Goal: Task Accomplishment & Management: Complete application form

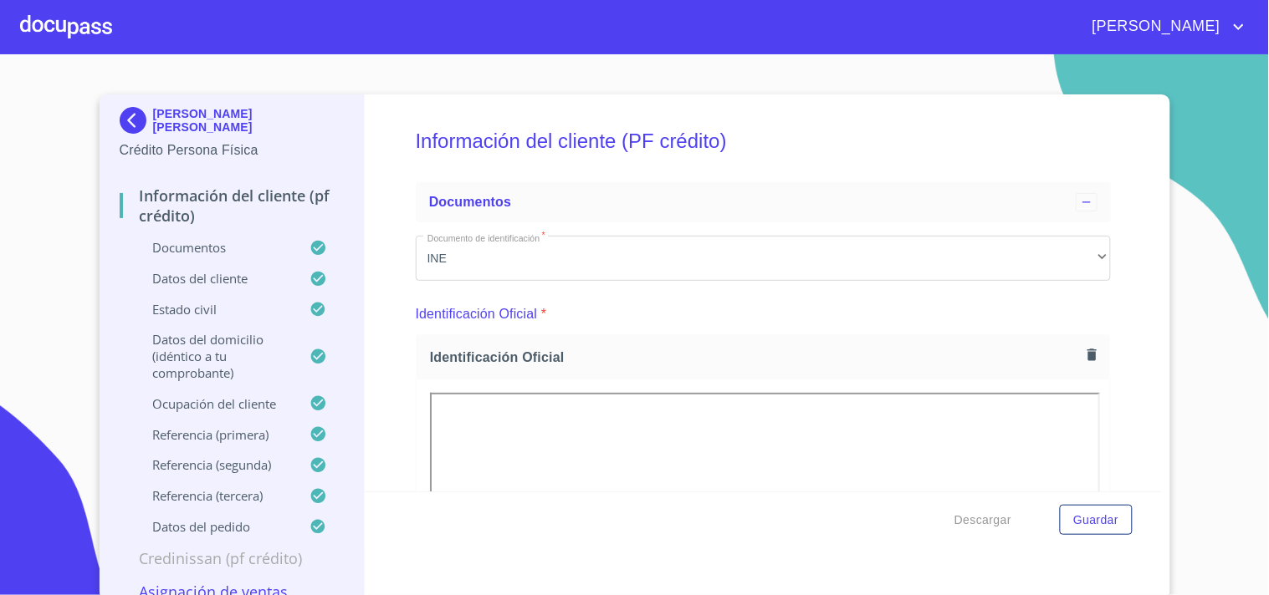
scroll to position [3210, 0]
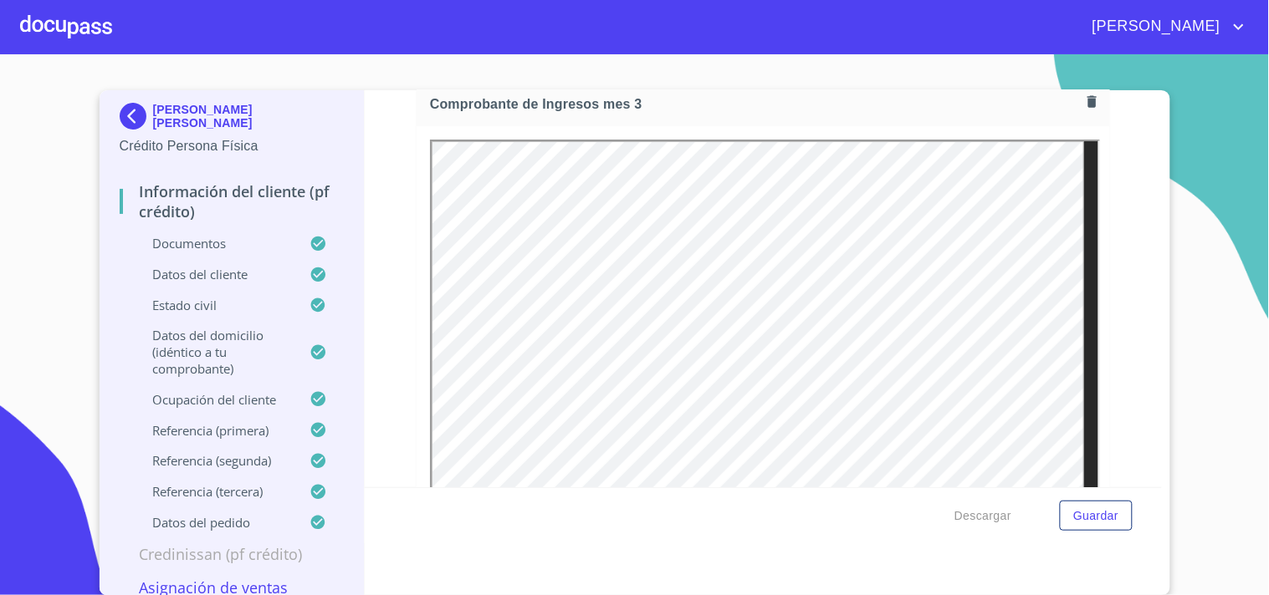
click at [63, 23] on div at bounding box center [66, 27] width 92 height 54
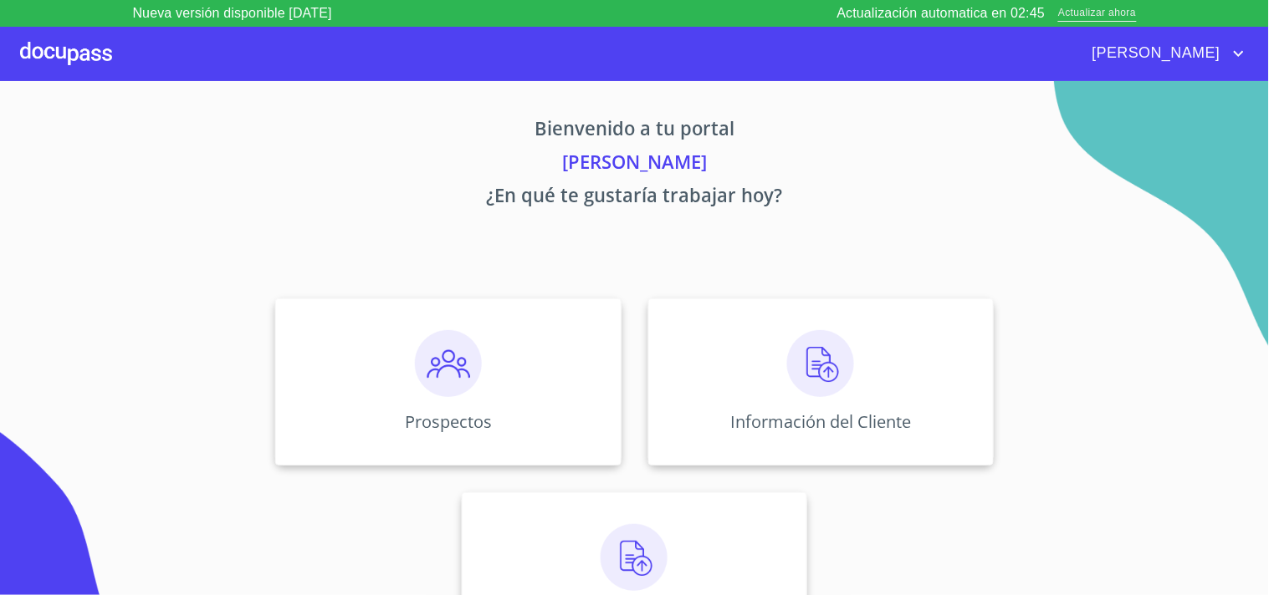
click at [1116, 13] on span "Actualizar ahora" at bounding box center [1097, 14] width 78 height 18
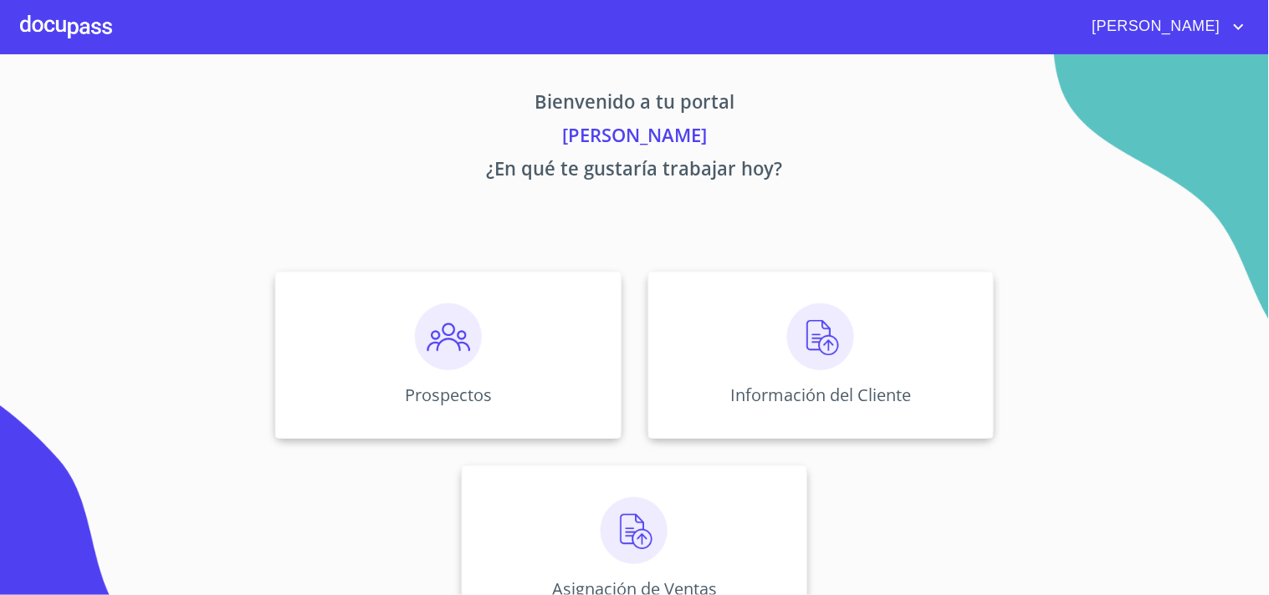
click at [948, 505] on div "Prospectos Información del Cliente Asignación de Ventas" at bounding box center [634, 452] width 1037 height 388
click at [390, 371] on div "Prospectos" at bounding box center [447, 355] width 345 height 167
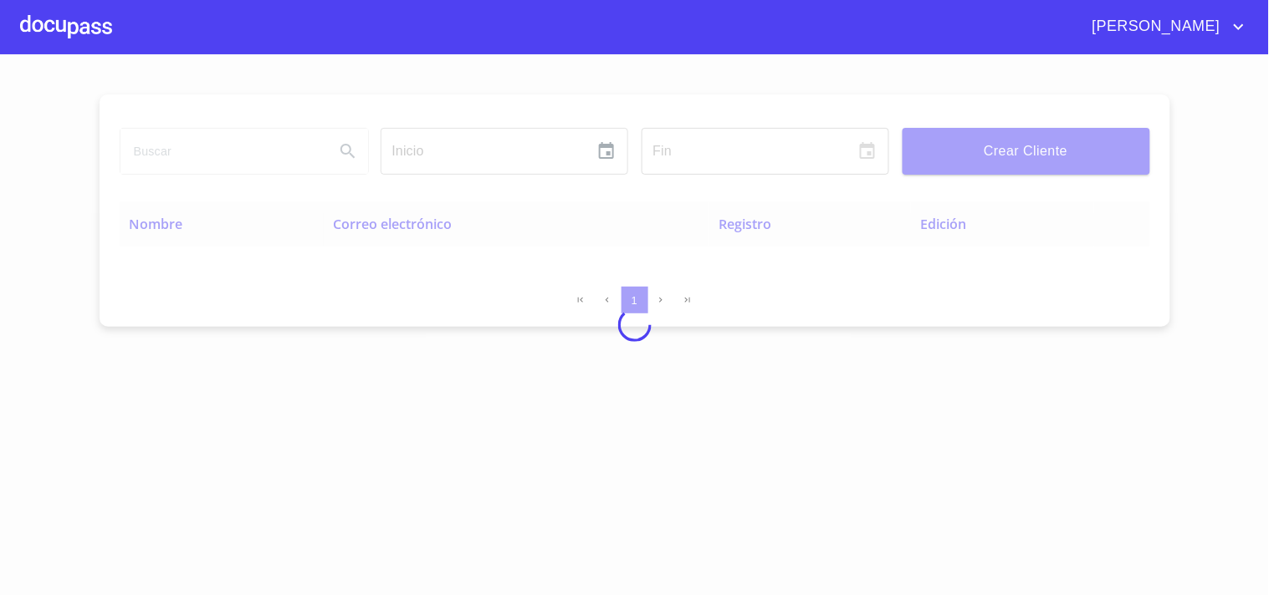
click at [1039, 166] on div at bounding box center [634, 324] width 1269 height 541
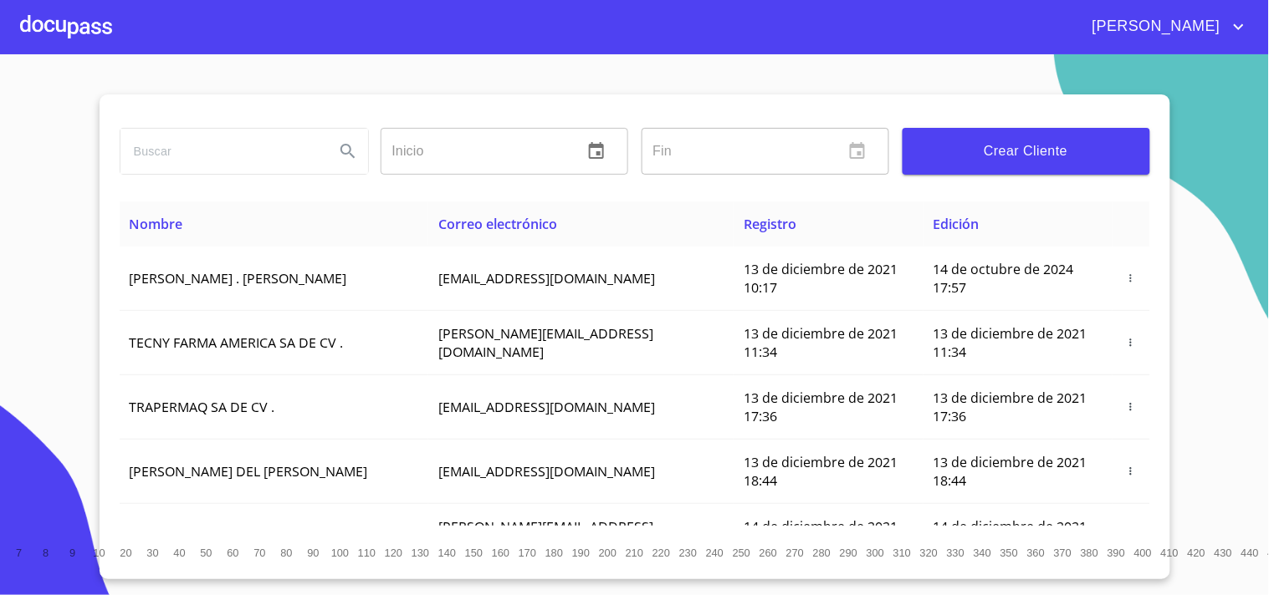
click at [295, 166] on input "search" at bounding box center [220, 151] width 201 height 45
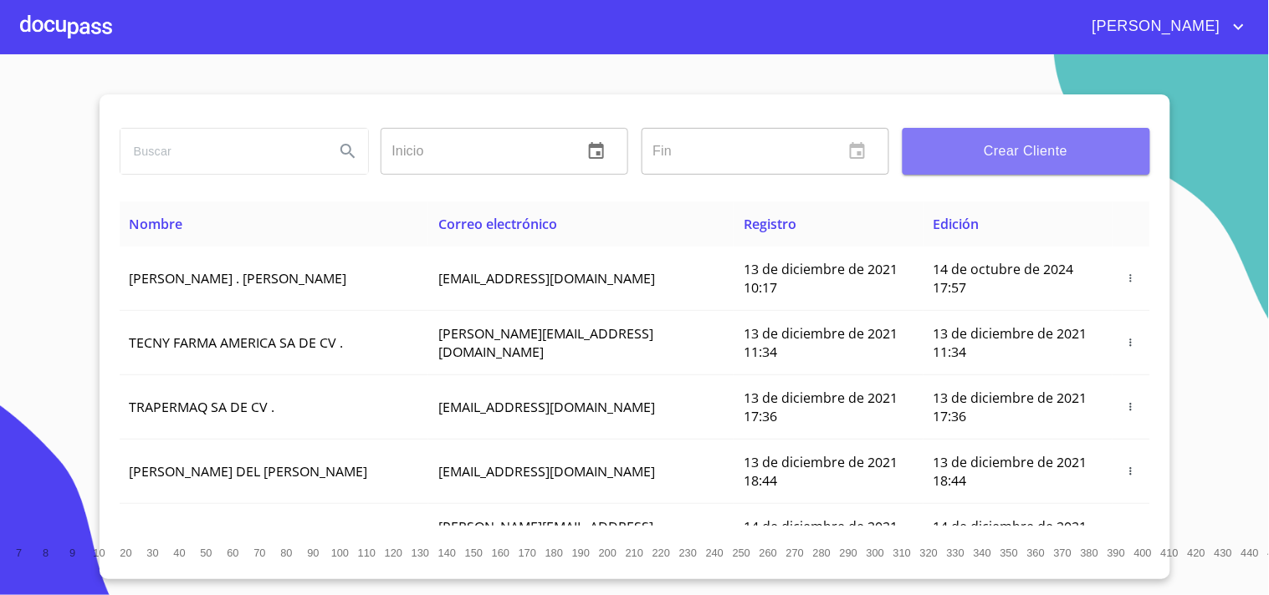
click at [1064, 169] on button "Crear Cliente" at bounding box center [1026, 151] width 248 height 47
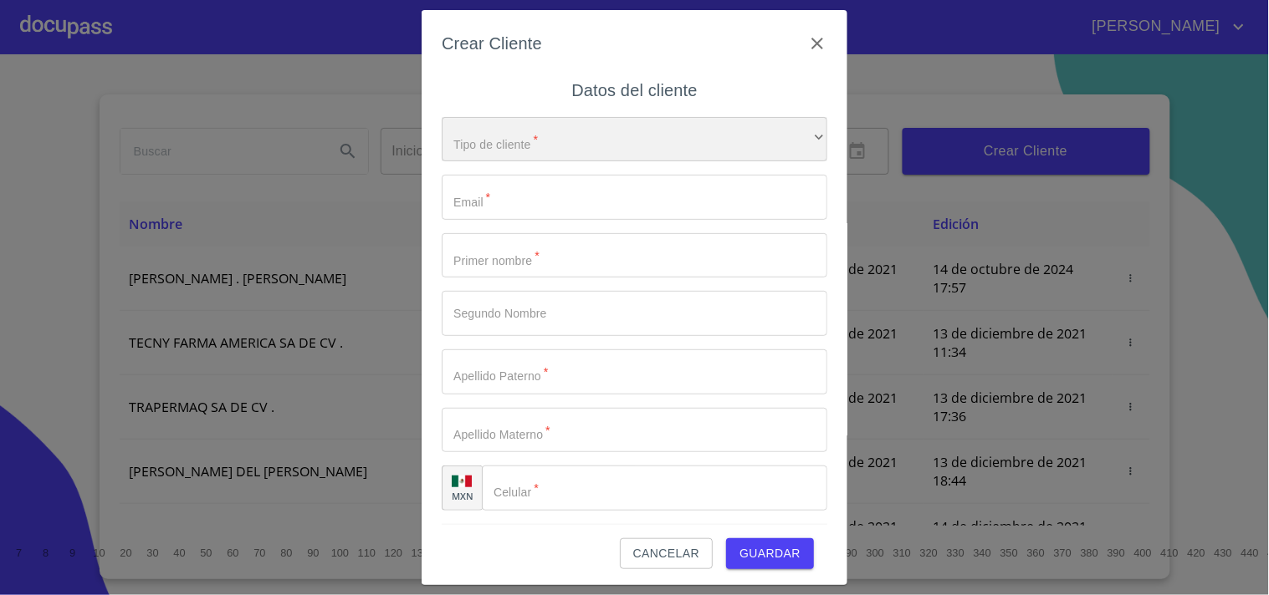
click at [699, 146] on div "​" at bounding box center [635, 139] width 386 height 45
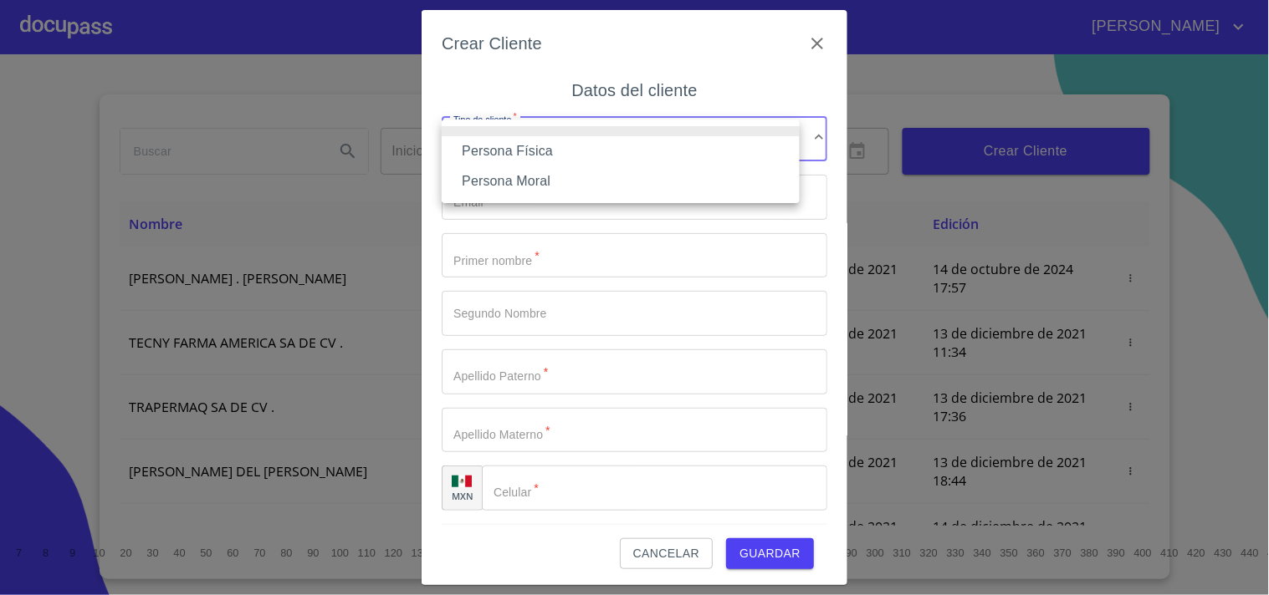
click at [552, 151] on li "Persona Física" at bounding box center [621, 151] width 358 height 30
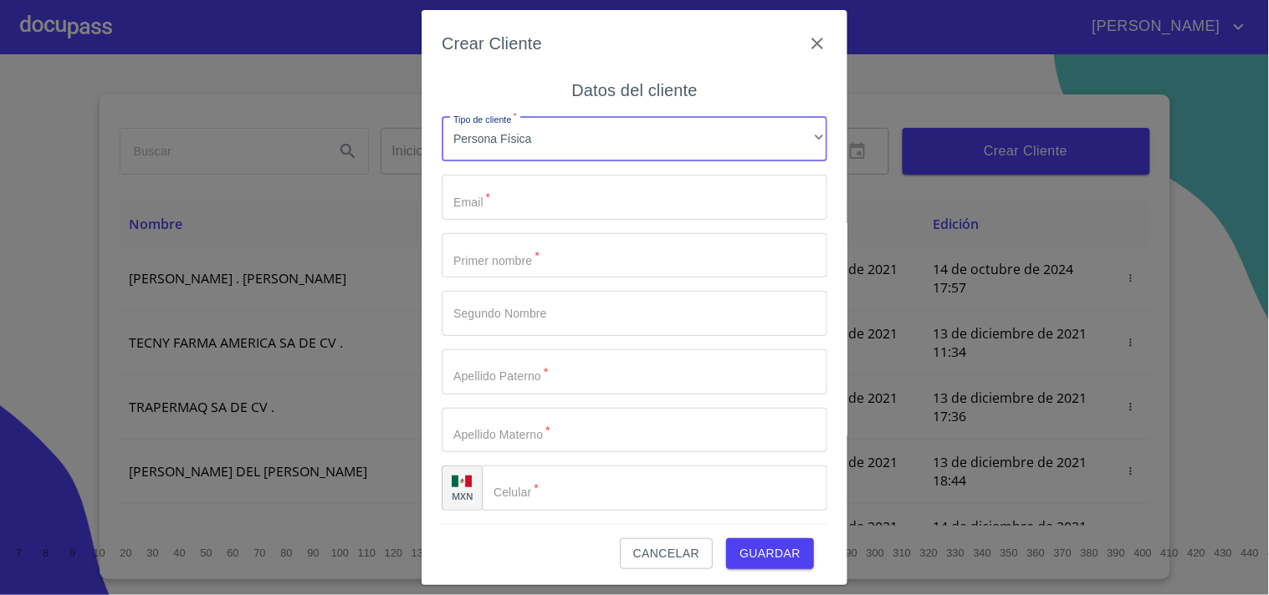
click at [517, 190] on input "Tipo de cliente   *" at bounding box center [635, 197] width 386 height 45
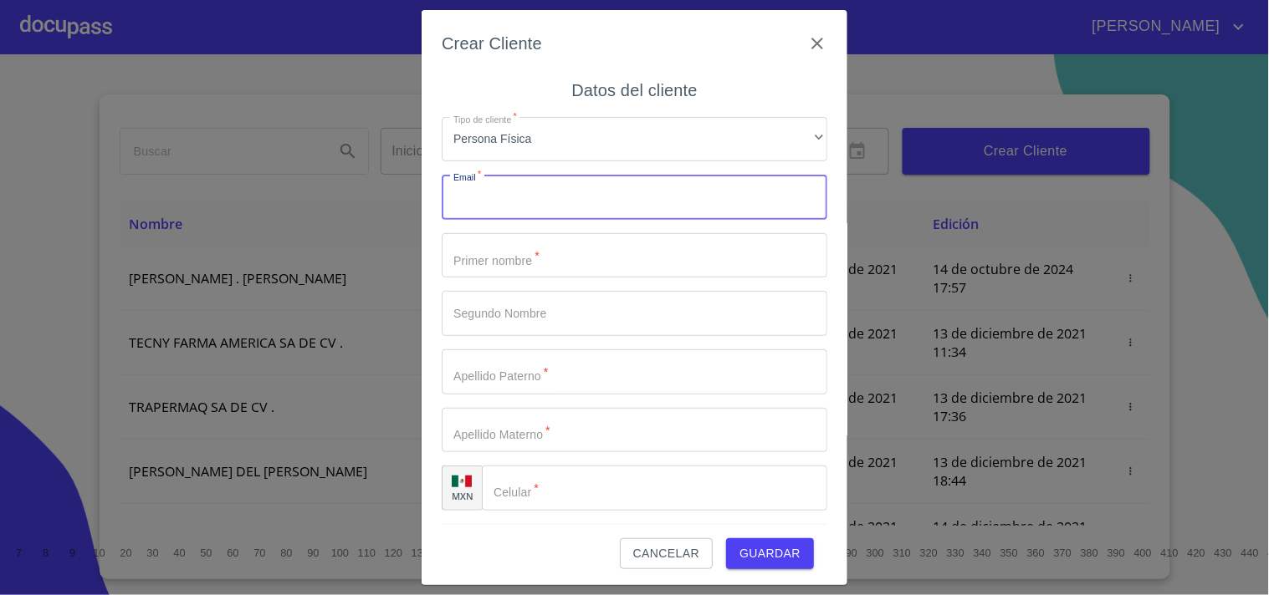
click at [523, 259] on input "Tipo de cliente   *" at bounding box center [635, 255] width 386 height 45
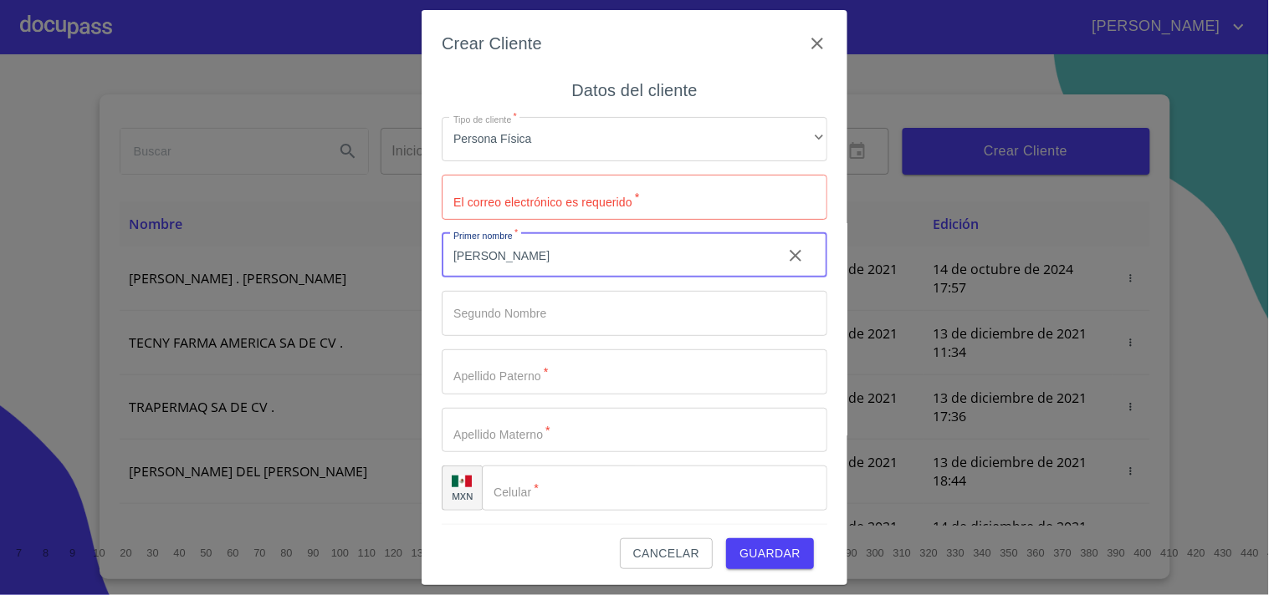
type input "CRISTOBAL"
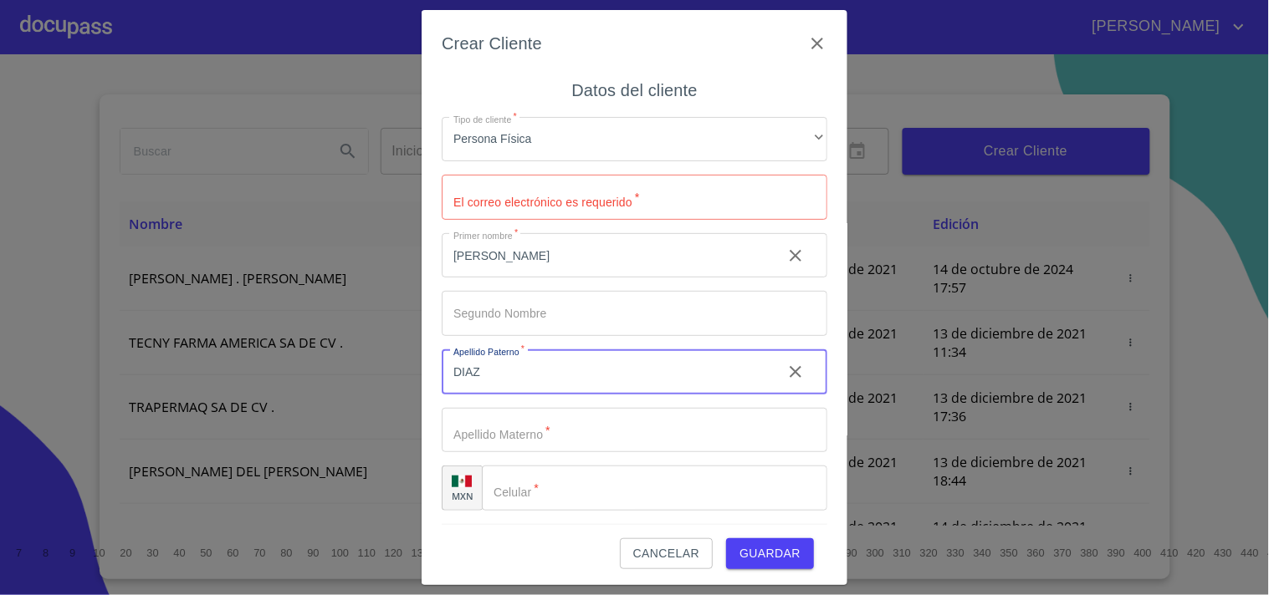
type input "DIAZ"
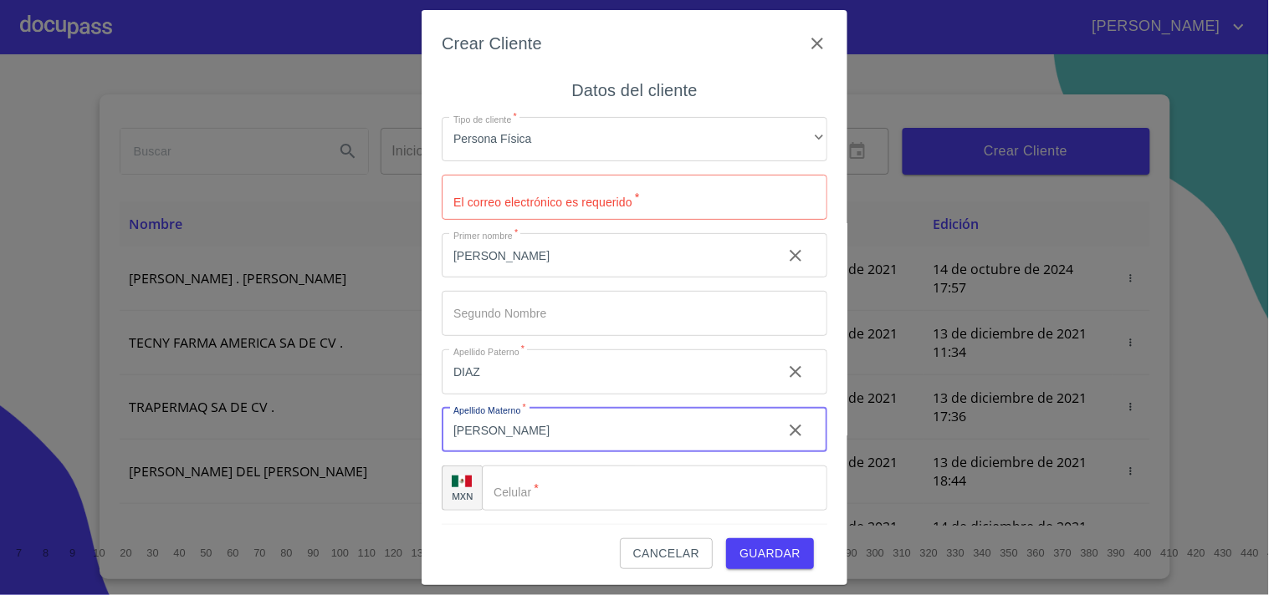
type input "CUEVAS"
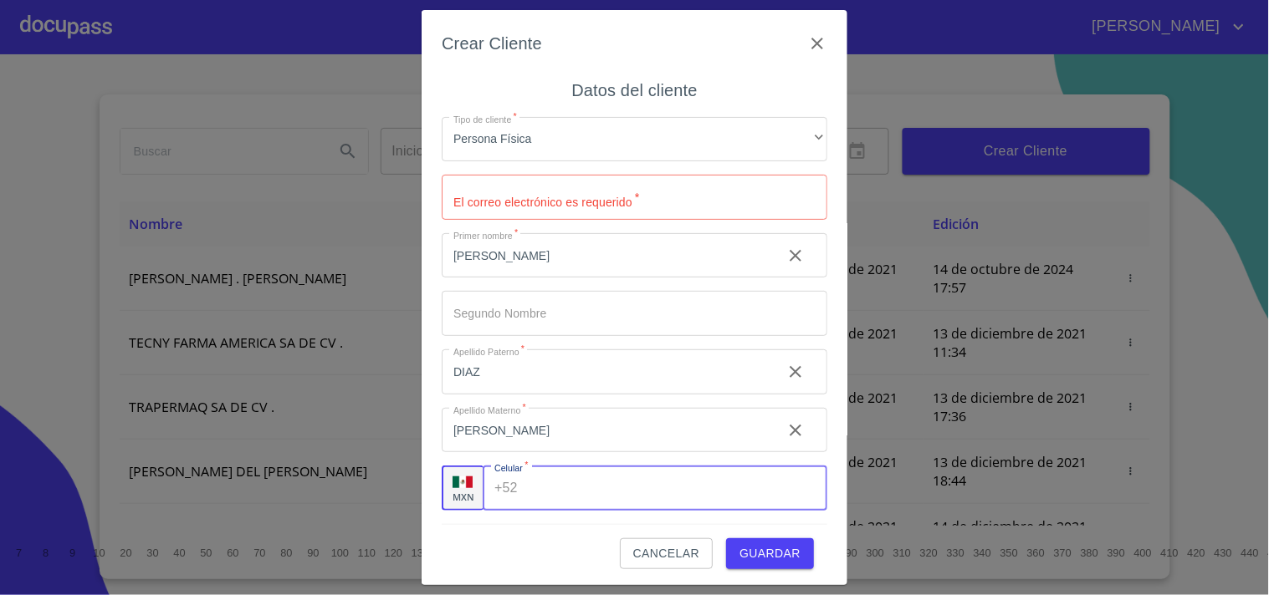
click at [547, 483] on input "Tipo de cliente   *" at bounding box center [675, 488] width 303 height 45
type input "(33)29403171"
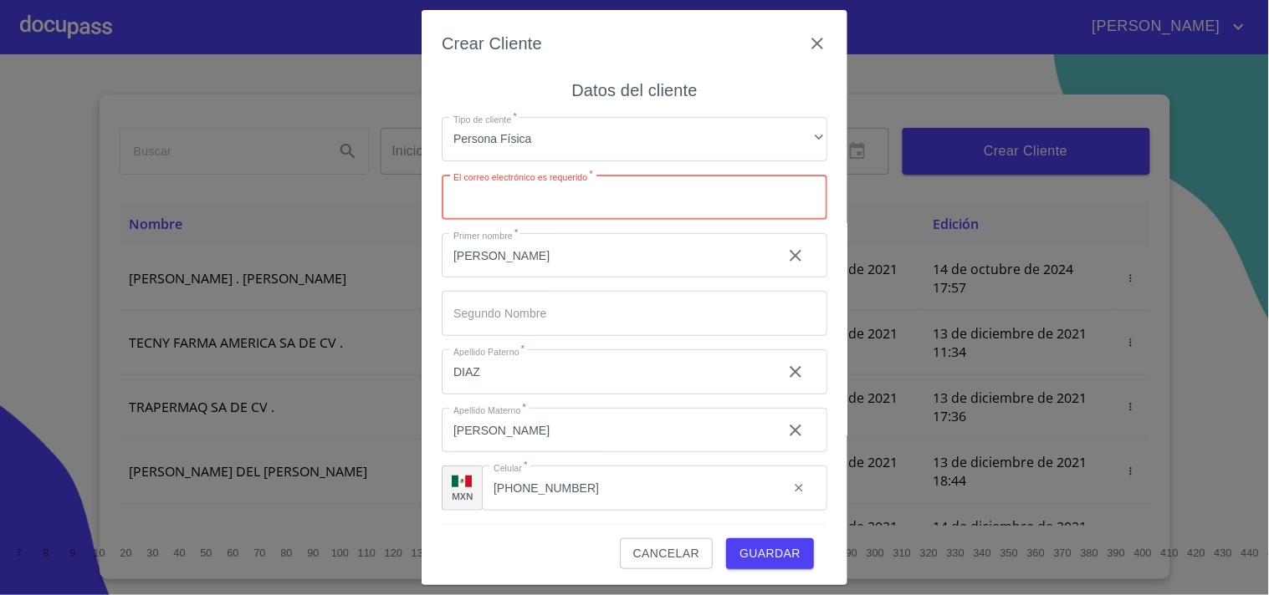
click at [615, 197] on input "Tipo de cliente   *" at bounding box center [635, 197] width 386 height 45
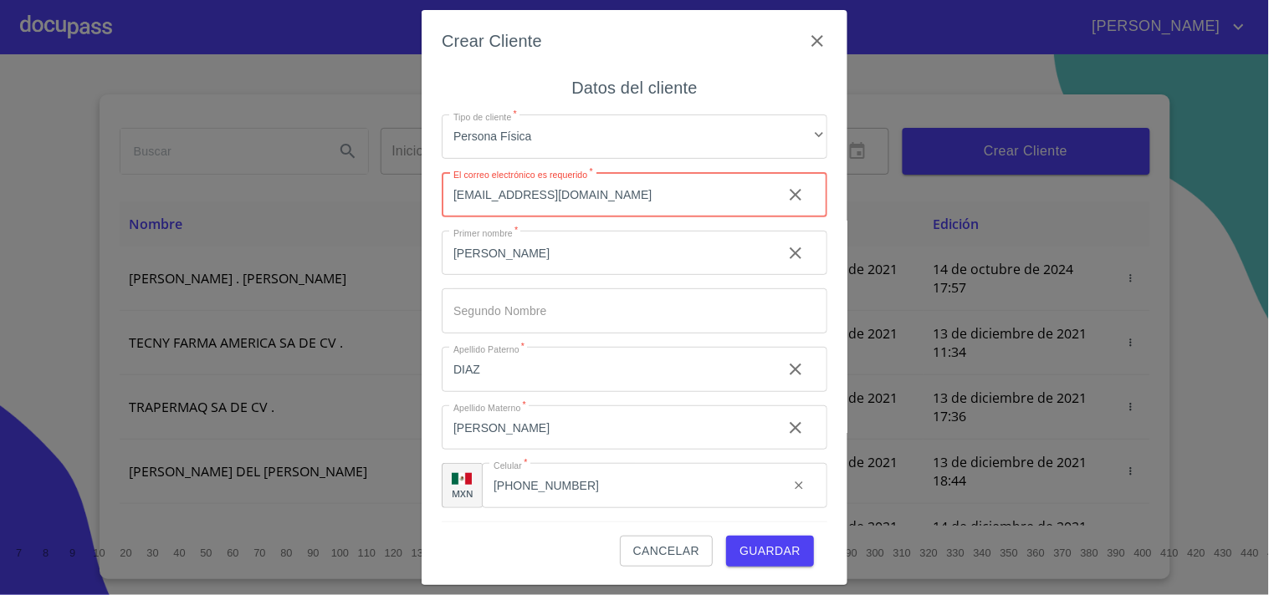
type input "cristobald965@gmail.com"
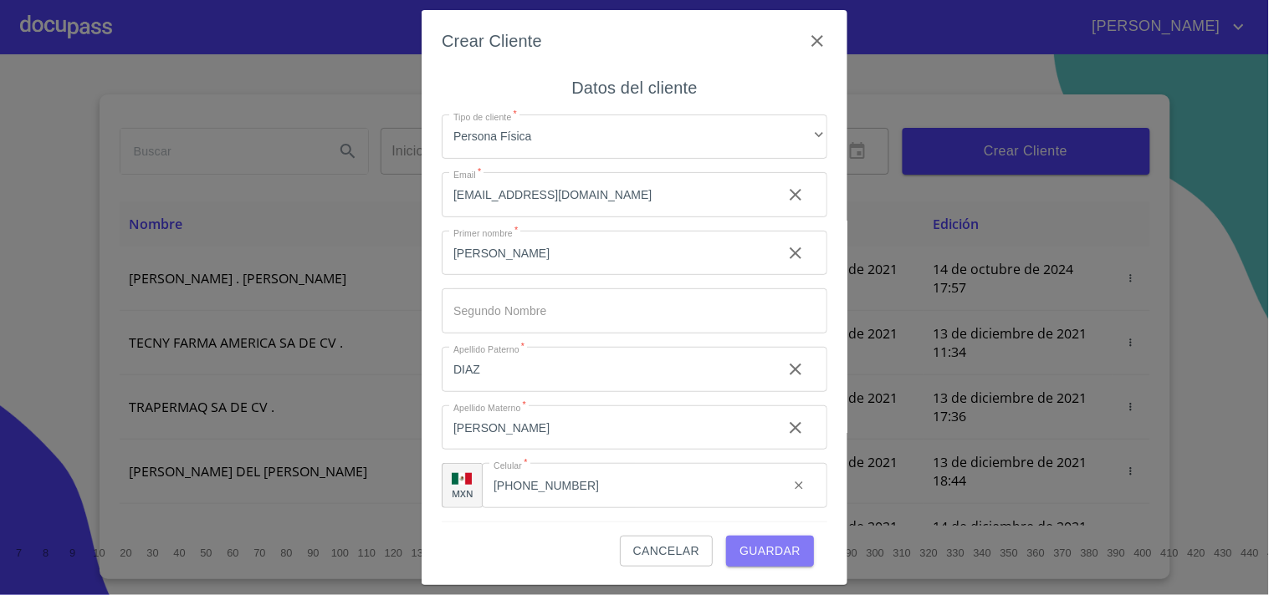
click at [753, 549] on span "Guardar" at bounding box center [769, 551] width 61 height 21
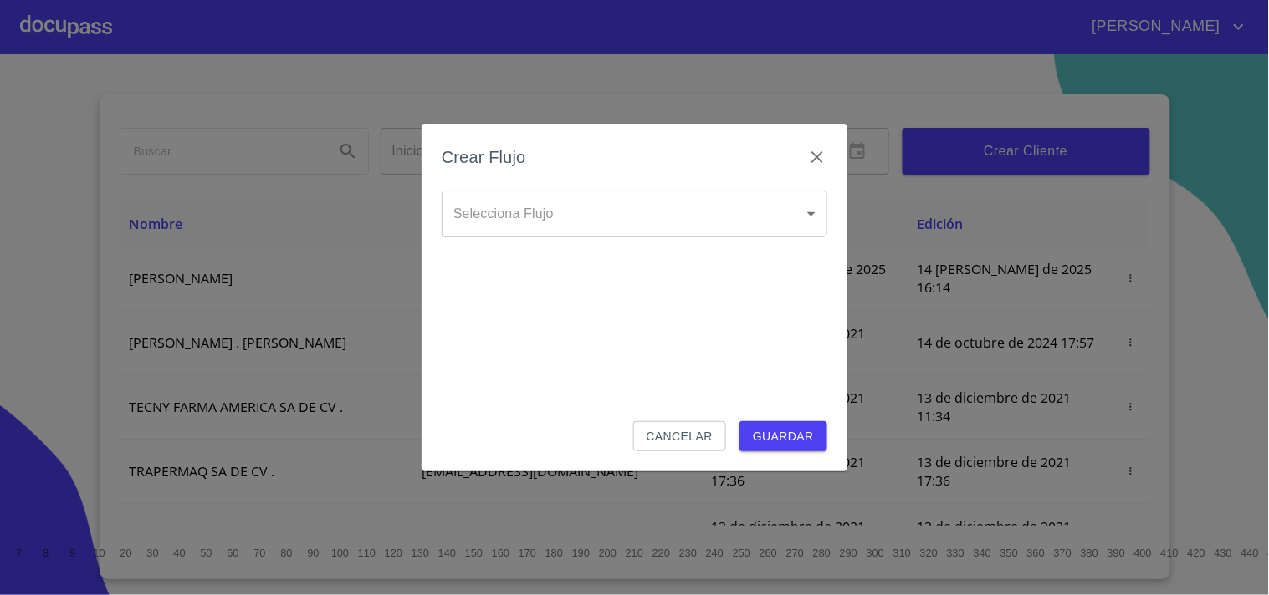
click at [814, 213] on body "EDUARDO Inicio ​ Fin ​ Crear Cliente Nombre Correo electrónico Registro Edición…" at bounding box center [634, 297] width 1269 height 595
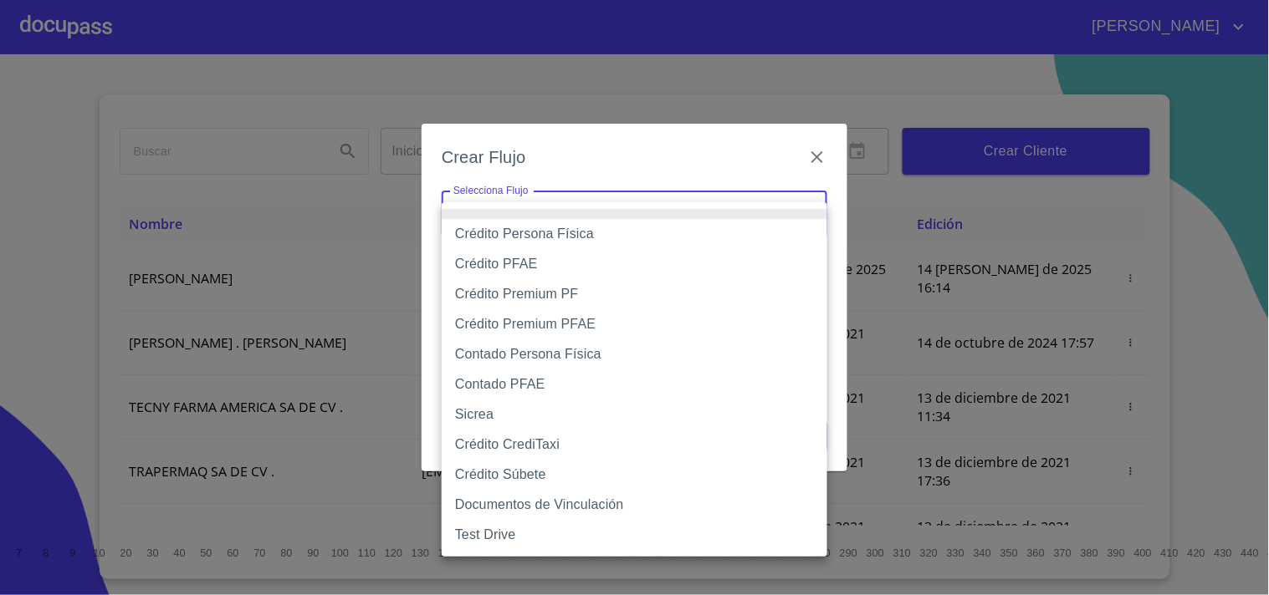
click at [896, 186] on div at bounding box center [634, 297] width 1269 height 595
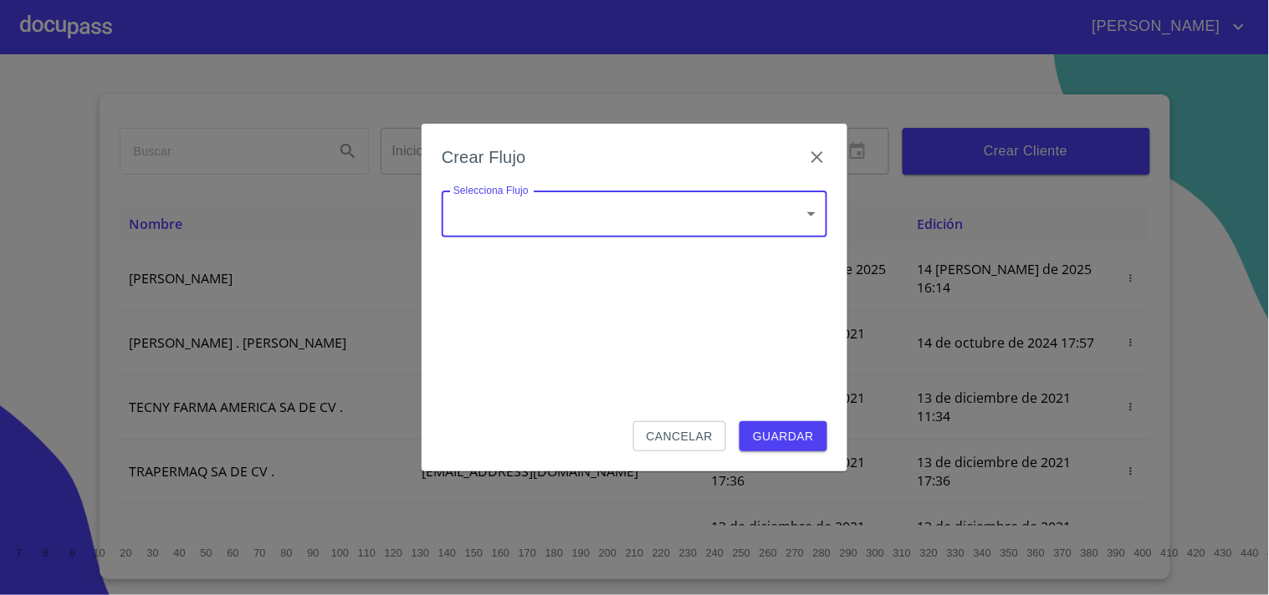
click at [807, 213] on body "EDUARDO Inicio ​ Fin ​ Crear Cliente Nombre Correo electrónico Registro Edición…" at bounding box center [634, 297] width 1269 height 595
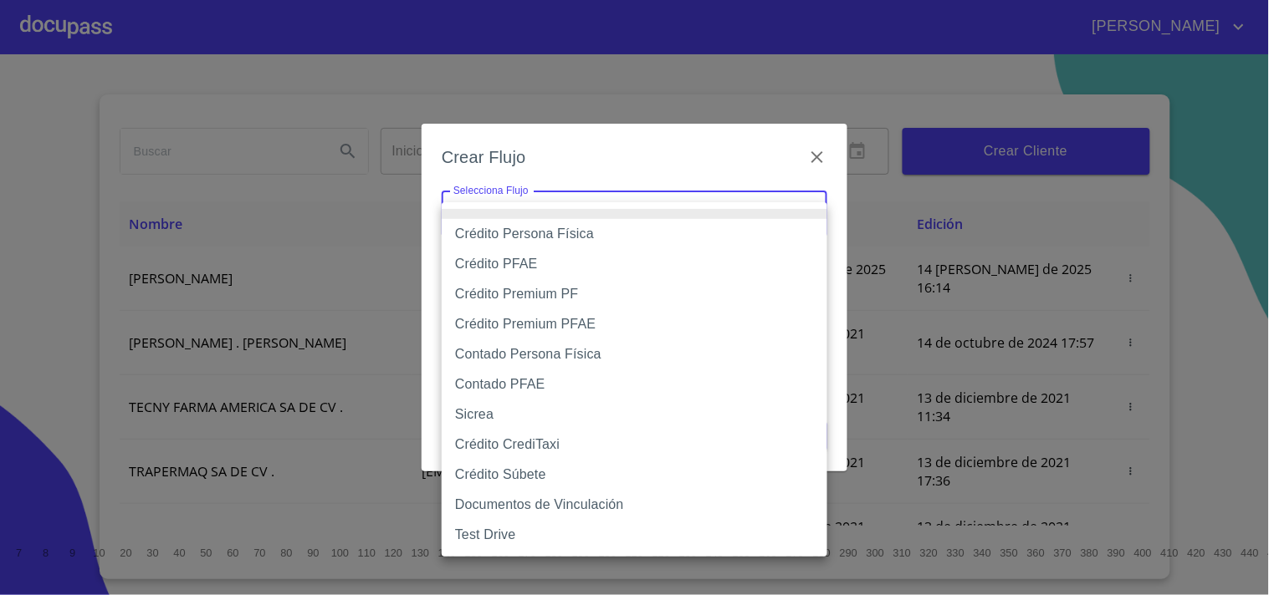
click at [583, 236] on li "Crédito Persona Física" at bounding box center [635, 234] width 386 height 30
type input "61b033e49b8c202ad5bb7912"
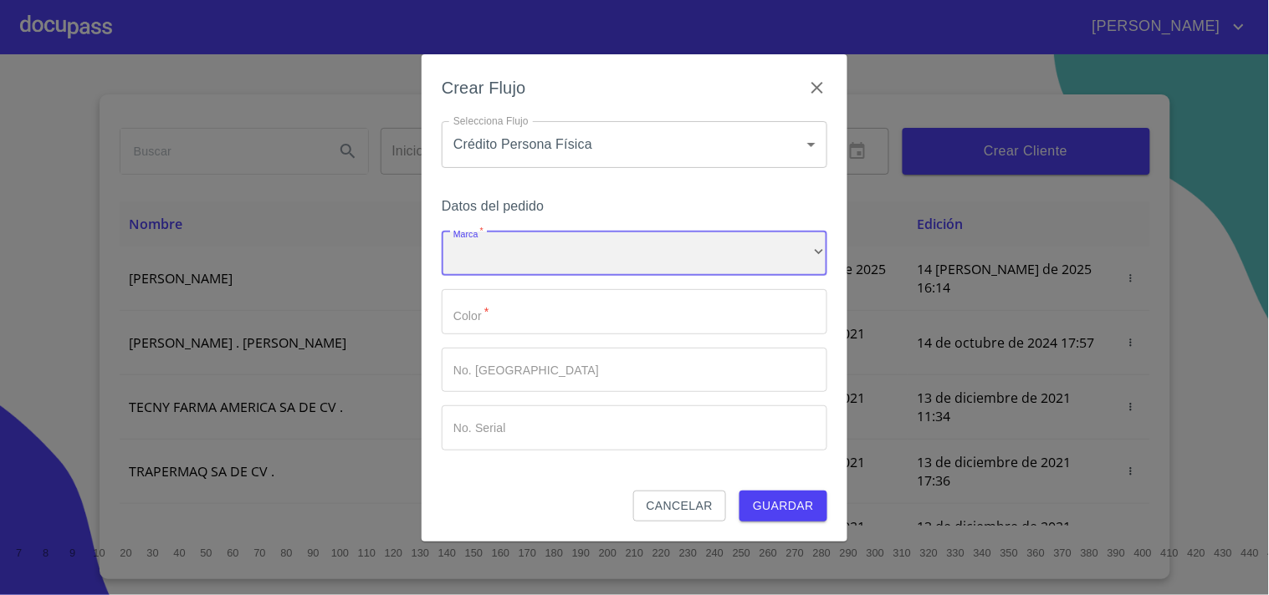
click at [535, 248] on div "​" at bounding box center [635, 254] width 386 height 45
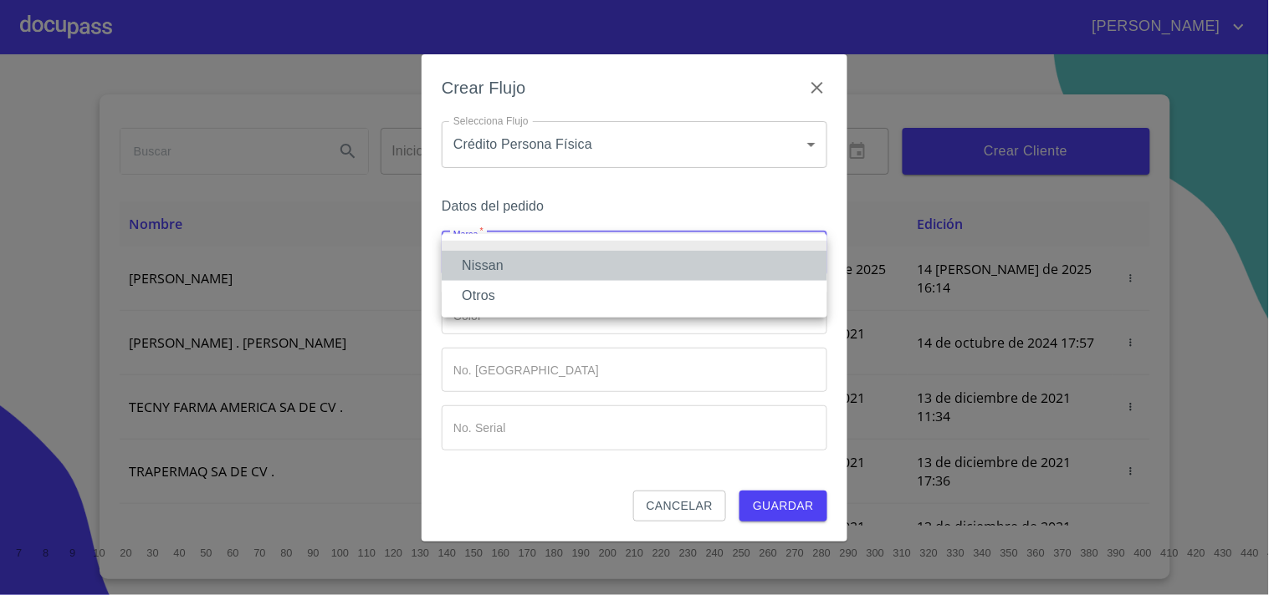
click at [487, 271] on li "Nissan" at bounding box center [635, 266] width 386 height 30
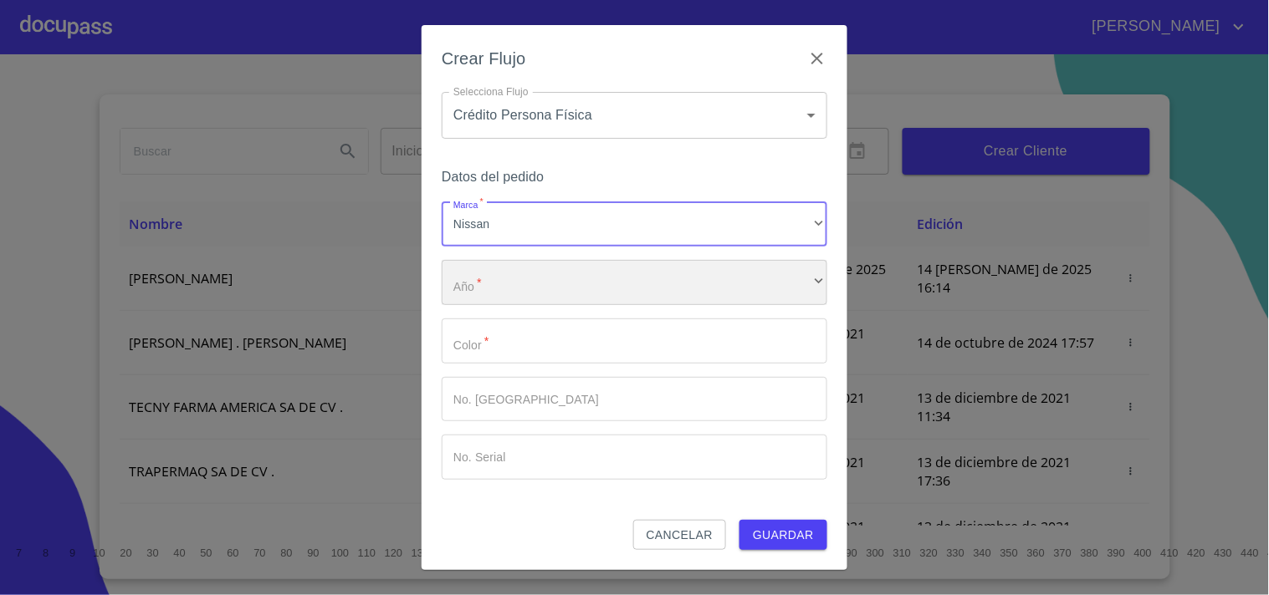
click at [490, 298] on div "​" at bounding box center [635, 282] width 386 height 45
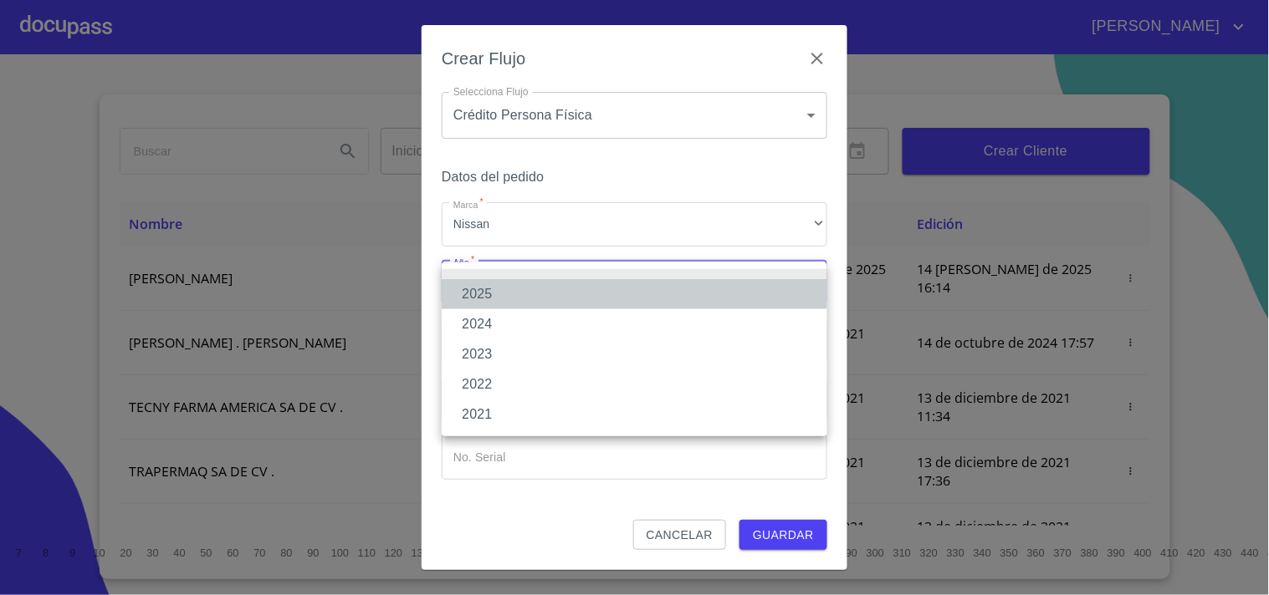
click at [497, 301] on li "2025" at bounding box center [635, 294] width 386 height 30
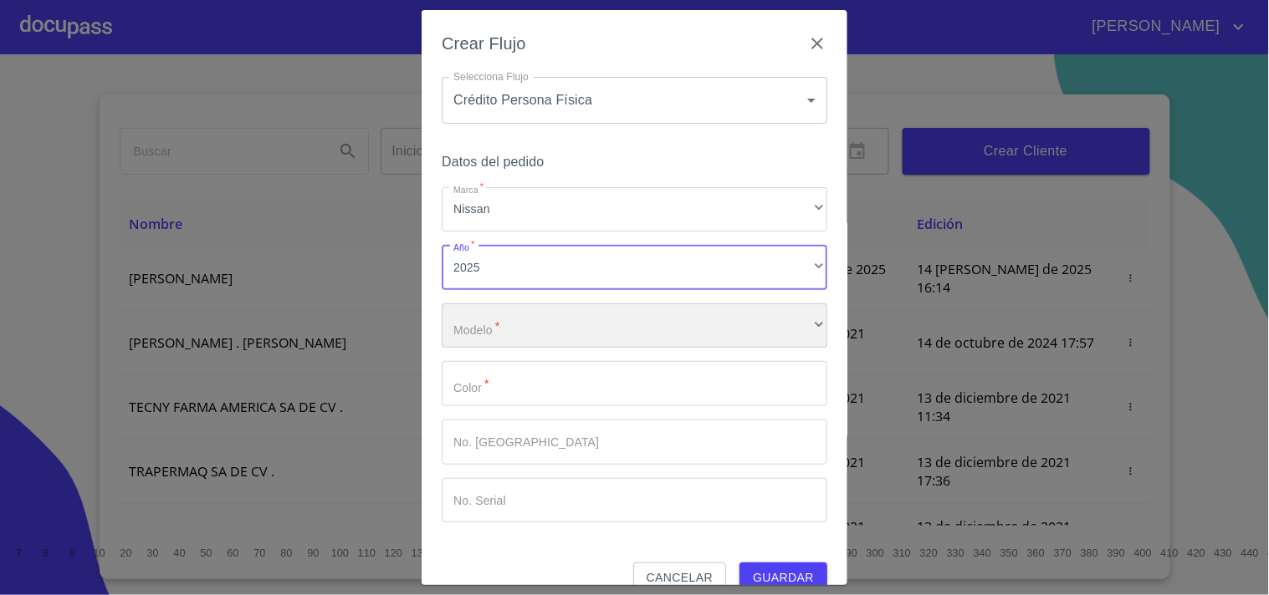
click at [499, 327] on div "​" at bounding box center [635, 326] width 386 height 45
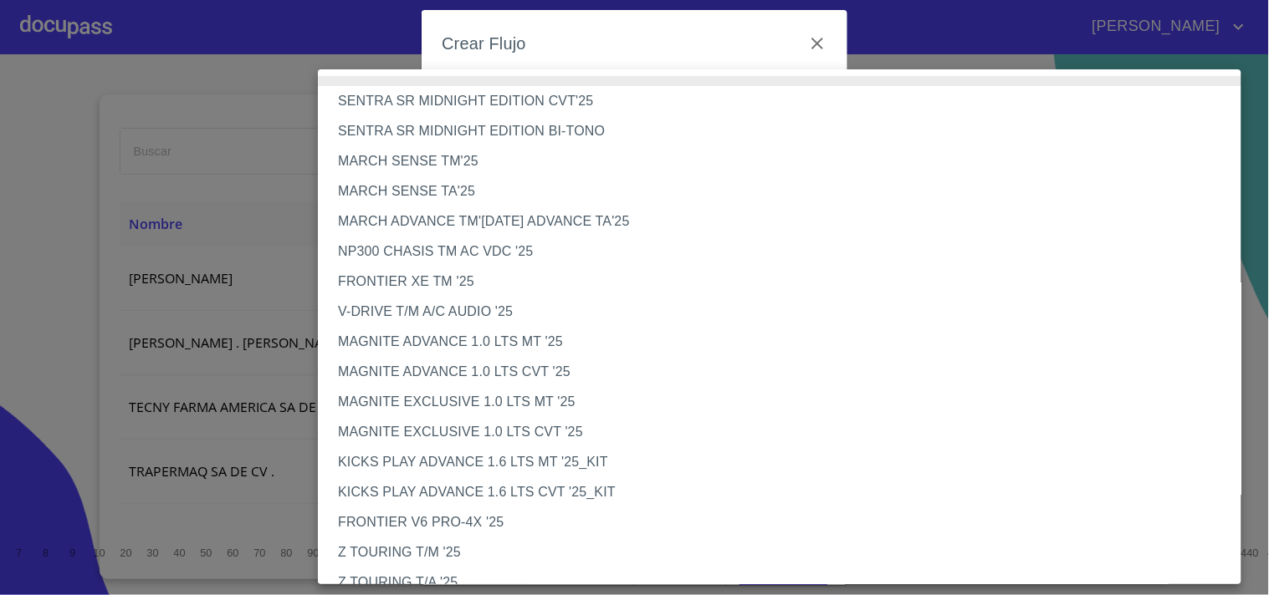
click at [445, 272] on li "FRONTIER XE TM '25" at bounding box center [786, 282] width 937 height 30
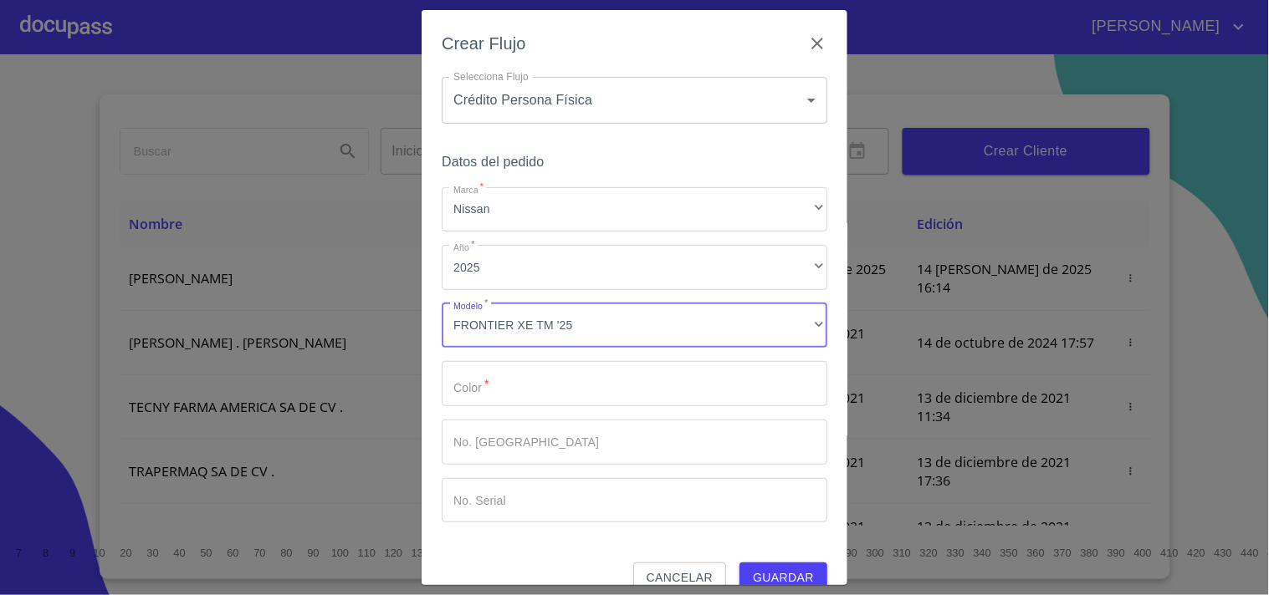
click at [507, 391] on input "Marca   *" at bounding box center [635, 383] width 386 height 45
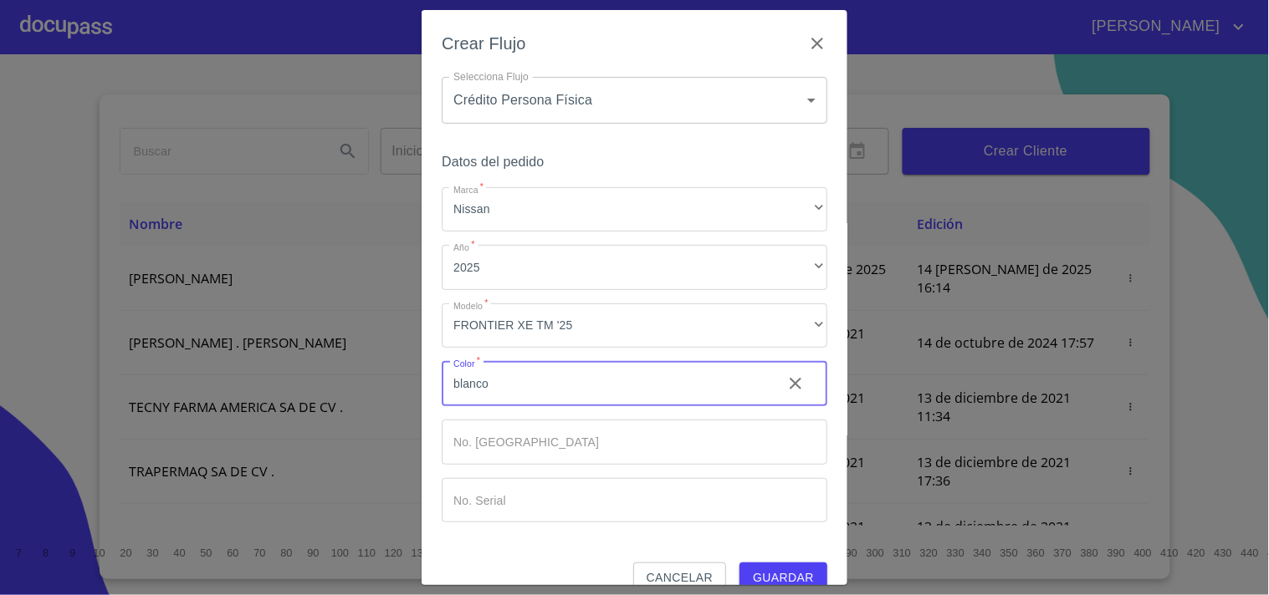
type input "blanco"
click at [739, 563] on button "Guardar" at bounding box center [783, 578] width 88 height 31
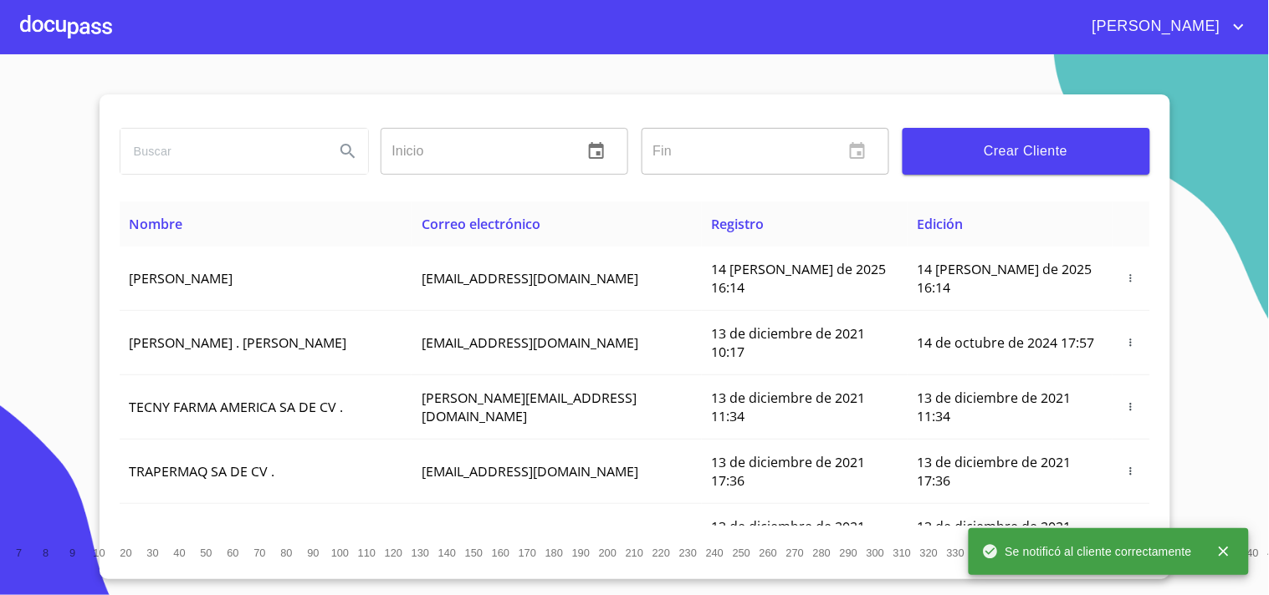
click at [47, 18] on div at bounding box center [66, 27] width 92 height 54
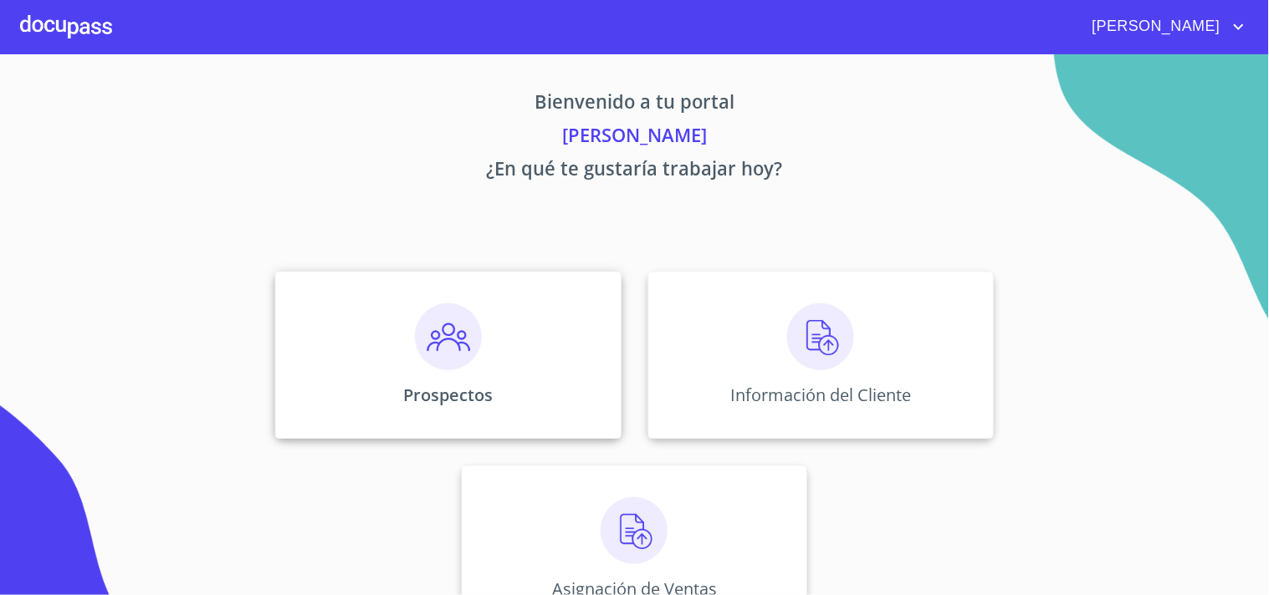
click at [419, 345] on img at bounding box center [448, 337] width 67 height 67
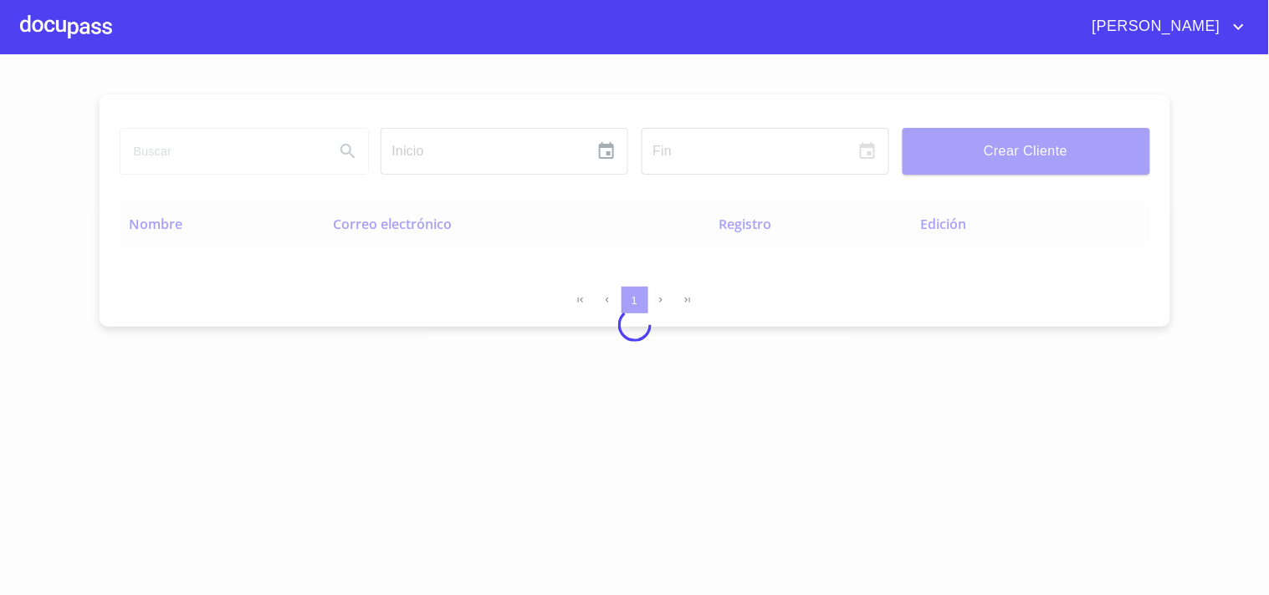
click at [204, 157] on div at bounding box center [634, 324] width 1269 height 541
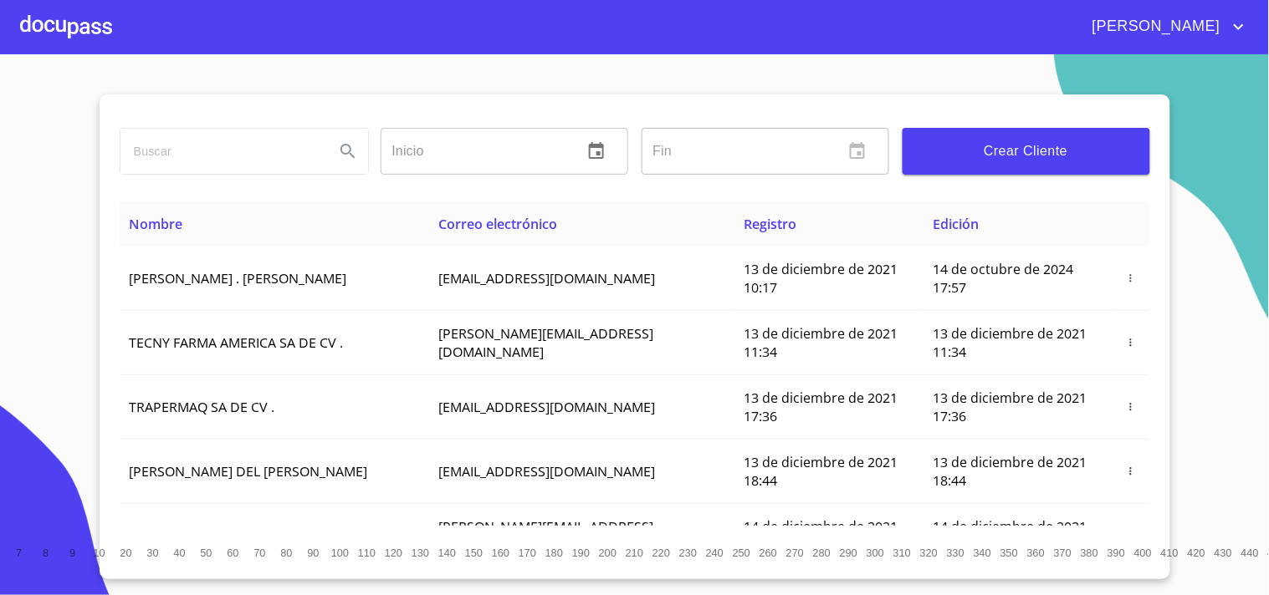
click at [214, 156] on input "search" at bounding box center [220, 151] width 201 height 45
type input "CRISTOBAL"
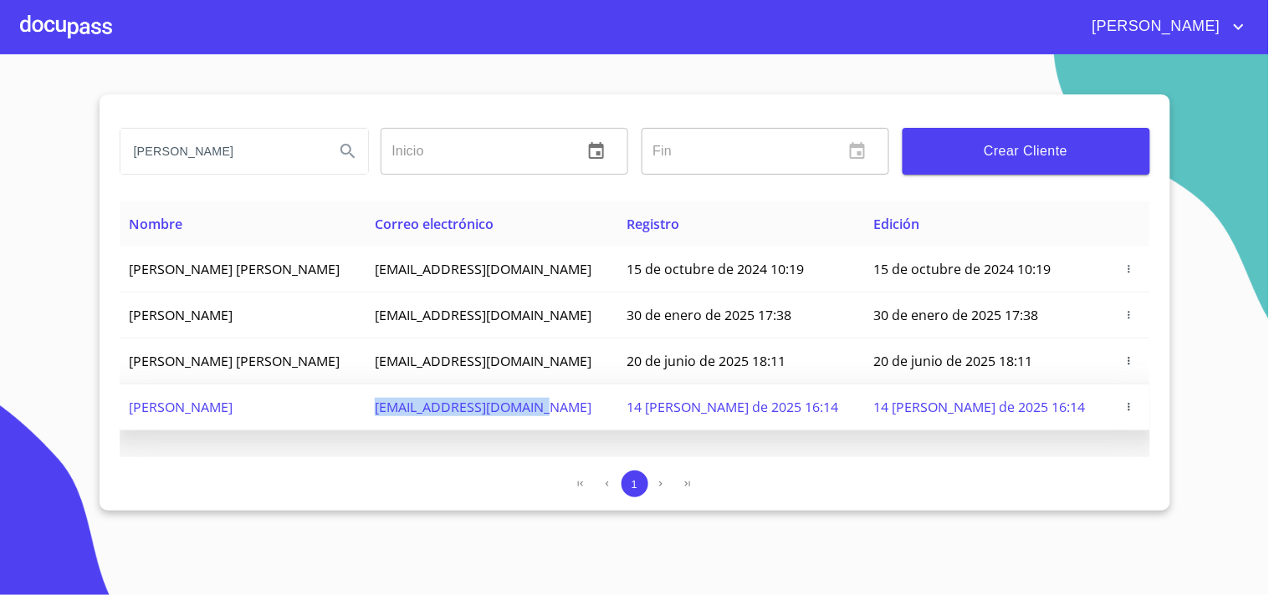
drag, startPoint x: 424, startPoint y: 412, endPoint x: 597, endPoint y: 418, distance: 173.2
click at [597, 418] on td "cristobald965@gmail.com" at bounding box center [491, 408] width 252 height 46
copy span "cristobald965@gmail.com"
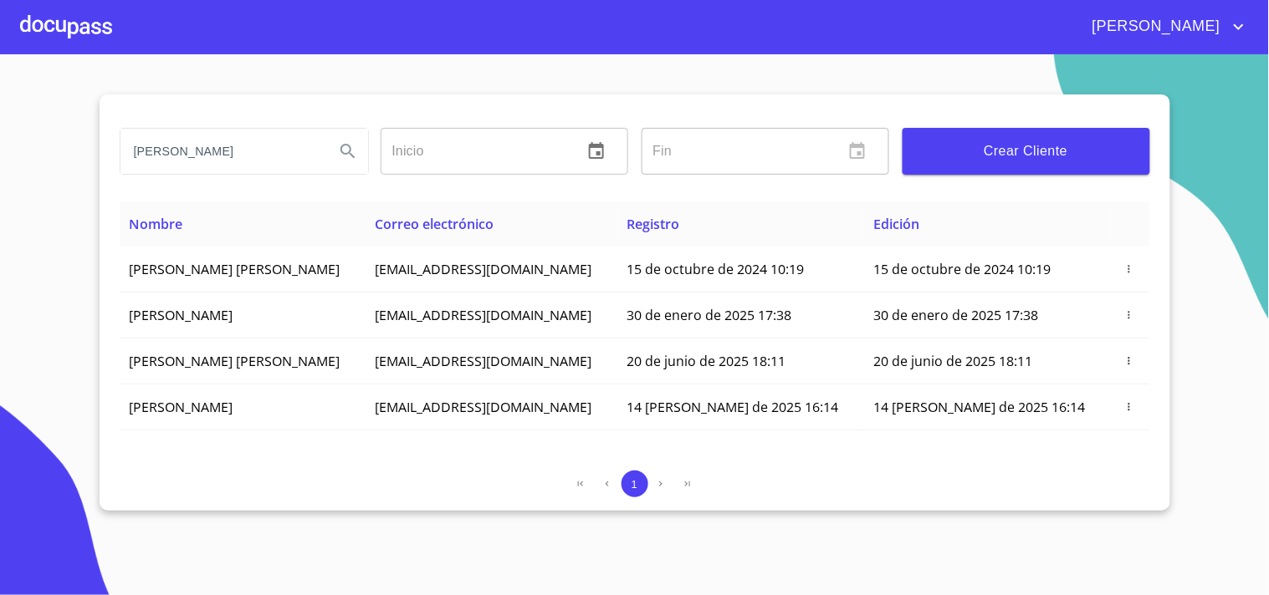
click at [98, 29] on div at bounding box center [66, 27] width 92 height 54
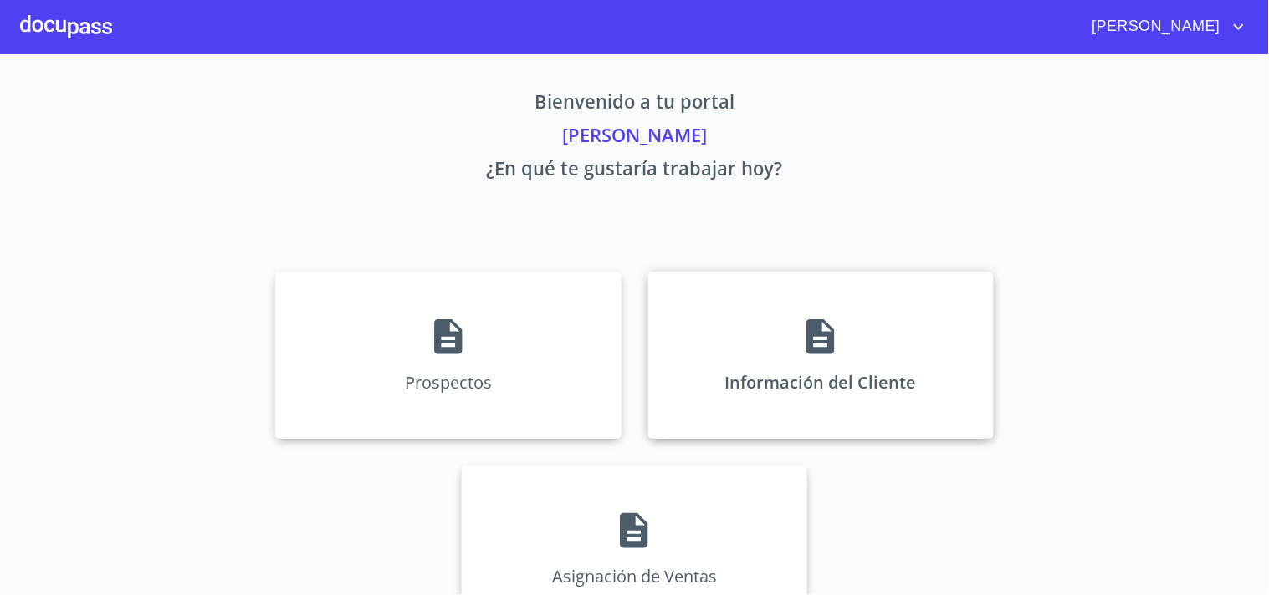
click at [865, 349] on div "Información del Cliente" at bounding box center [820, 355] width 345 height 167
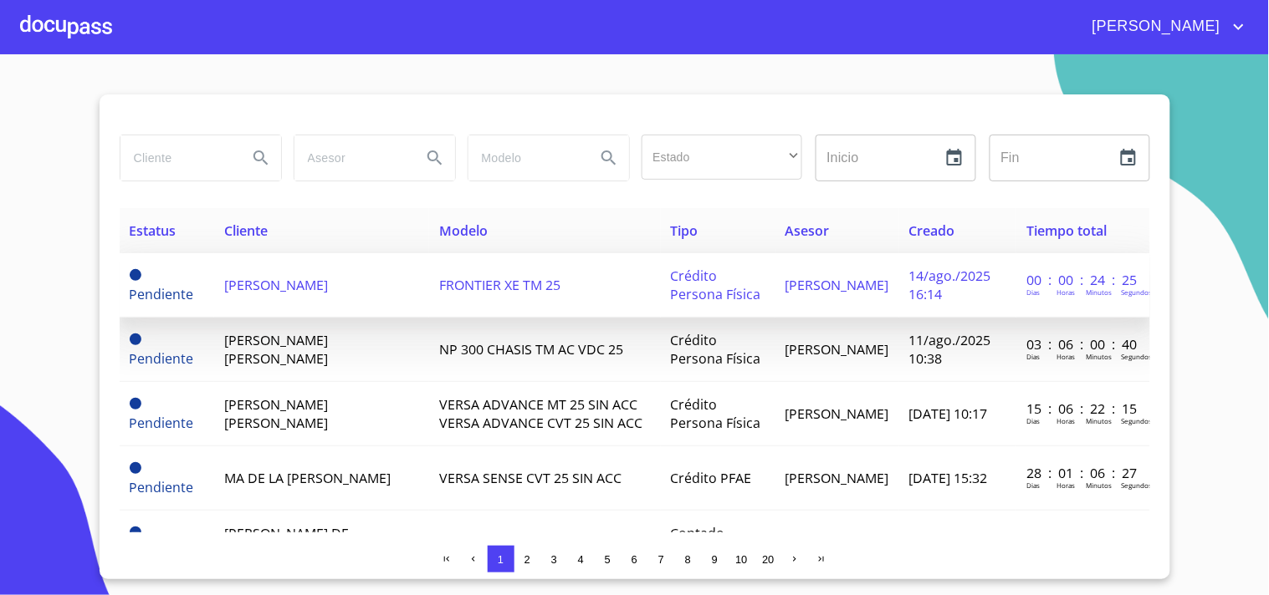
click at [283, 307] on td "CRISTOBAL DIAZ CUEVAS" at bounding box center [321, 285] width 215 height 64
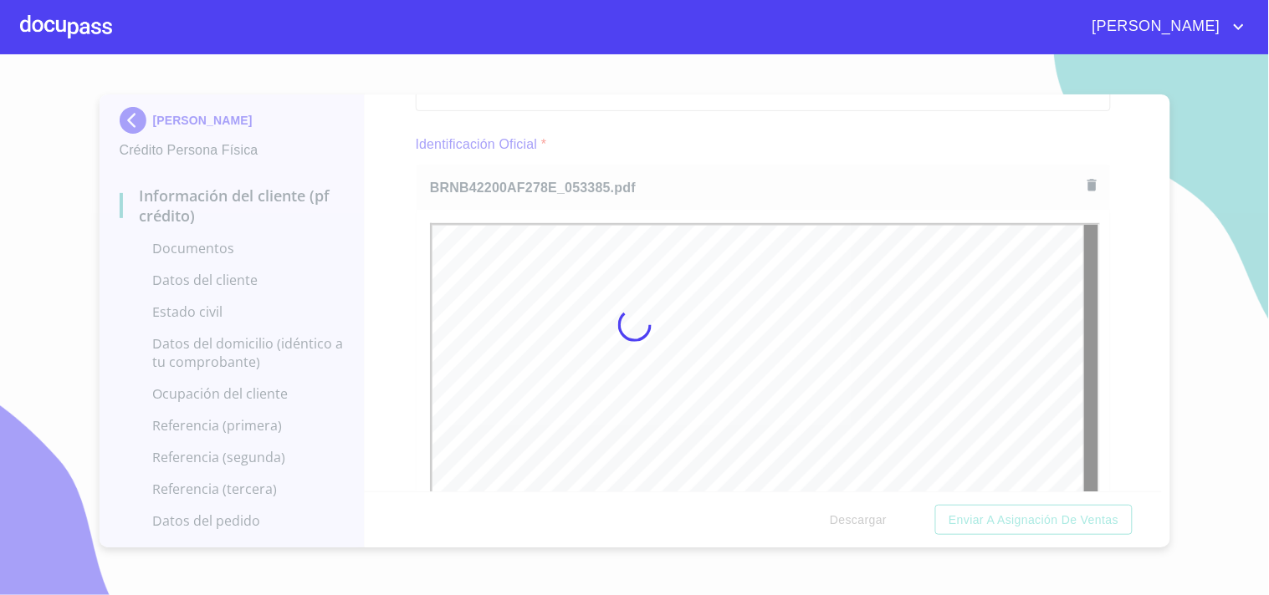
click at [774, 152] on div at bounding box center [634, 324] width 1269 height 541
drag, startPoint x: 1124, startPoint y: 232, endPoint x: 1163, endPoint y: 248, distance: 42.4
click at [1124, 235] on div at bounding box center [634, 324] width 1269 height 541
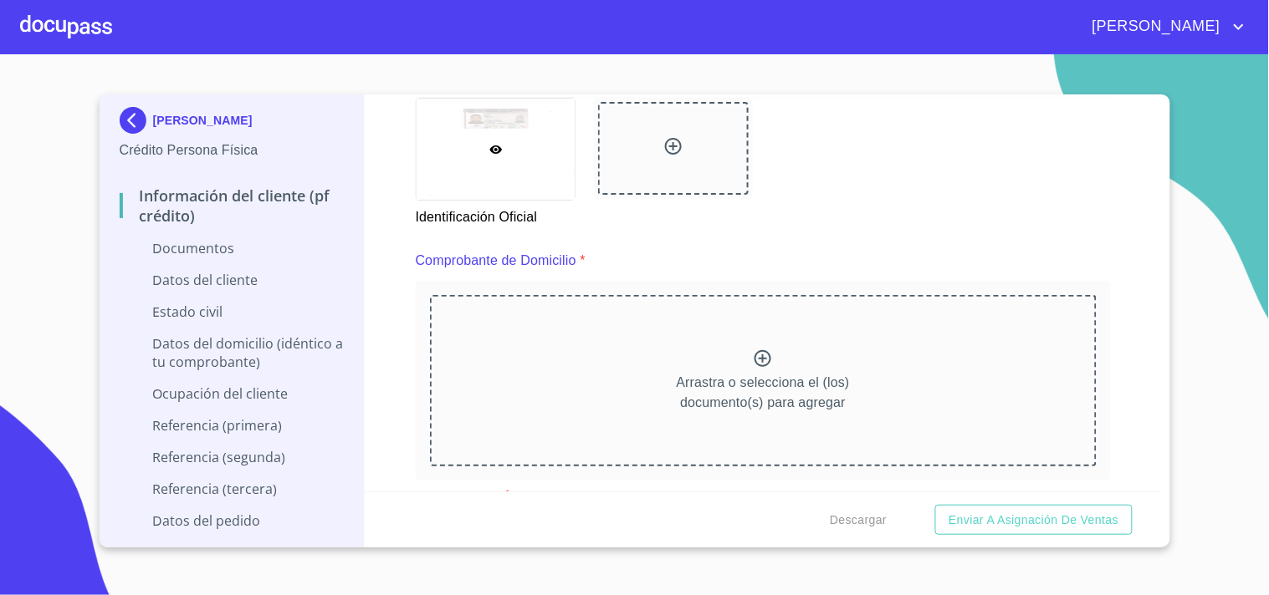
scroll to position [817, 0]
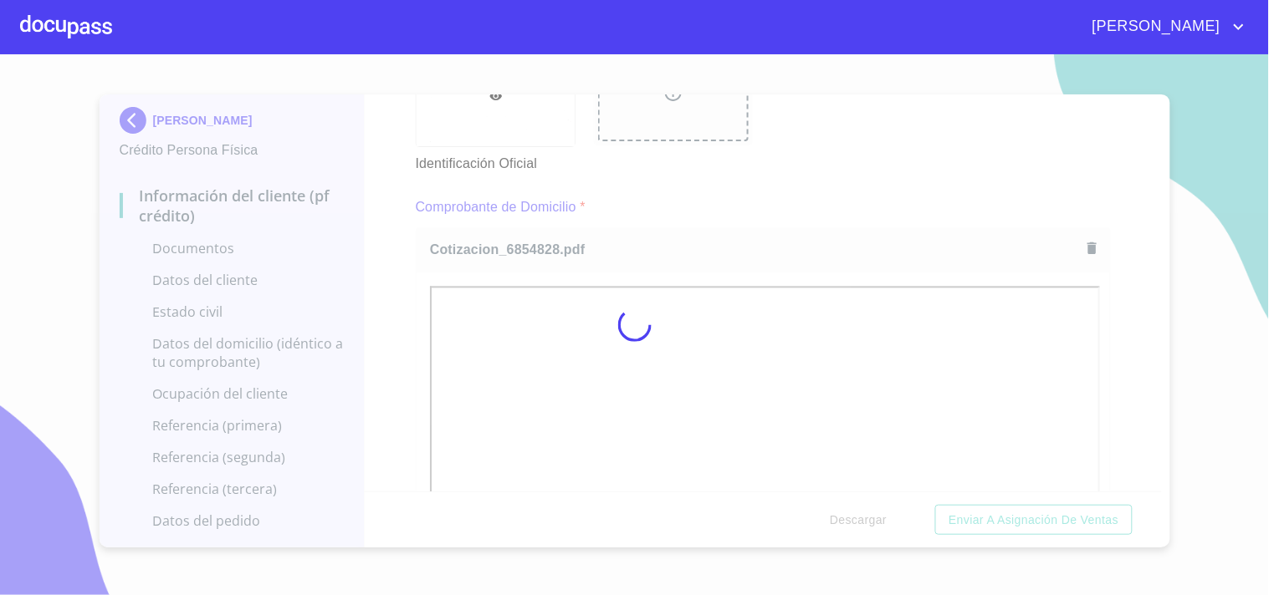
click at [771, 170] on div at bounding box center [634, 324] width 1269 height 541
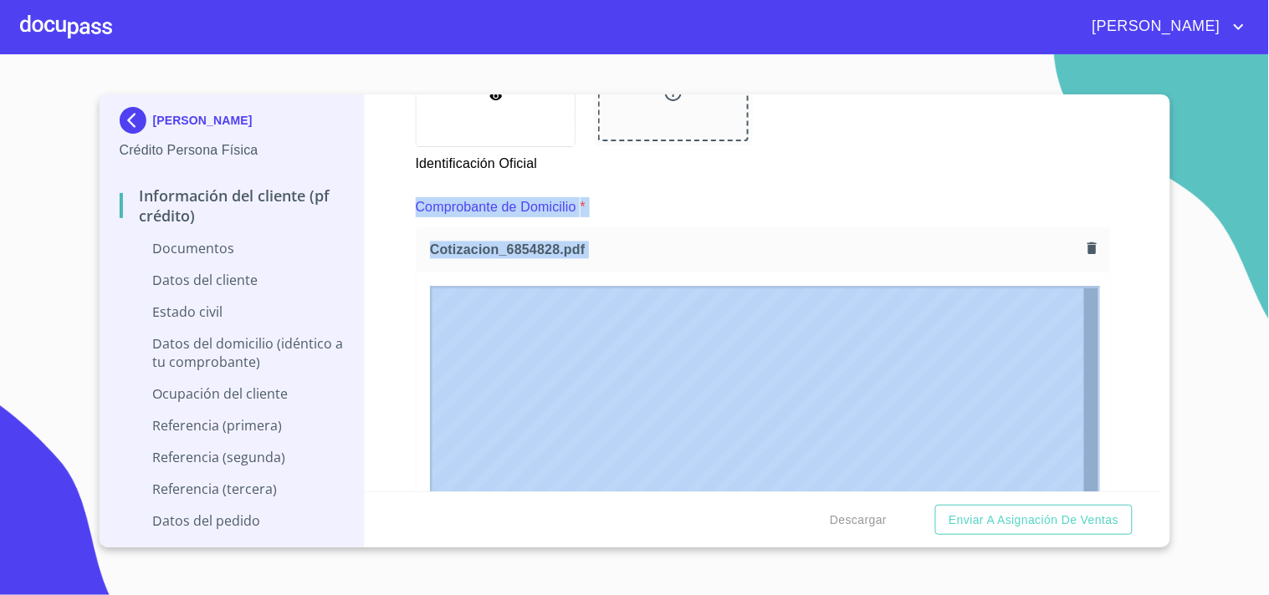
drag, startPoint x: 1151, startPoint y: 161, endPoint x: 1157, endPoint y: 171, distance: 12.1
click at [1087, 249] on icon "button" at bounding box center [1091, 249] width 9 height 12
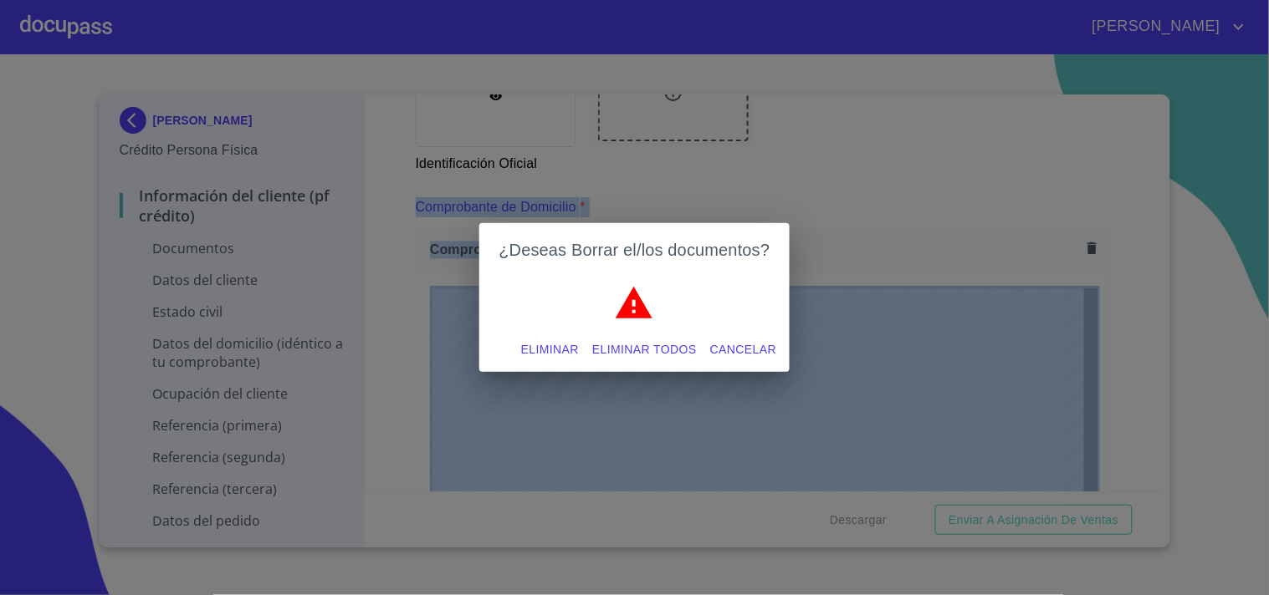
click at [659, 349] on span "Eliminar todos" at bounding box center [644, 350] width 105 height 21
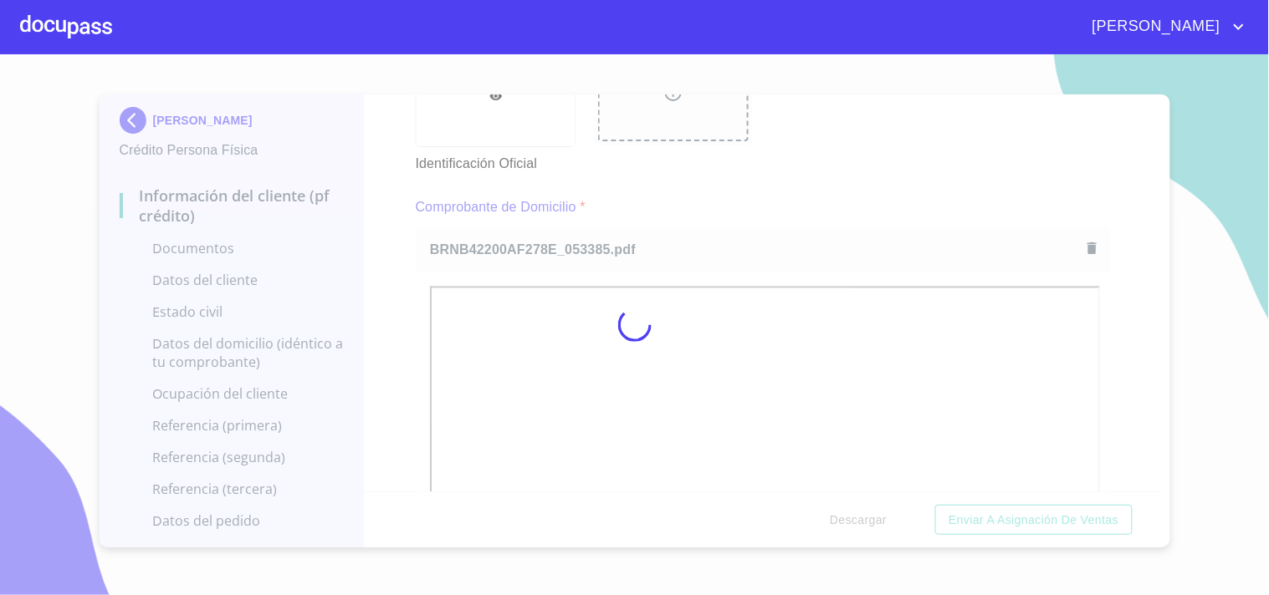
click at [803, 187] on div at bounding box center [634, 324] width 1269 height 541
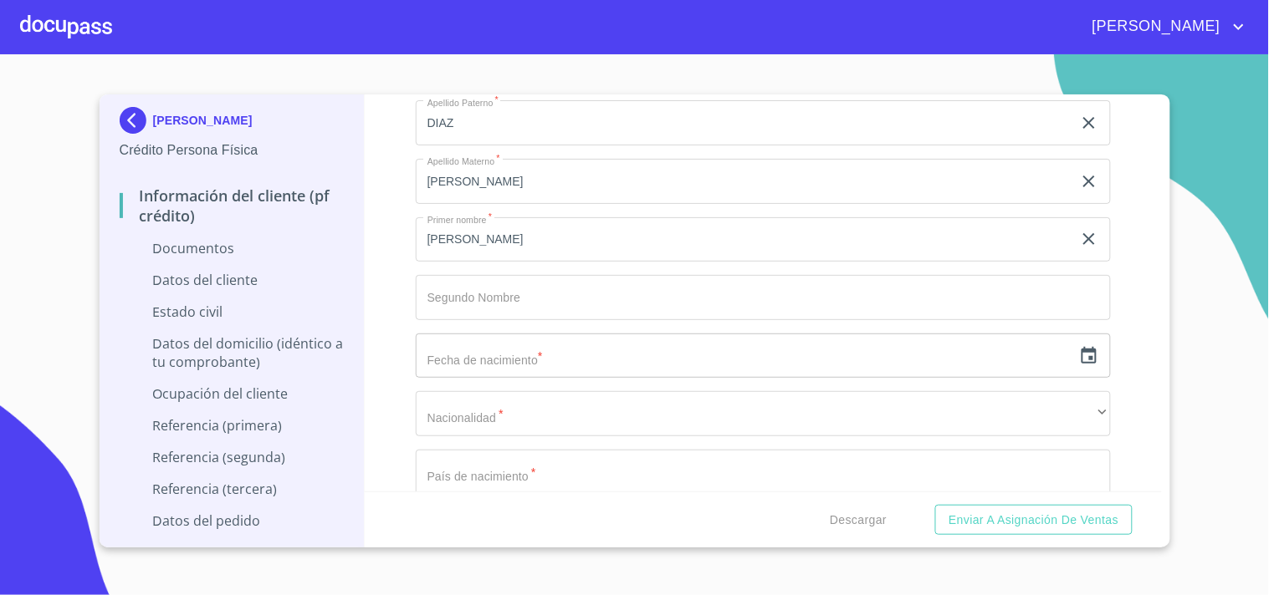
scroll to position [3044, 0]
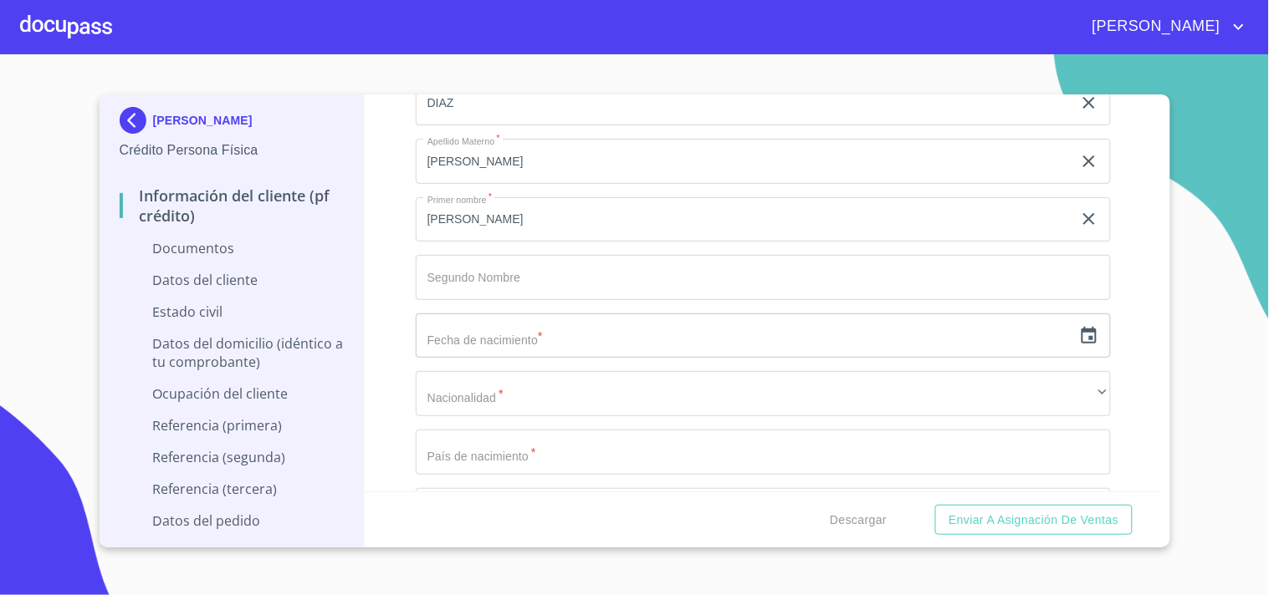
click at [821, 340] on input "text" at bounding box center [744, 336] width 656 height 45
click at [1079, 326] on icon "button" at bounding box center [1089, 336] width 20 height 20
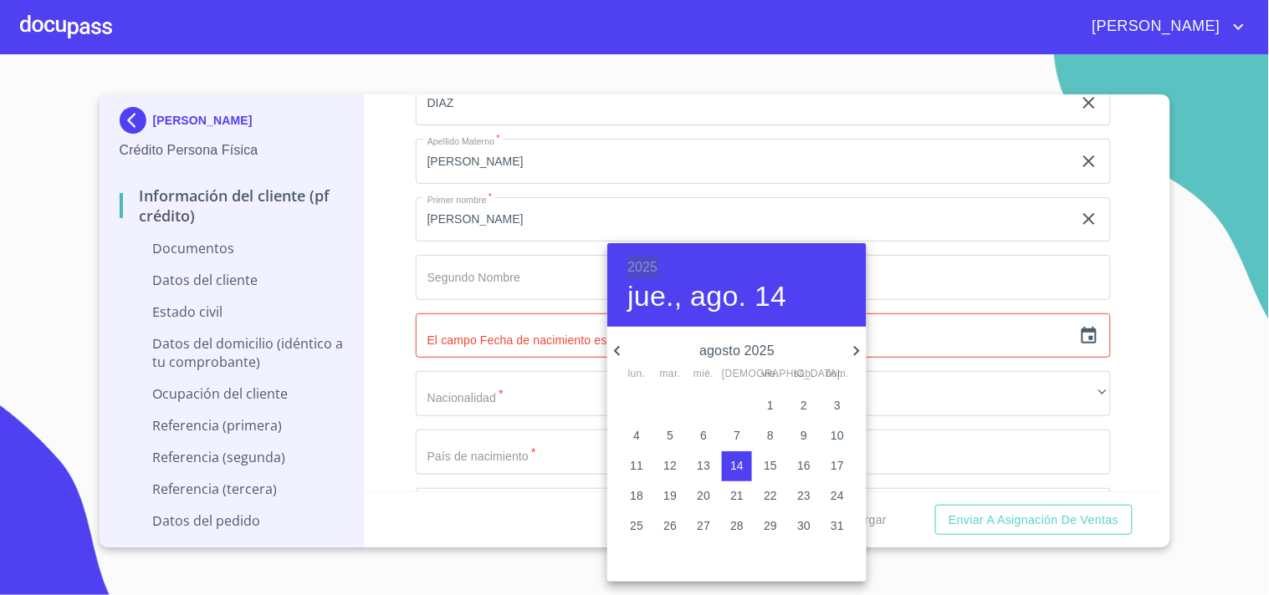
click at [645, 263] on h6 "2025" at bounding box center [642, 267] width 30 height 23
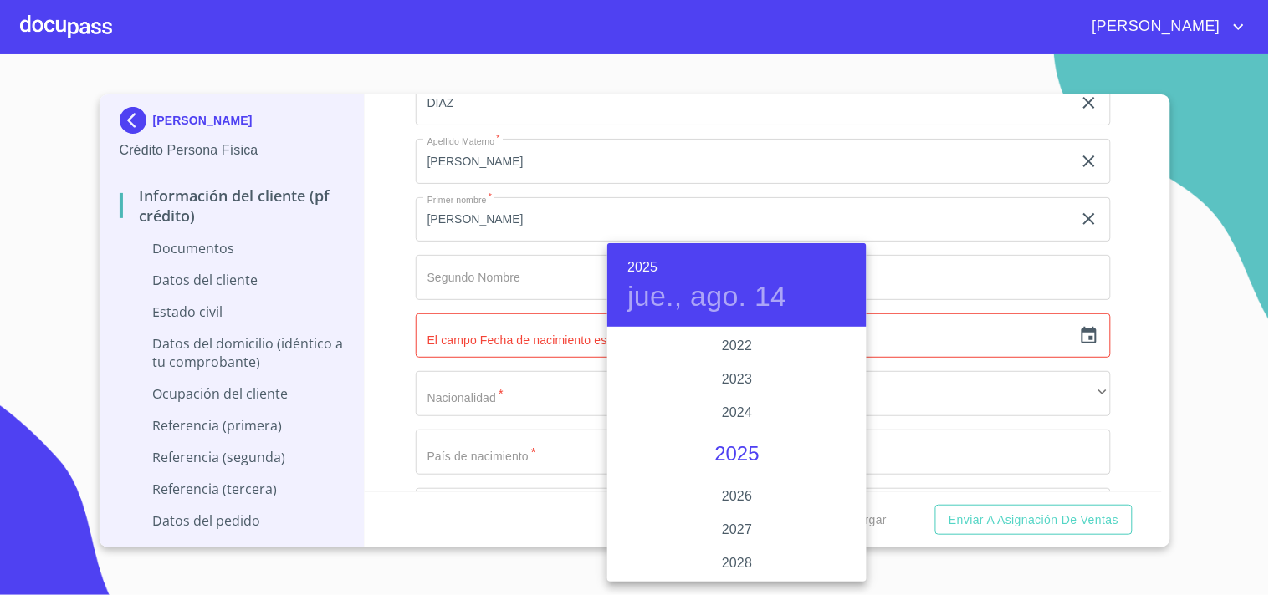
scroll to position [3151, 0]
click at [1137, 339] on div at bounding box center [634, 297] width 1269 height 595
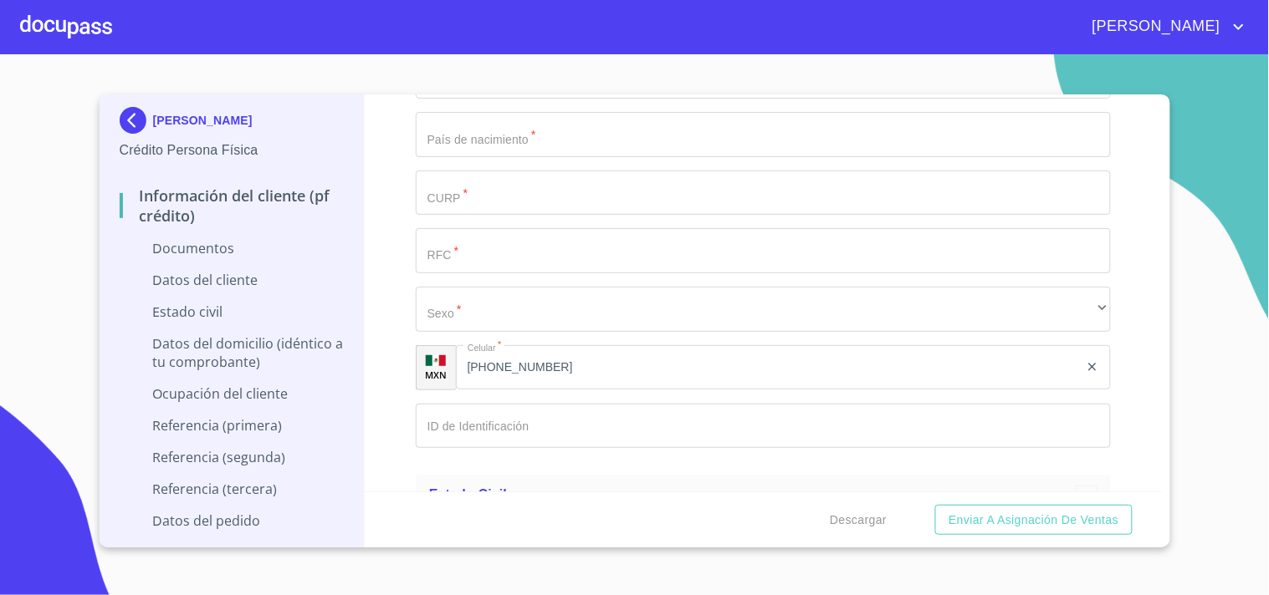
scroll to position [3129, 0]
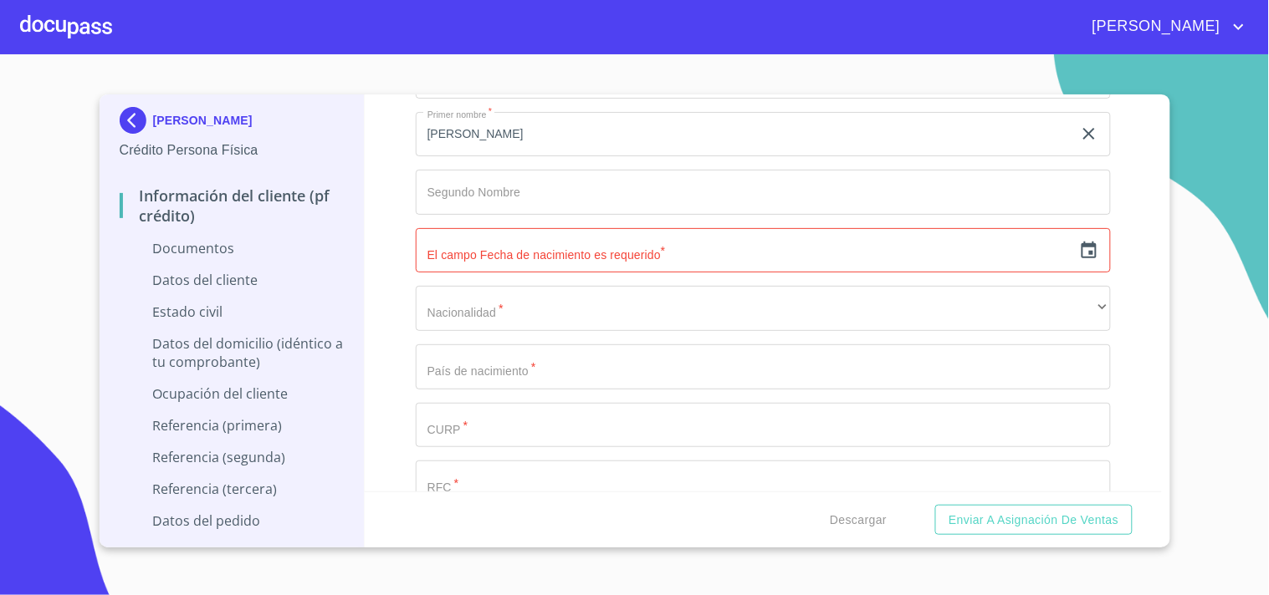
click at [1083, 253] on icon "button" at bounding box center [1089, 251] width 20 height 20
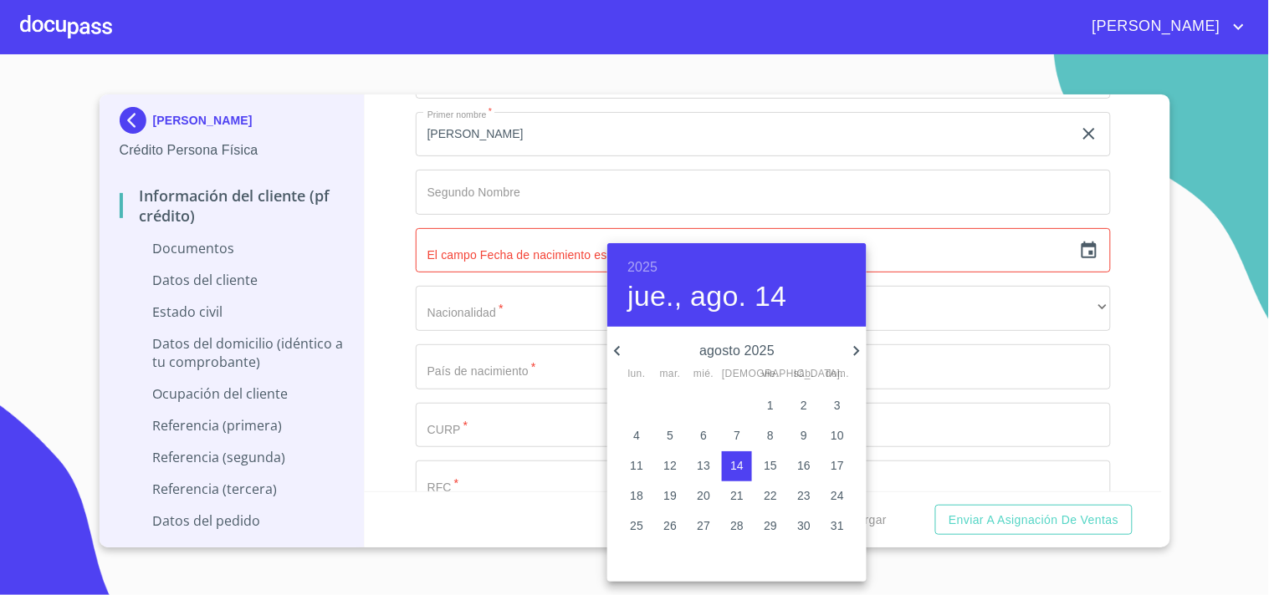
click at [637, 265] on h6 "2025" at bounding box center [642, 267] width 30 height 23
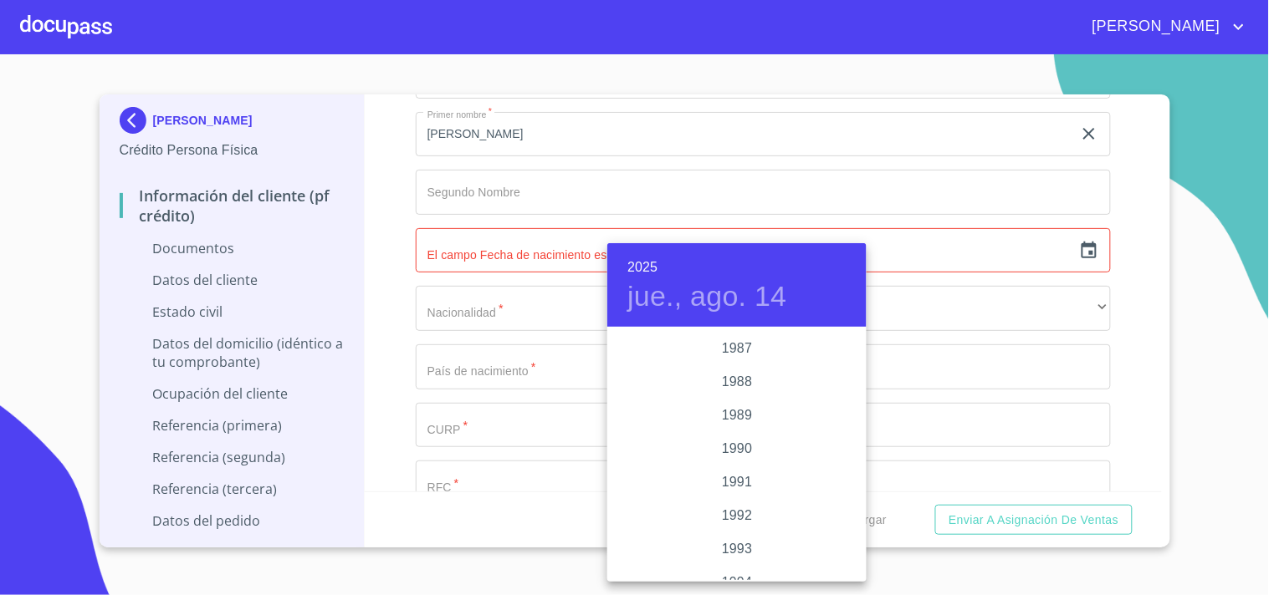
scroll to position [2020, 0]
click at [732, 335] on div "1985" at bounding box center [736, 333] width 259 height 33
type input "14 de ago. de 1985"
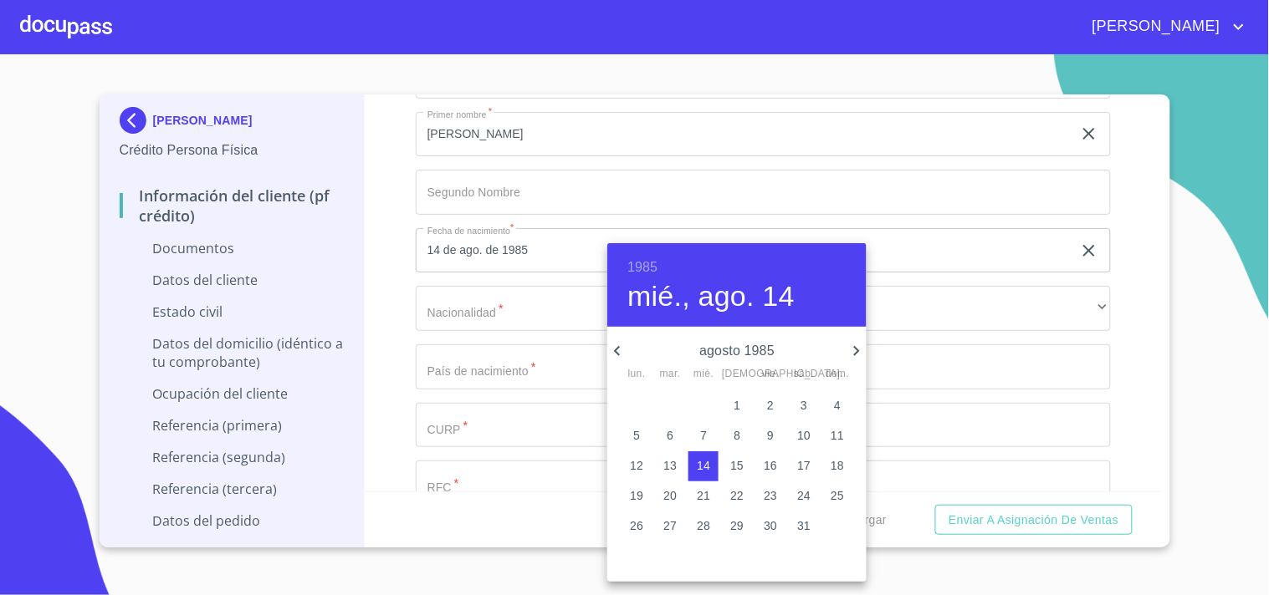
click at [474, 318] on div at bounding box center [634, 297] width 1269 height 595
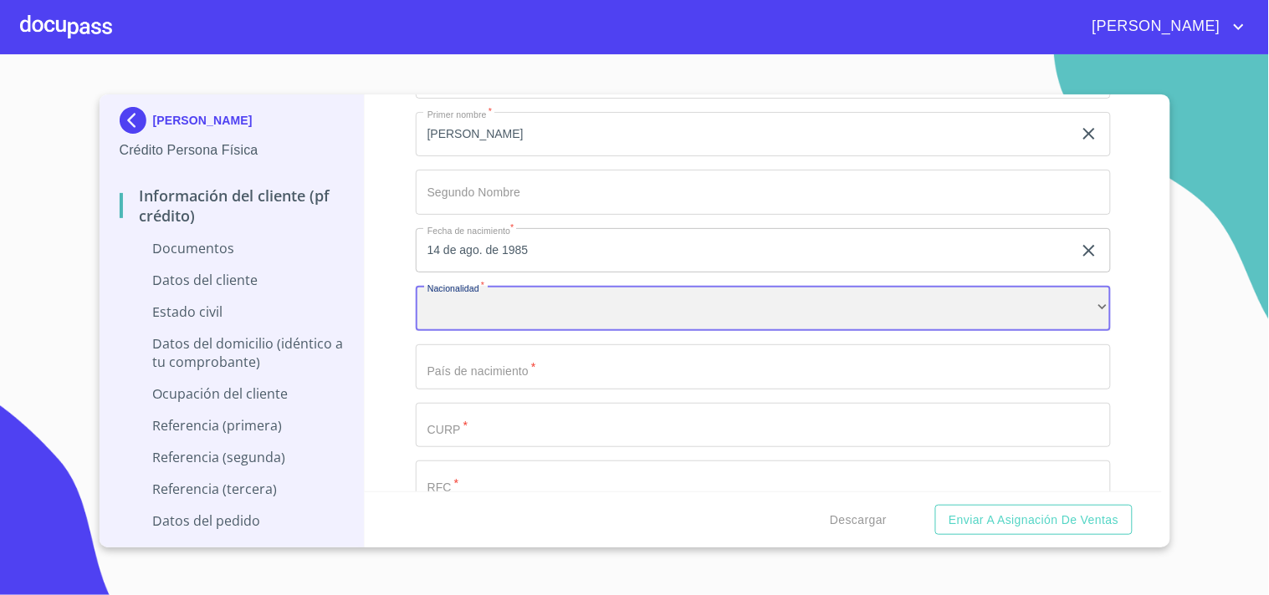
click at [477, 314] on div "​" at bounding box center [763, 308] width 695 height 45
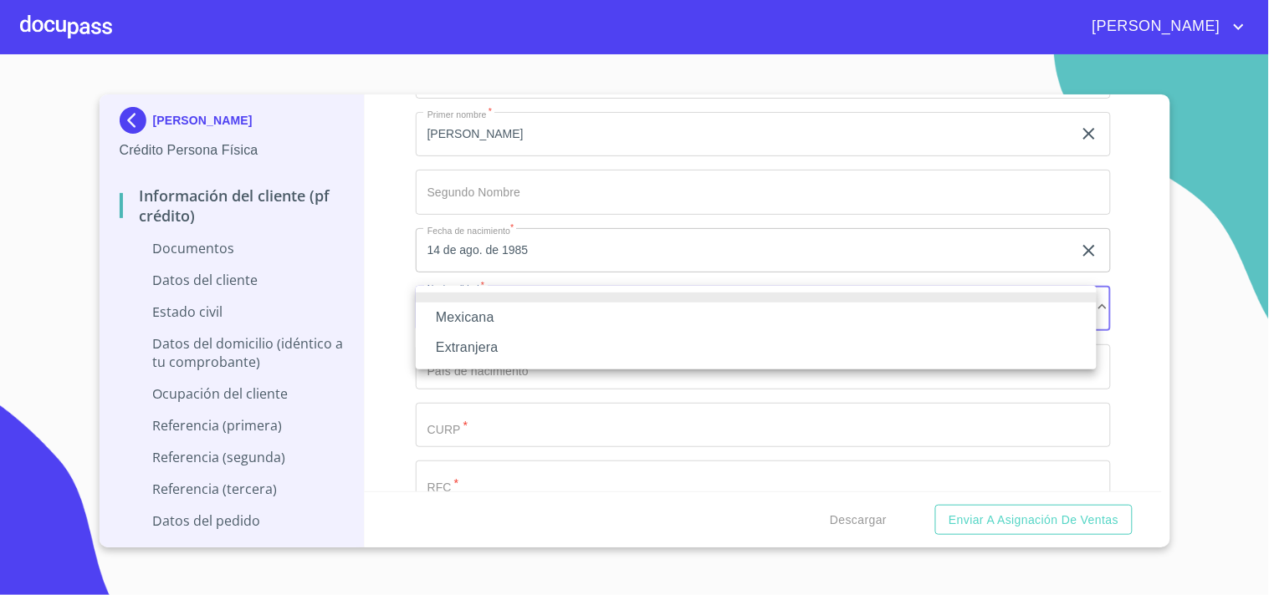
click at [492, 310] on li "Mexicana" at bounding box center [756, 318] width 681 height 30
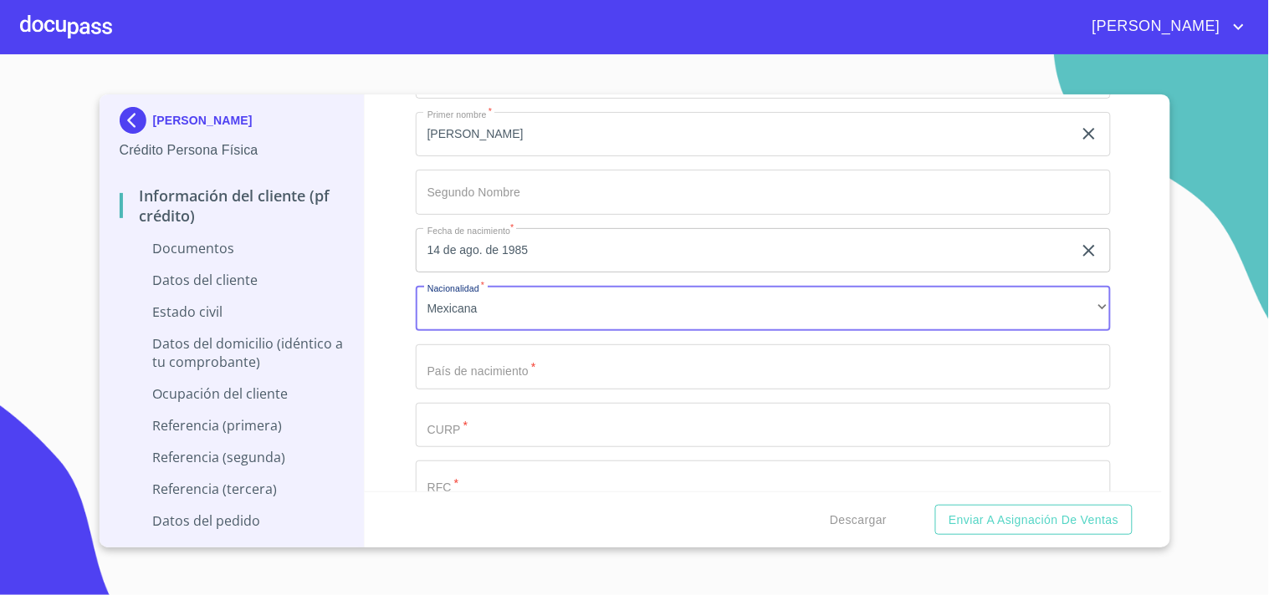
click at [497, 40] on input "Documento de identificación   *" at bounding box center [744, 17] width 656 height 45
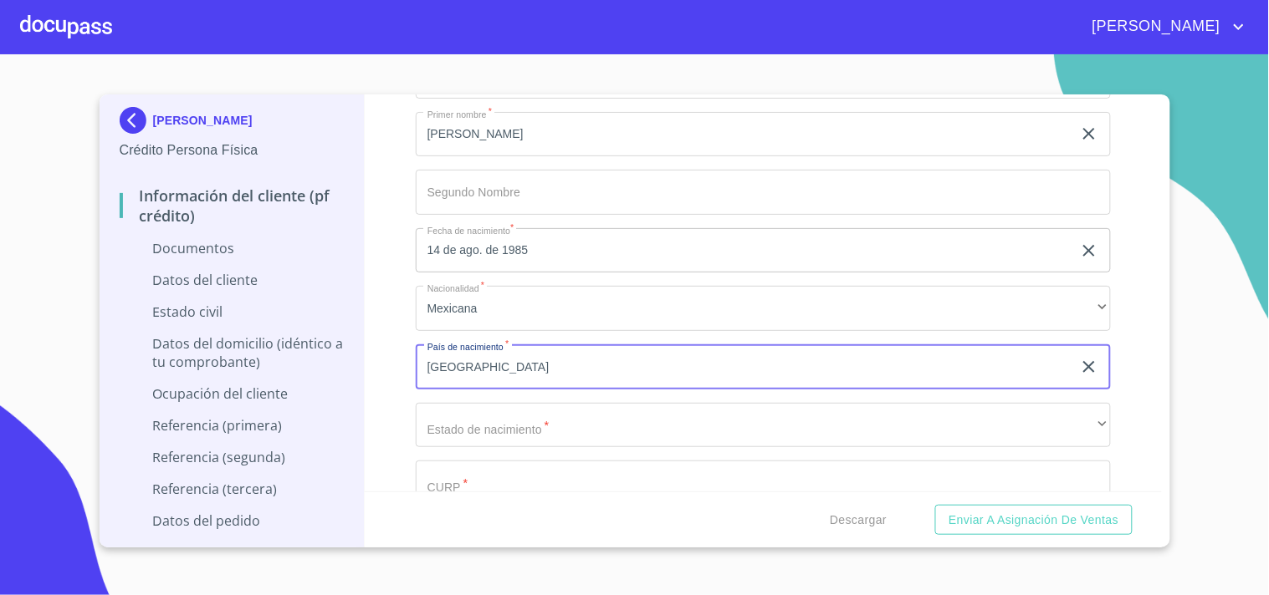
type input "[GEOGRAPHIC_DATA]"
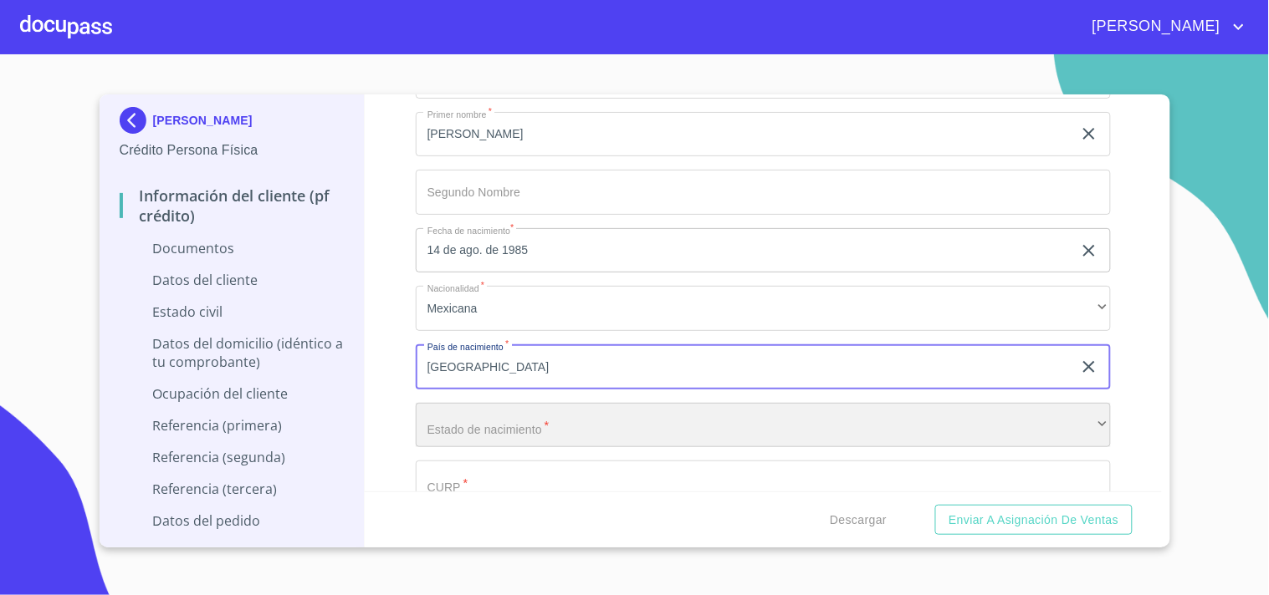
click at [450, 415] on div "​" at bounding box center [763, 425] width 695 height 45
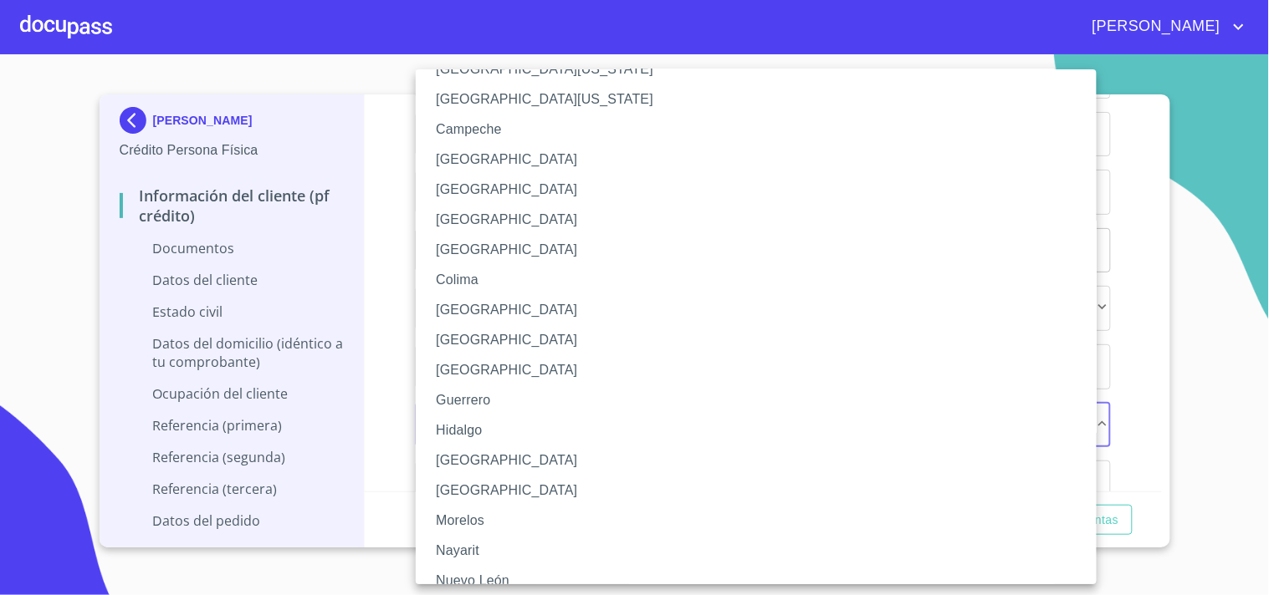
scroll to position [93, 0]
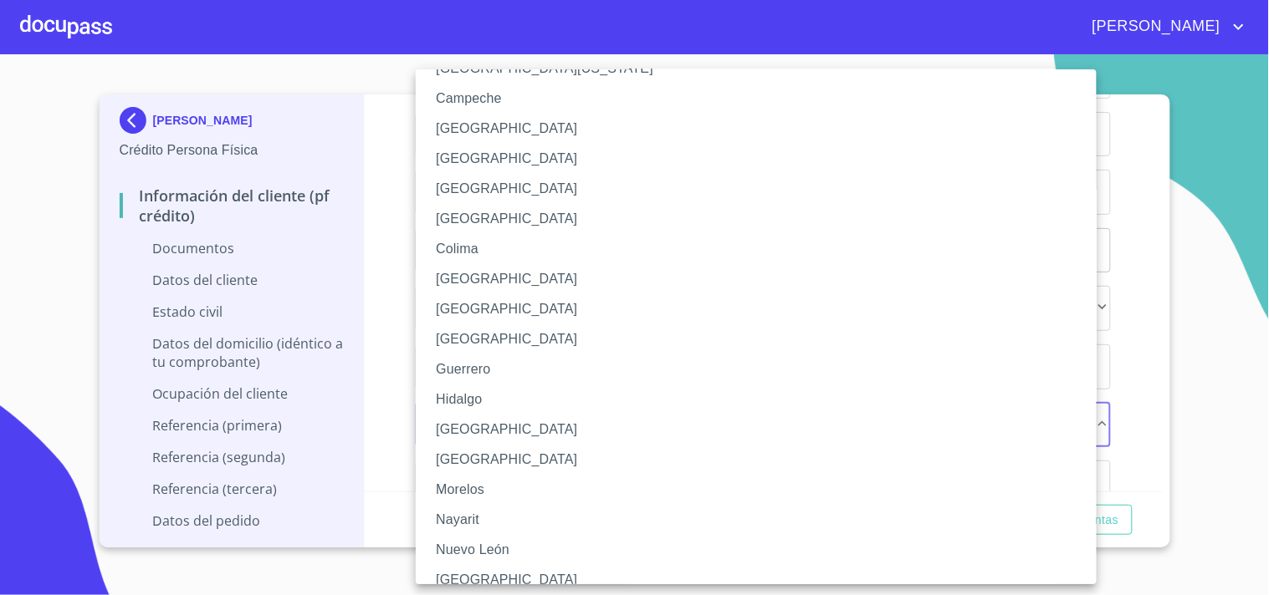
click at [464, 454] on li "Michoacán" at bounding box center [763, 460] width 695 height 30
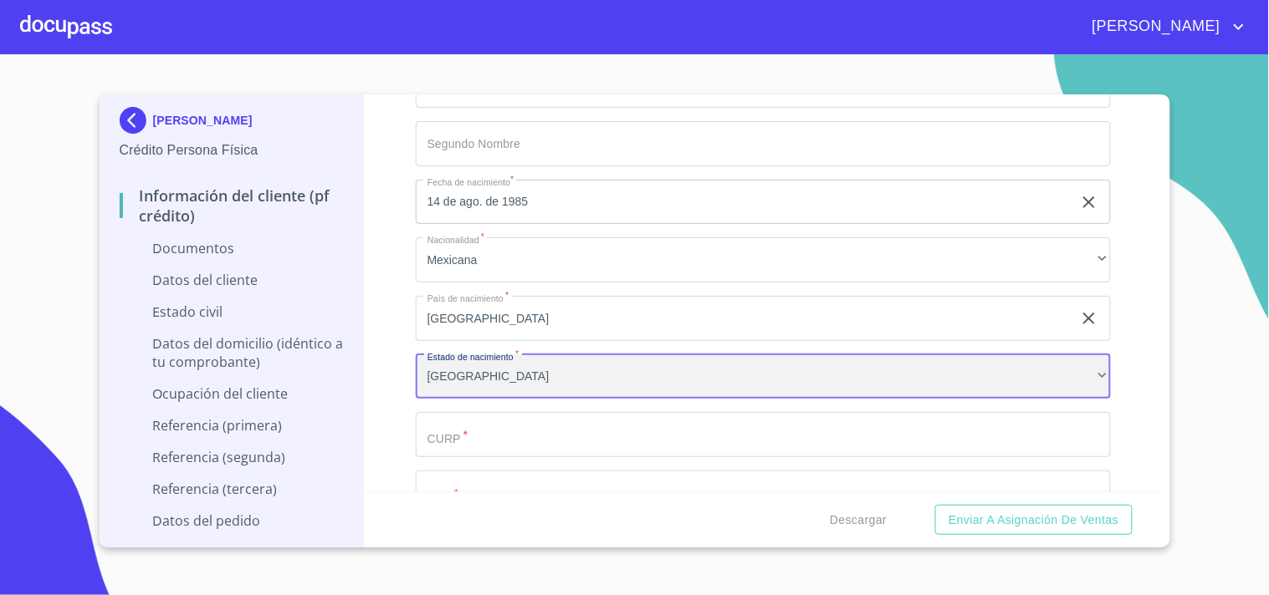
scroll to position [3222, 0]
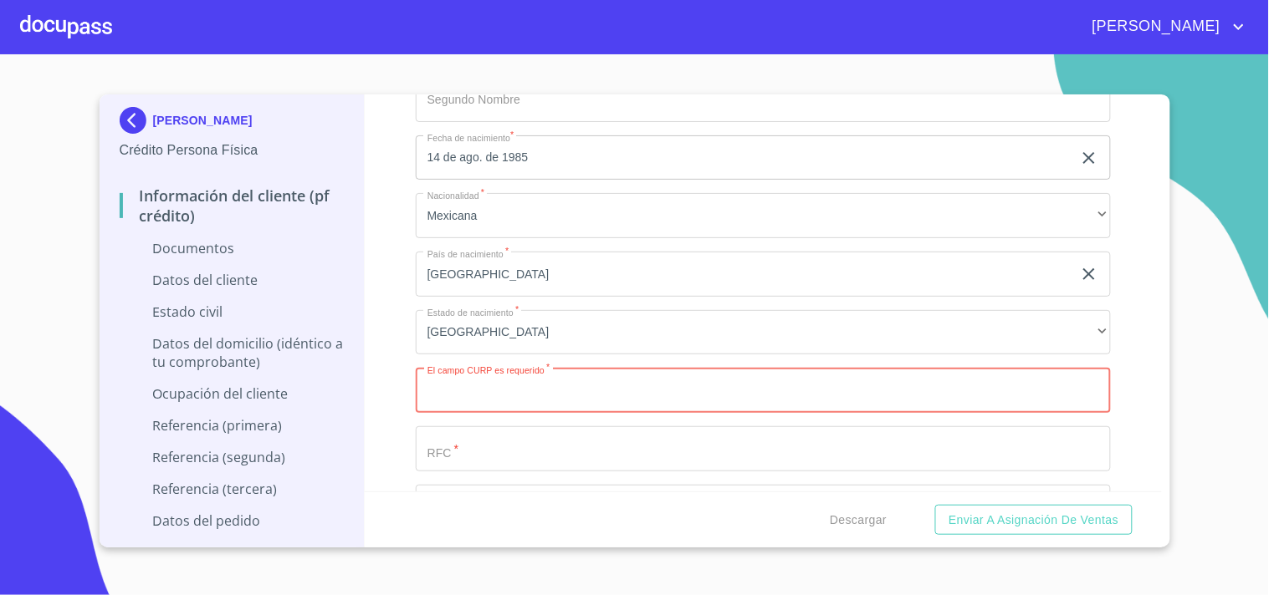
click at [447, 374] on input "Documento de identificación   *" at bounding box center [763, 390] width 695 height 45
paste input "DICC850809HMNZVR02"
type input "DICC850809HMNZVR02"
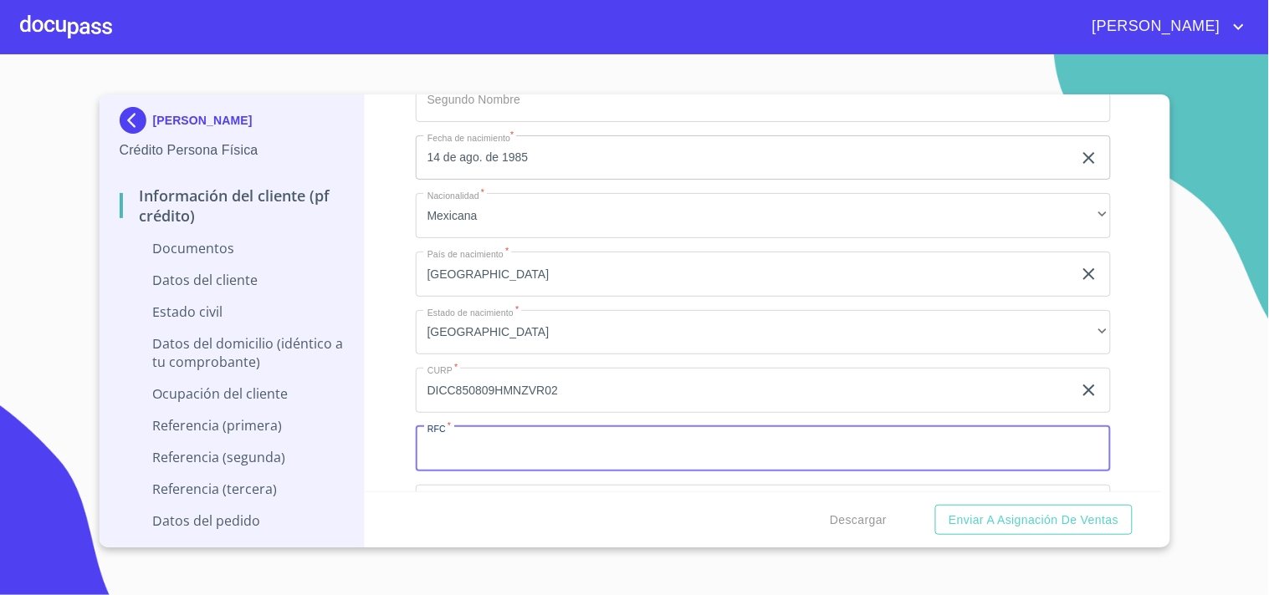
paste input "DICC850809HMNZVR02"
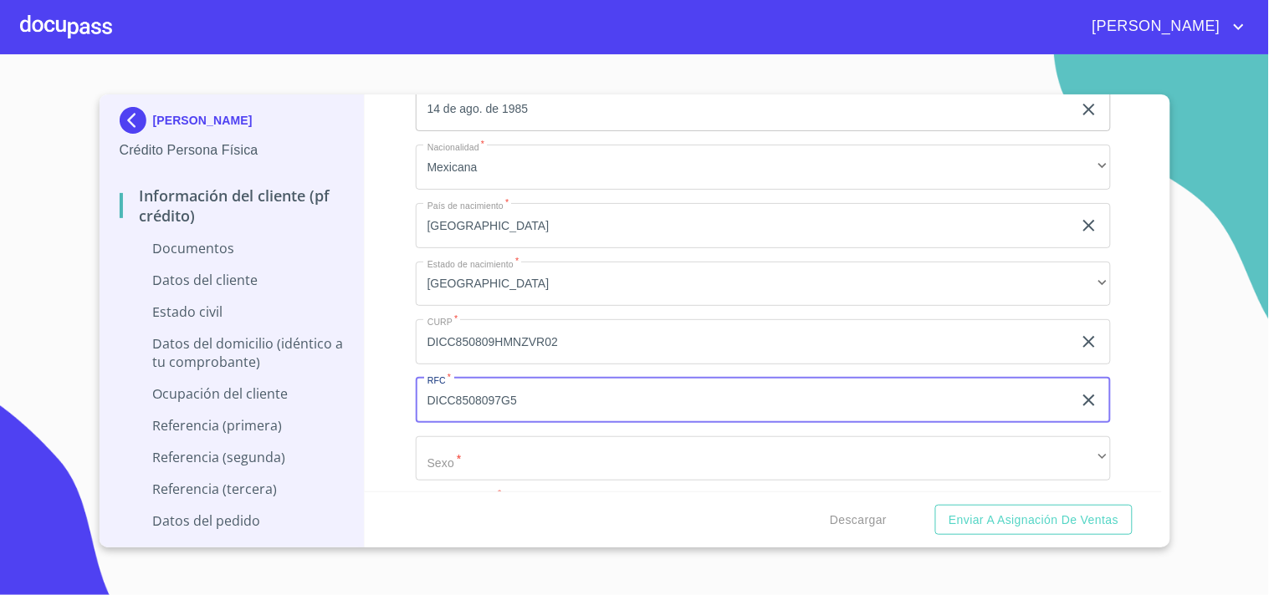
scroll to position [3315, 0]
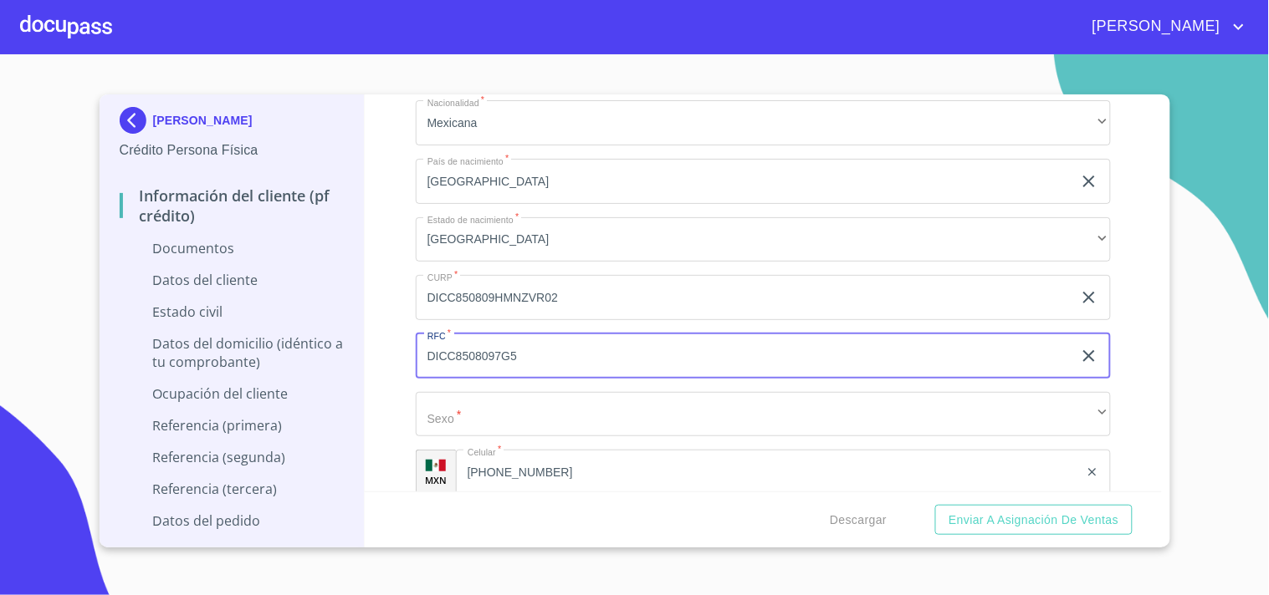
type input "DICC8508097G5"
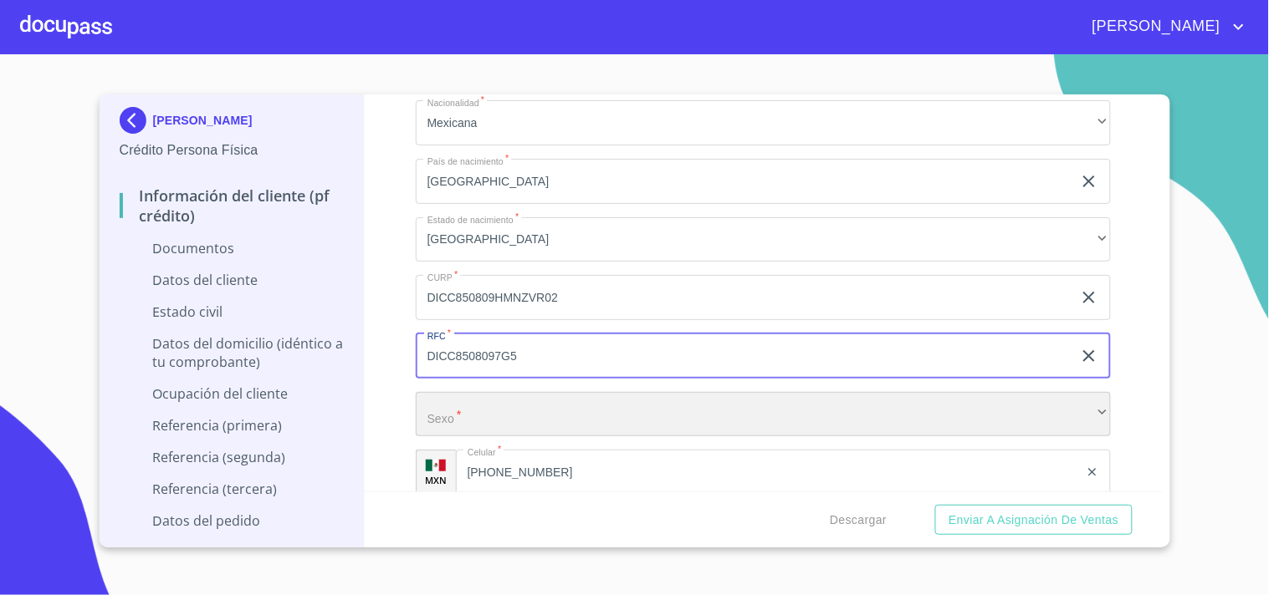
click at [494, 411] on div "​" at bounding box center [763, 414] width 695 height 45
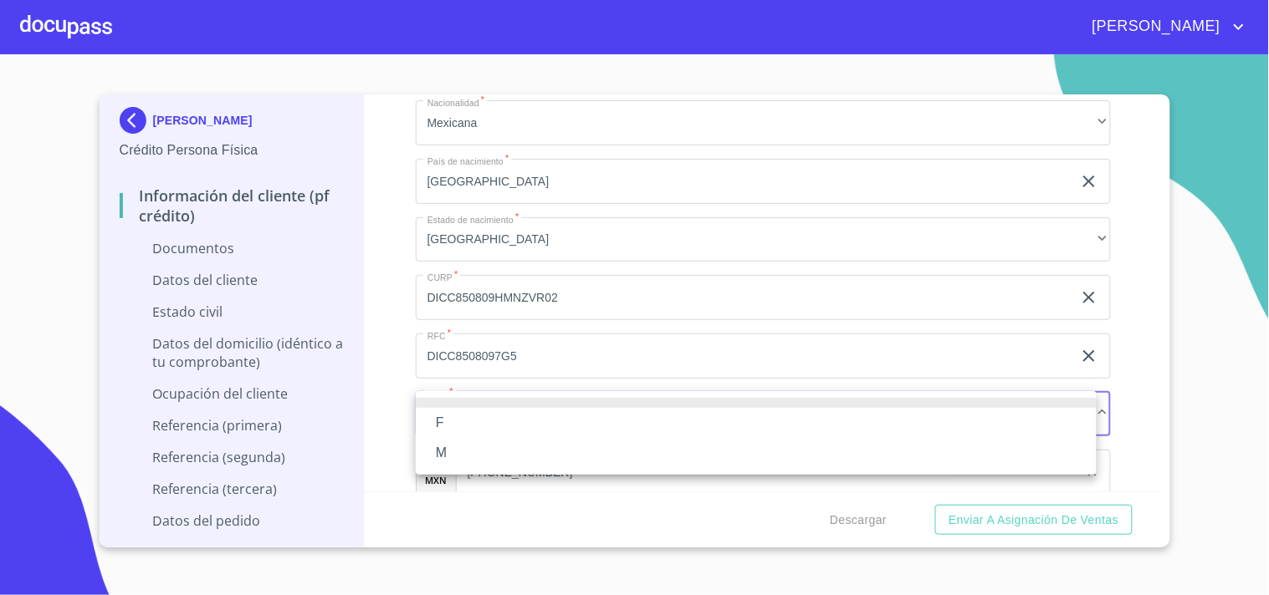
click at [447, 428] on li "F" at bounding box center [756, 423] width 681 height 30
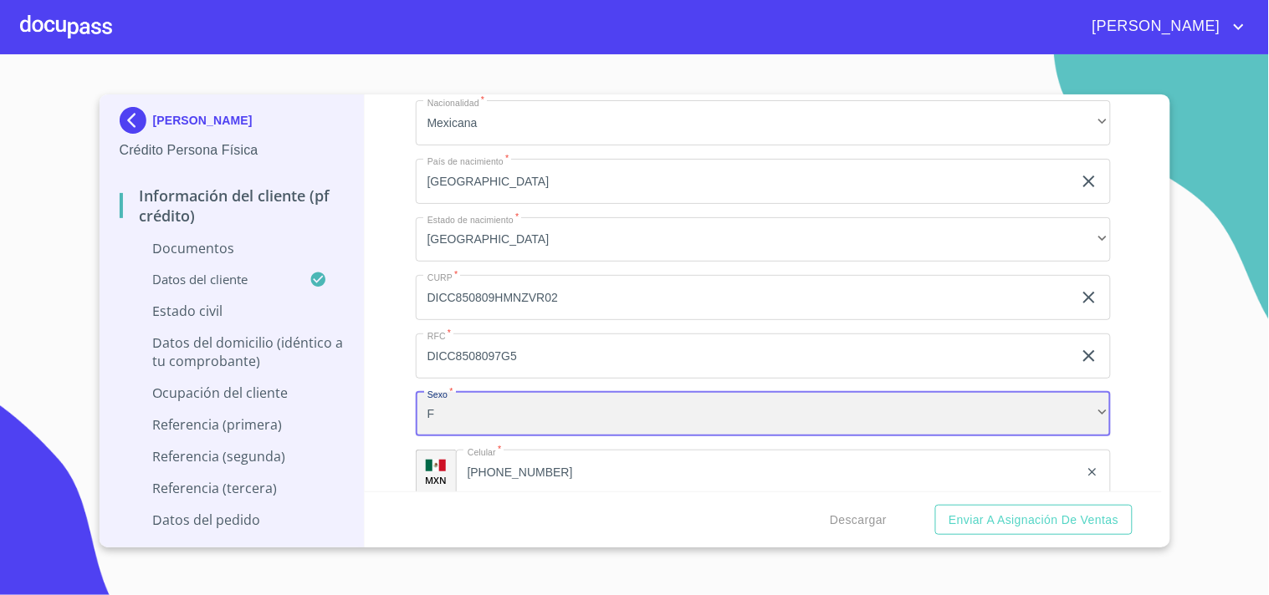
click at [449, 418] on div "F" at bounding box center [763, 414] width 695 height 45
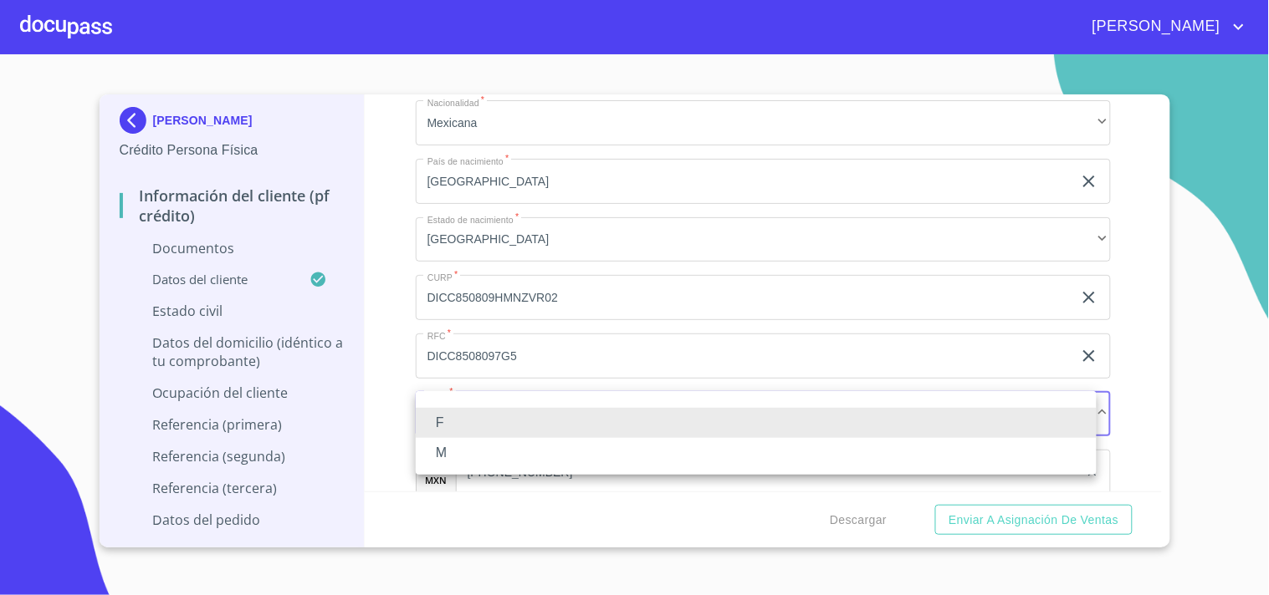
click at [456, 450] on li "M" at bounding box center [756, 453] width 681 height 30
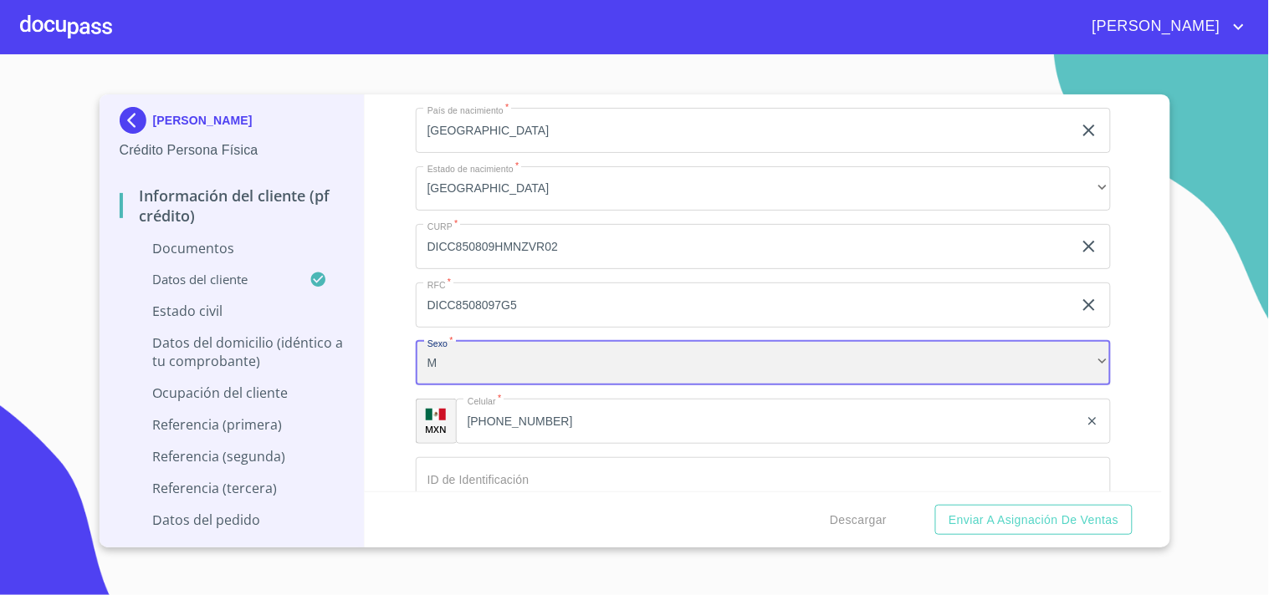
scroll to position [3408, 0]
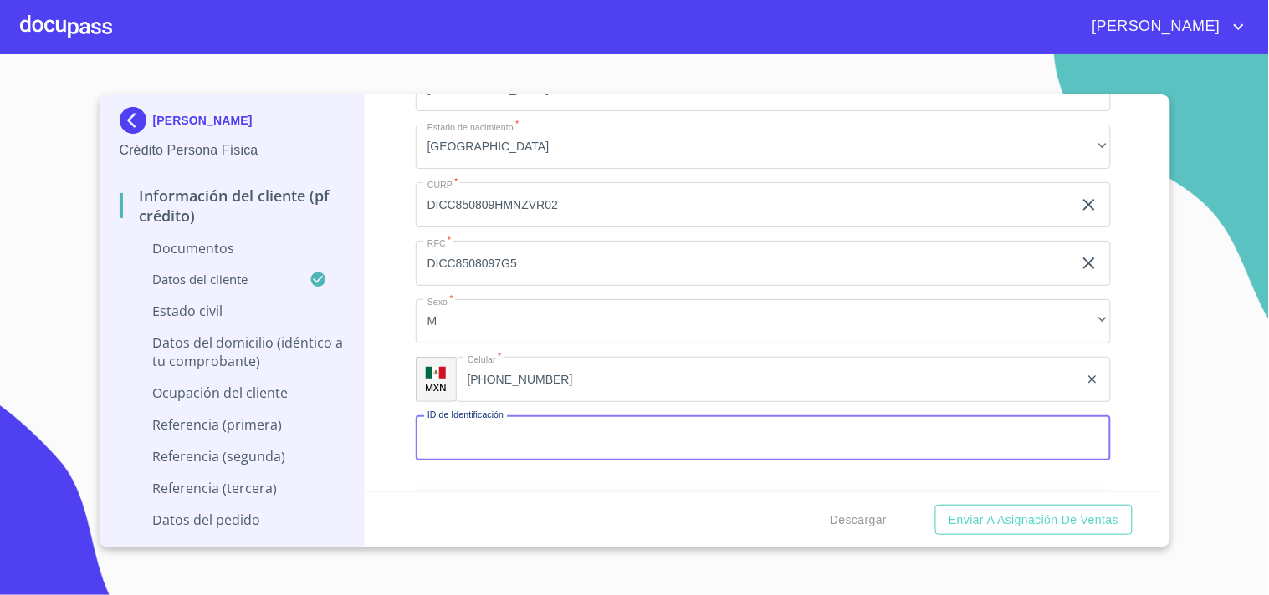
click at [554, 427] on input "Documento de identificación   *" at bounding box center [763, 438] width 695 height 45
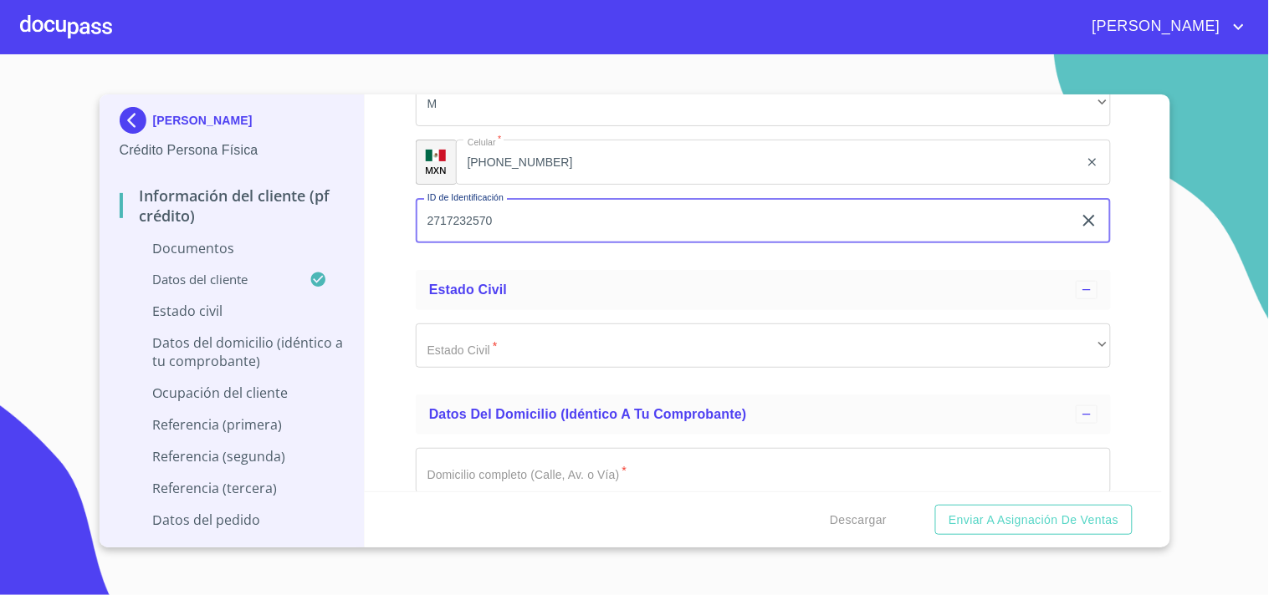
scroll to position [3780, 0]
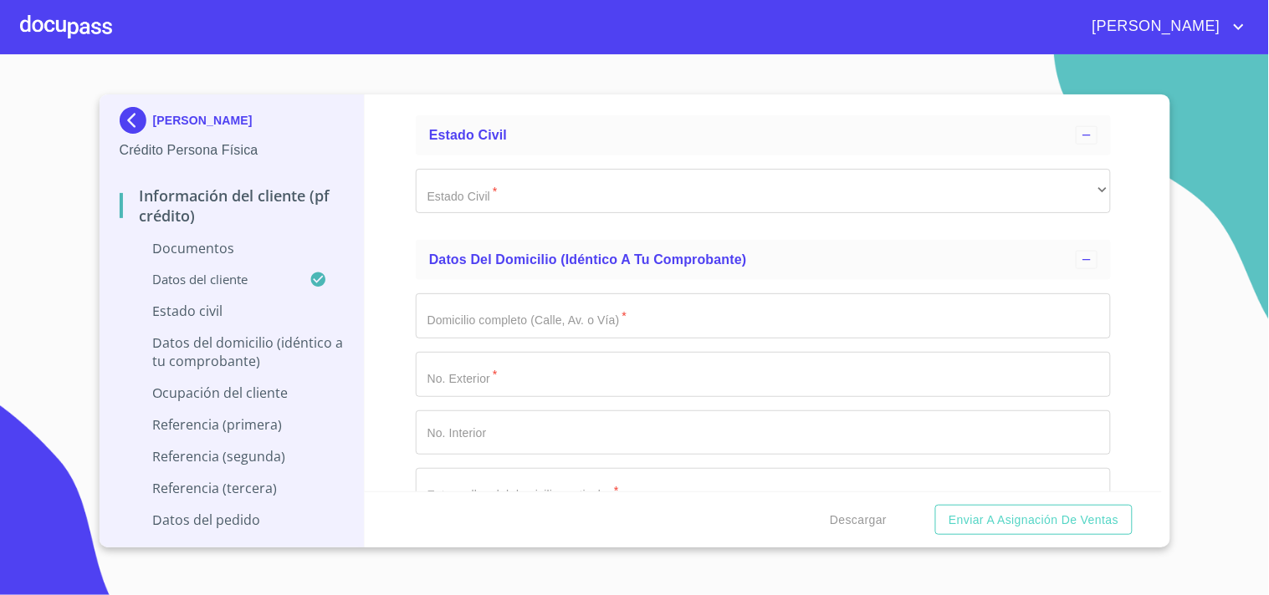
type input "2717232570"
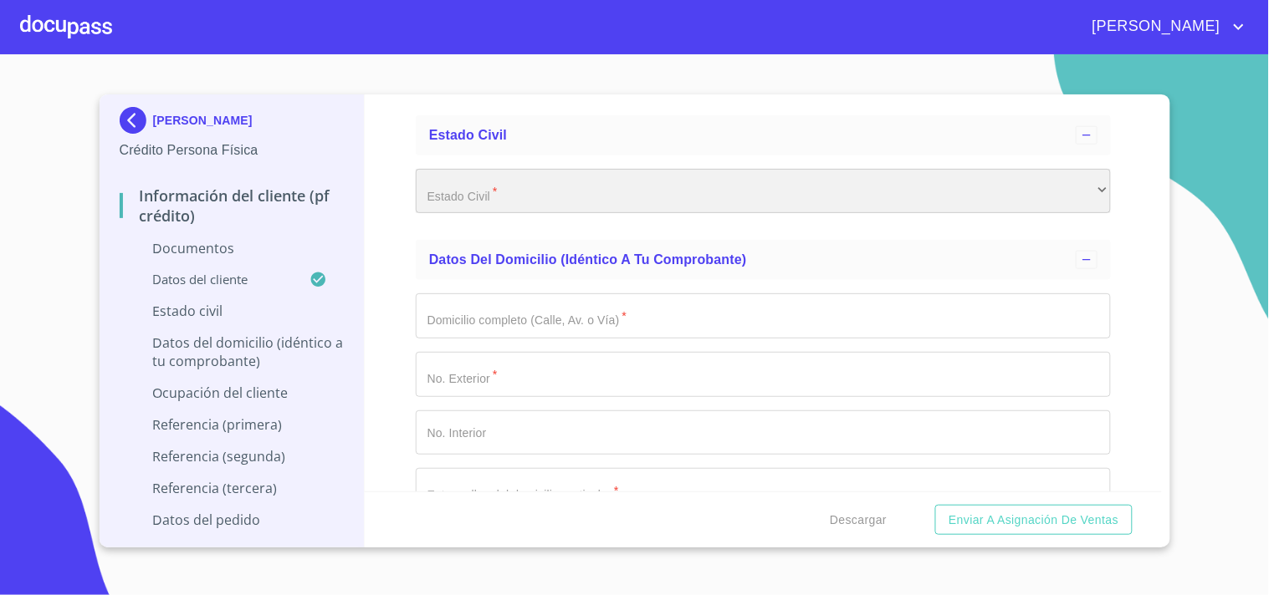
click at [532, 196] on div "​" at bounding box center [763, 191] width 695 height 45
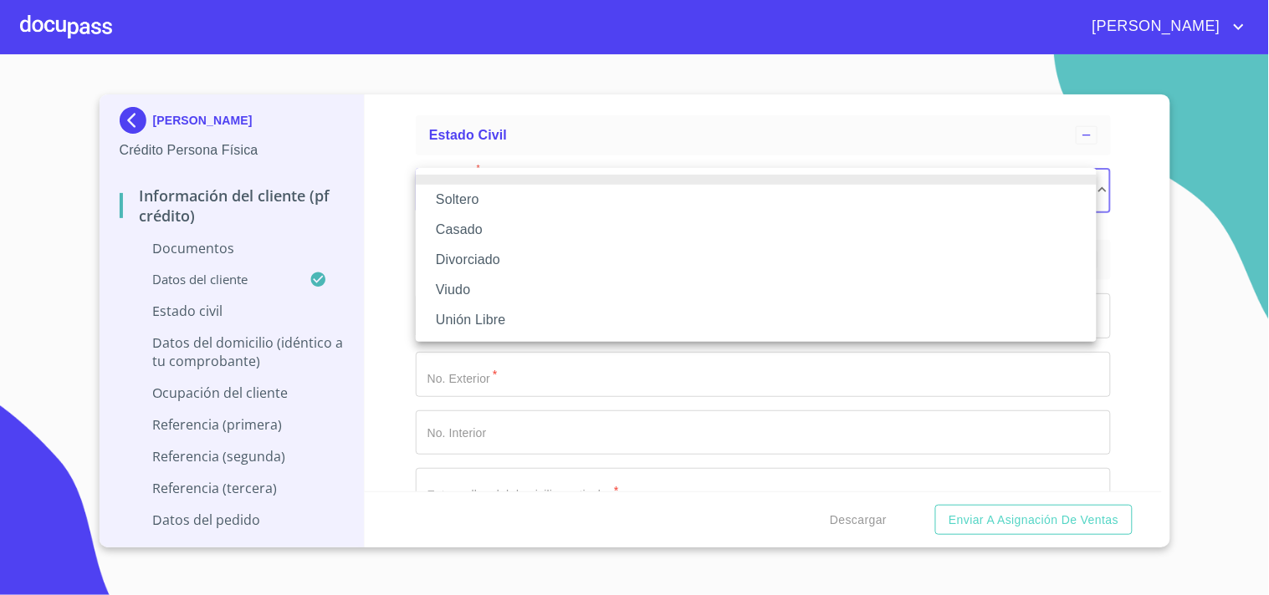
click at [470, 197] on li "Soltero" at bounding box center [756, 200] width 681 height 30
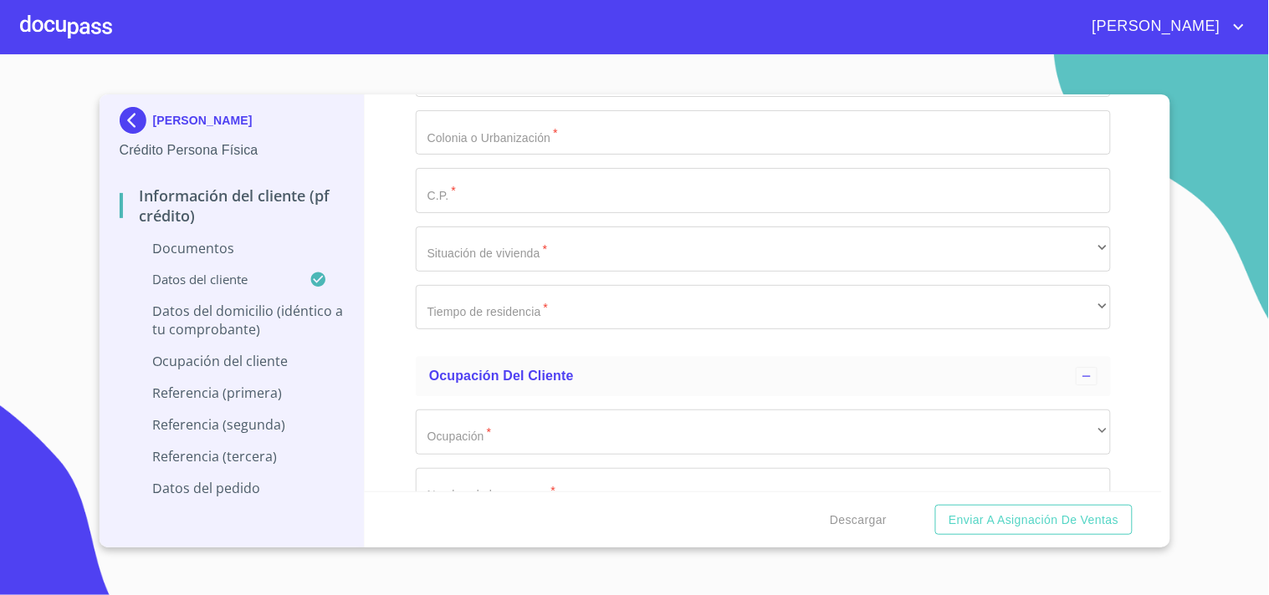
scroll to position [4430, 0]
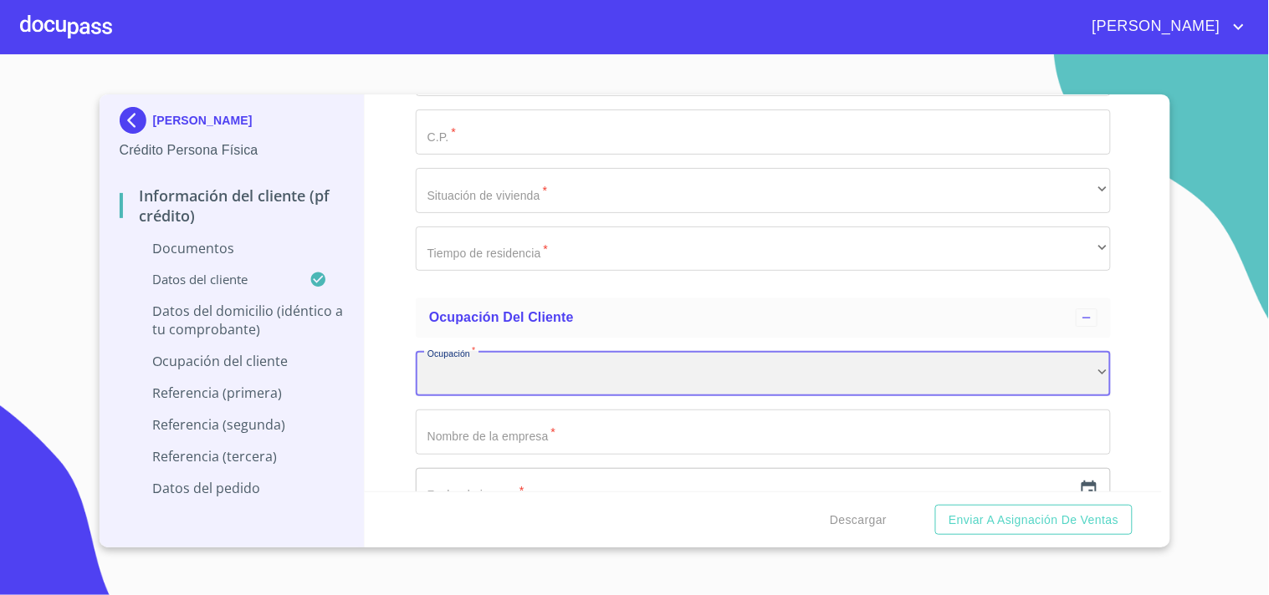
click at [463, 376] on div "​" at bounding box center [763, 373] width 695 height 45
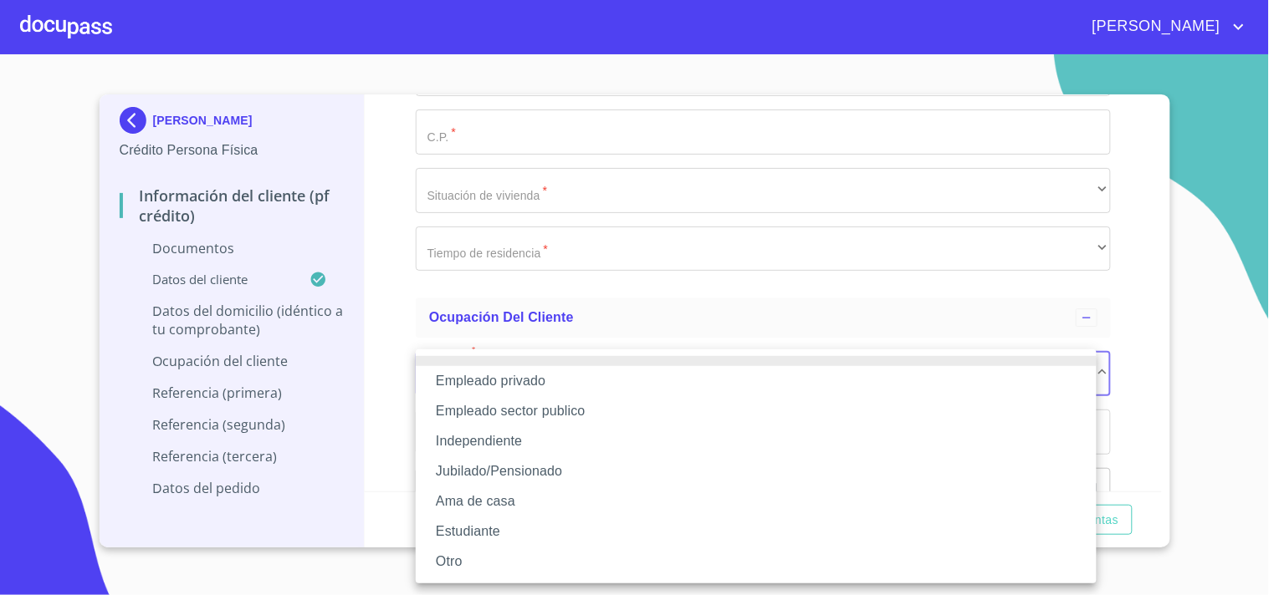
click at [507, 442] on li "Independiente" at bounding box center [756, 442] width 681 height 30
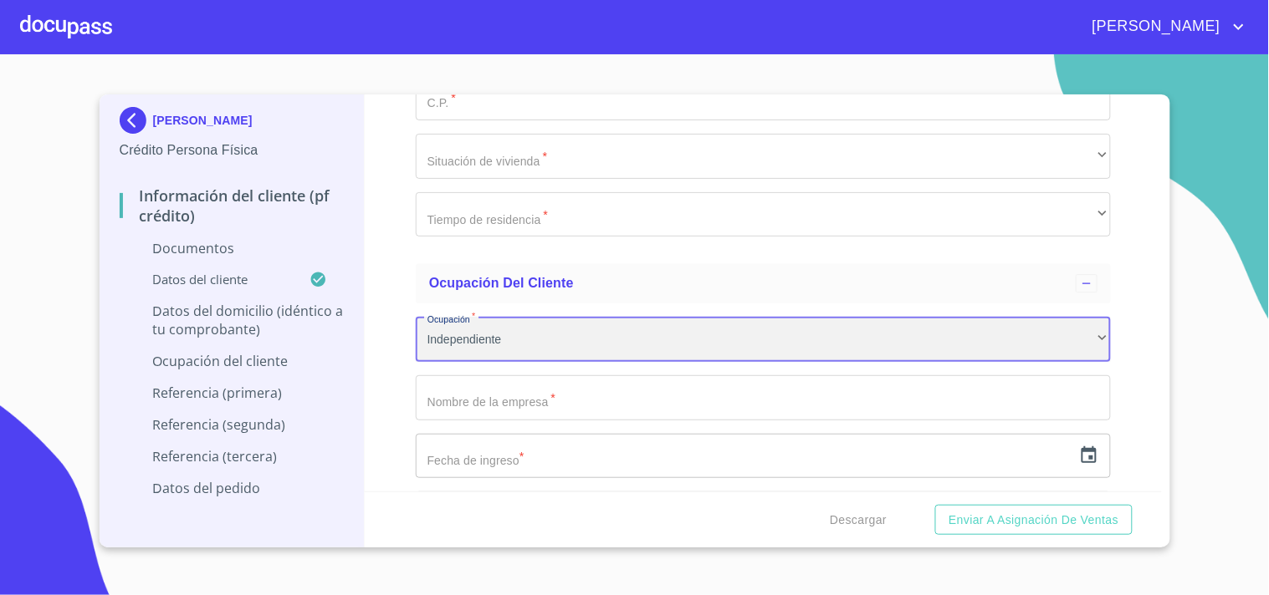
scroll to position [4523, 0]
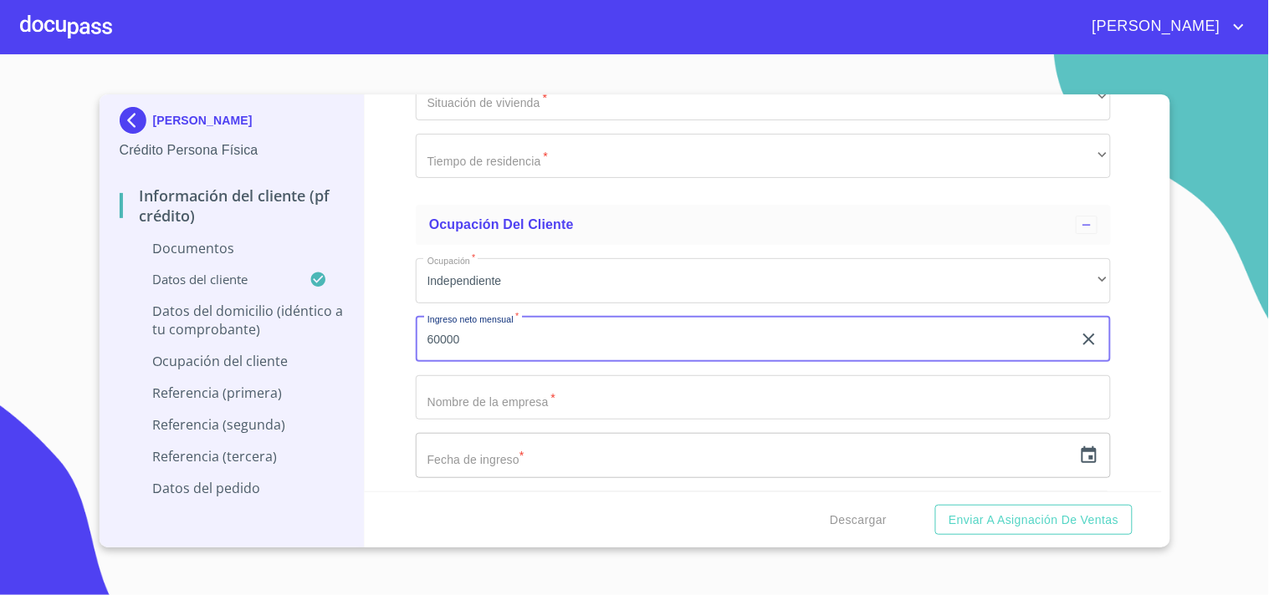
type input "60000"
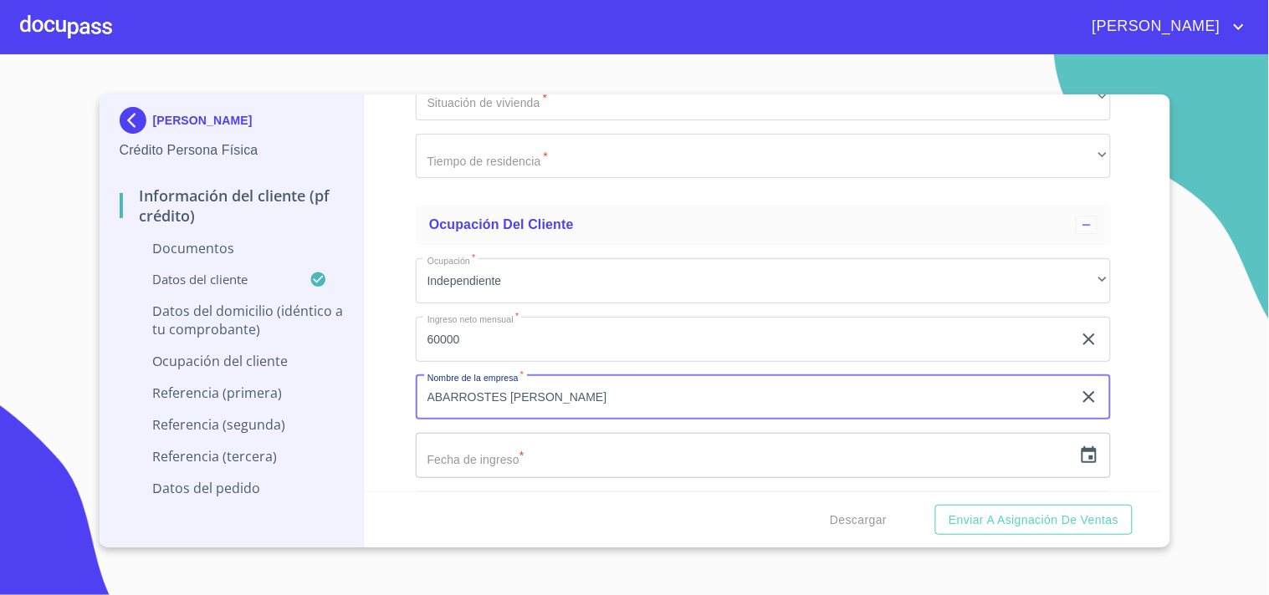
type input "ABARROSTES CRISTOBAL"
click at [616, 433] on input "text" at bounding box center [744, 455] width 656 height 45
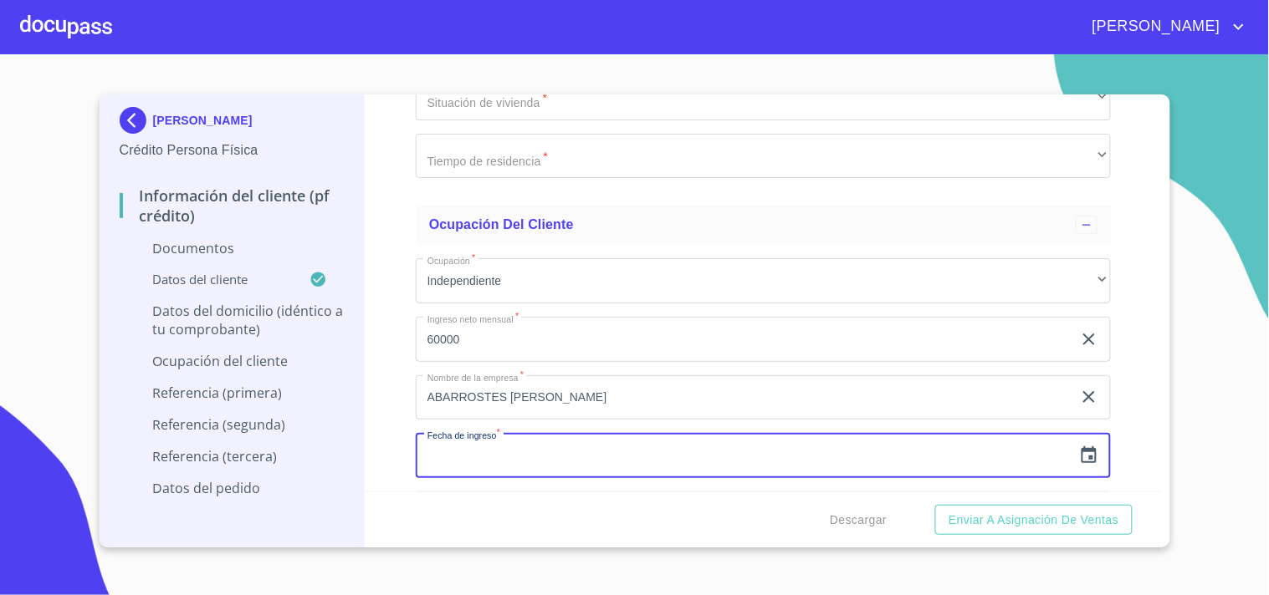
click at [612, 446] on input "text" at bounding box center [744, 455] width 656 height 45
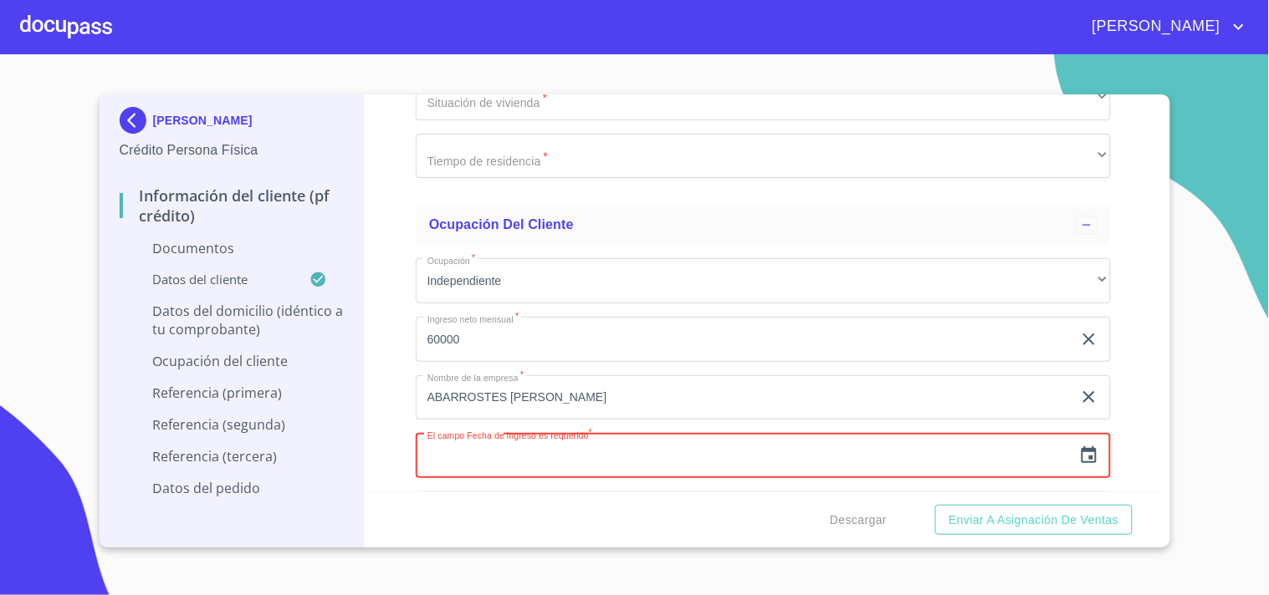
click at [1081, 447] on icon "button" at bounding box center [1088, 455] width 15 height 17
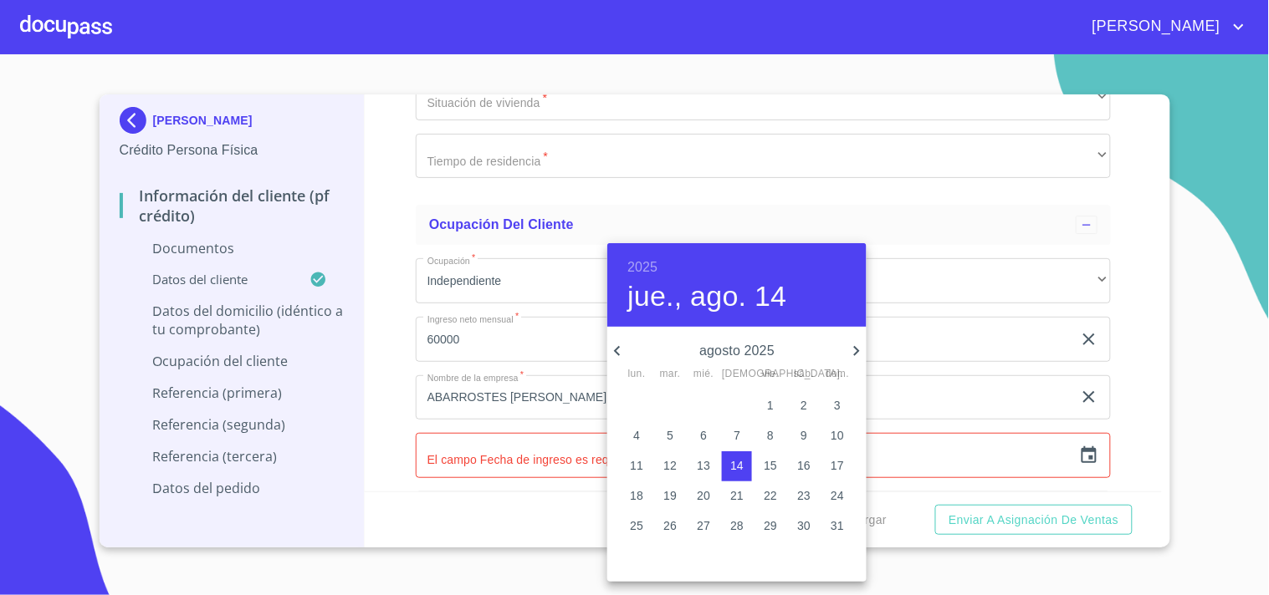
click at [653, 264] on h6 "2025" at bounding box center [642, 267] width 30 height 23
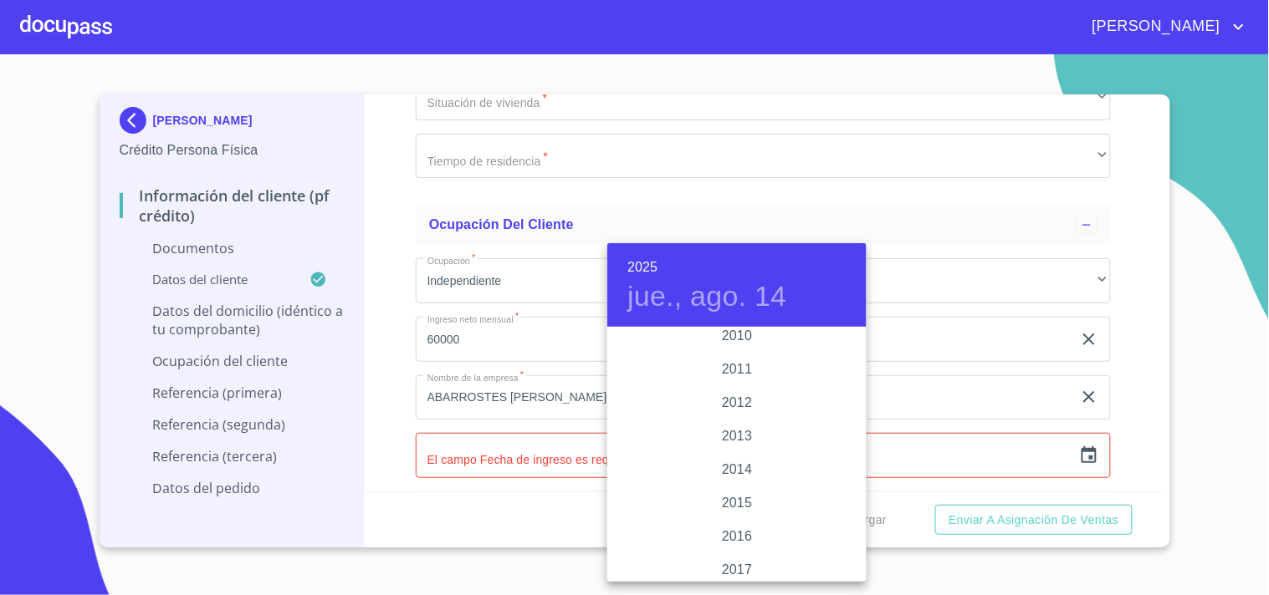
scroll to position [2811, 0]
click at [738, 416] on div "2011" at bounding box center [736, 412] width 259 height 33
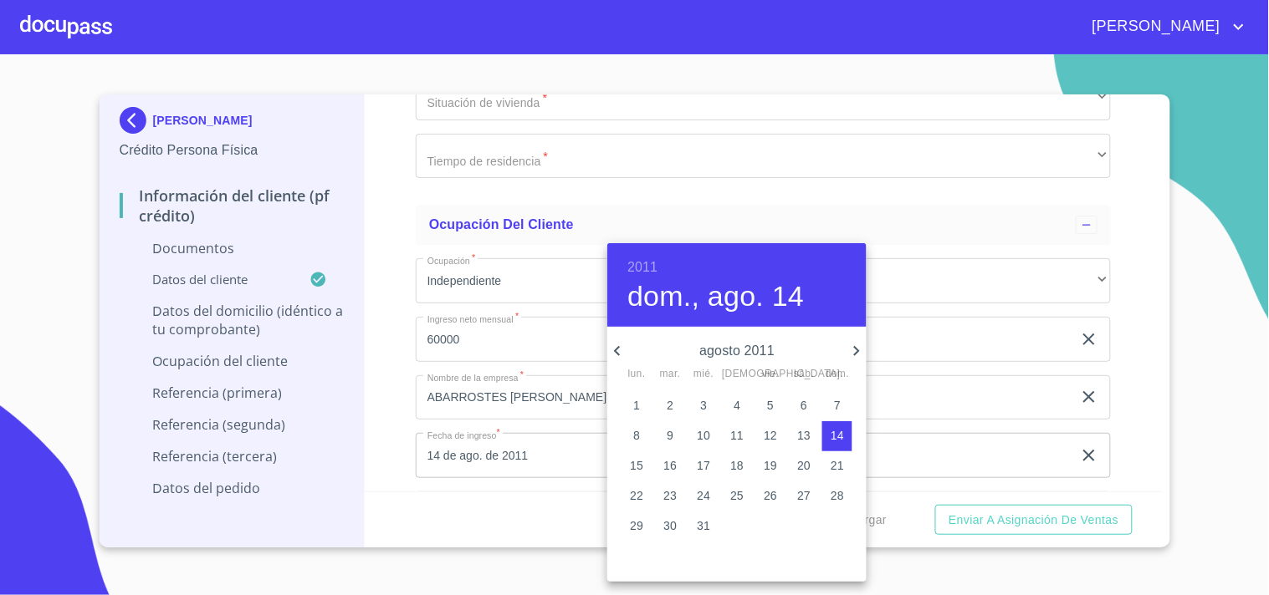
click at [806, 457] on p "20" at bounding box center [803, 465] width 13 height 17
type input "20 de ago. de 2011"
click at [388, 437] on div at bounding box center [634, 297] width 1269 height 595
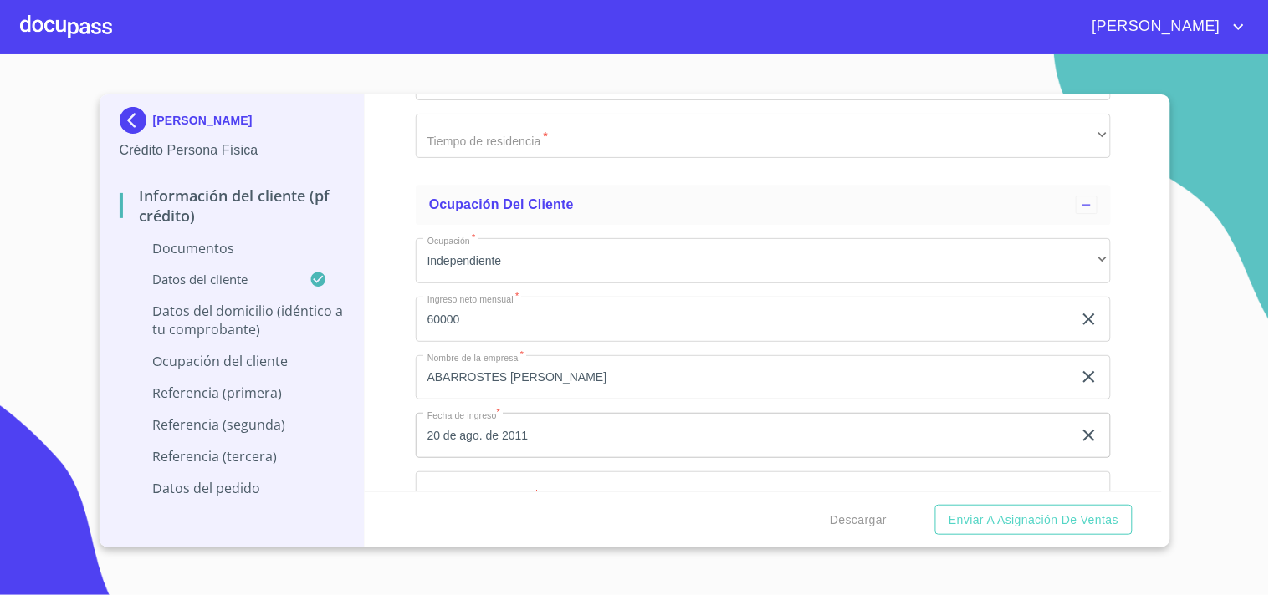
scroll to position [4581, 0]
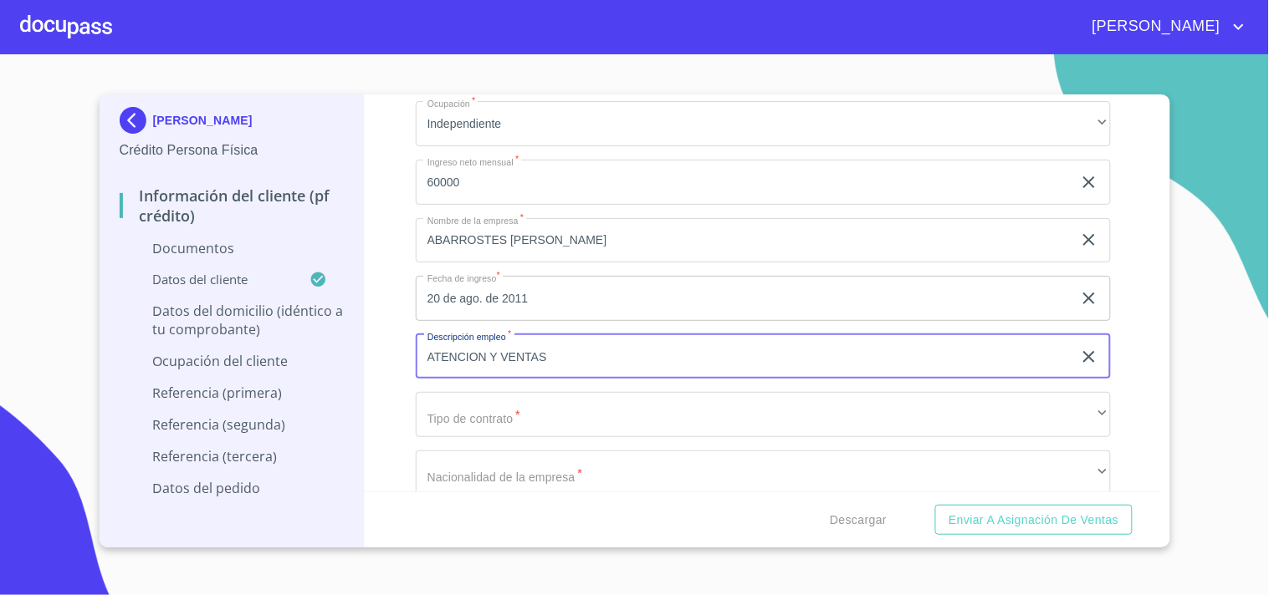
scroll to position [4719, 0]
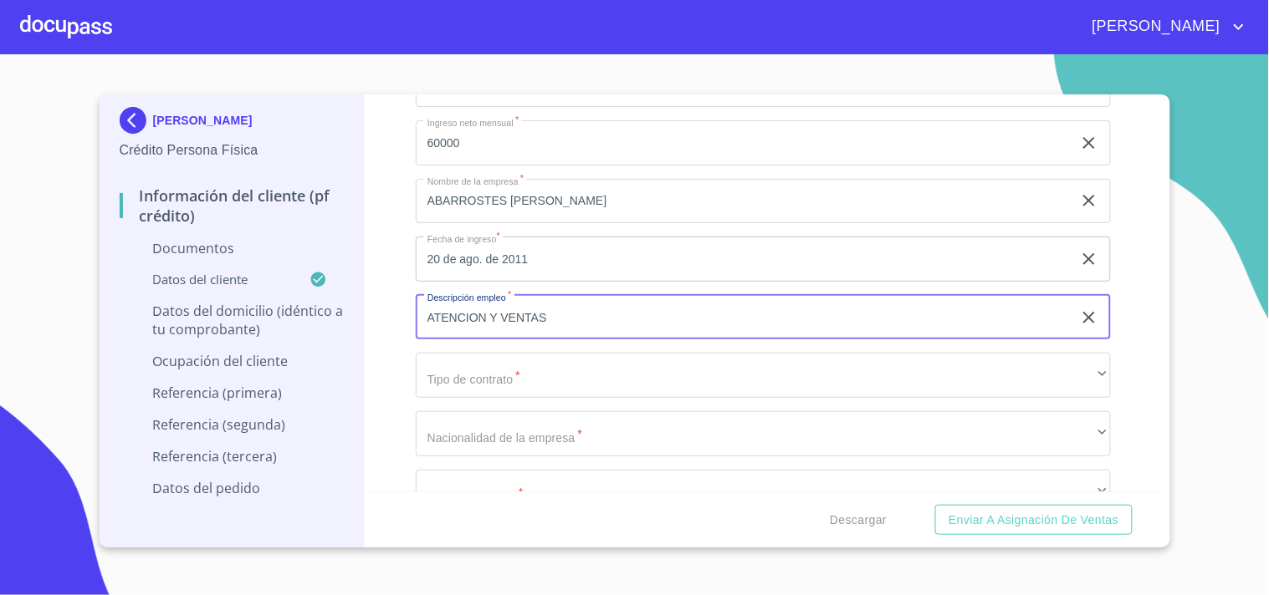
type input "ATENCION Y VENTAS"
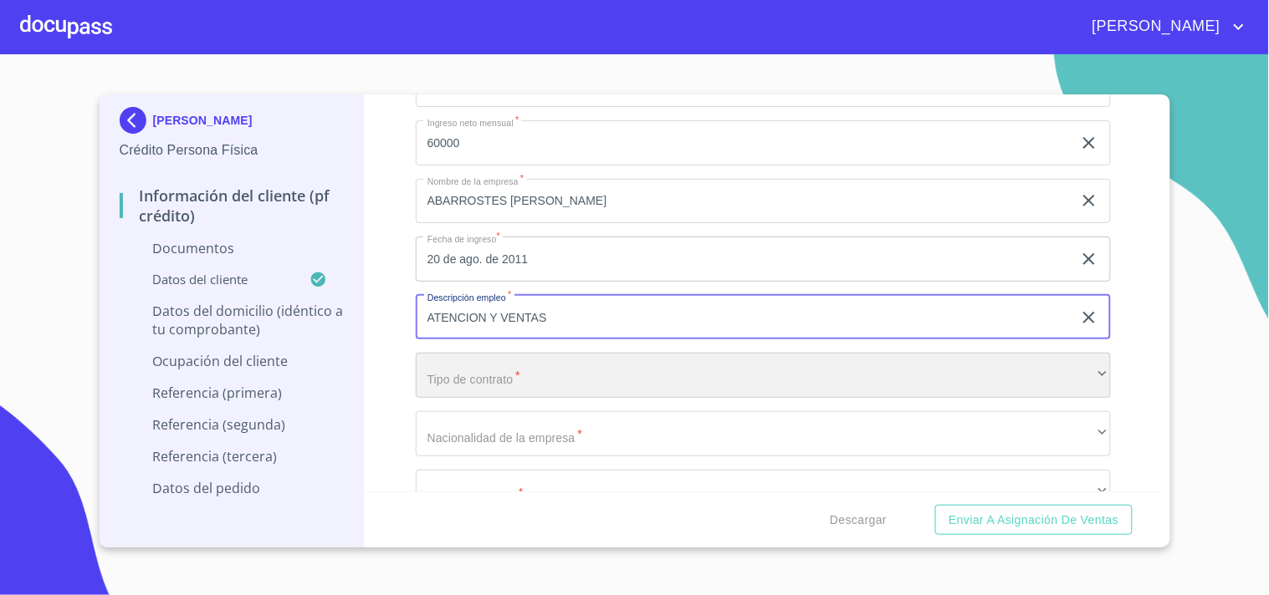
click at [545, 374] on div "​" at bounding box center [763, 375] width 695 height 45
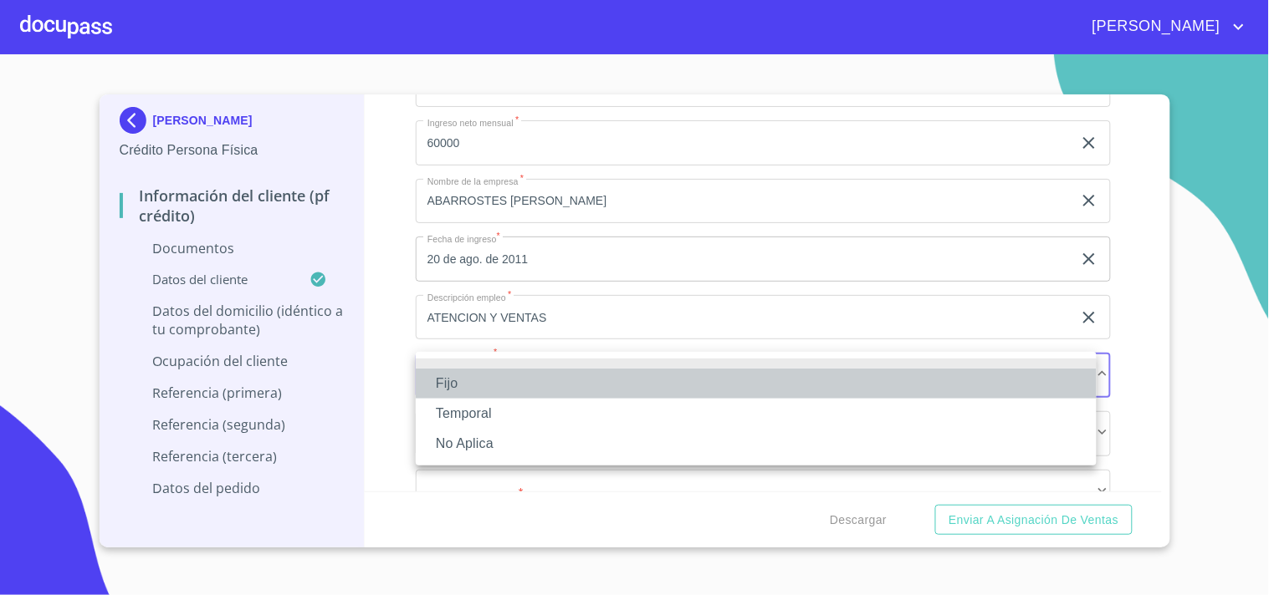
click at [438, 371] on li "Fijo" at bounding box center [756, 384] width 681 height 30
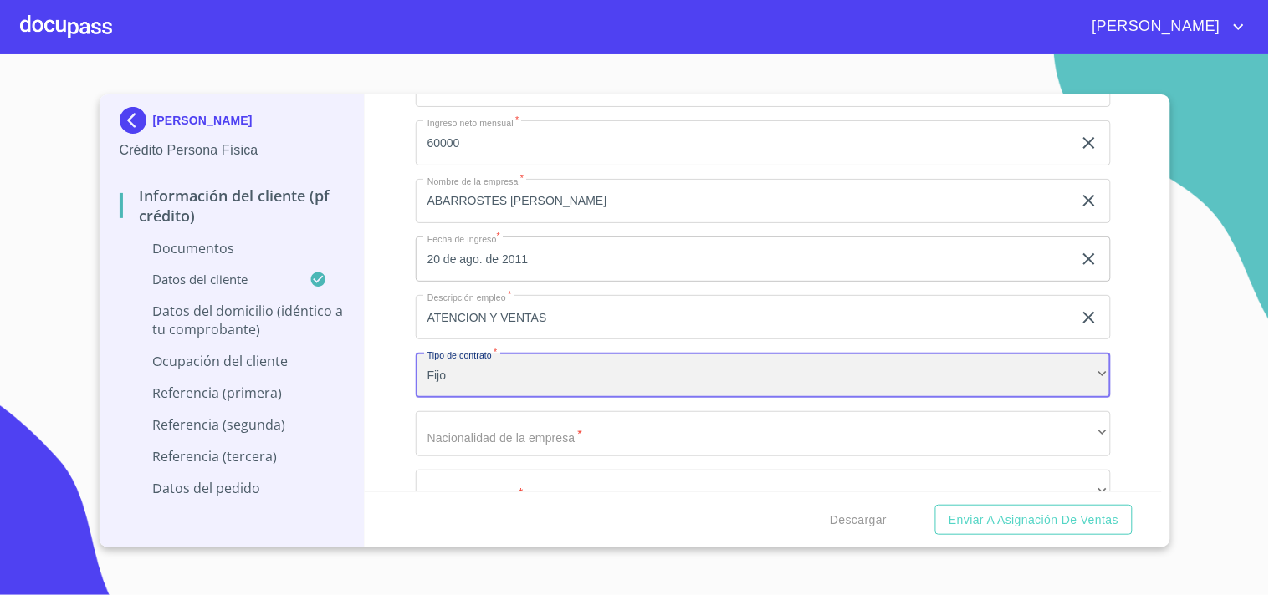
click at [486, 360] on div "Fijo" at bounding box center [763, 375] width 695 height 45
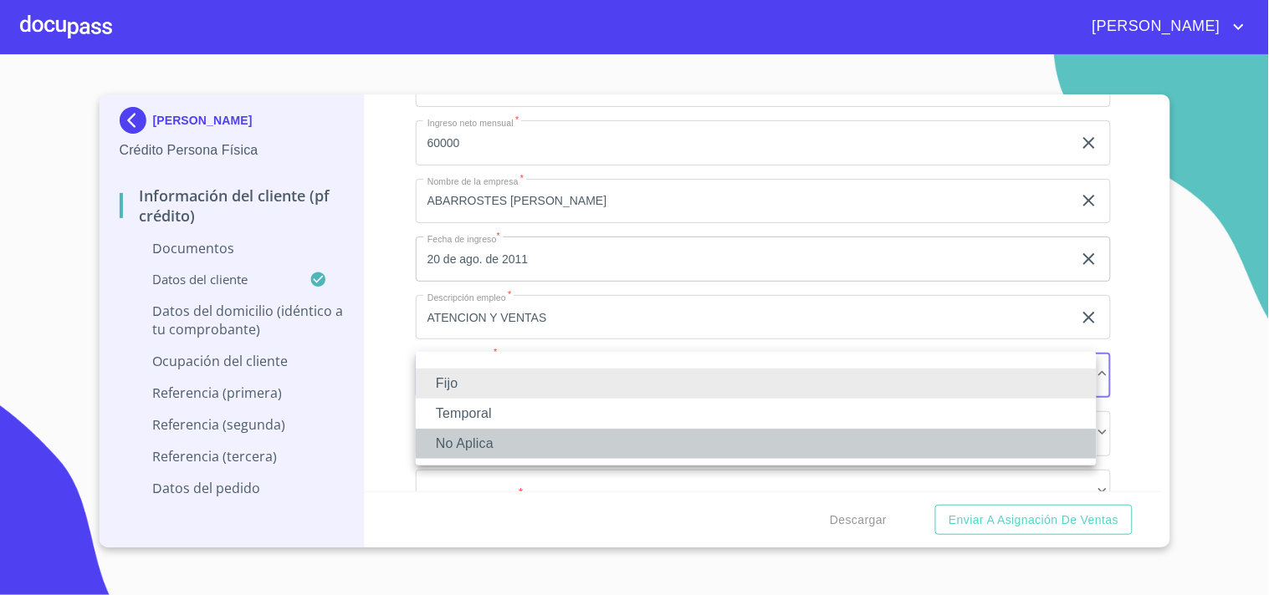
click at [477, 447] on li "No Aplica" at bounding box center [756, 444] width 681 height 30
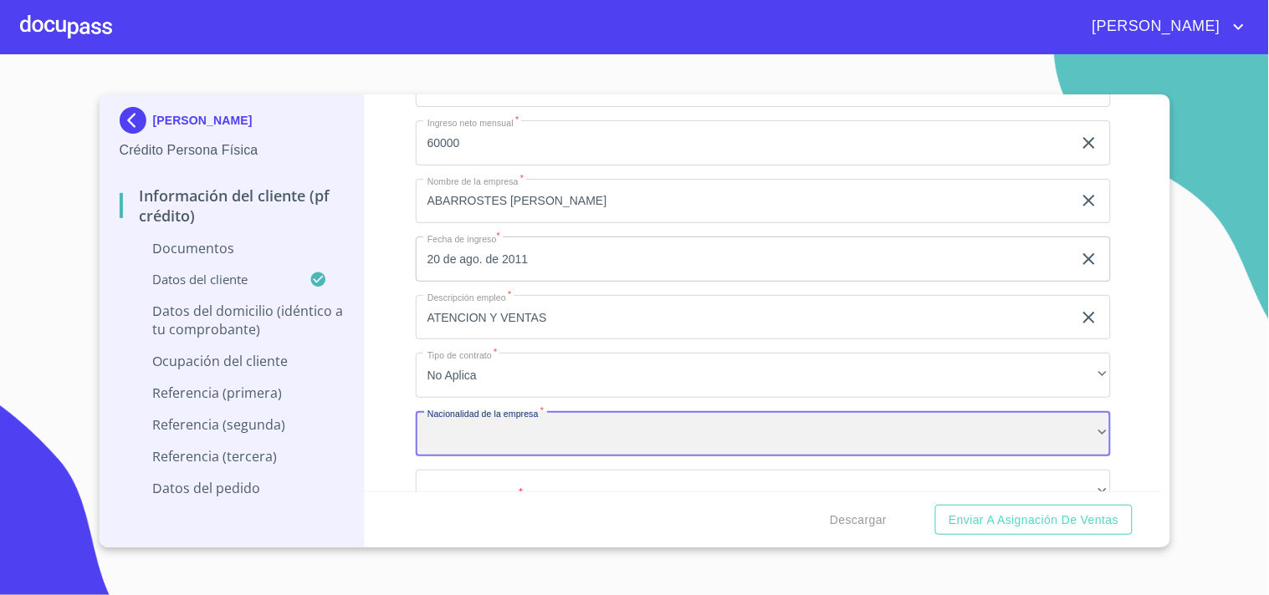
click at [522, 442] on div "​" at bounding box center [763, 433] width 695 height 45
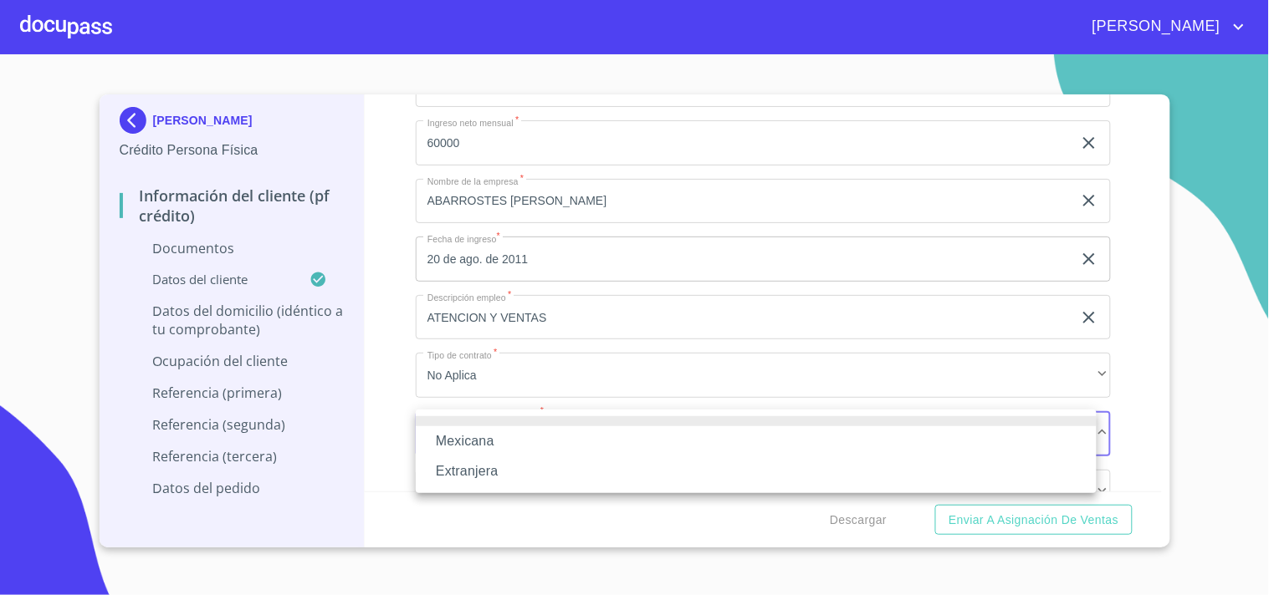
click at [497, 445] on li "Mexicana" at bounding box center [756, 442] width 681 height 30
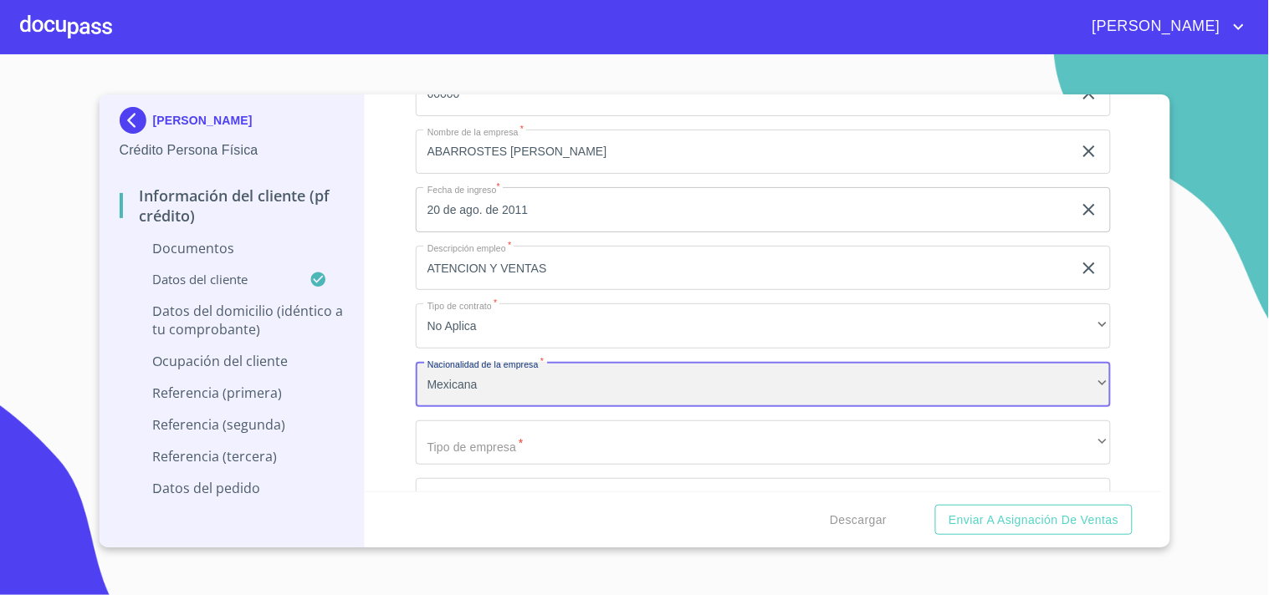
scroll to position [4812, 0]
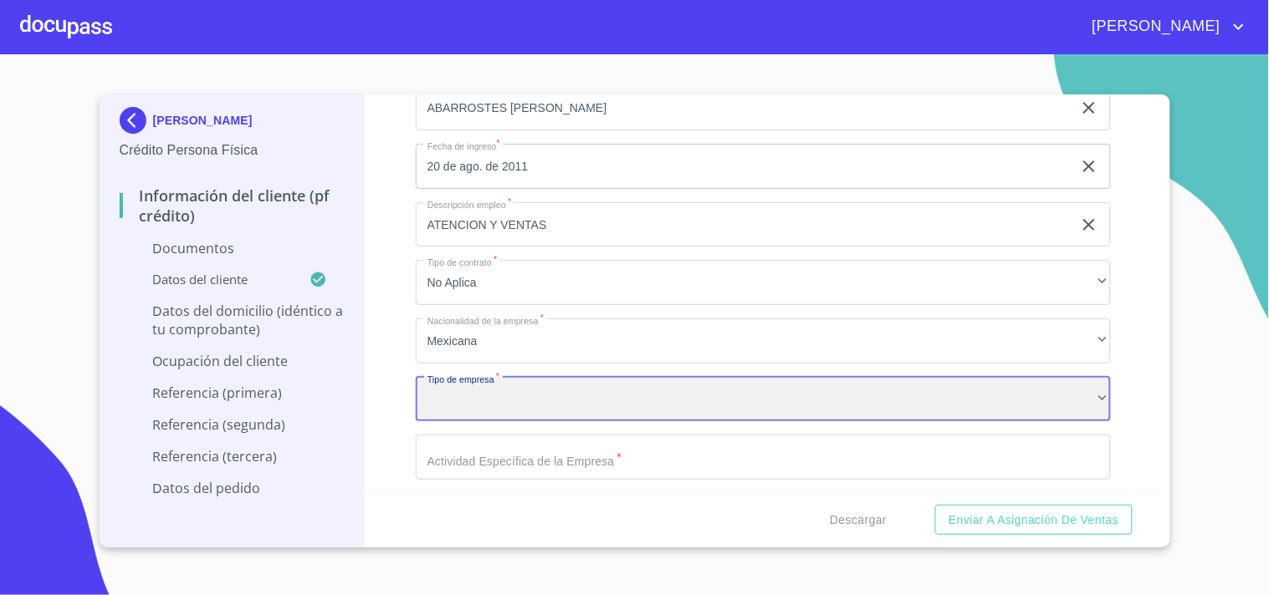
click at [483, 406] on div "​" at bounding box center [763, 399] width 695 height 45
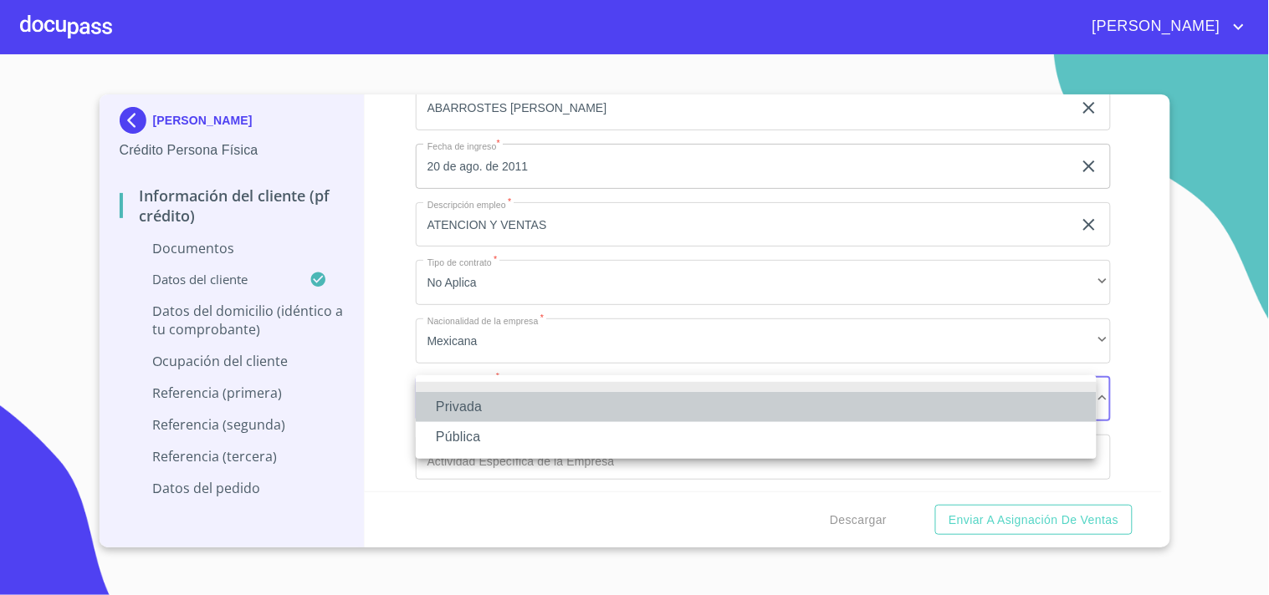
click at [460, 406] on li "Privada" at bounding box center [756, 407] width 681 height 30
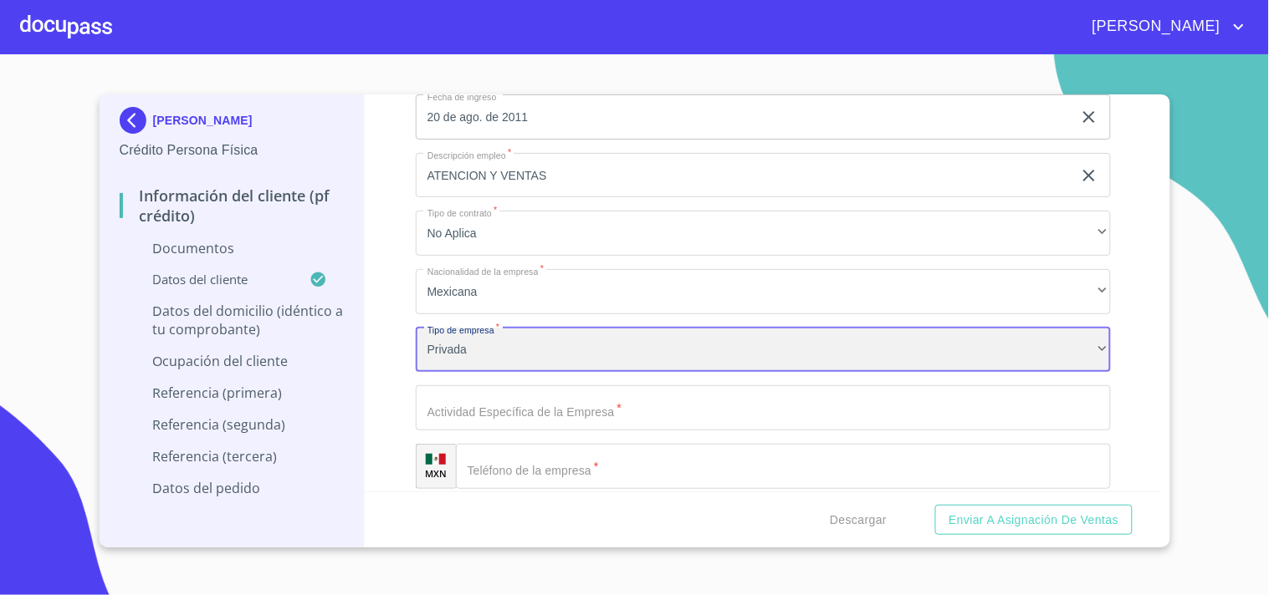
scroll to position [4905, 0]
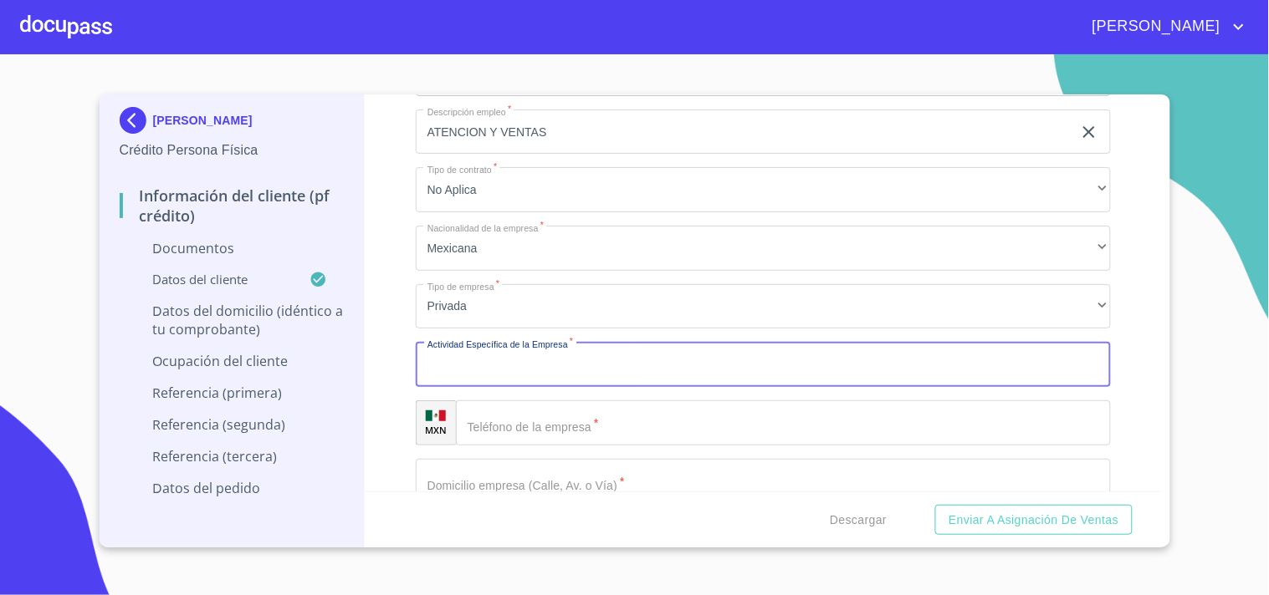
click at [488, 368] on input "Documento de identificación   *" at bounding box center [763, 364] width 695 height 45
type input "TIENDA DE ABARROTES"
click at [503, 412] on input "Documento de identificación   *" at bounding box center [783, 423] width 655 height 45
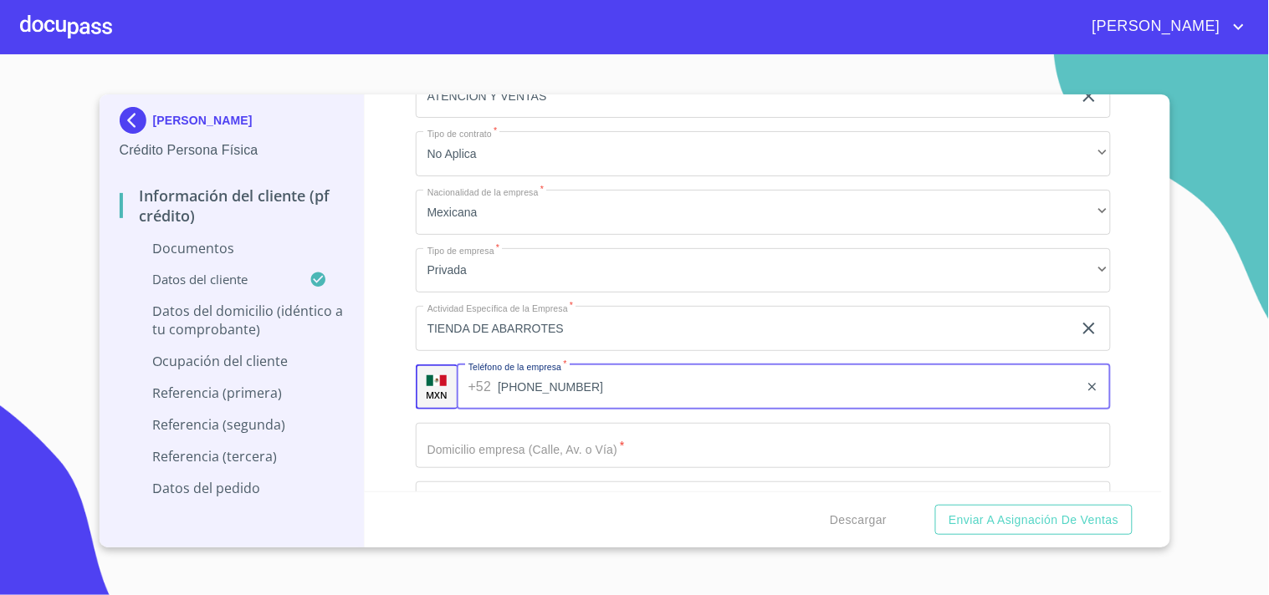
scroll to position [4998, 0]
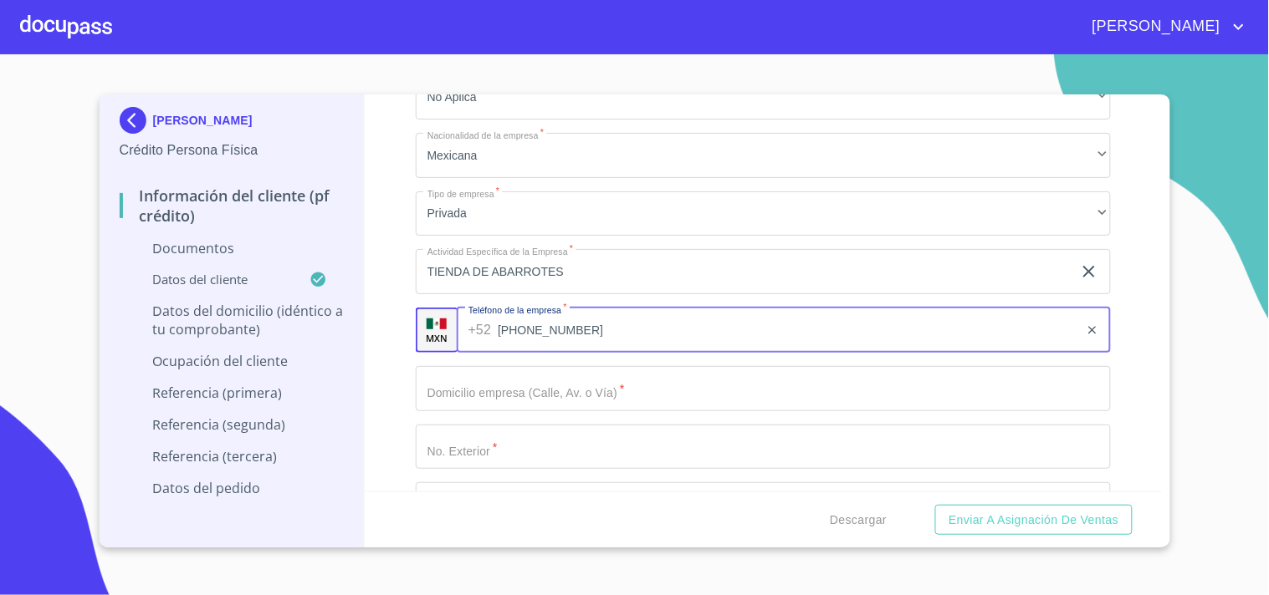
type input "(33)29403171"
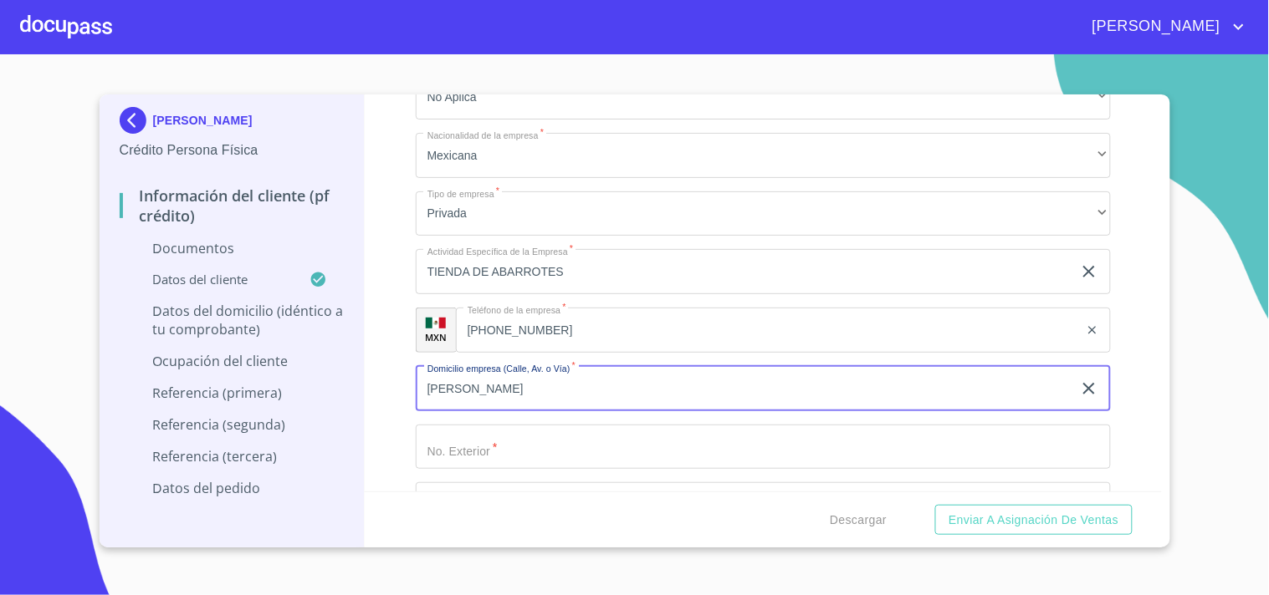
type input "VOLVA FUJIYAMA"
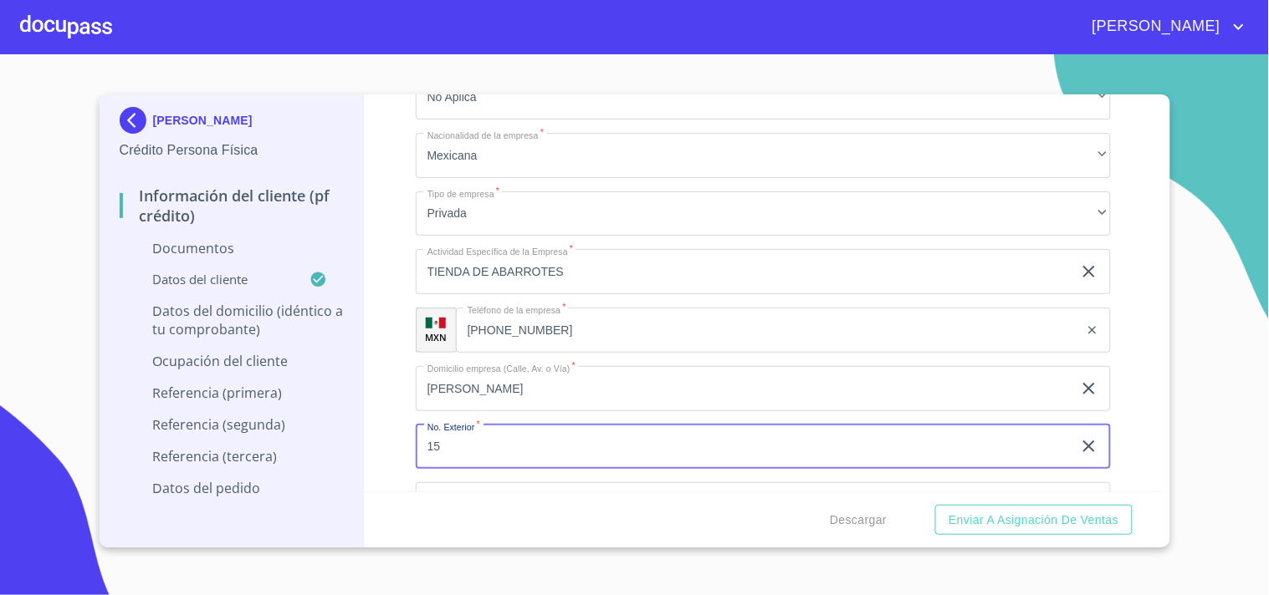
type input "15"
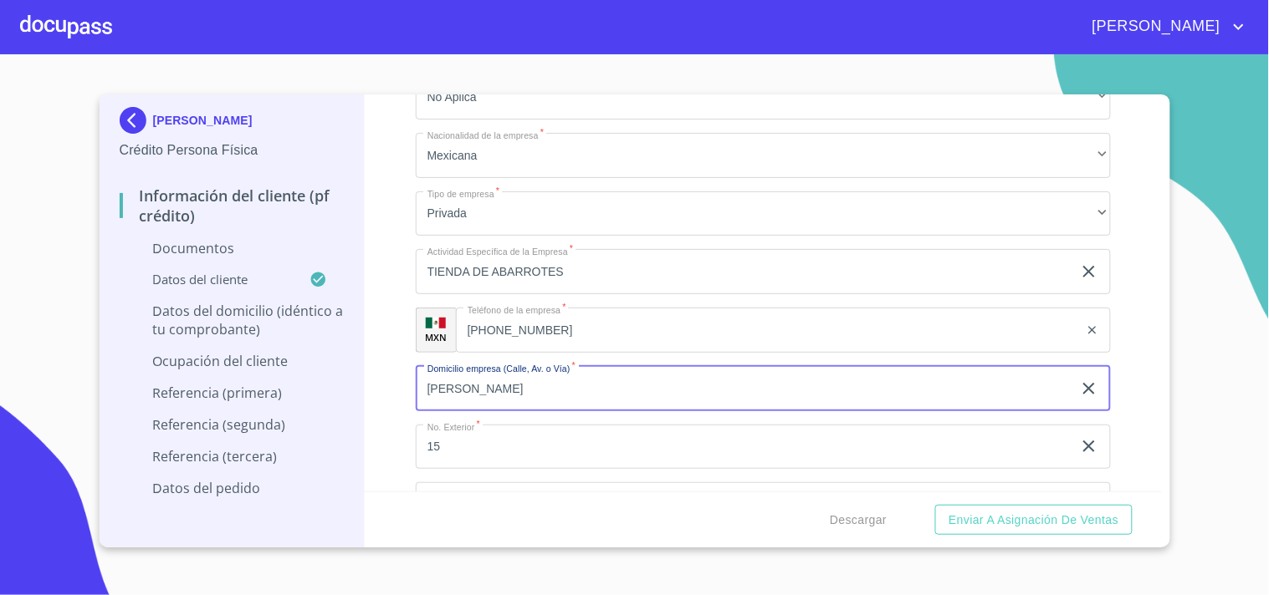
scroll to position [5183, 0]
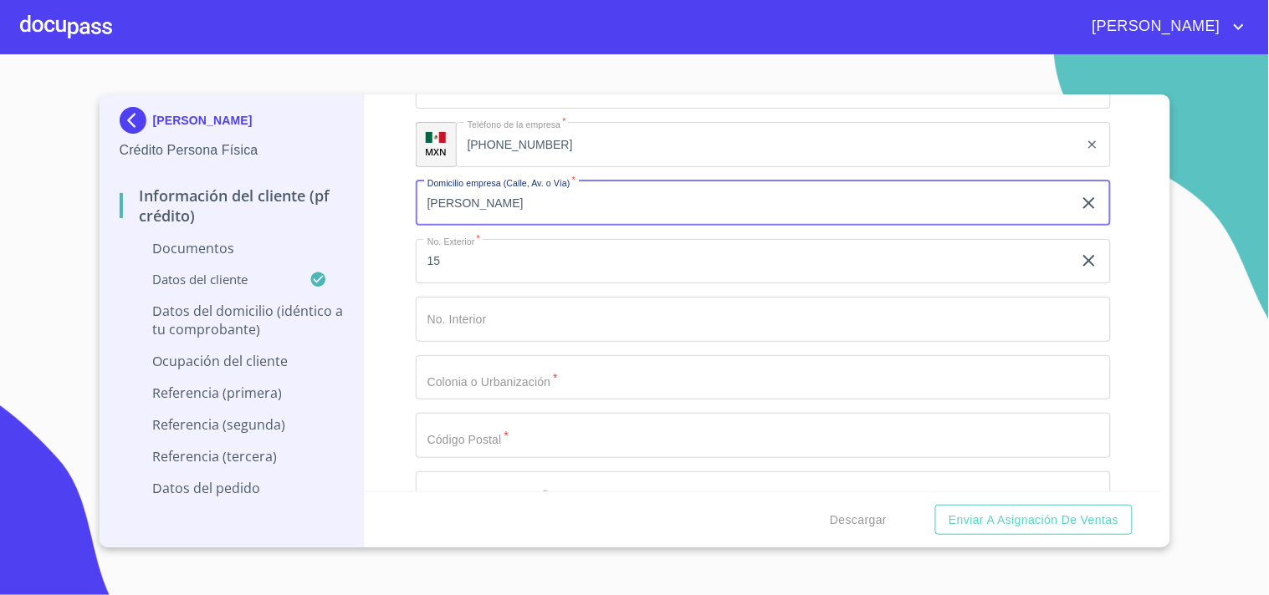
type input "VOLCAN FUJIYAMA"
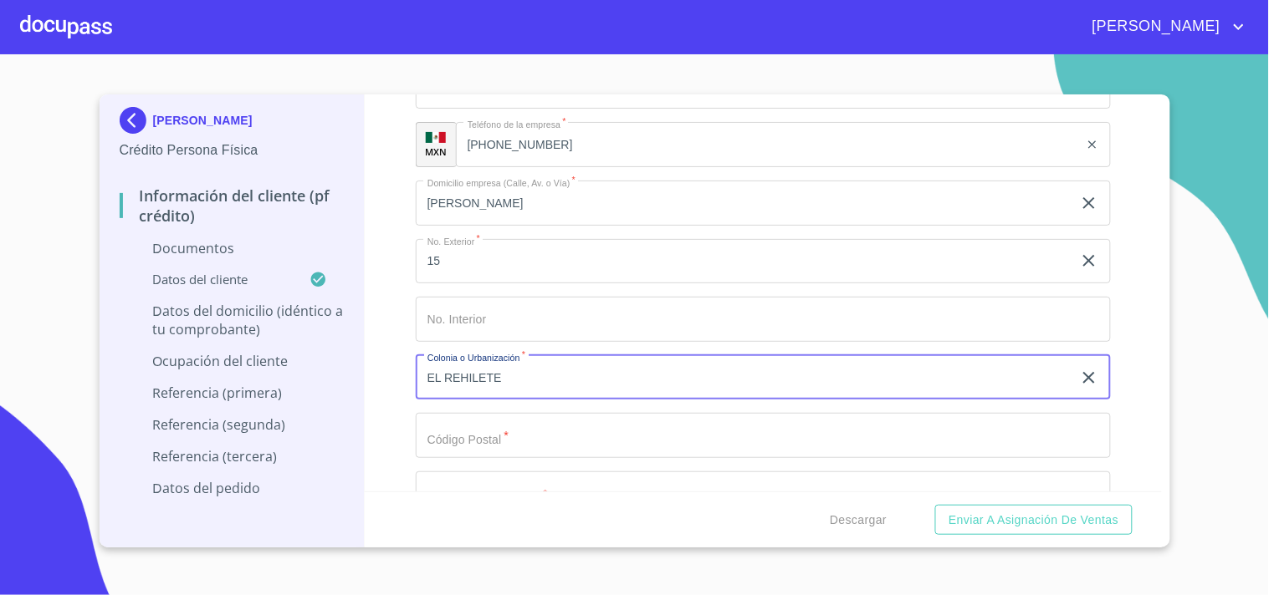
type input "EL REHILETE"
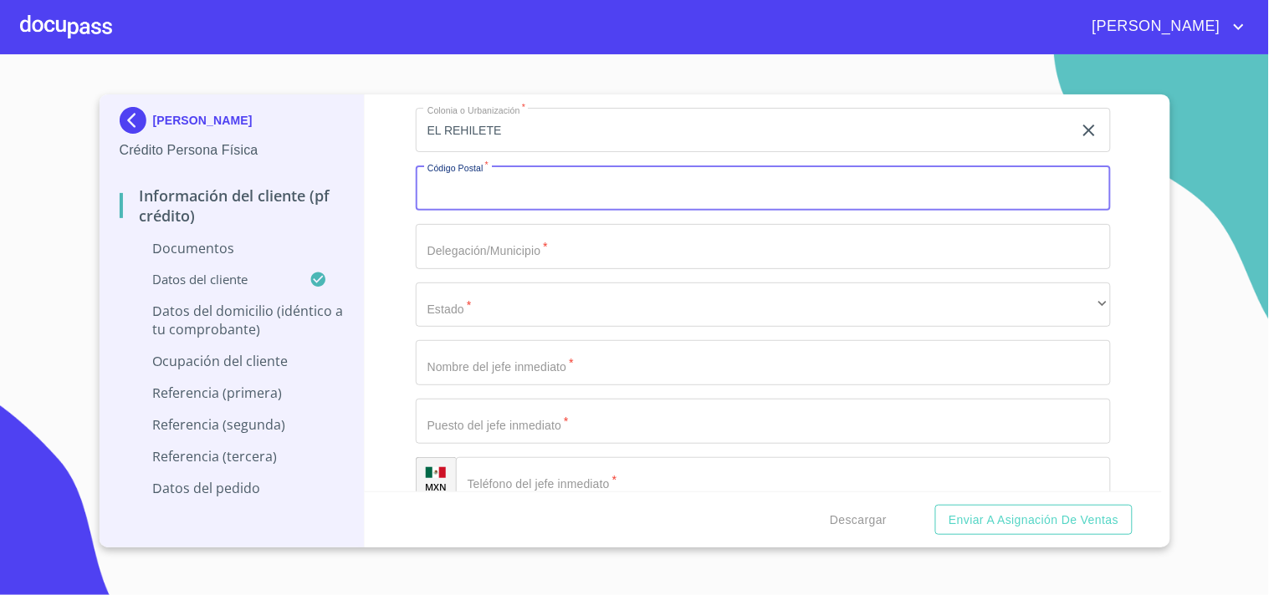
scroll to position [5463, 0]
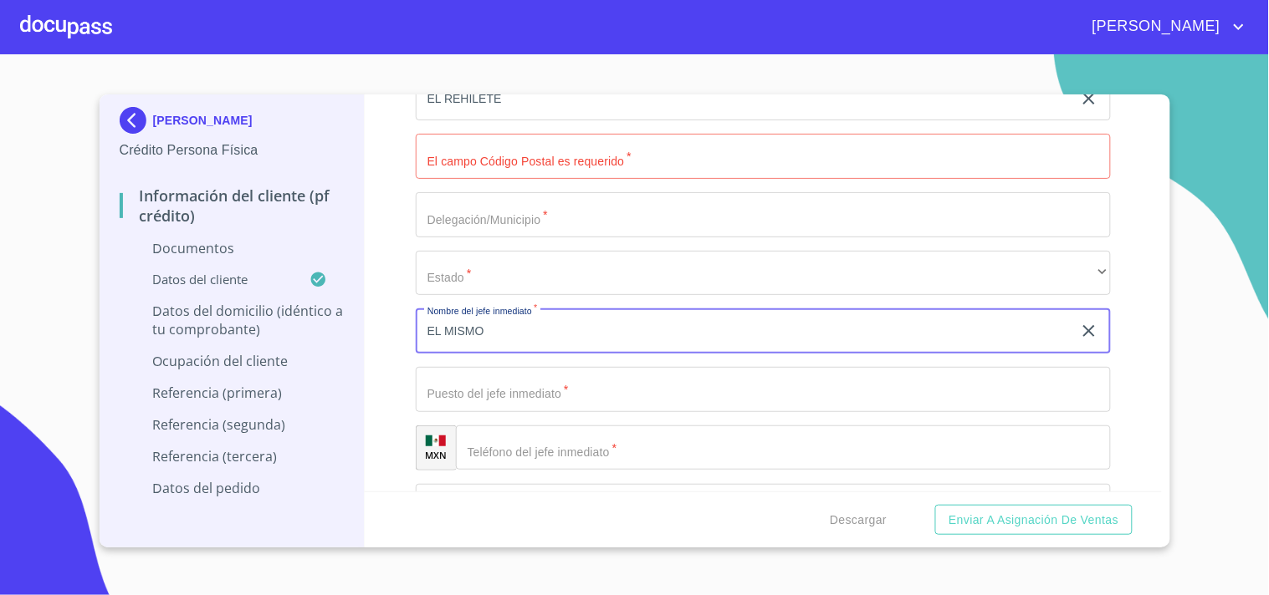
type input "EL MISMO"
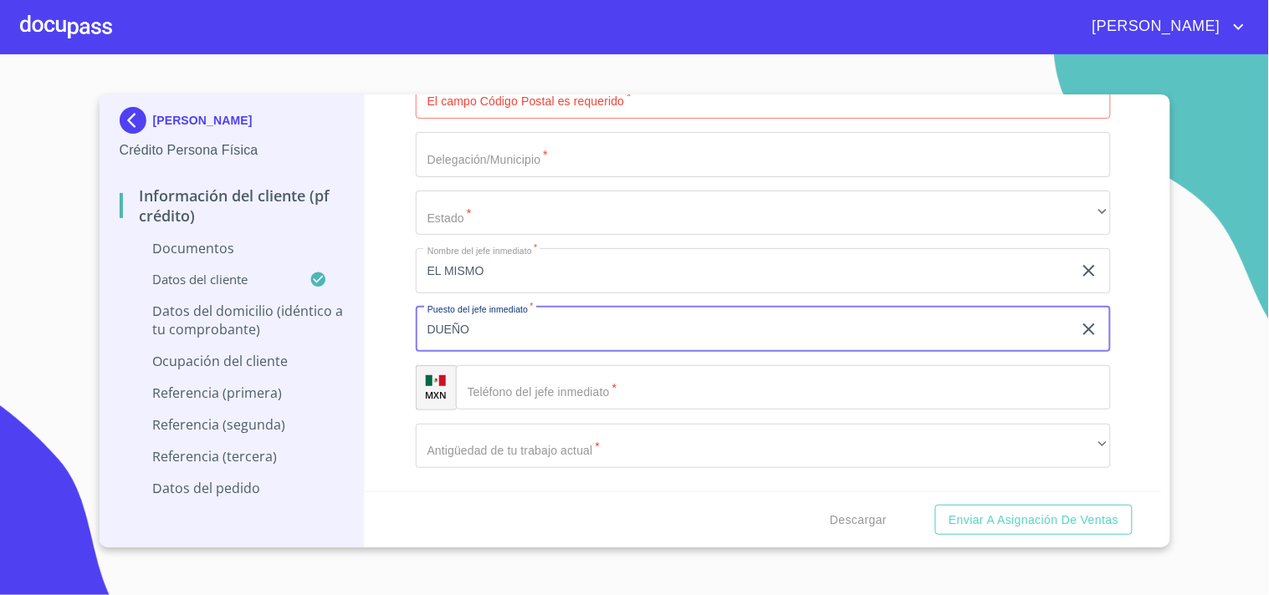
scroll to position [5556, 0]
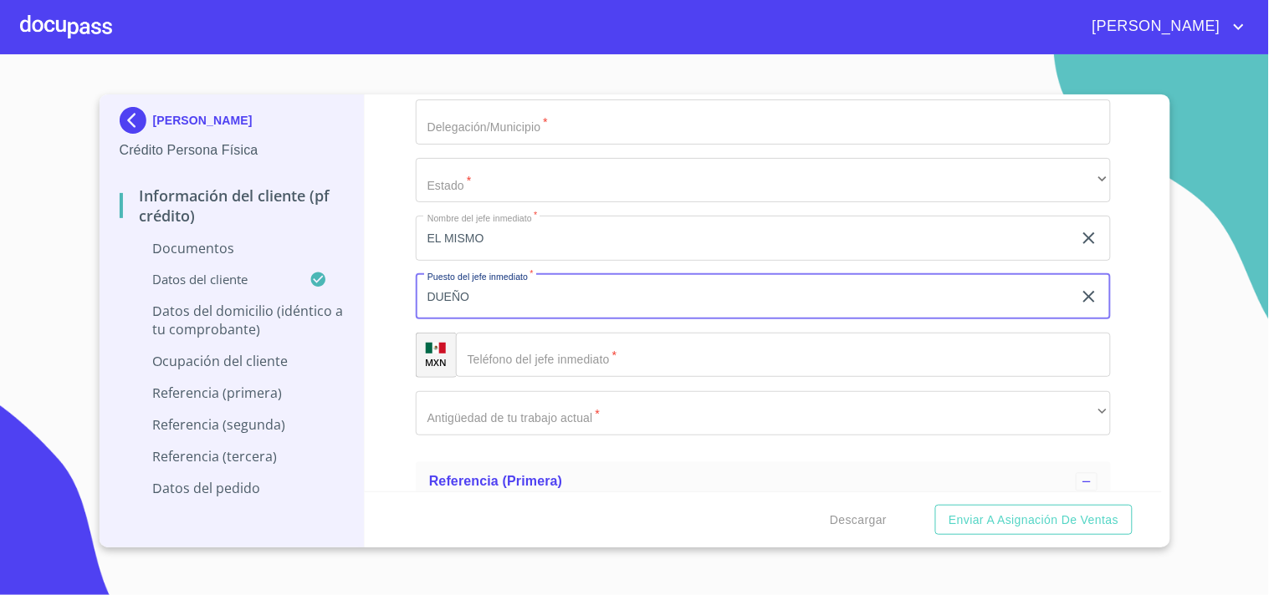
type input "DUEÑO"
click at [552, 345] on input "Documento de identificación   *" at bounding box center [783, 355] width 655 height 45
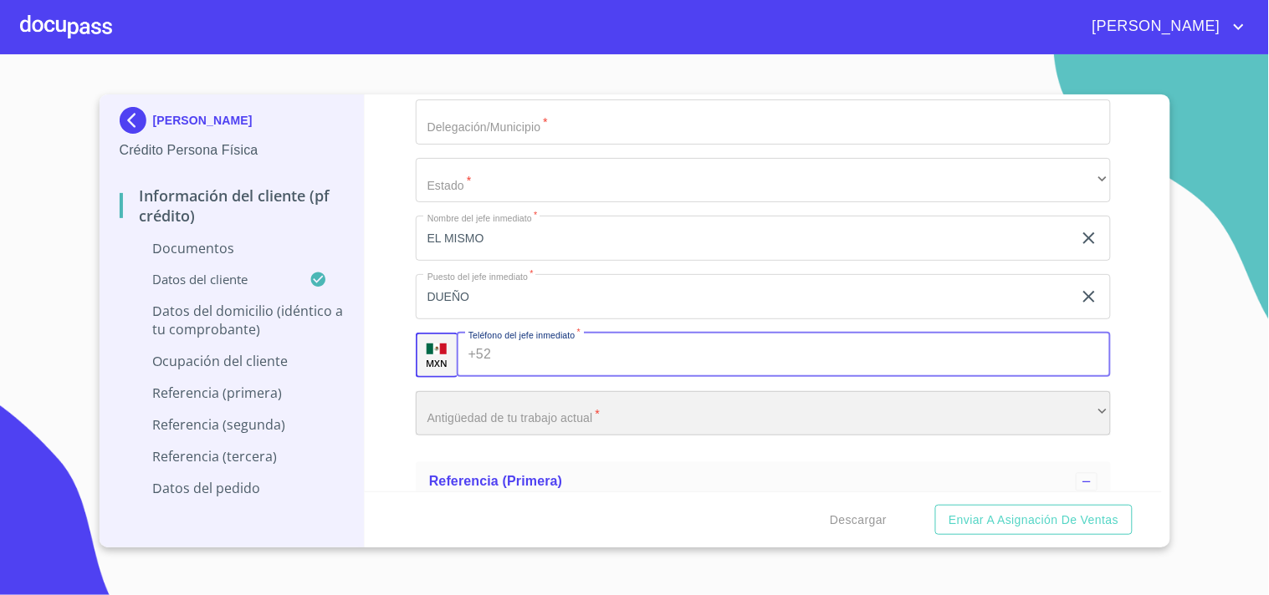
click at [503, 415] on div "​" at bounding box center [763, 413] width 695 height 45
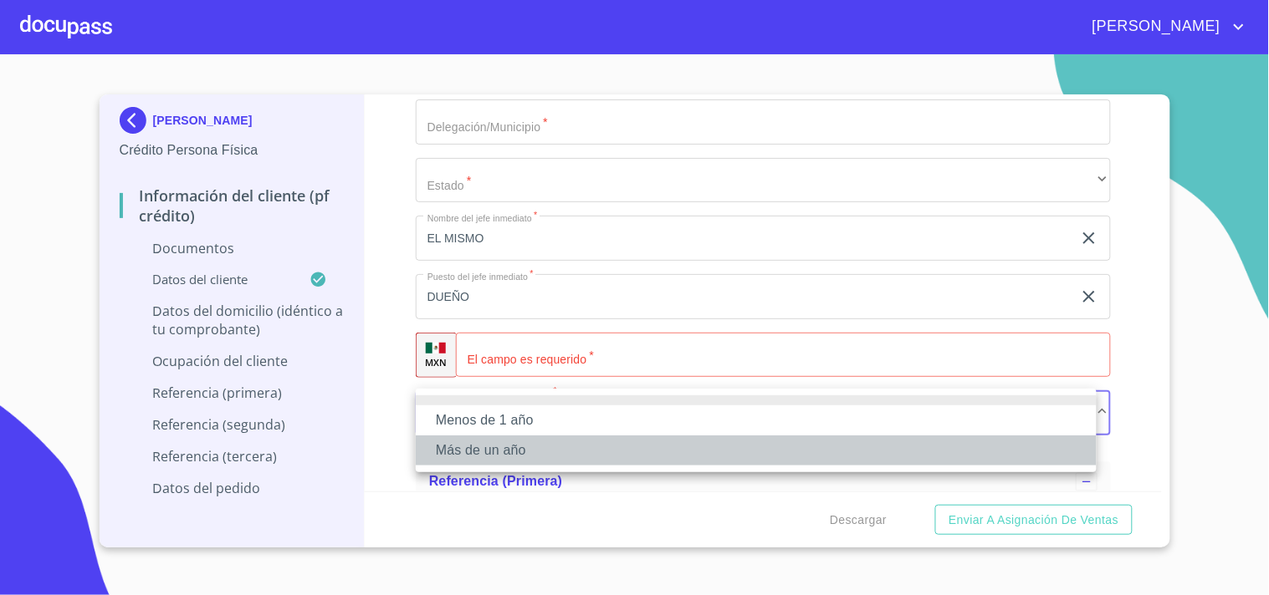
click at [488, 442] on li "Más de un año" at bounding box center [756, 451] width 681 height 30
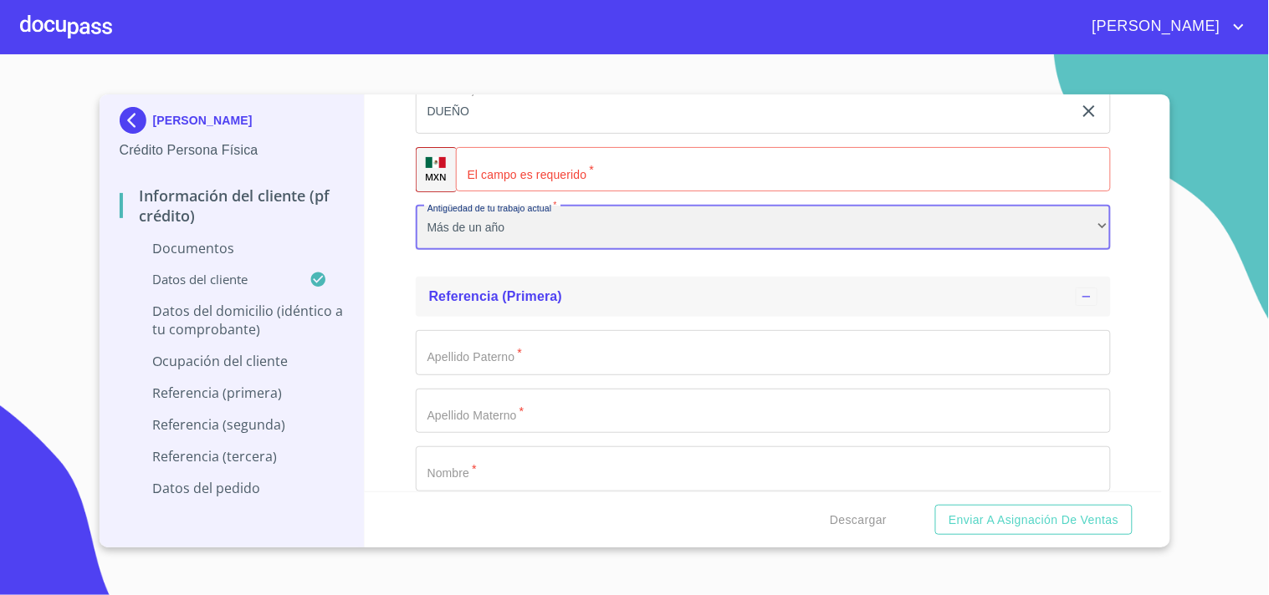
scroll to position [5834, 0]
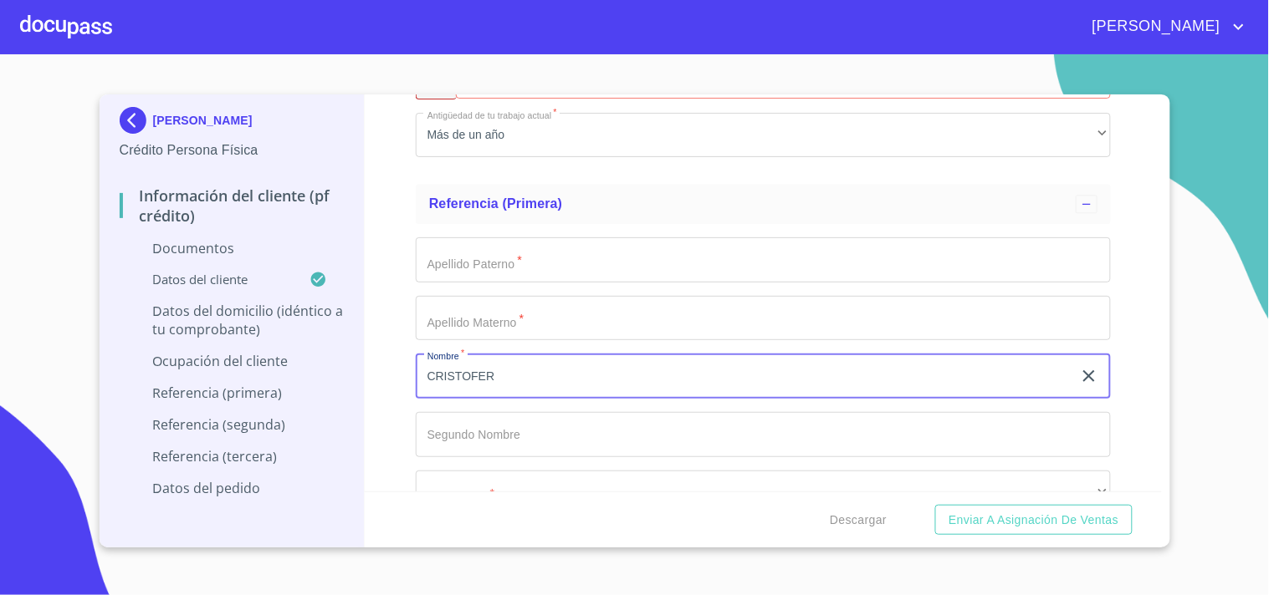
type input "CRISTOFER"
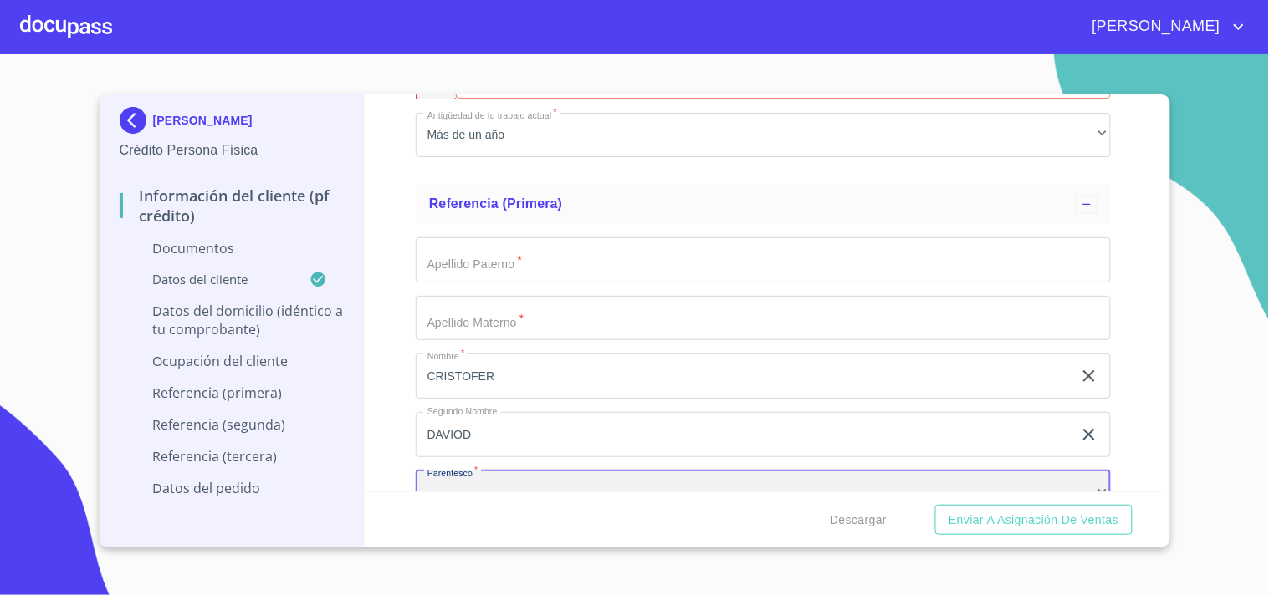
scroll to position [5854, 0]
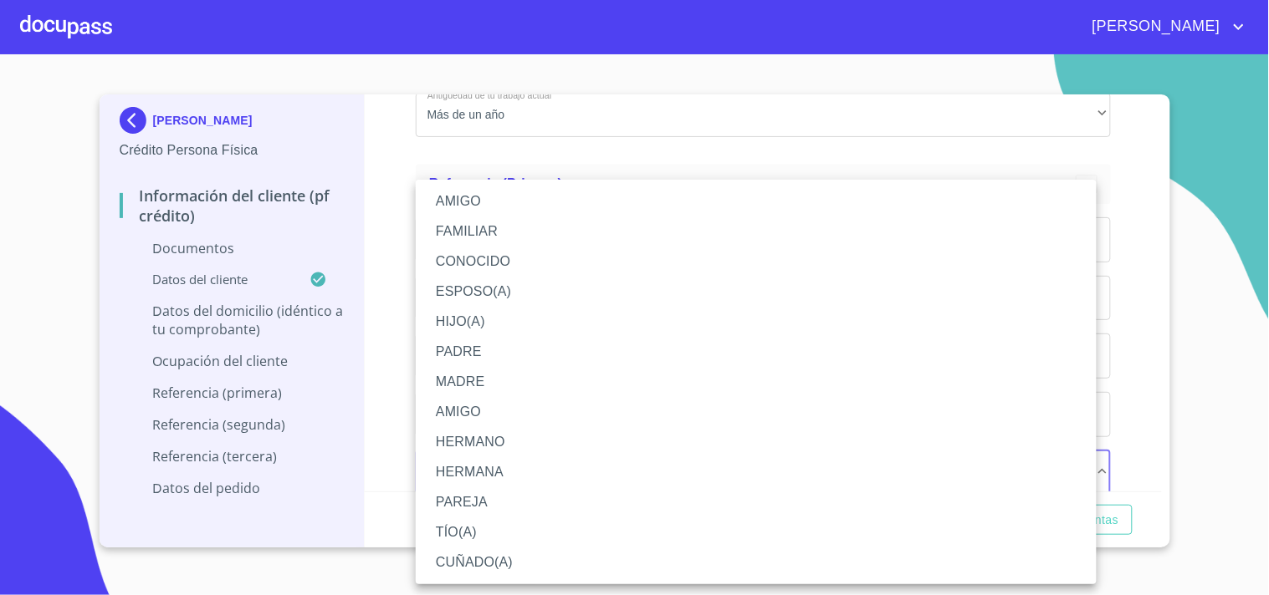
click at [493, 315] on li "HIJO(A)" at bounding box center [756, 322] width 681 height 30
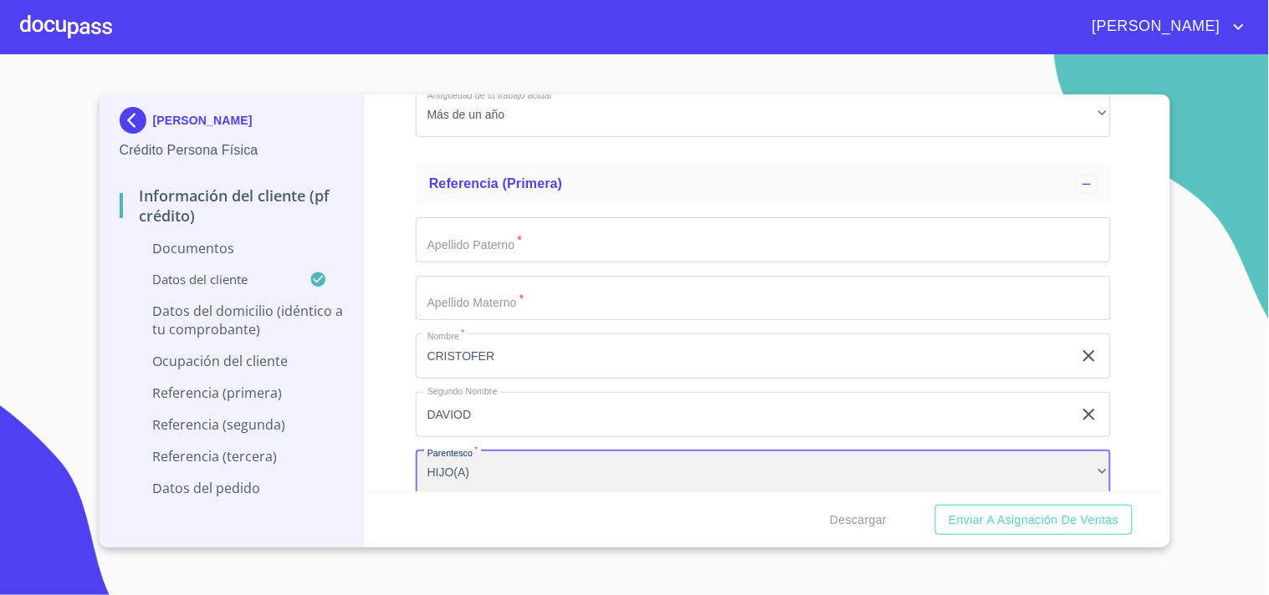
scroll to position [5947, 0]
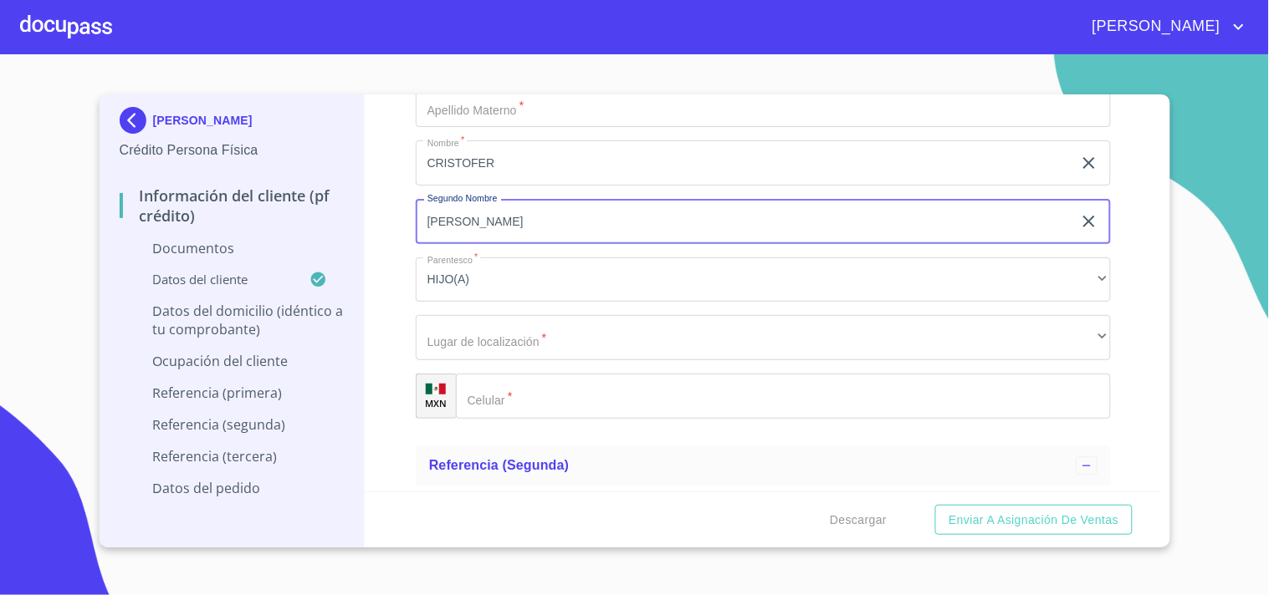
scroll to position [6133, 0]
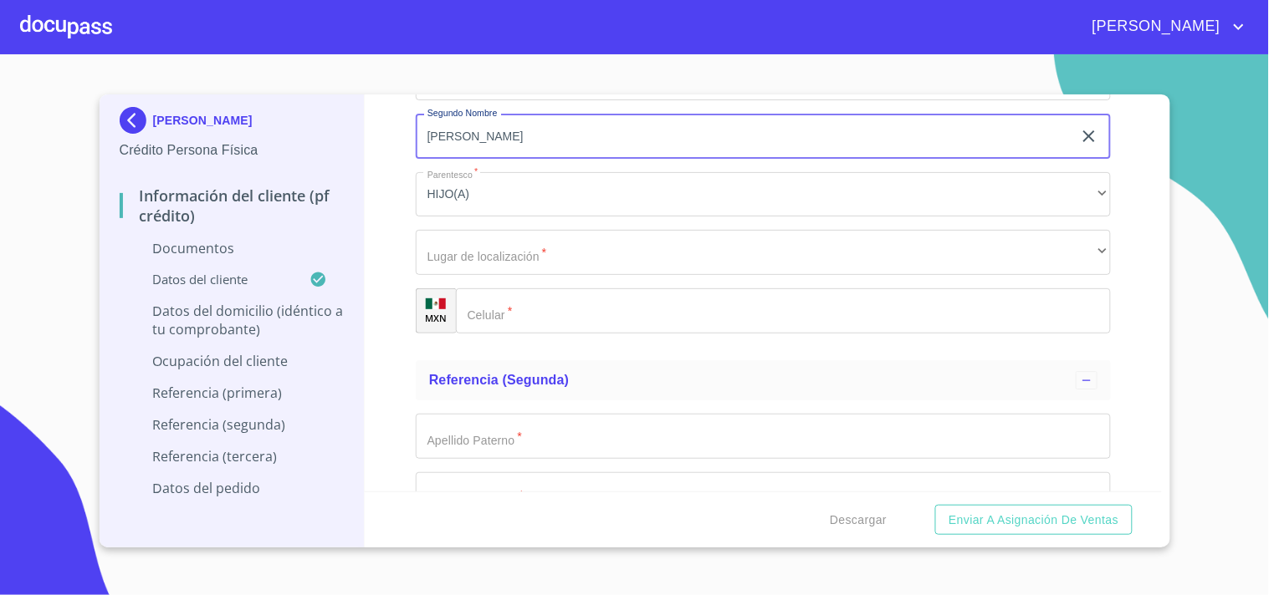
type input "DAVIO"
click at [557, 280] on div "Apellido Paterno   * ​ Apellido Materno   * ​ Nombre   * CRISTOFER ​ Segundo No…" at bounding box center [763, 136] width 695 height 421
click at [556, 312] on input "Documento de identificación   *" at bounding box center [783, 311] width 655 height 45
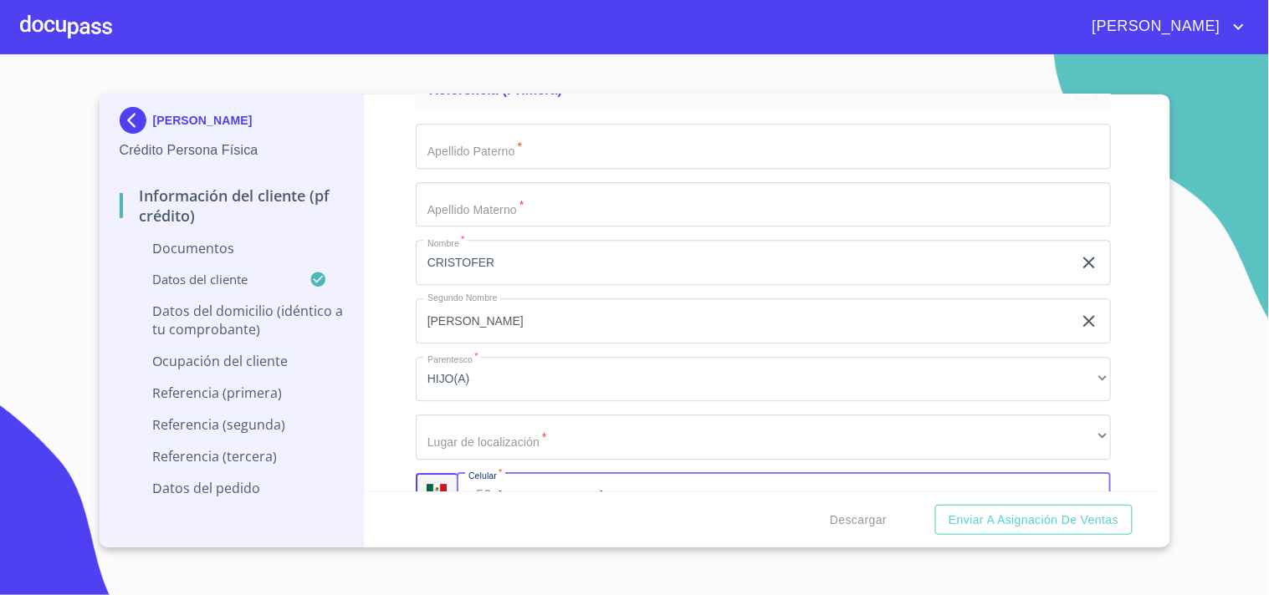
scroll to position [5947, 0]
type input "(33)15359627"
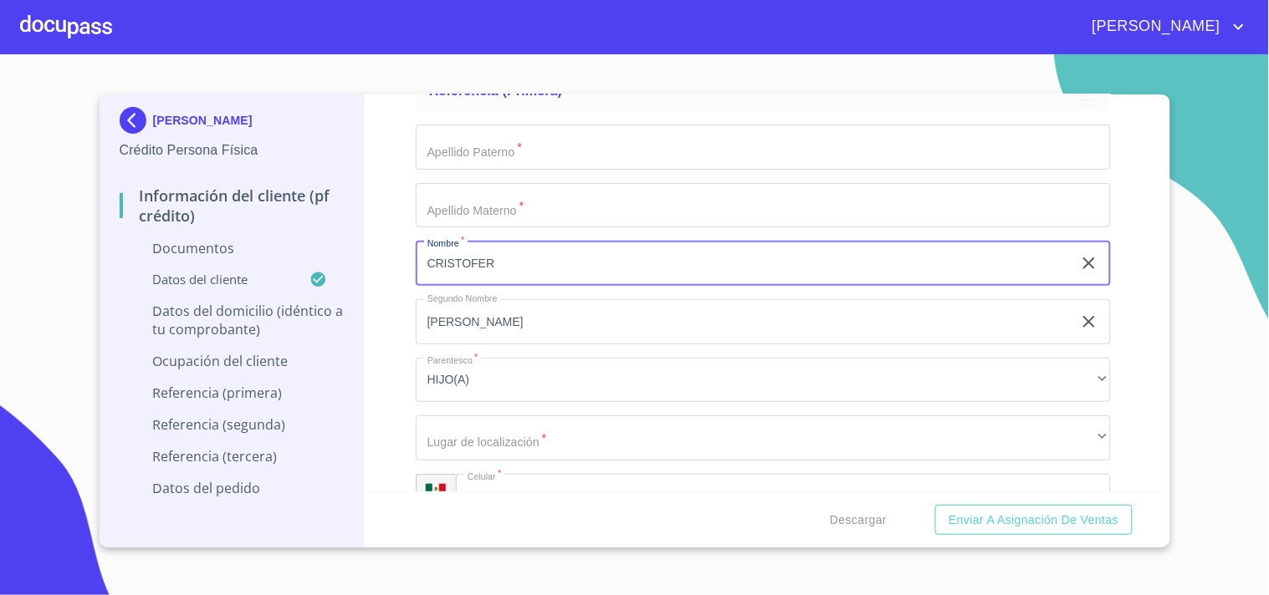
drag, startPoint x: 508, startPoint y: 265, endPoint x: 419, endPoint y: 258, distance: 89.8
click at [419, 258] on input "CRISTOFER" at bounding box center [744, 263] width 656 height 45
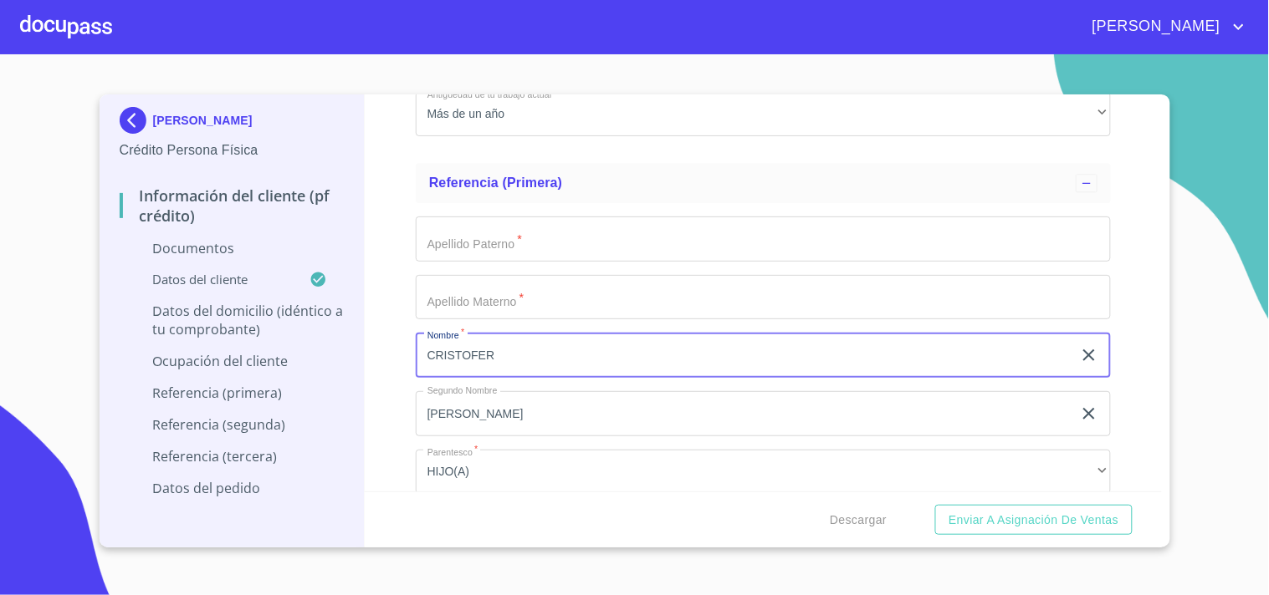
scroll to position [5854, 0]
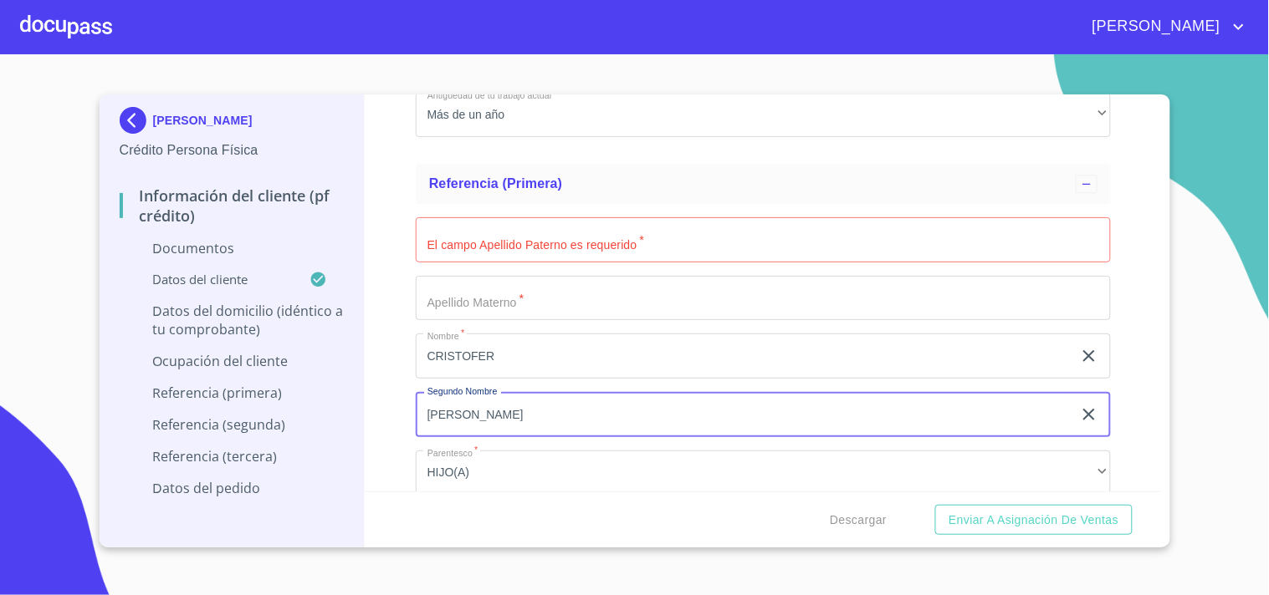
type input "DAVID"
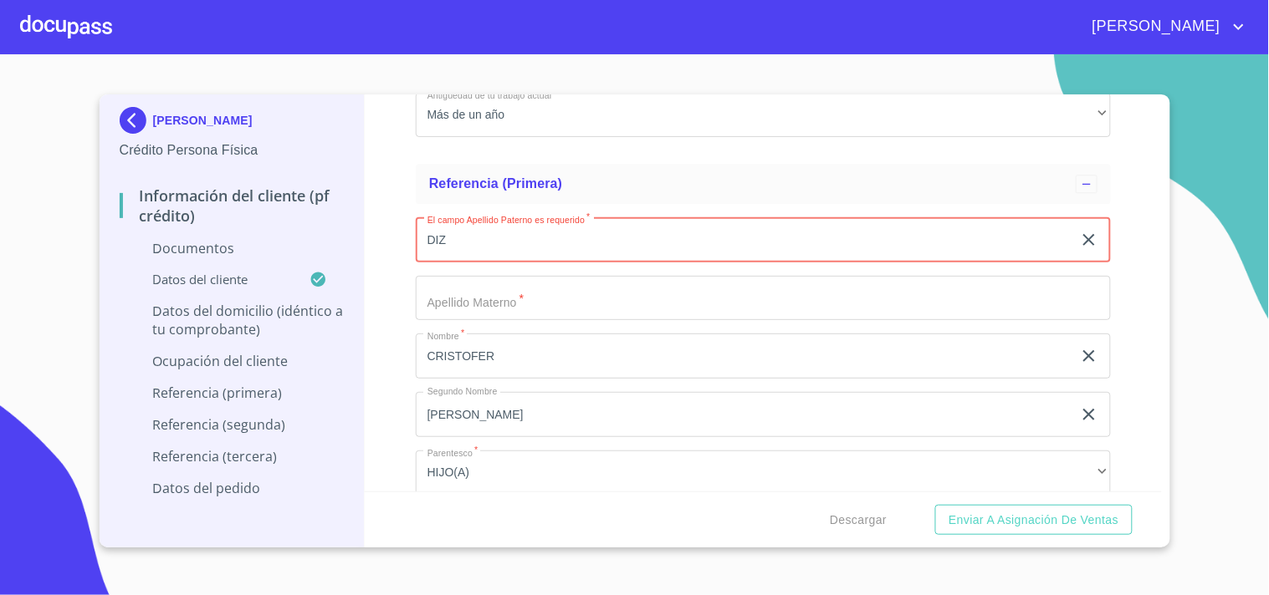
type input "DIZ"
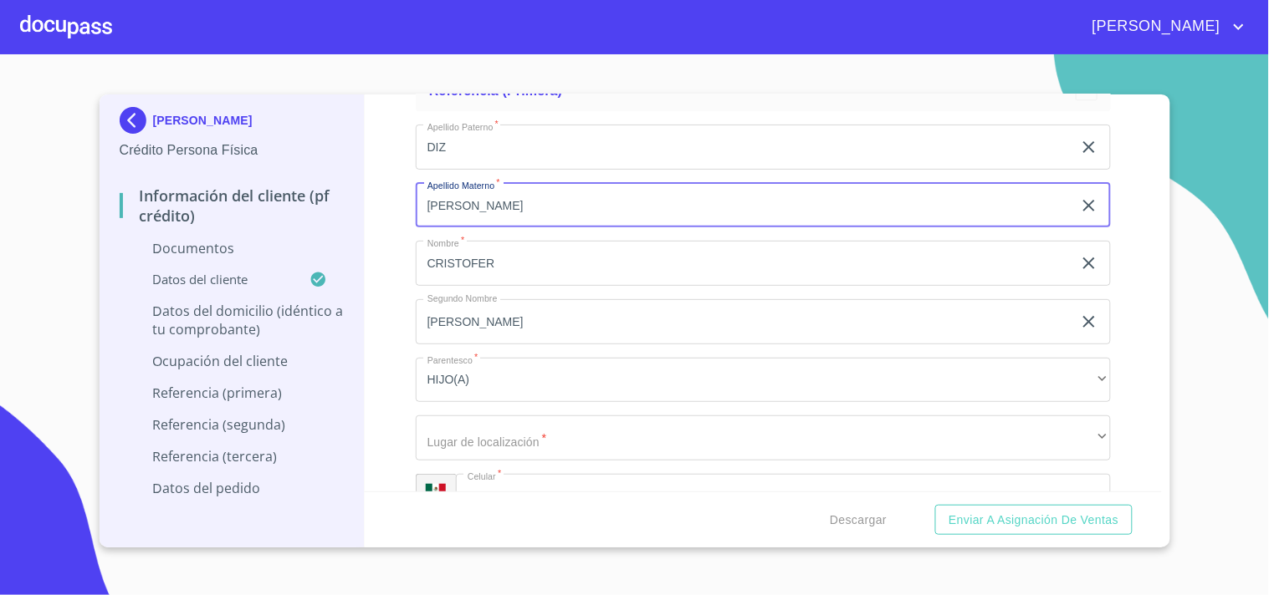
scroll to position [6040, 0]
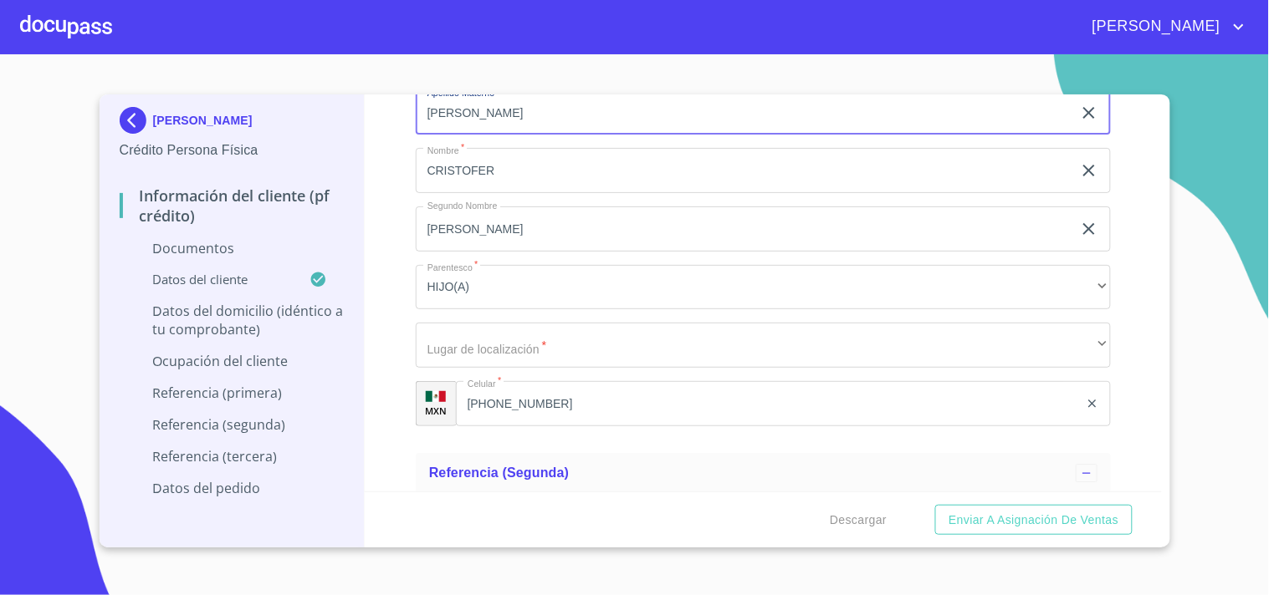
type input "HERRERA"
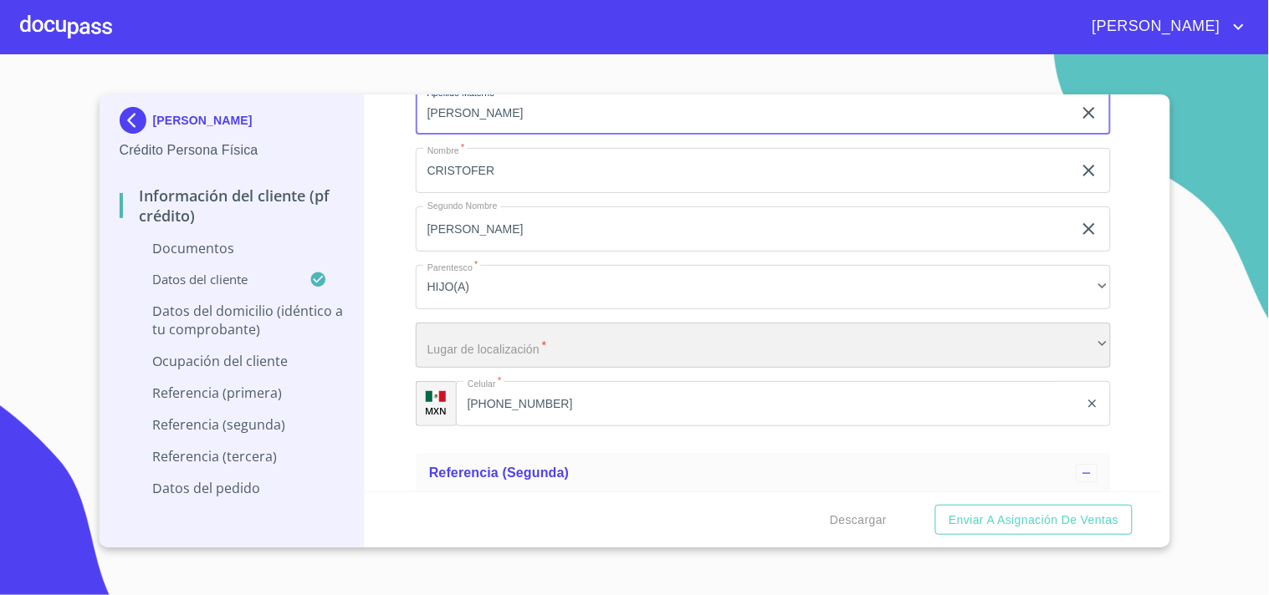
click at [520, 336] on div "​" at bounding box center [763, 345] width 695 height 45
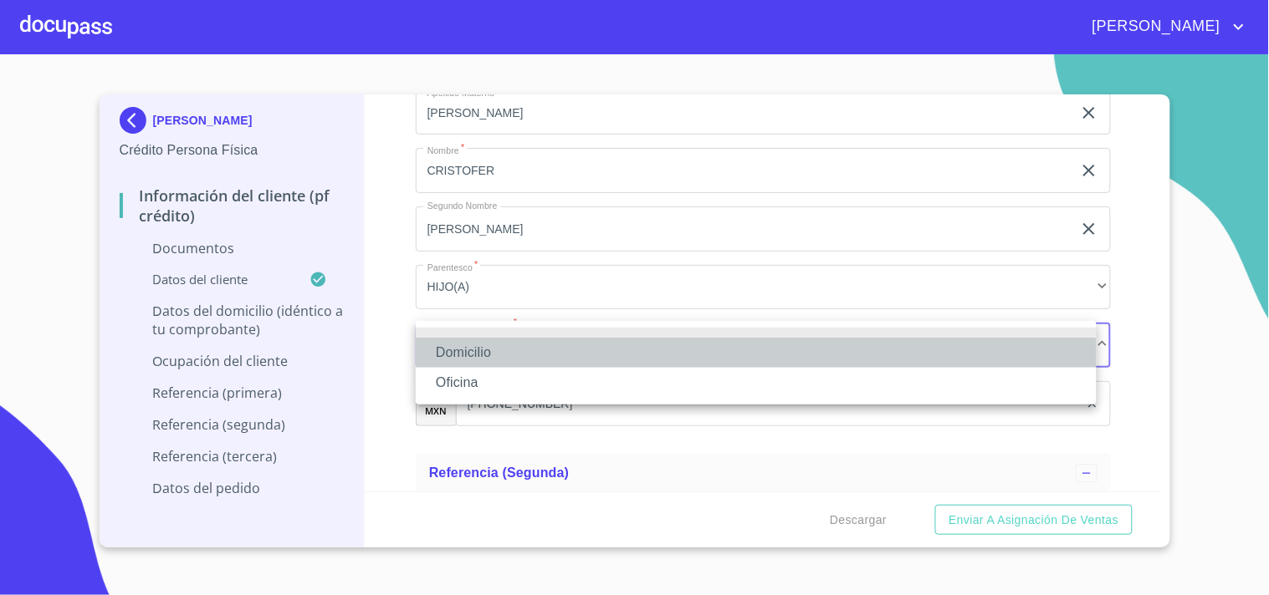
click at [485, 343] on li "Domicilio" at bounding box center [756, 353] width 681 height 30
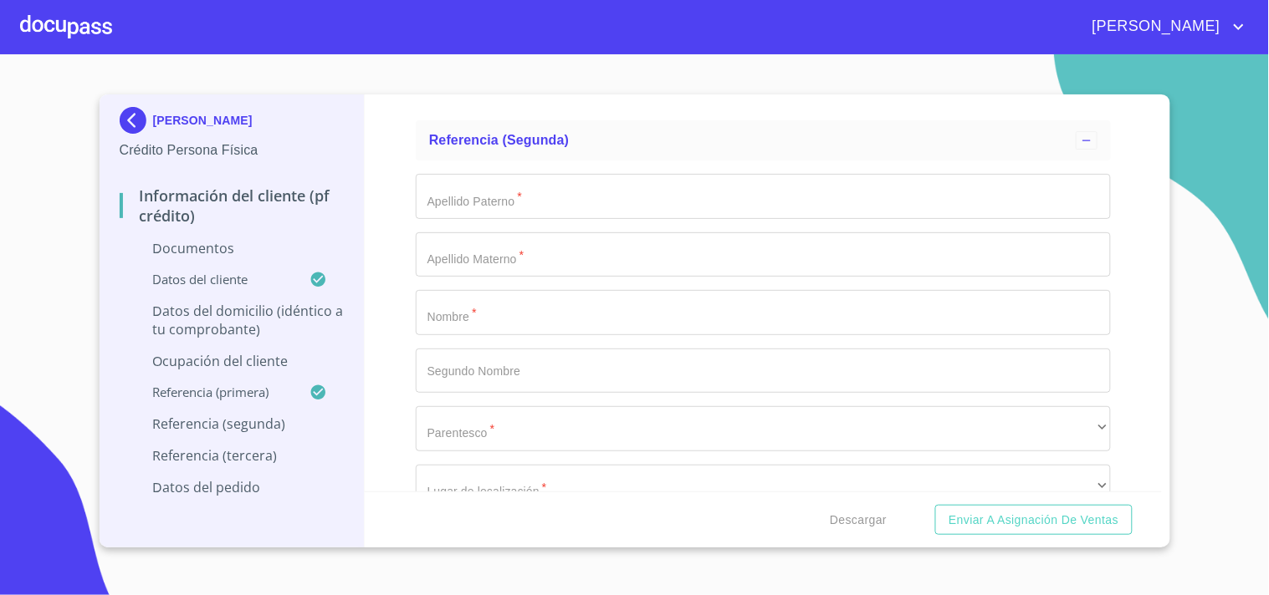
scroll to position [6411, 0]
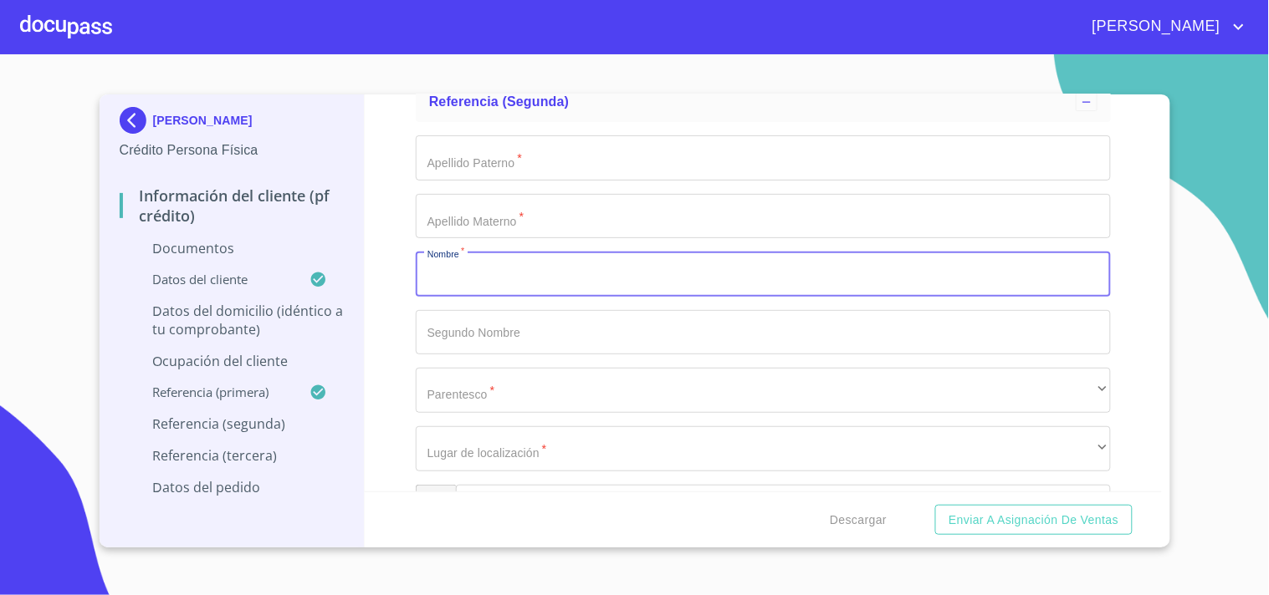
click at [497, 270] on input "Documento de identificación   *" at bounding box center [763, 274] width 695 height 45
type input "ROSA"
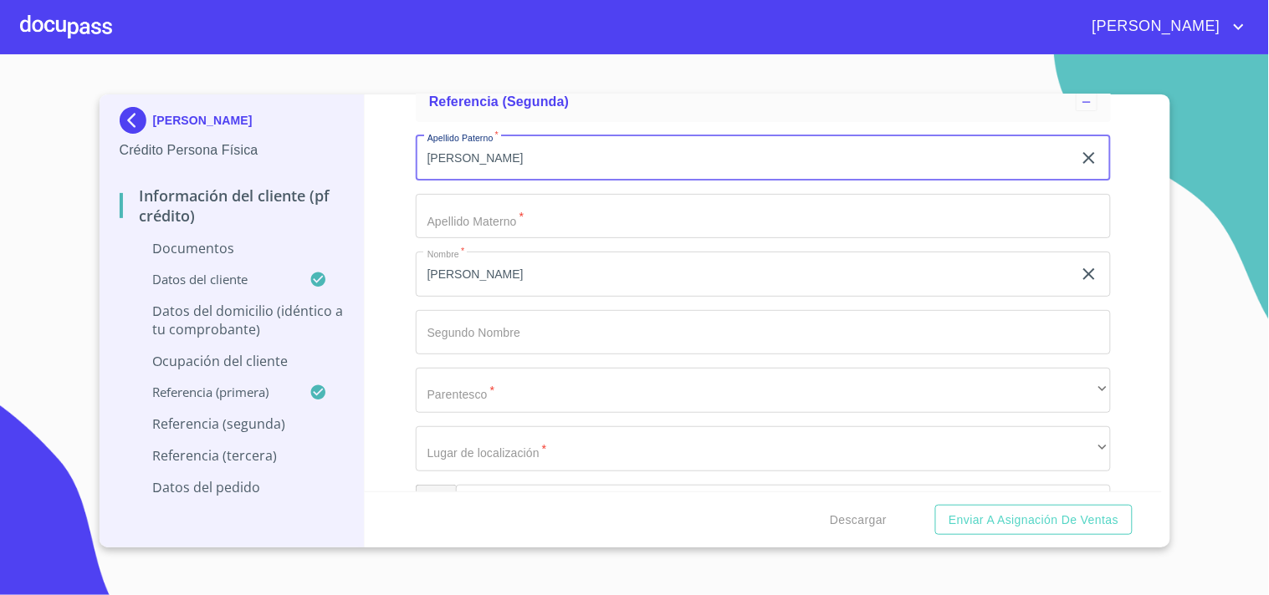
type input "HERRERA"
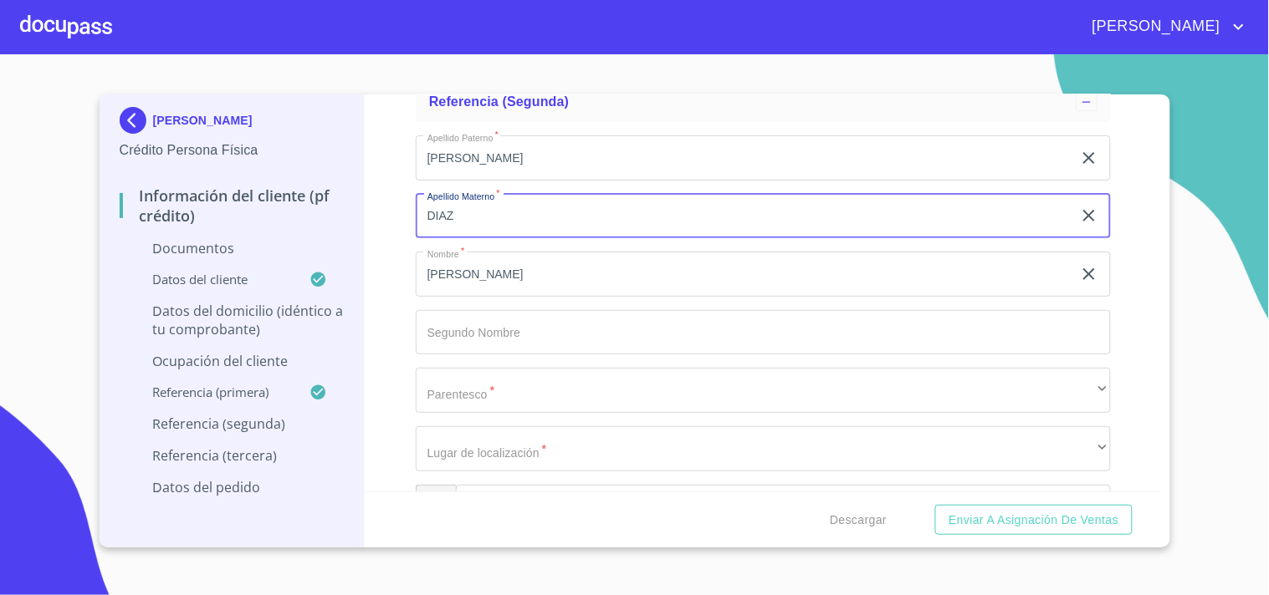
type input "DIAZ"
click at [508, 351] on div "Apellido Paterno   * HERRERA ​ Apellido Materno   * DIAZ ​ Nombre   * ROSA ​ Se…" at bounding box center [763, 332] width 695 height 421
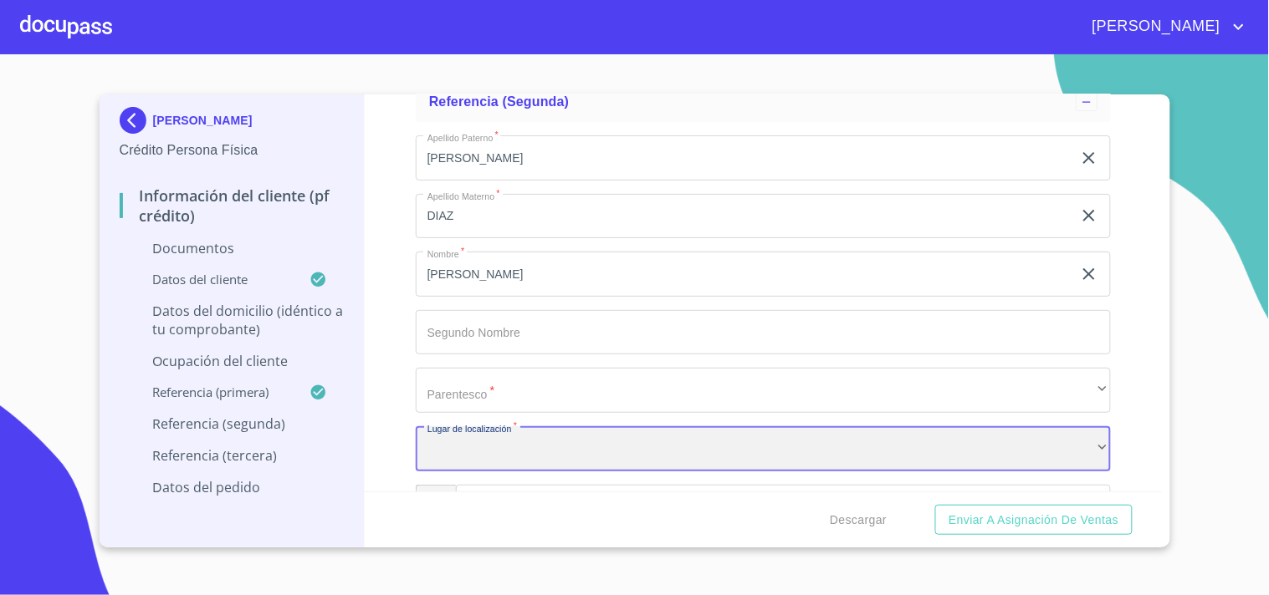
click at [494, 444] on div "​" at bounding box center [763, 449] width 695 height 45
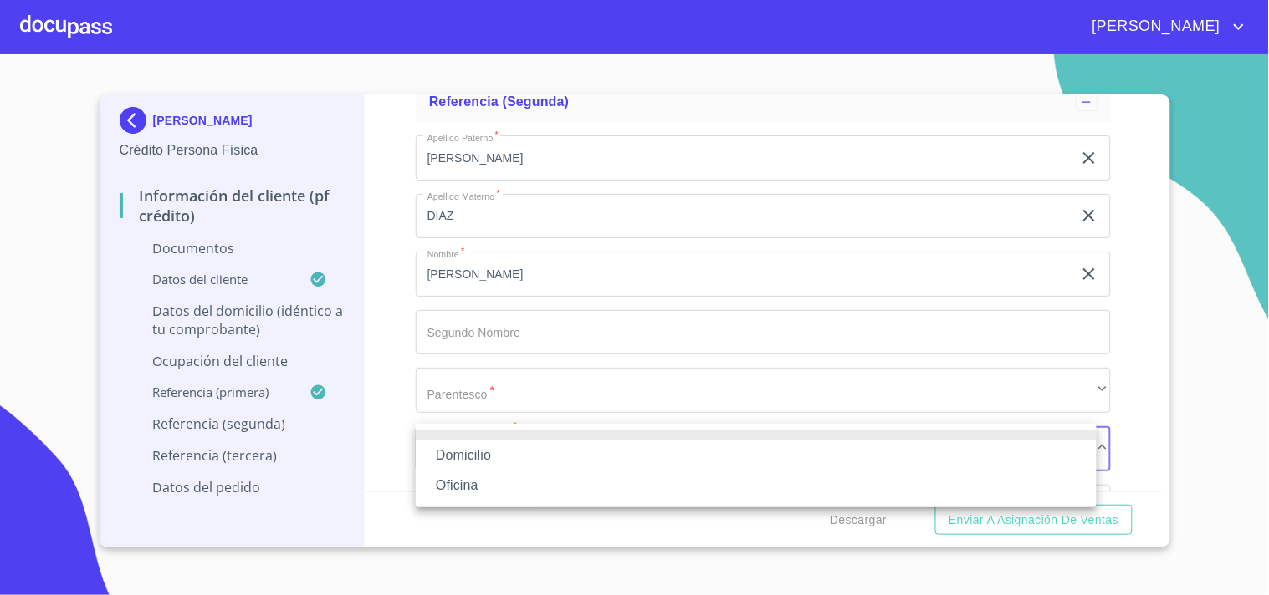
click at [412, 365] on div at bounding box center [634, 297] width 1269 height 595
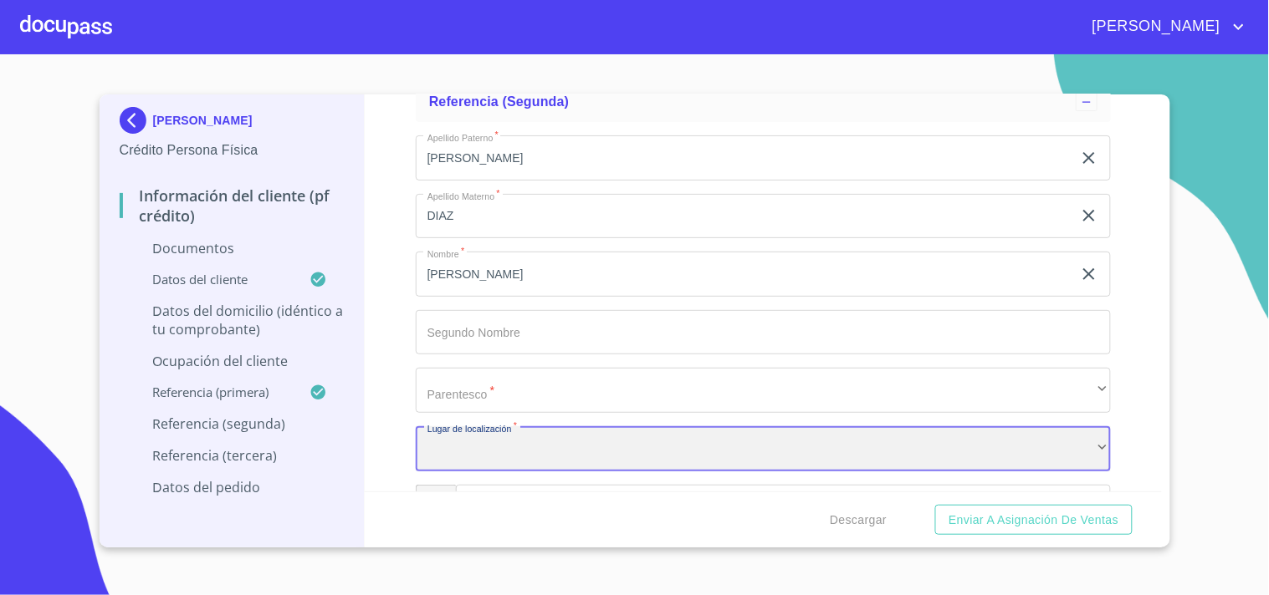
scroll to position [6504, 0]
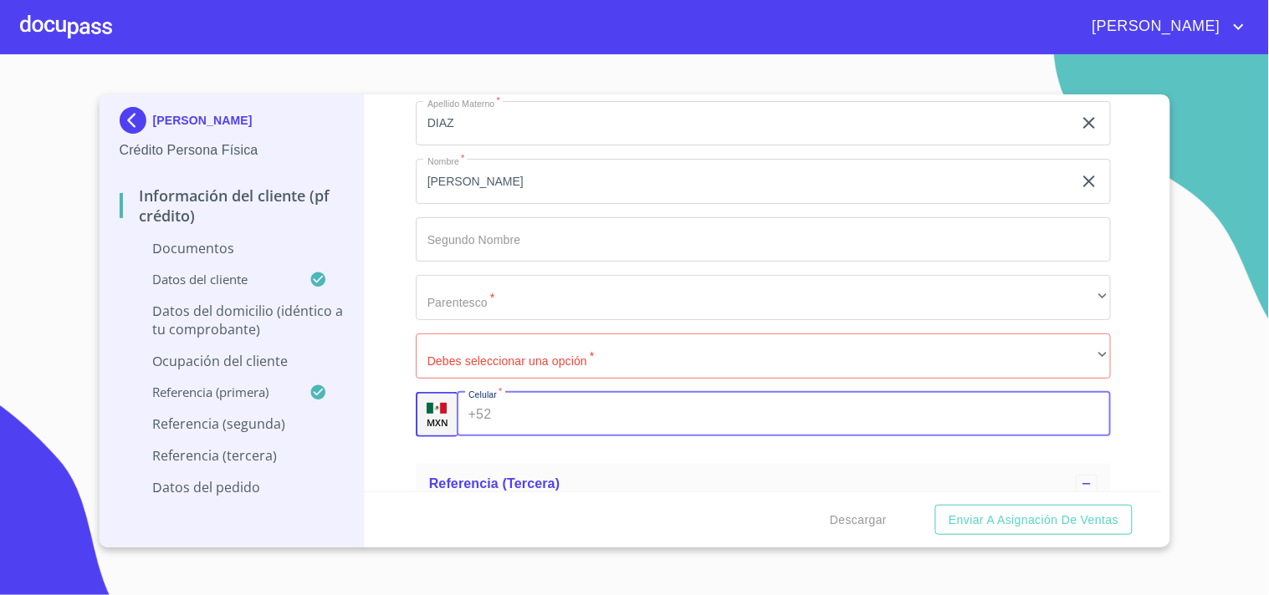
click at [482, 406] on div "+52 ​" at bounding box center [784, 414] width 654 height 45
type input "(33)22093661"
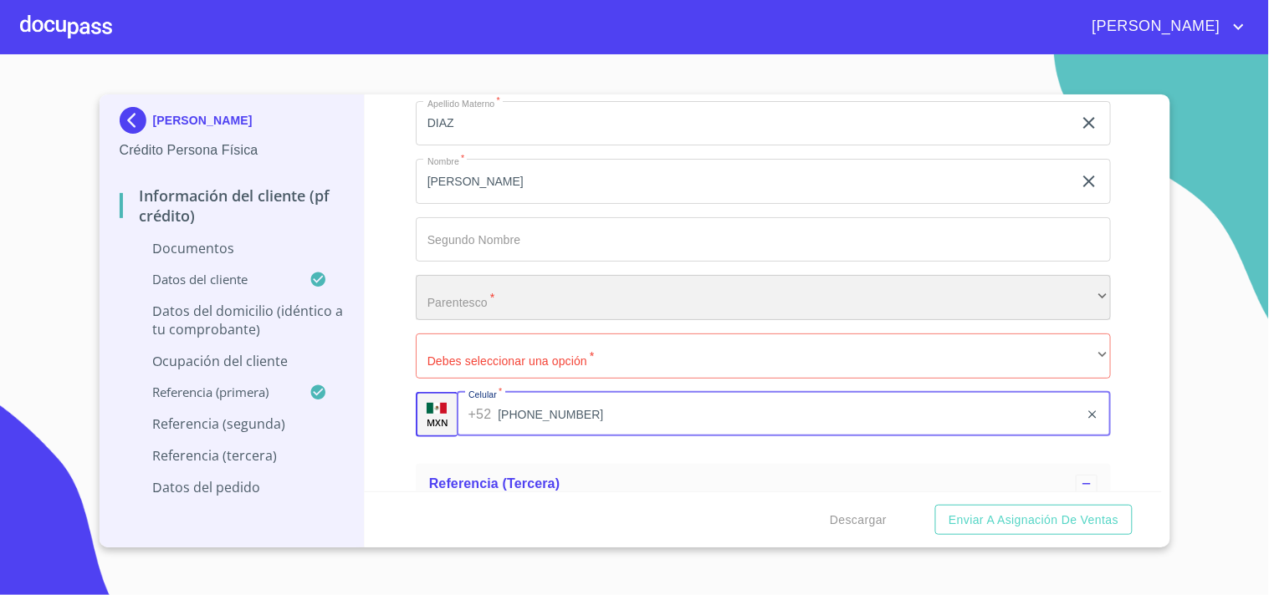
click at [549, 304] on div "​" at bounding box center [763, 297] width 695 height 45
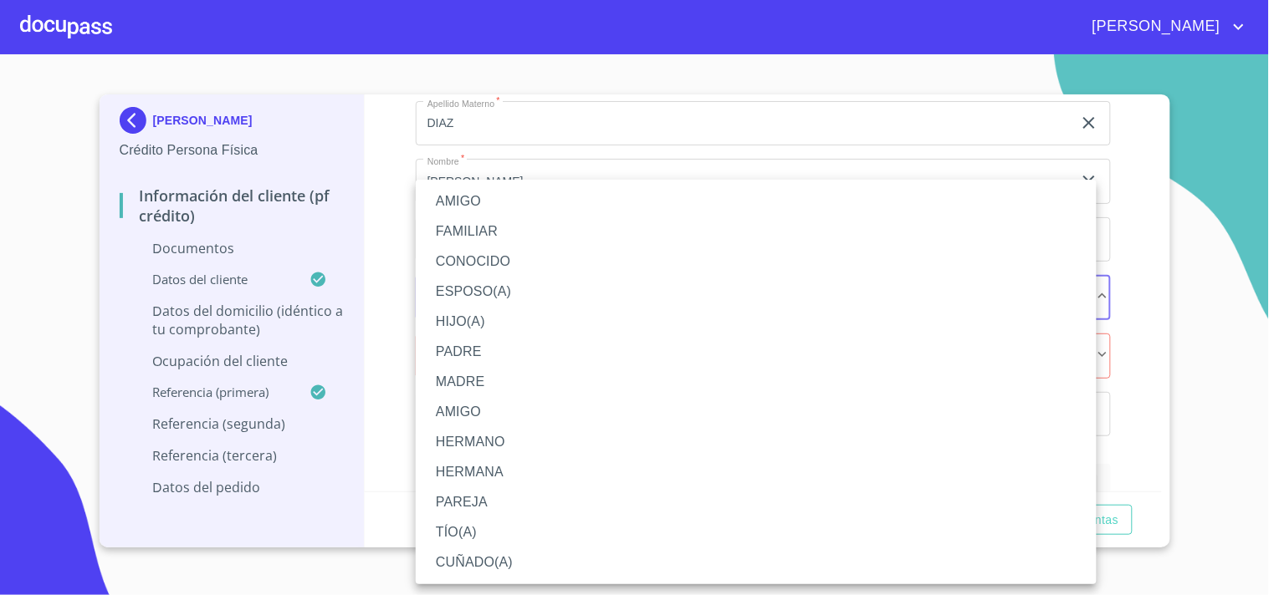
click at [483, 227] on li "FAMILIAR" at bounding box center [756, 232] width 681 height 30
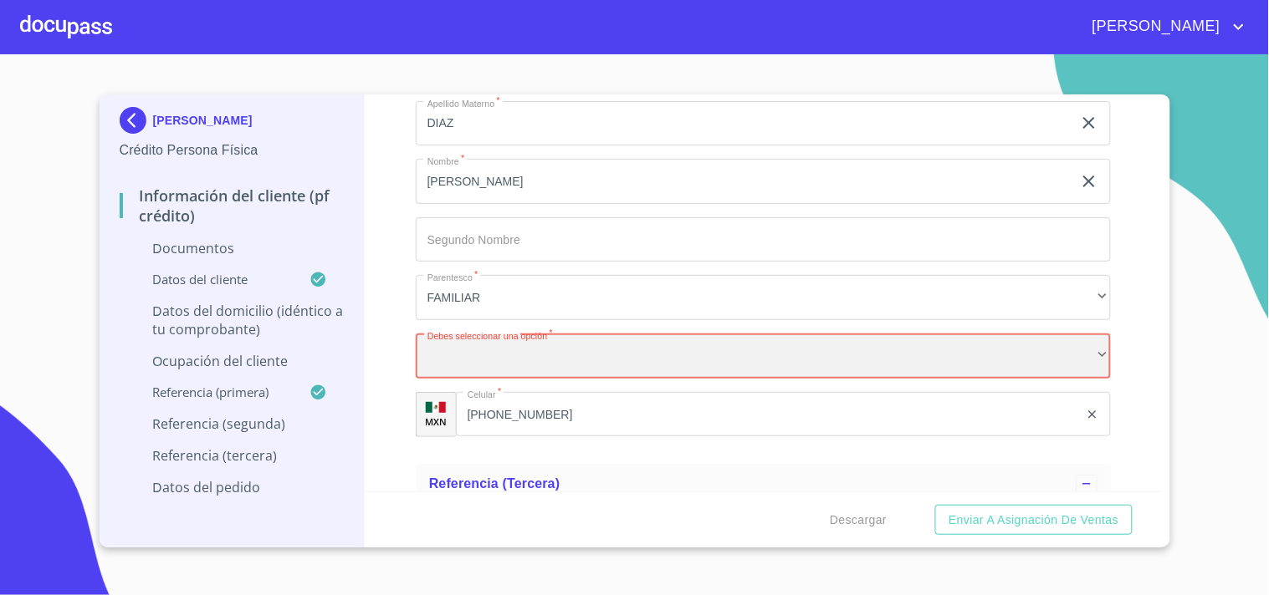
click at [513, 349] on div "​" at bounding box center [763, 356] width 695 height 45
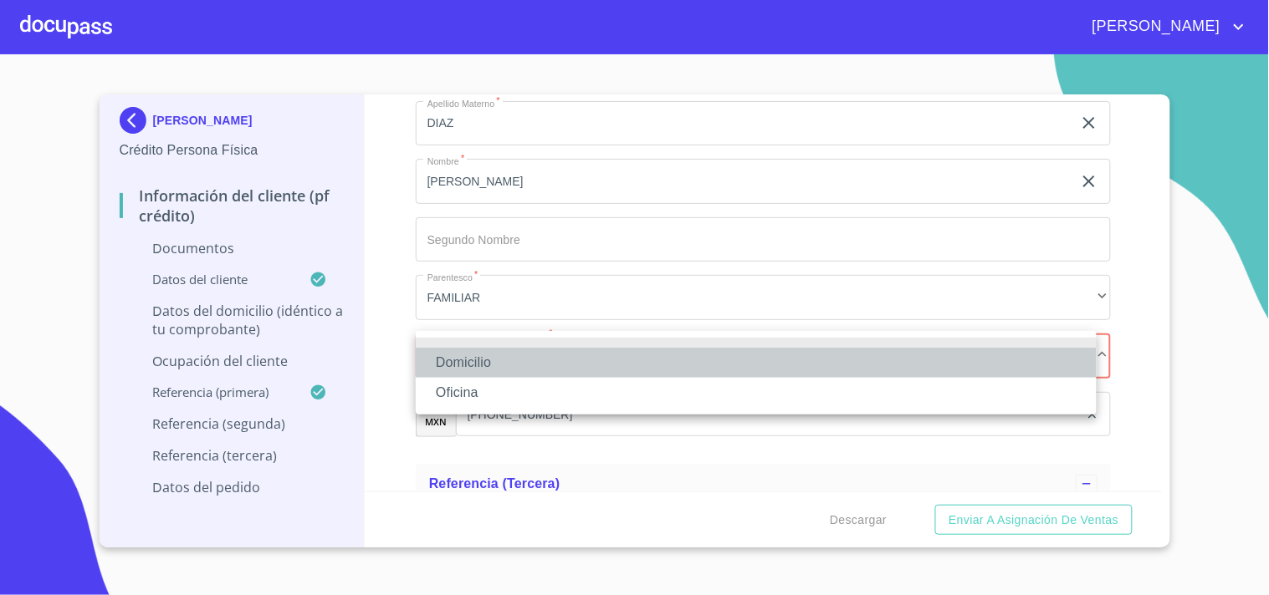
click at [474, 362] on li "Domicilio" at bounding box center [756, 363] width 681 height 30
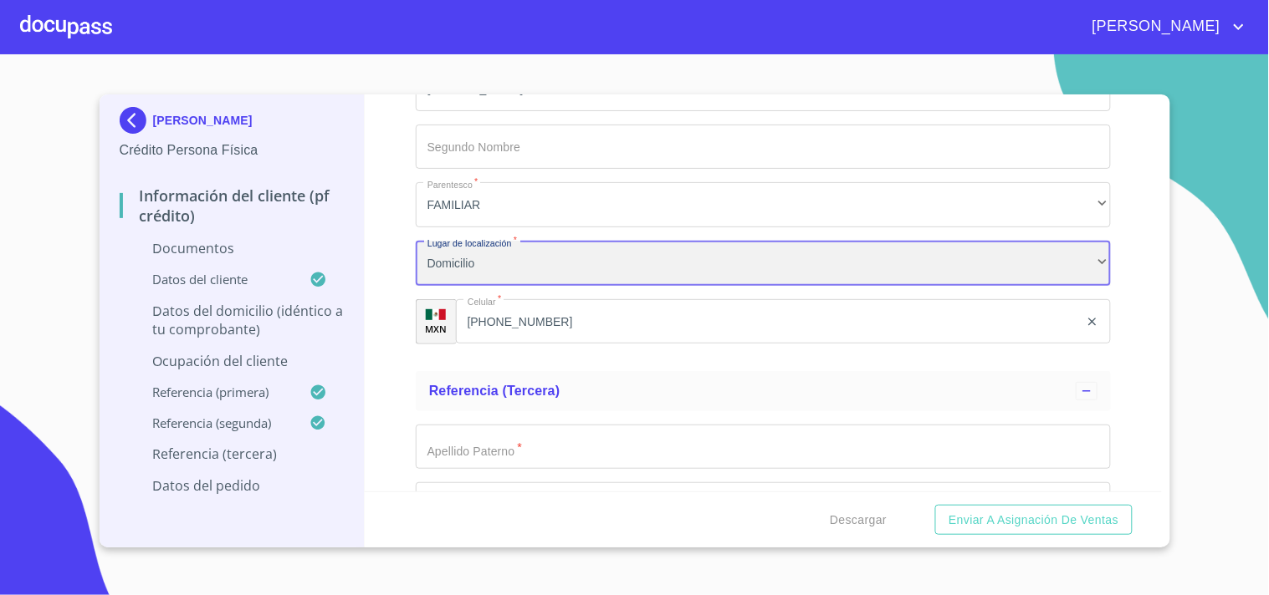
scroll to position [6690, 0]
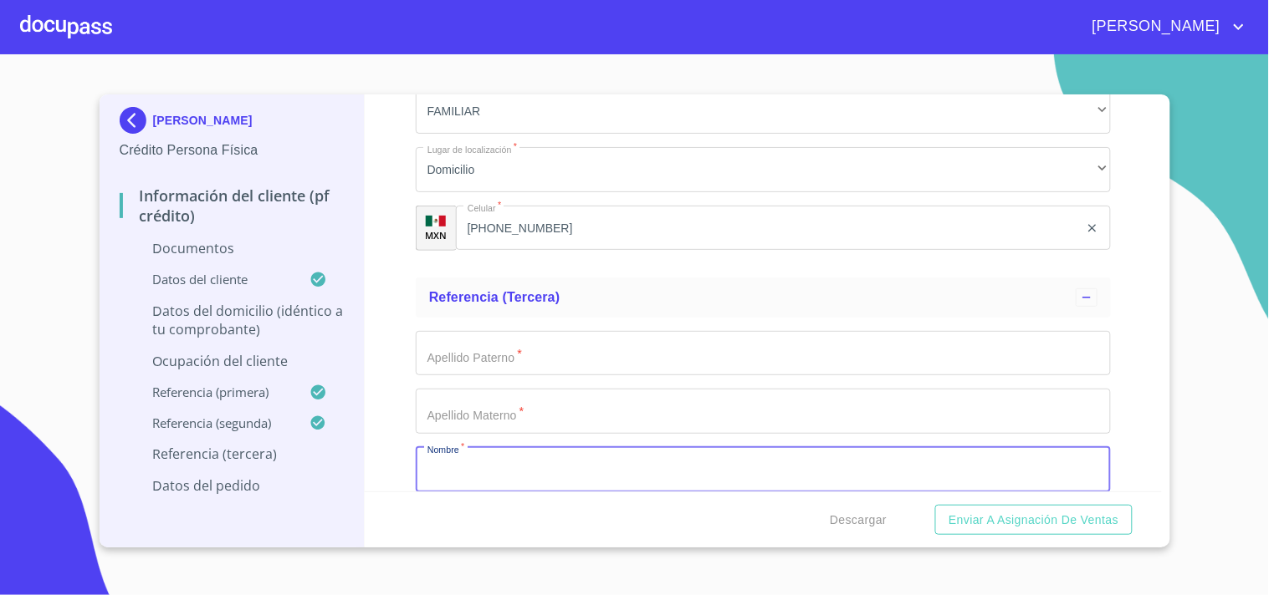
click at [489, 457] on input "Documento de identificación   *" at bounding box center [763, 469] width 695 height 45
type input "LIZBETH"
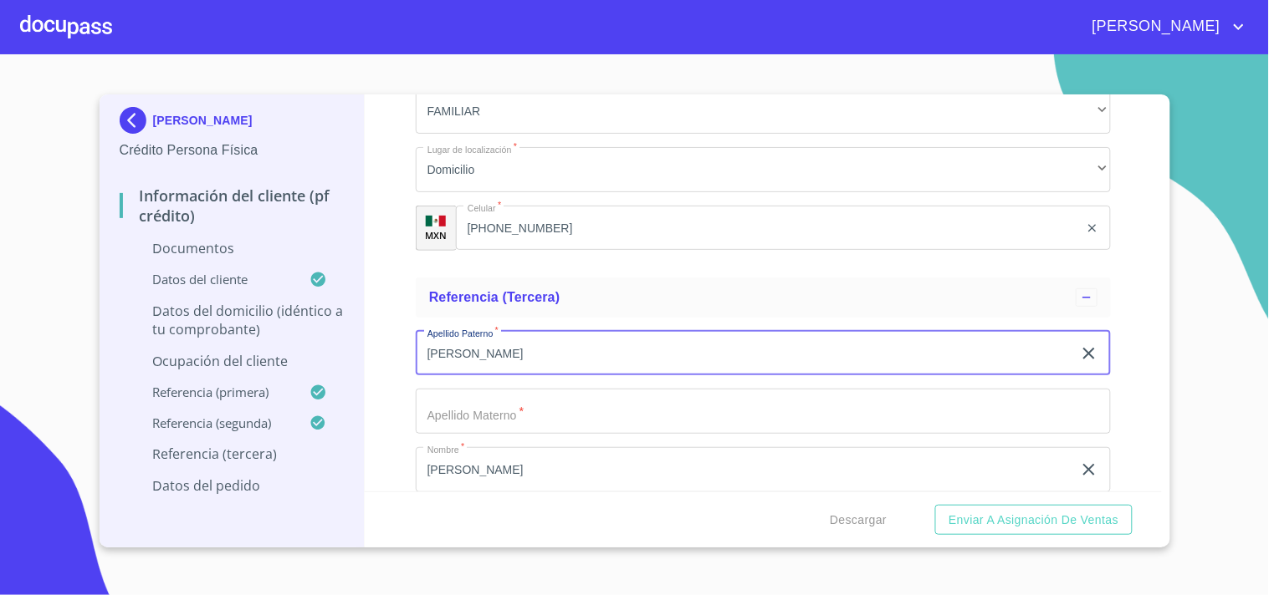
type input "LOPEZ"
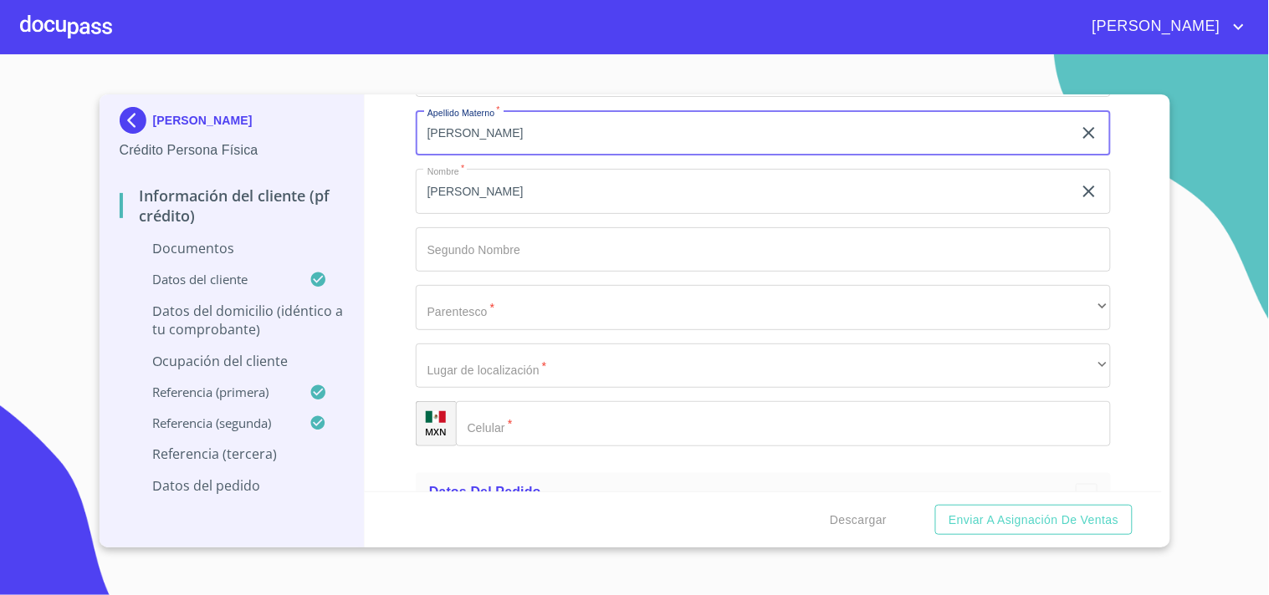
scroll to position [7062, 0]
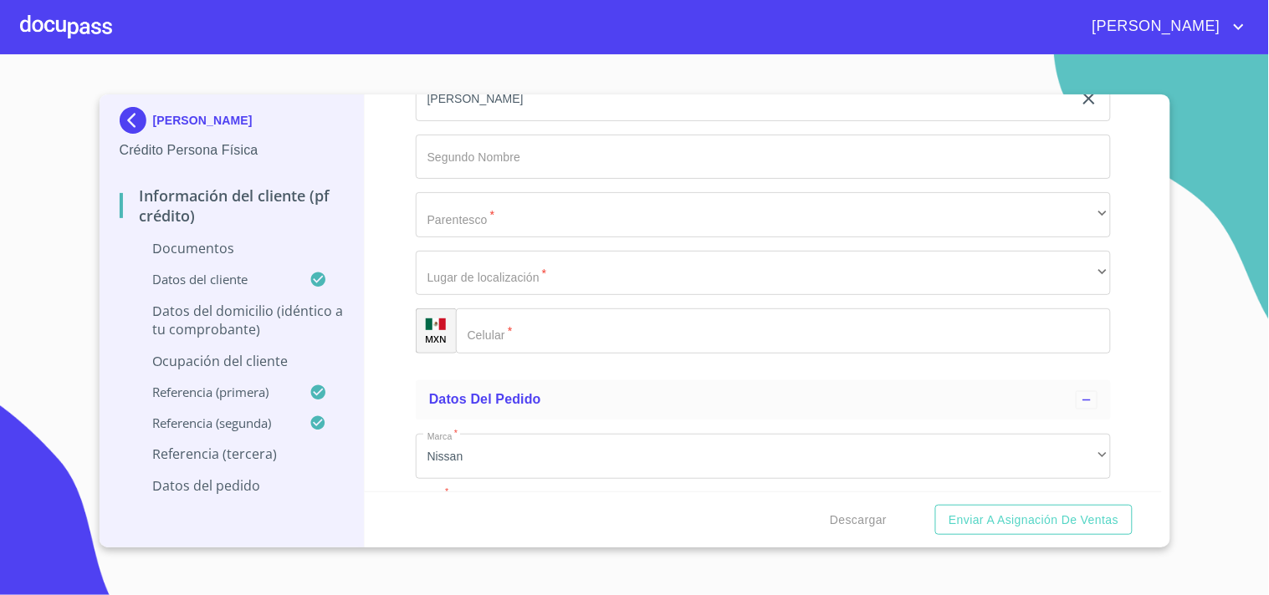
type input "HERRERA"
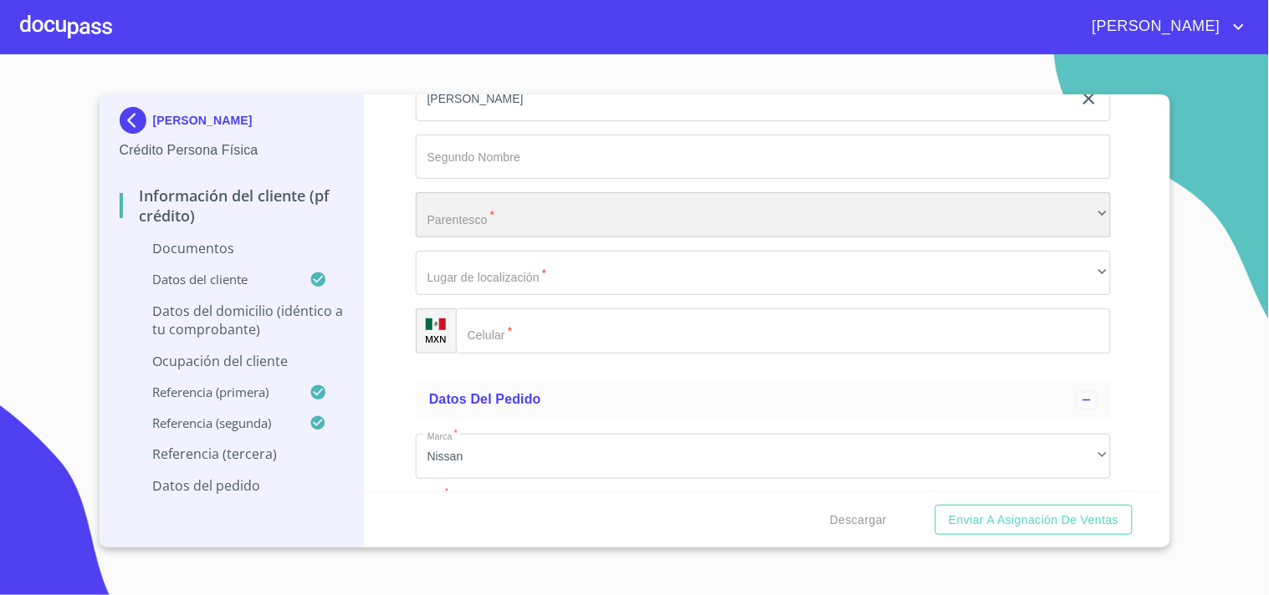
click at [498, 211] on div "​" at bounding box center [763, 214] width 695 height 45
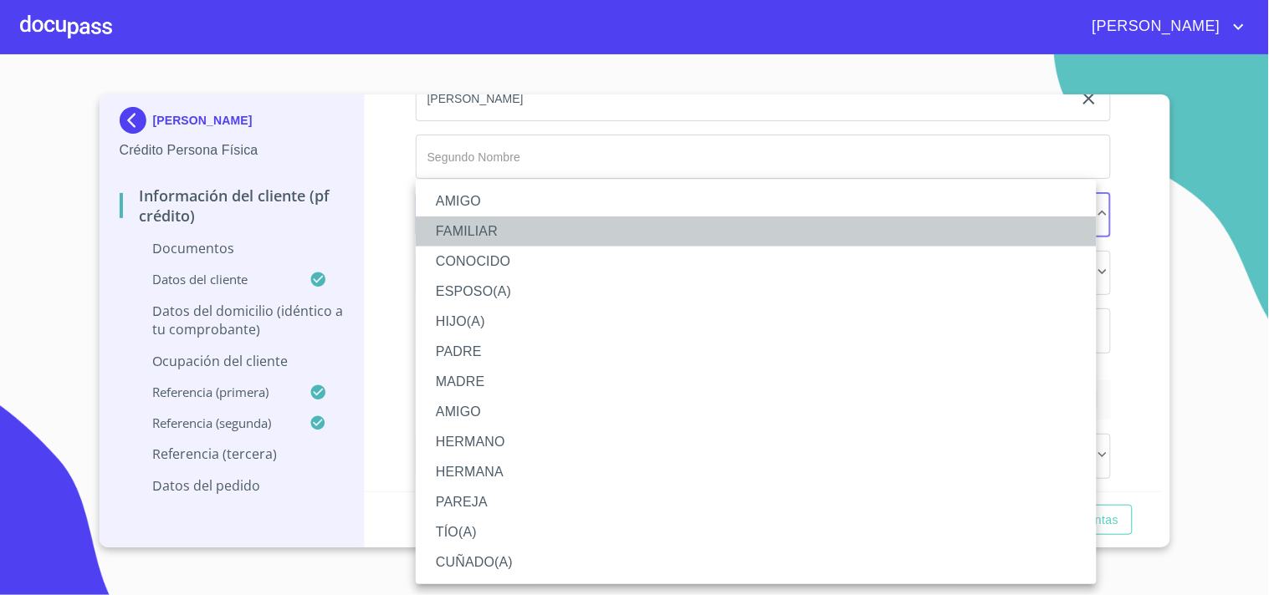
click at [472, 223] on li "FAMILIAR" at bounding box center [756, 232] width 681 height 30
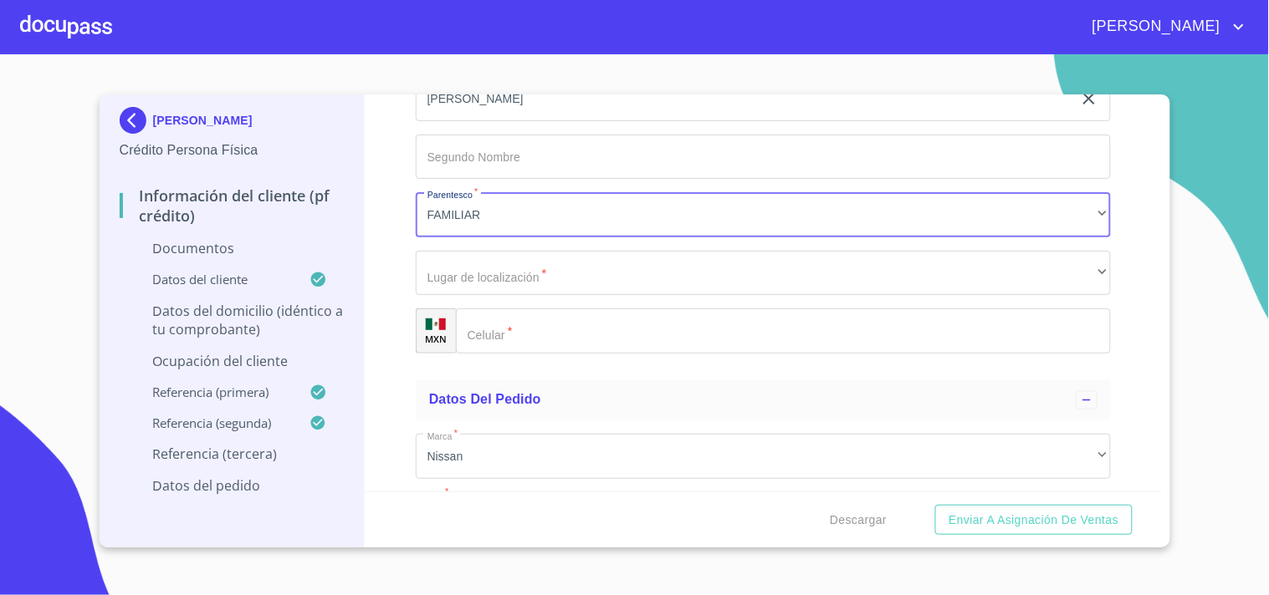
click at [524, 319] on input "Documento de identificación   *" at bounding box center [783, 331] width 655 height 45
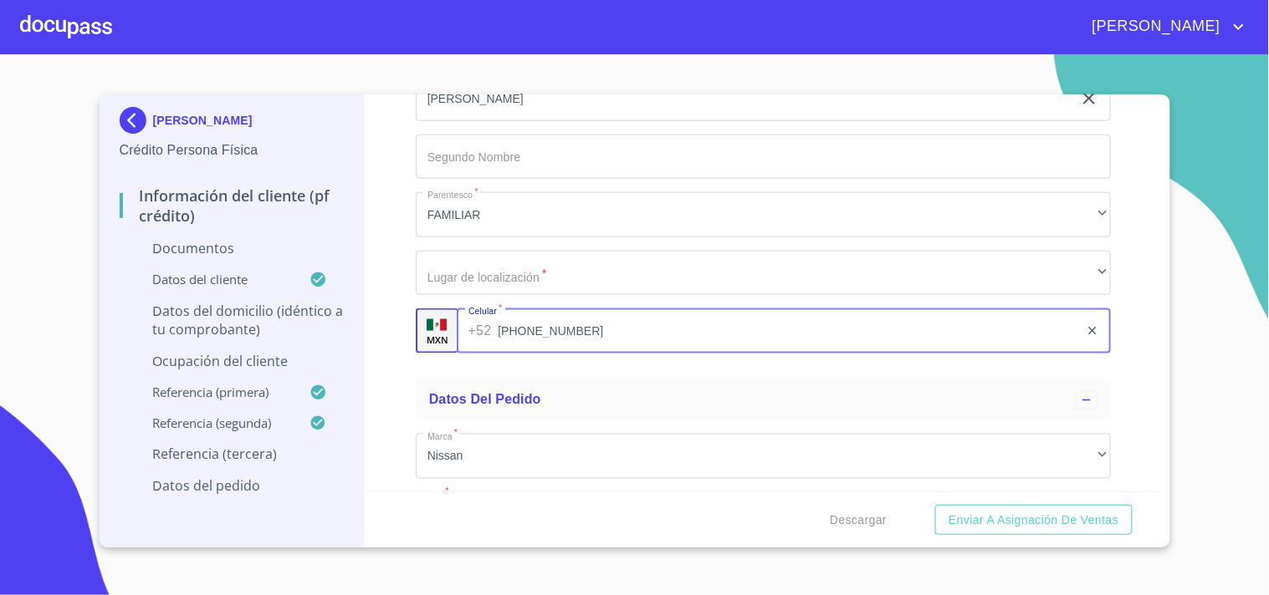
type input "(33)23275640"
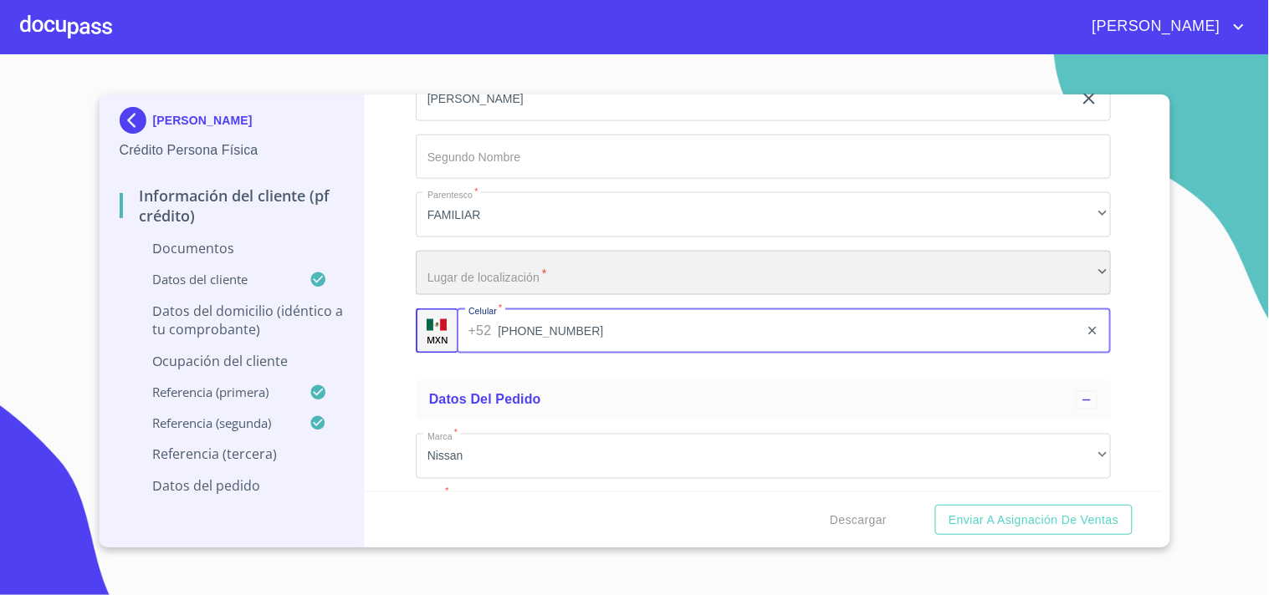
click at [490, 276] on div "​" at bounding box center [763, 273] width 695 height 45
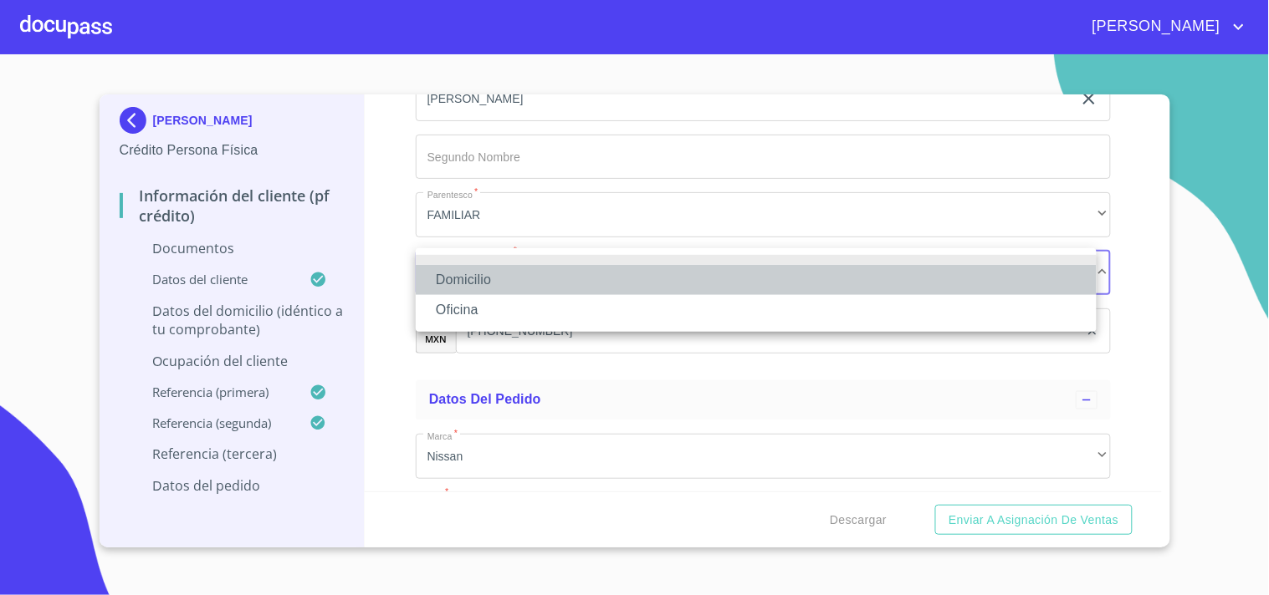
click at [483, 271] on li "Domicilio" at bounding box center [756, 280] width 681 height 30
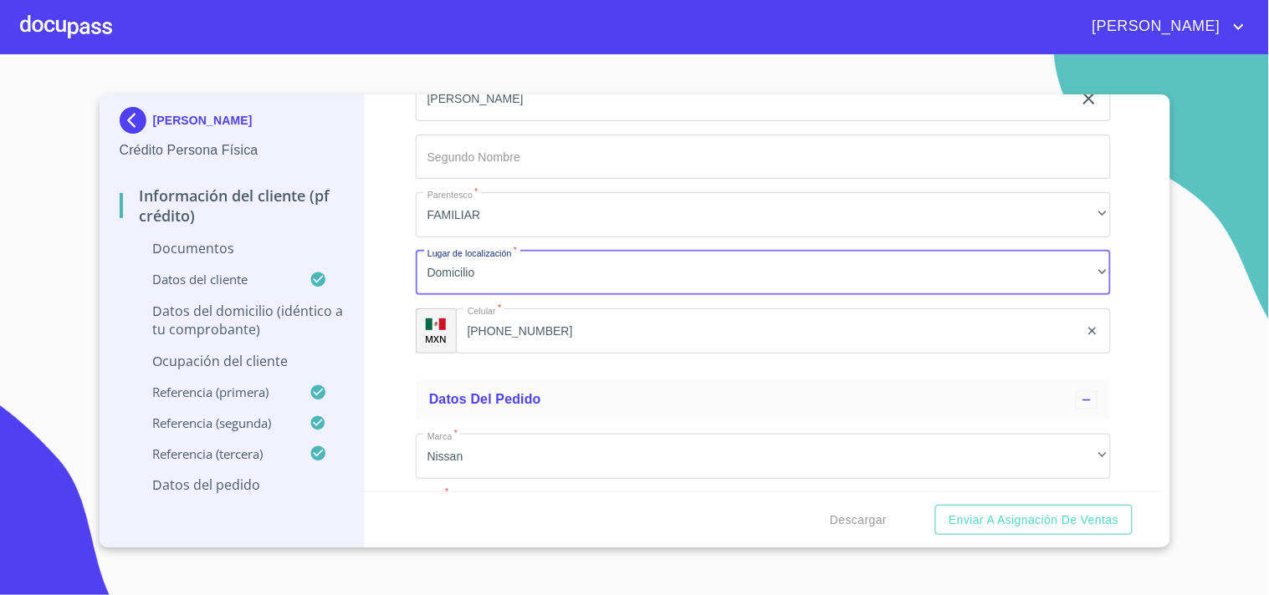
click at [404, 386] on div "Información del cliente (PF crédito) Documentos Documento de identificación   *…" at bounding box center [763, 293] width 797 height 397
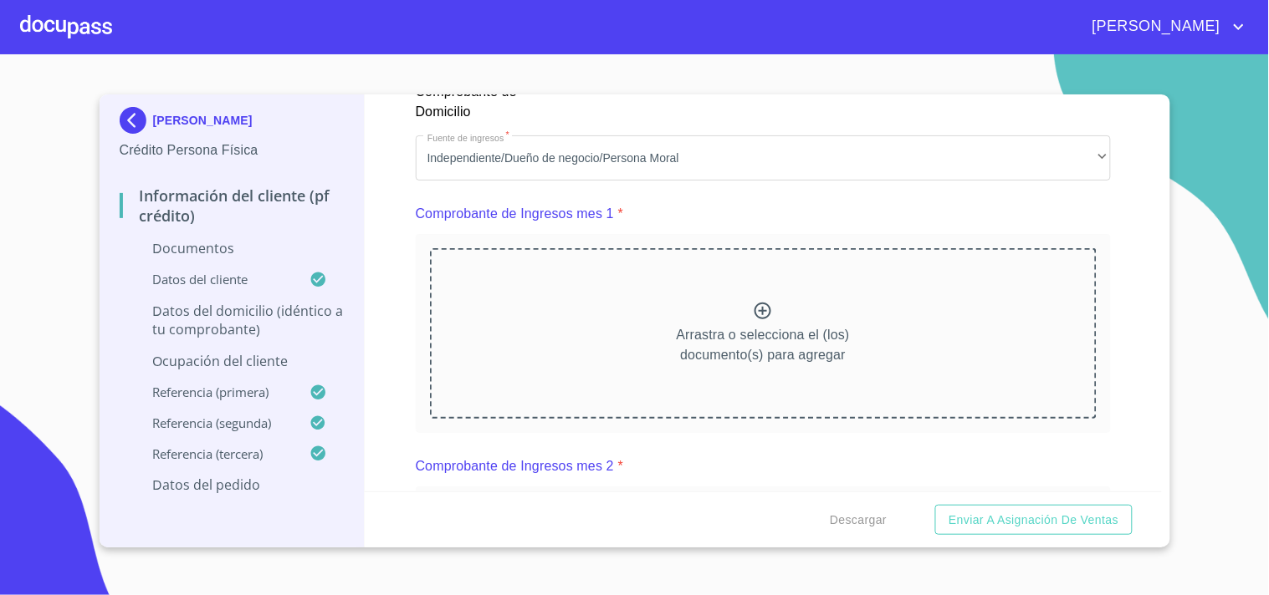
scroll to position [1581, 0]
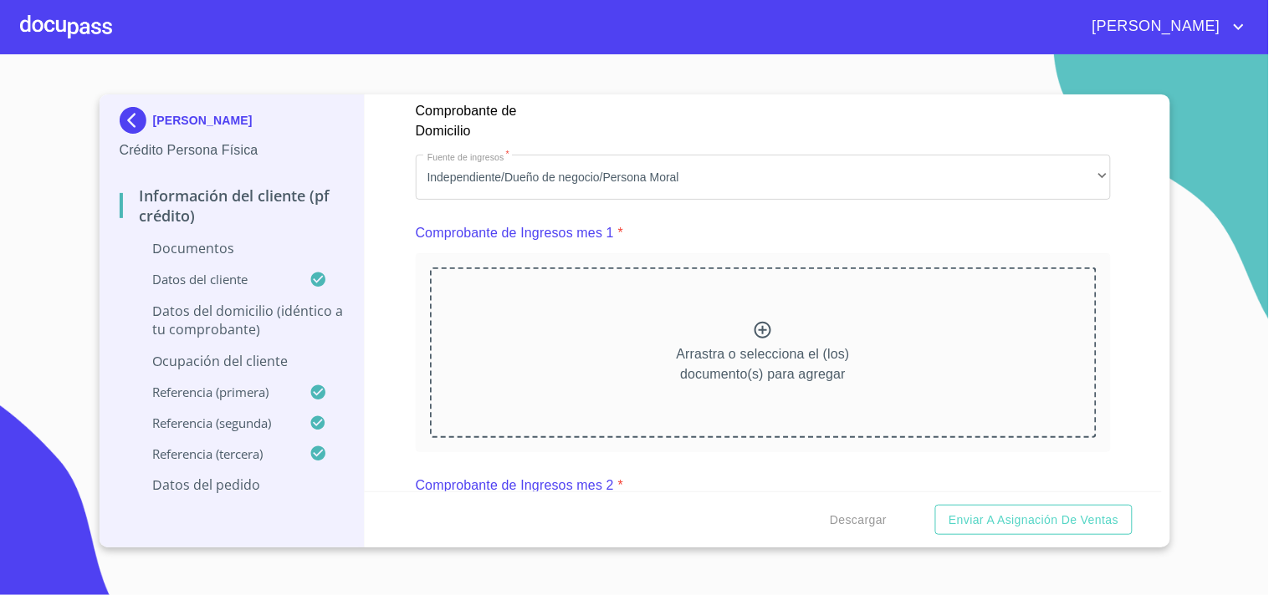
click at [759, 326] on icon at bounding box center [763, 330] width 20 height 20
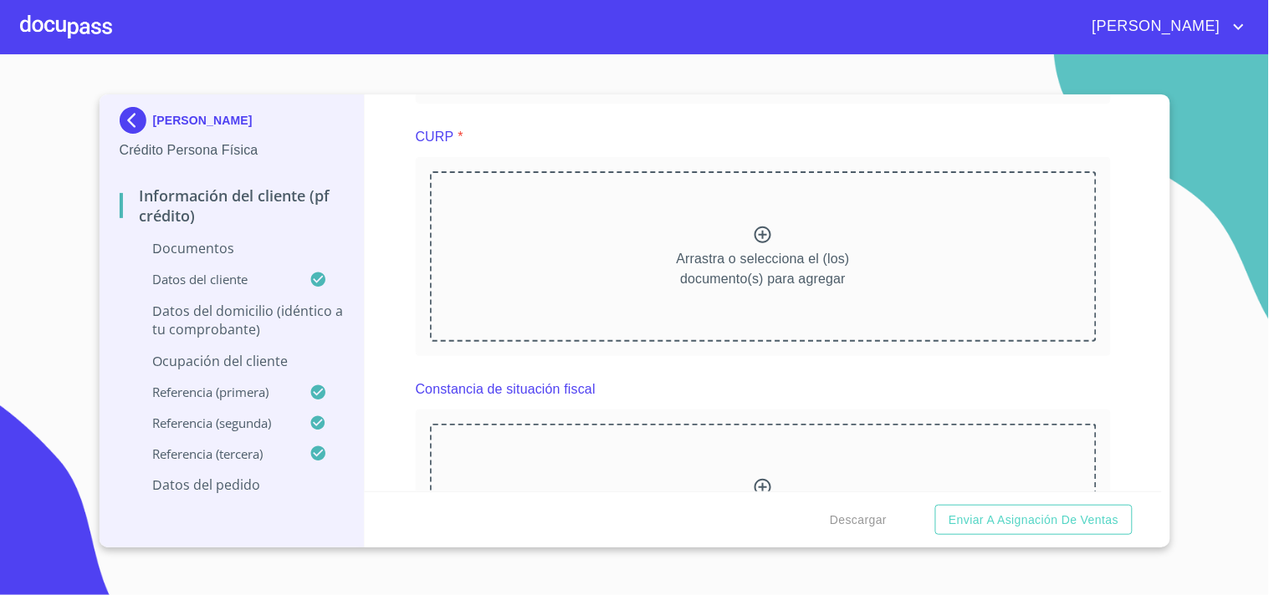
scroll to position [2456, 0]
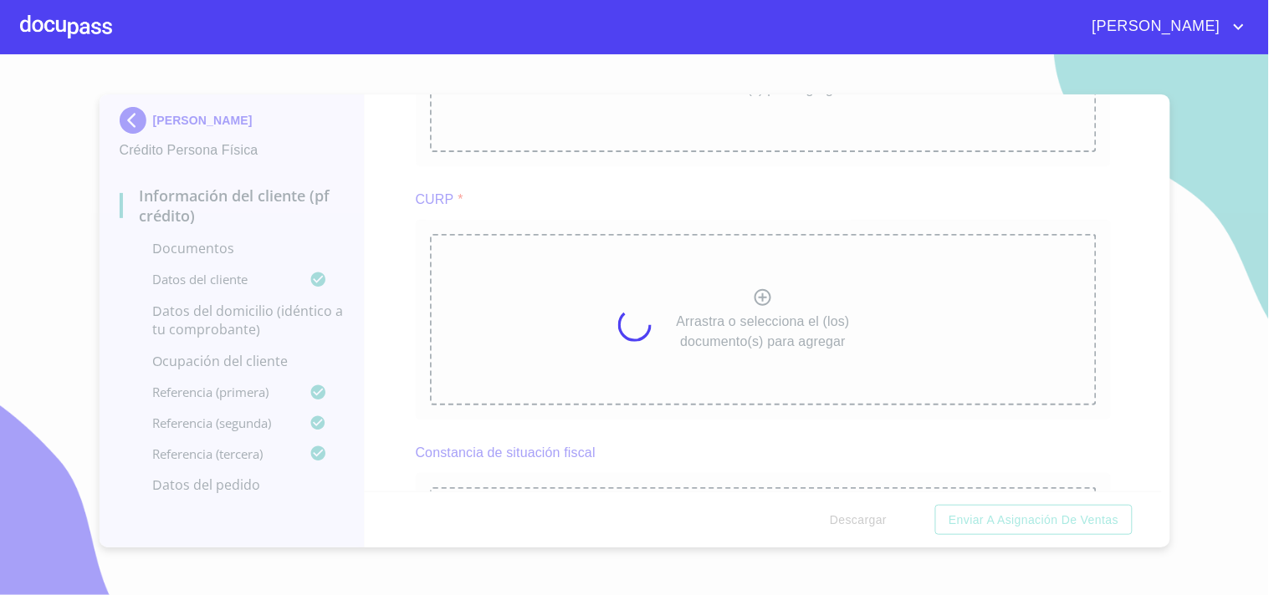
drag, startPoint x: 1158, startPoint y: 228, endPoint x: 1152, endPoint y: 236, distance: 9.5
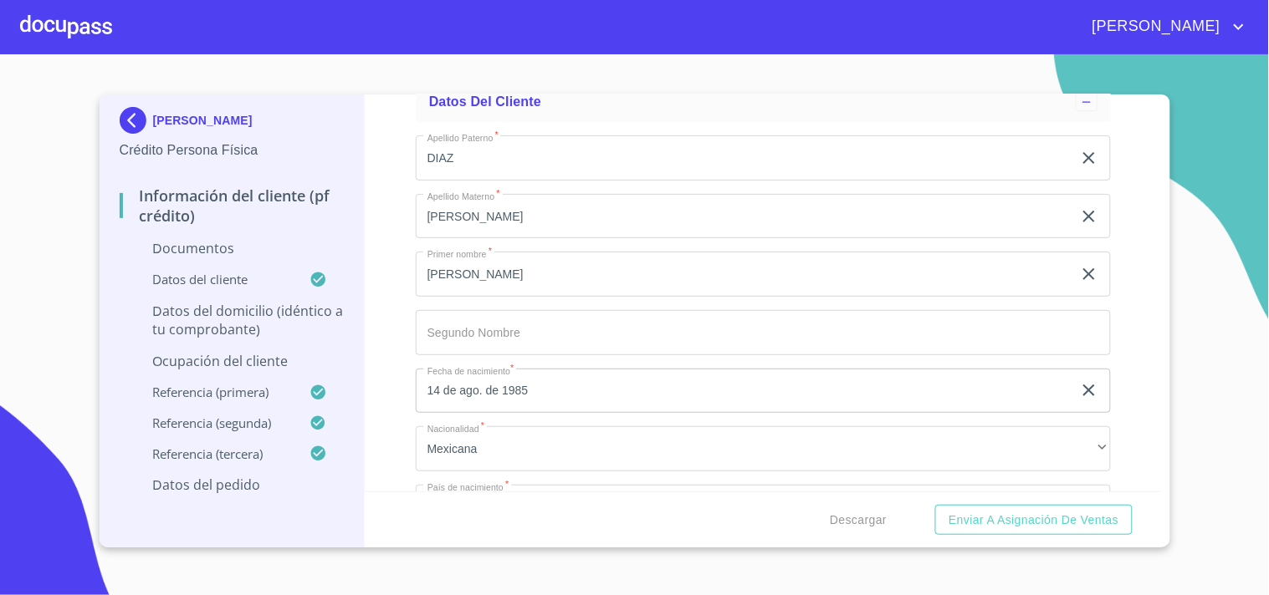
scroll to position [3096, 0]
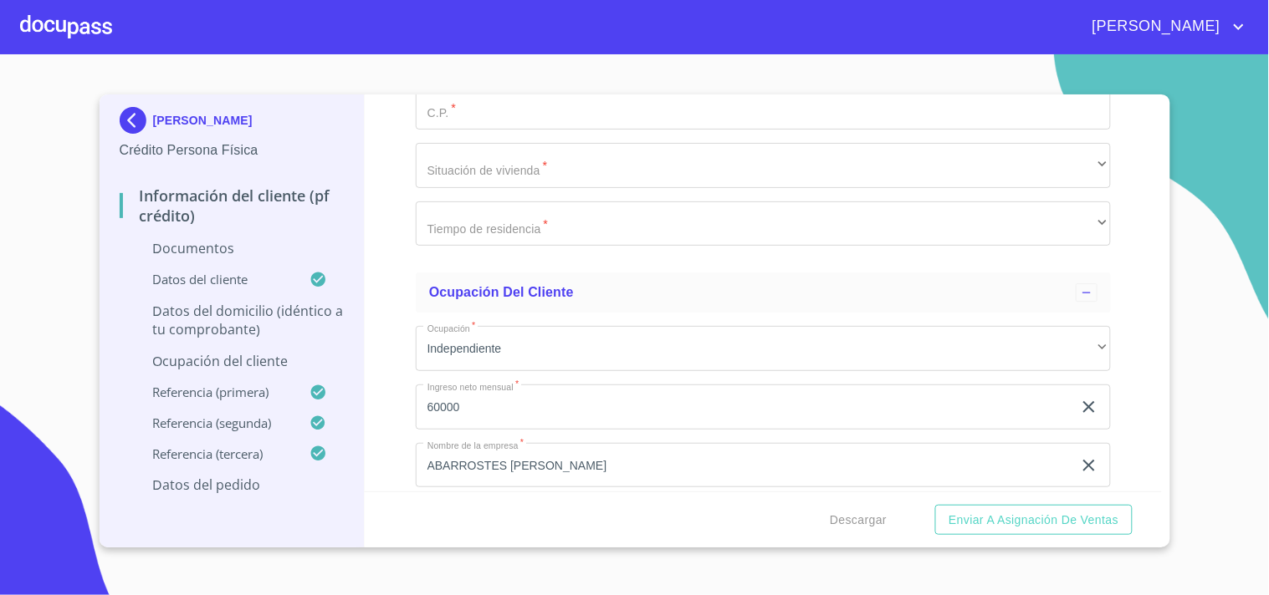
scroll to position [4605, 0]
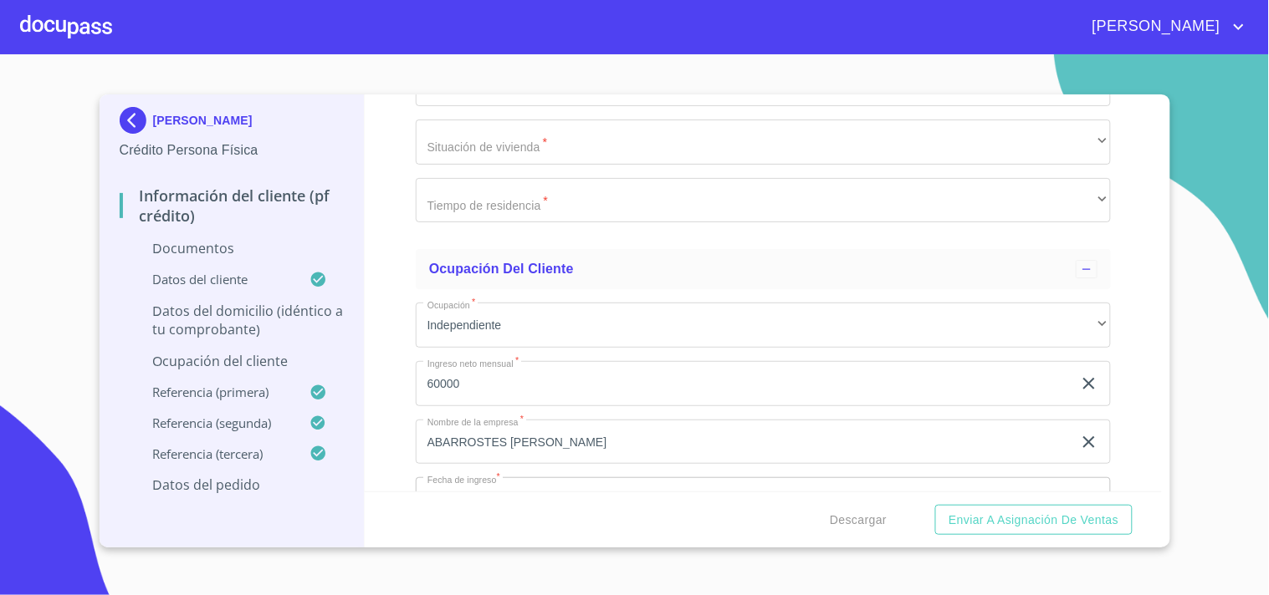
drag, startPoint x: 575, startPoint y: 393, endPoint x: 425, endPoint y: 412, distance: 150.9
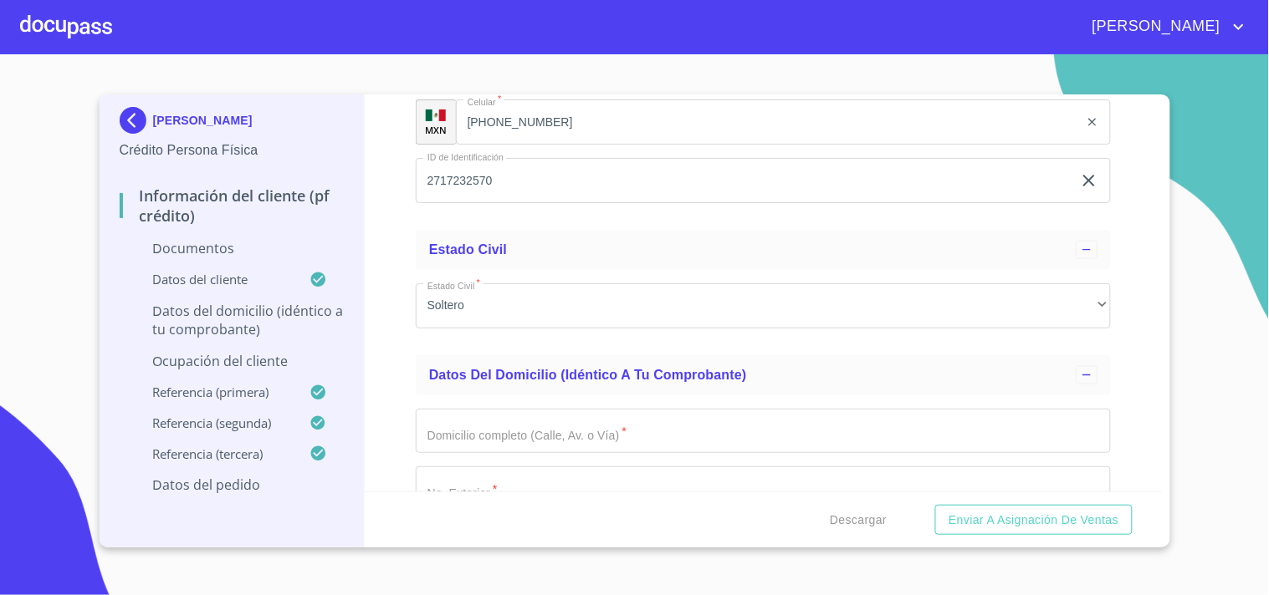
scroll to position [3885, 0]
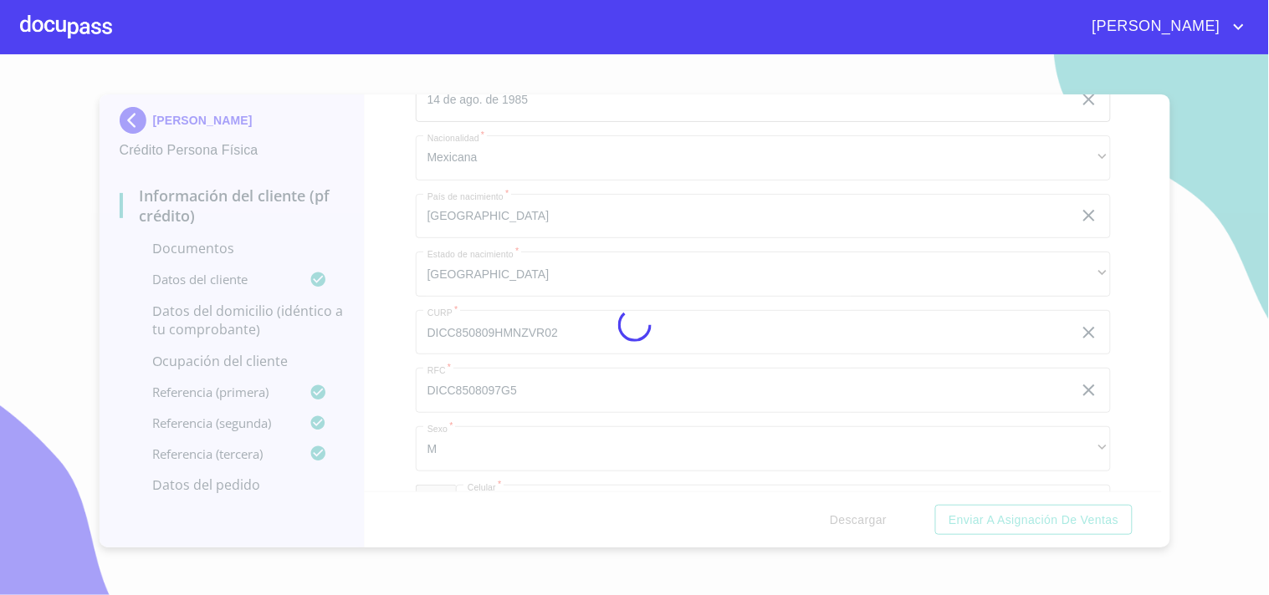
click at [1235, 179] on div at bounding box center [634, 324] width 1269 height 541
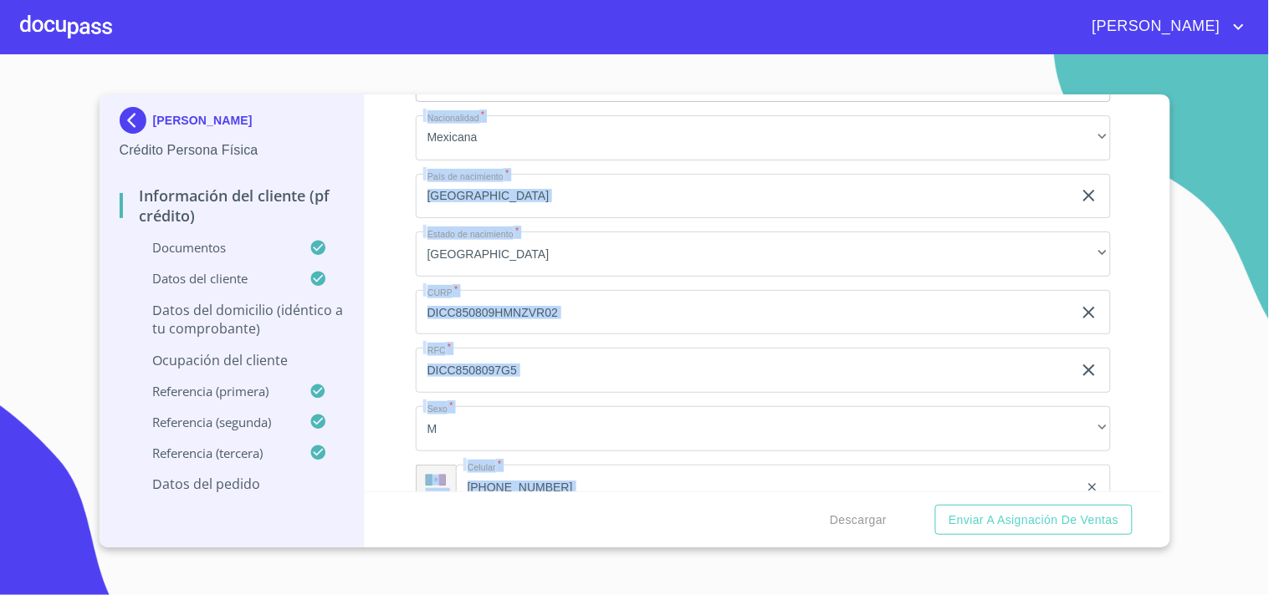
drag, startPoint x: 1156, startPoint y: 264, endPoint x: 1149, endPoint y: 277, distance: 14.2
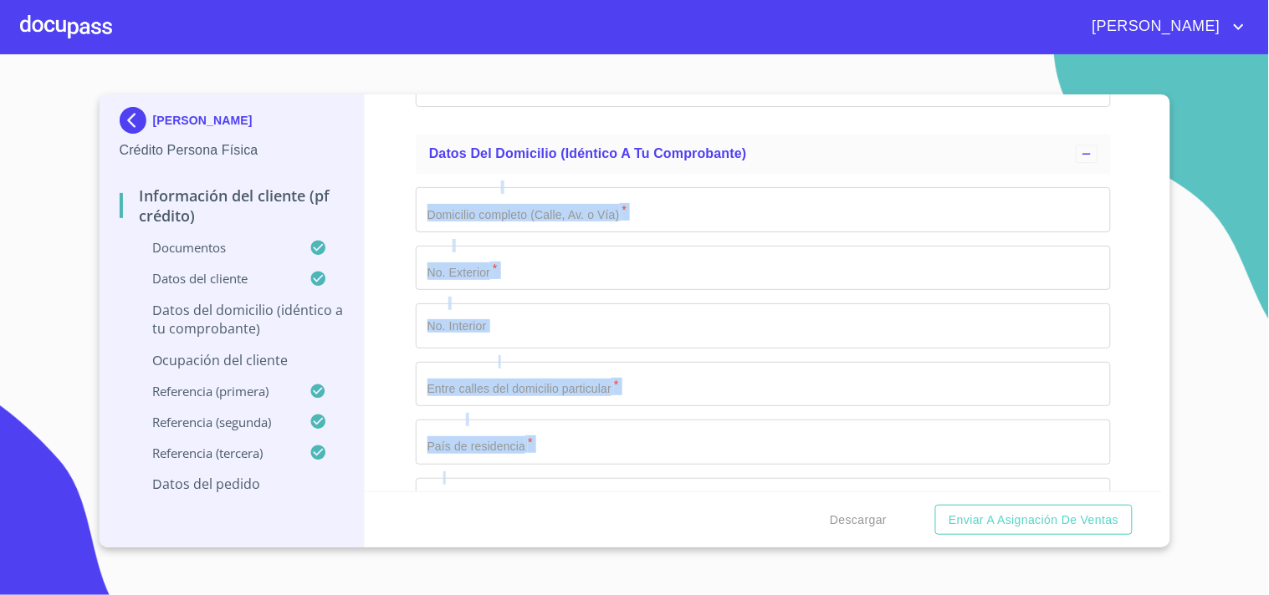
scroll to position [4496, 0]
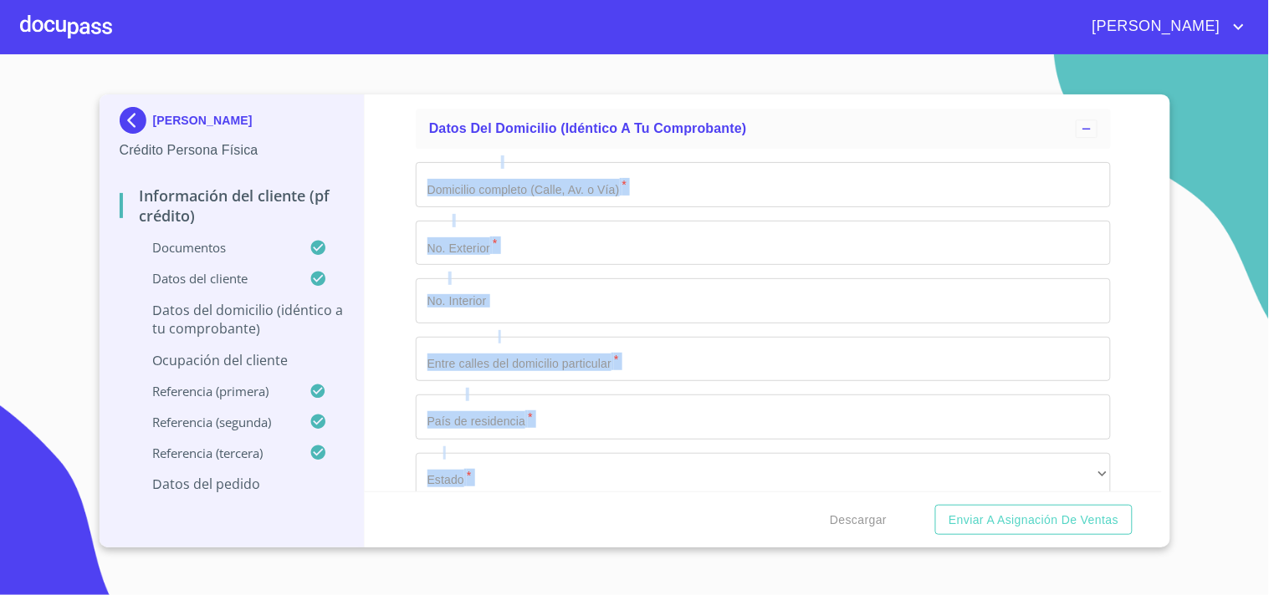
click at [1121, 306] on div "Información del cliente (PF crédito) Documentos Documento de identificación   *…" at bounding box center [763, 293] width 797 height 397
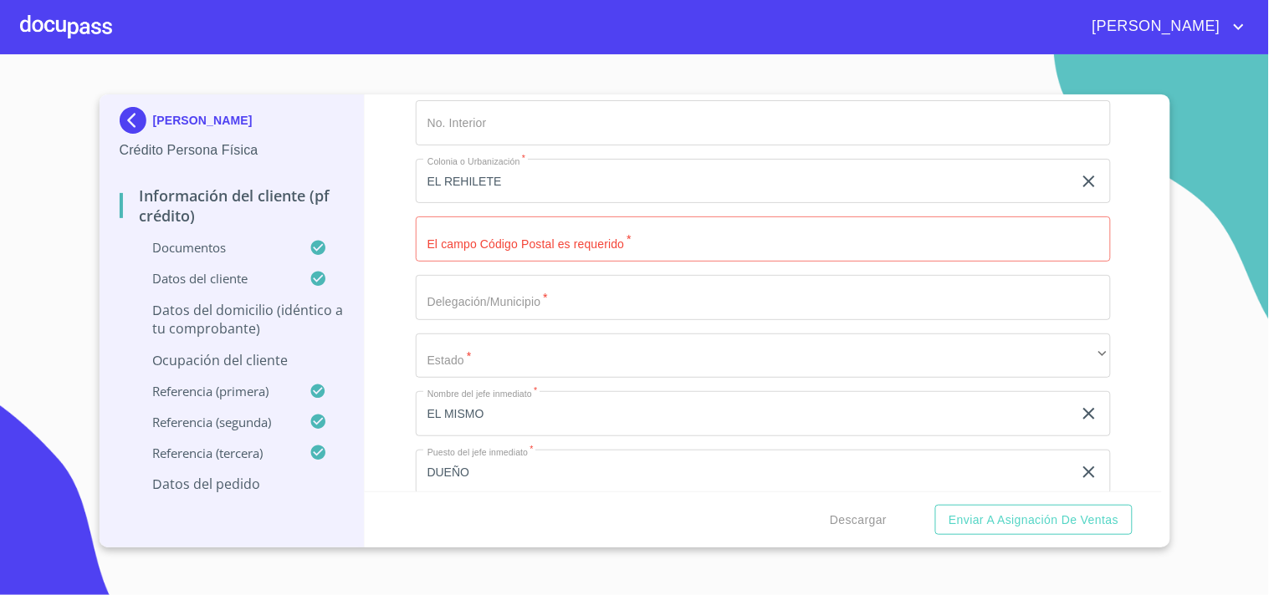
scroll to position [6160, 0]
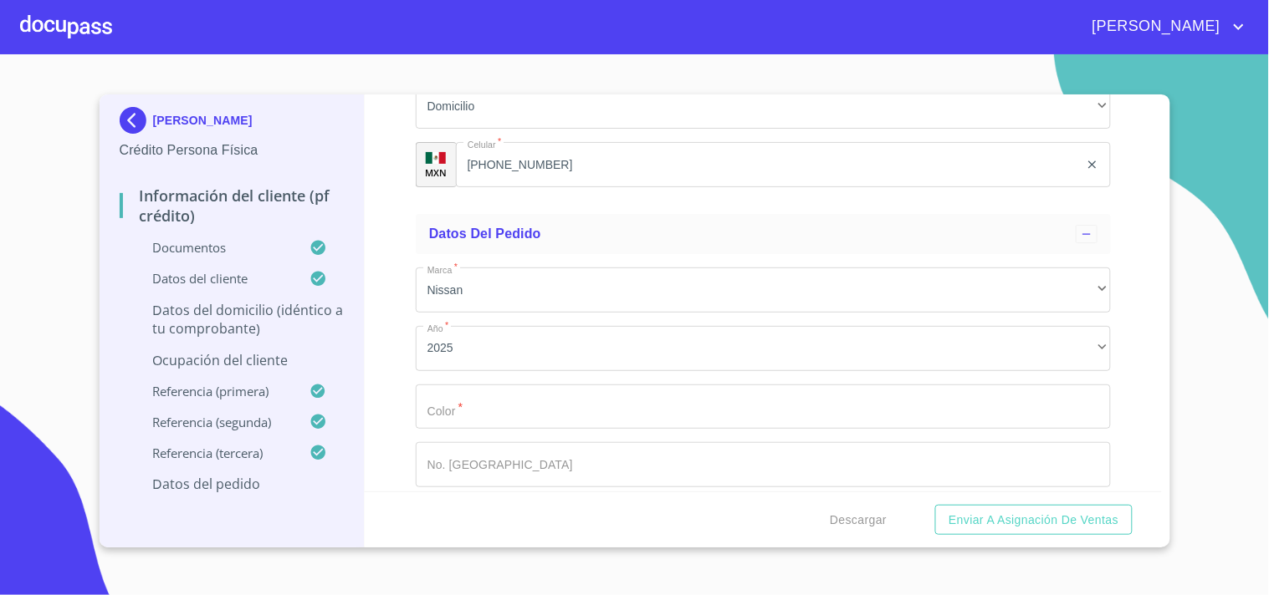
scroll to position [7675, 0]
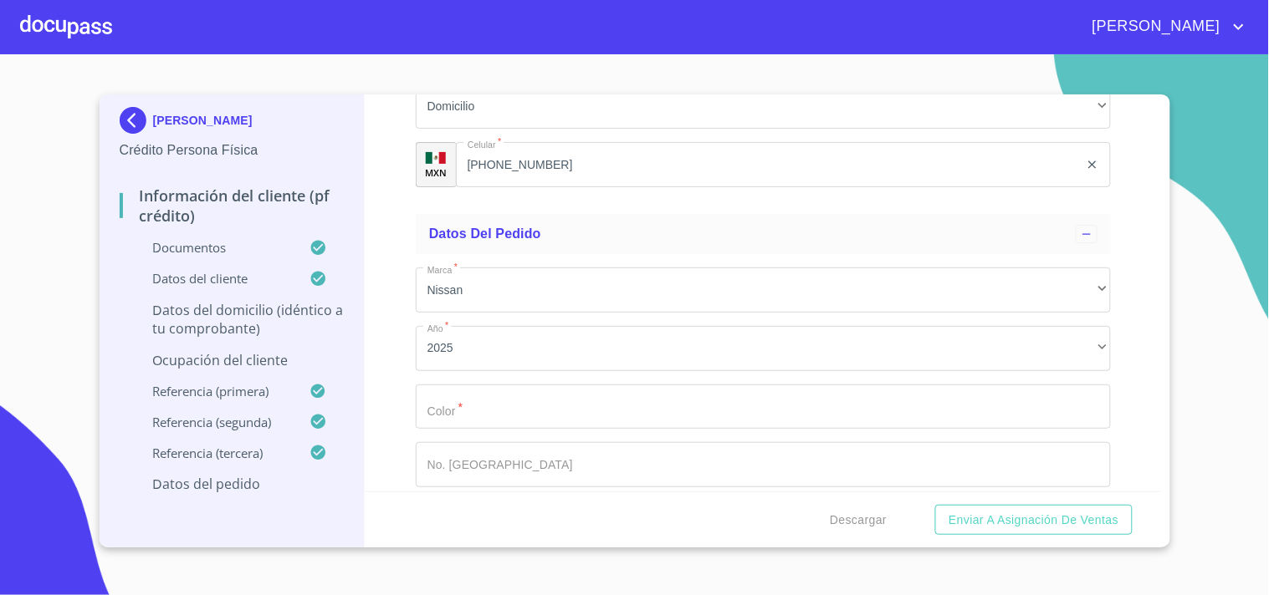
scroll to position [7931, 0]
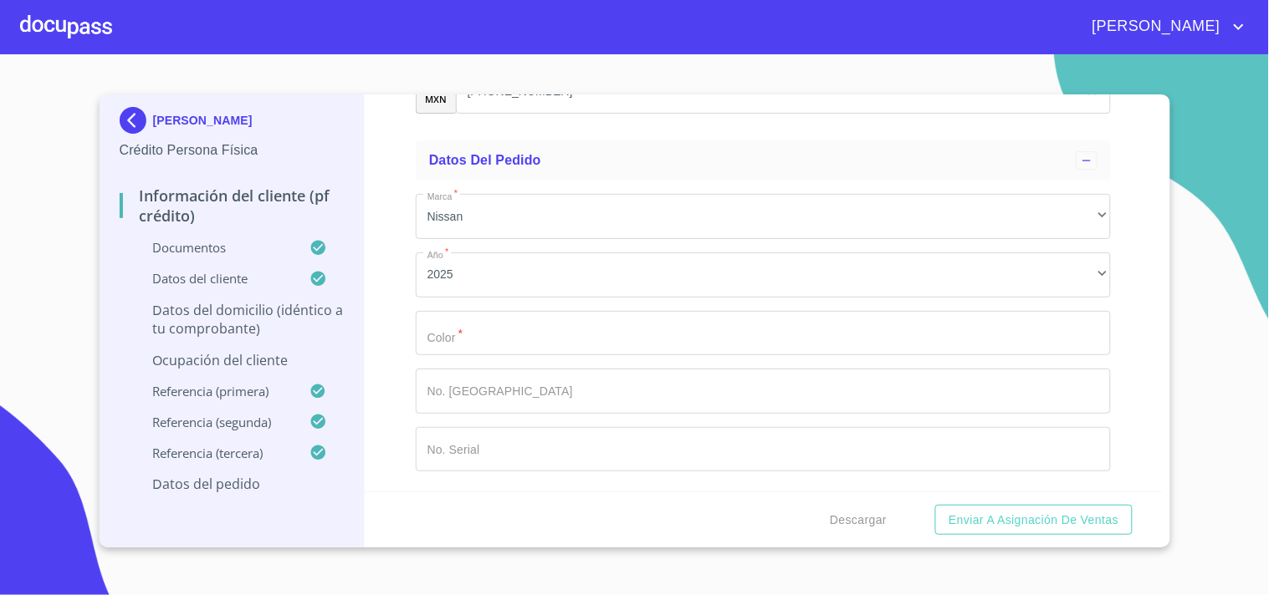
type input "(33)29403171"
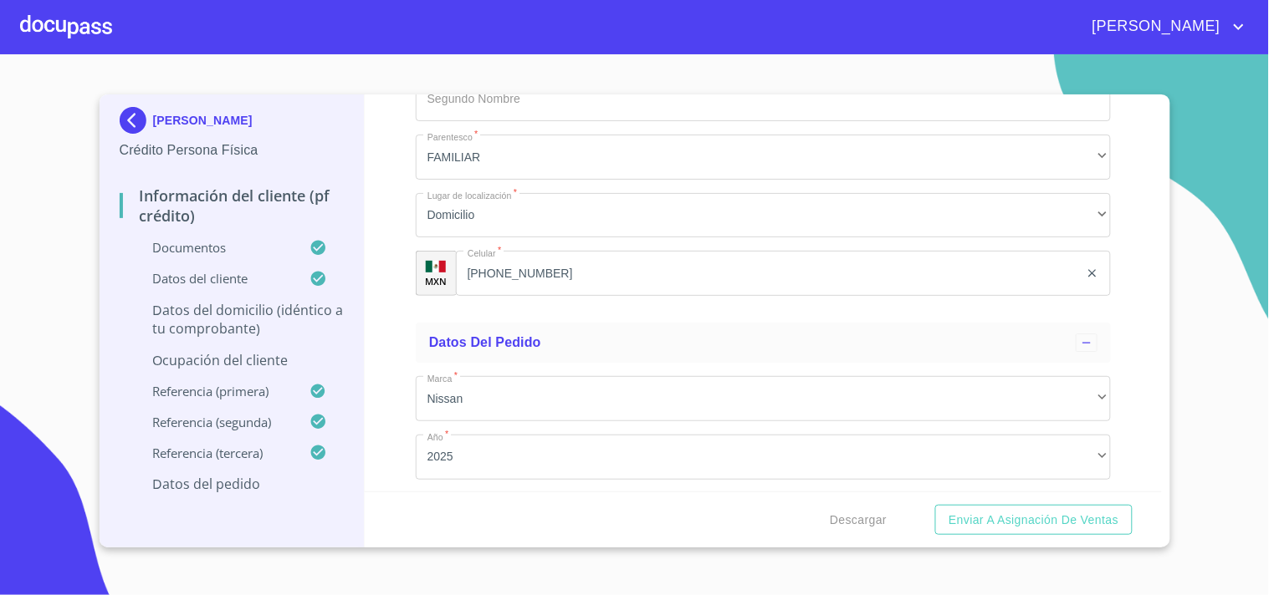
scroll to position [7653, 0]
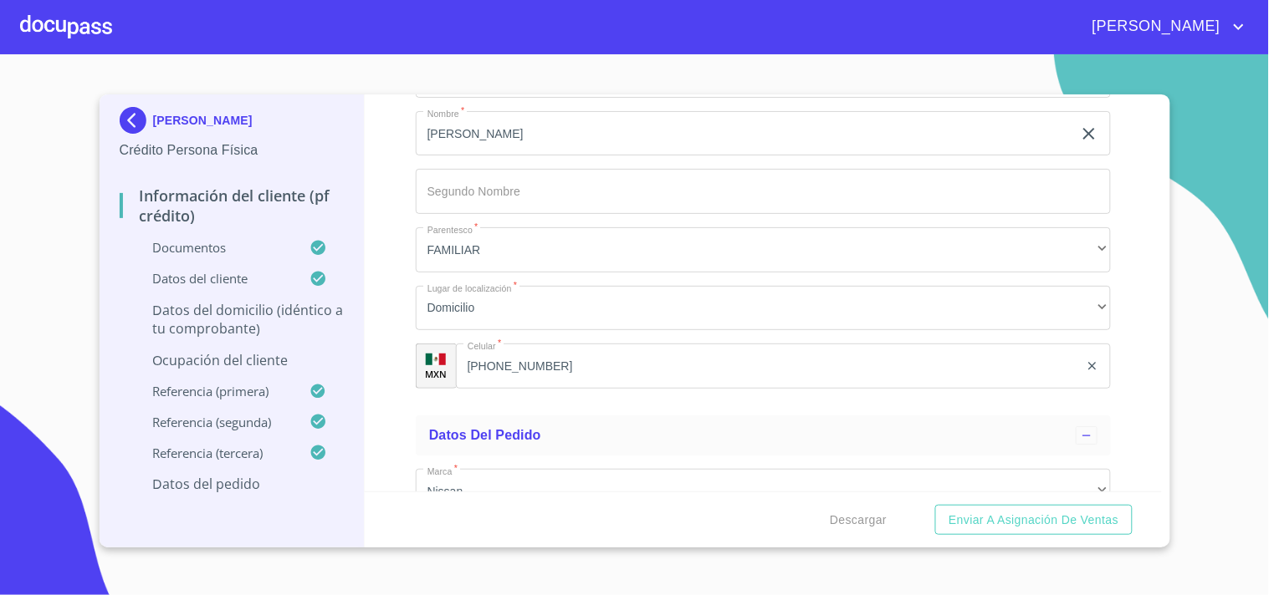
type input "45068"
type input "ZAPOPAN"
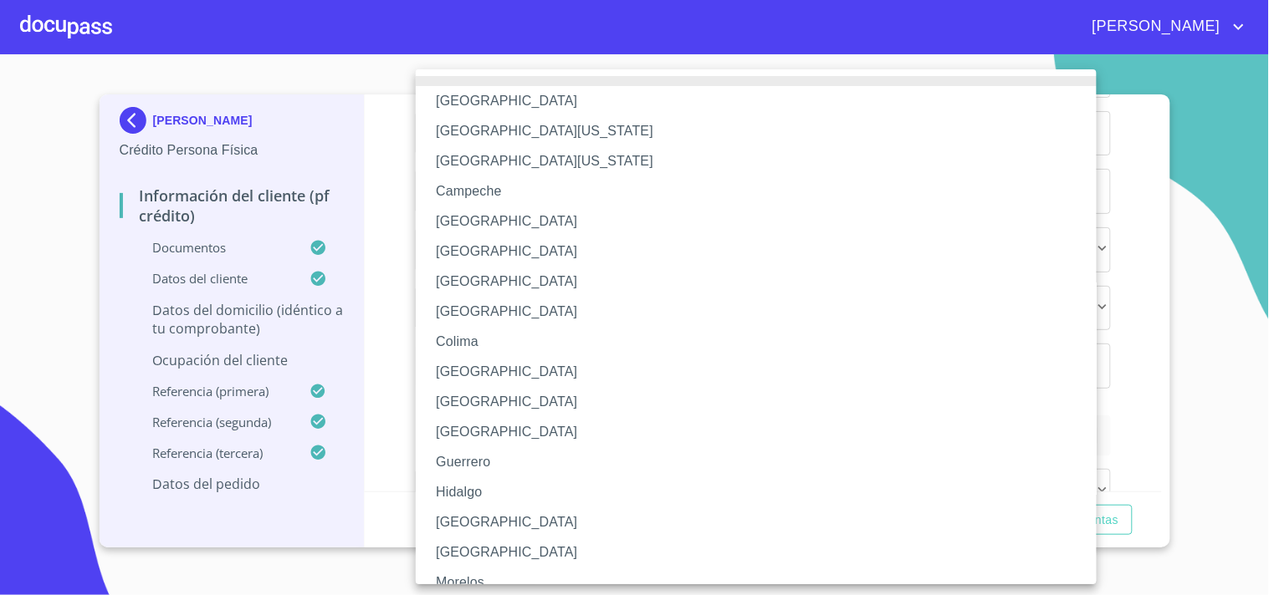
click at [442, 529] on li "[GEOGRAPHIC_DATA]" at bounding box center [763, 523] width 695 height 30
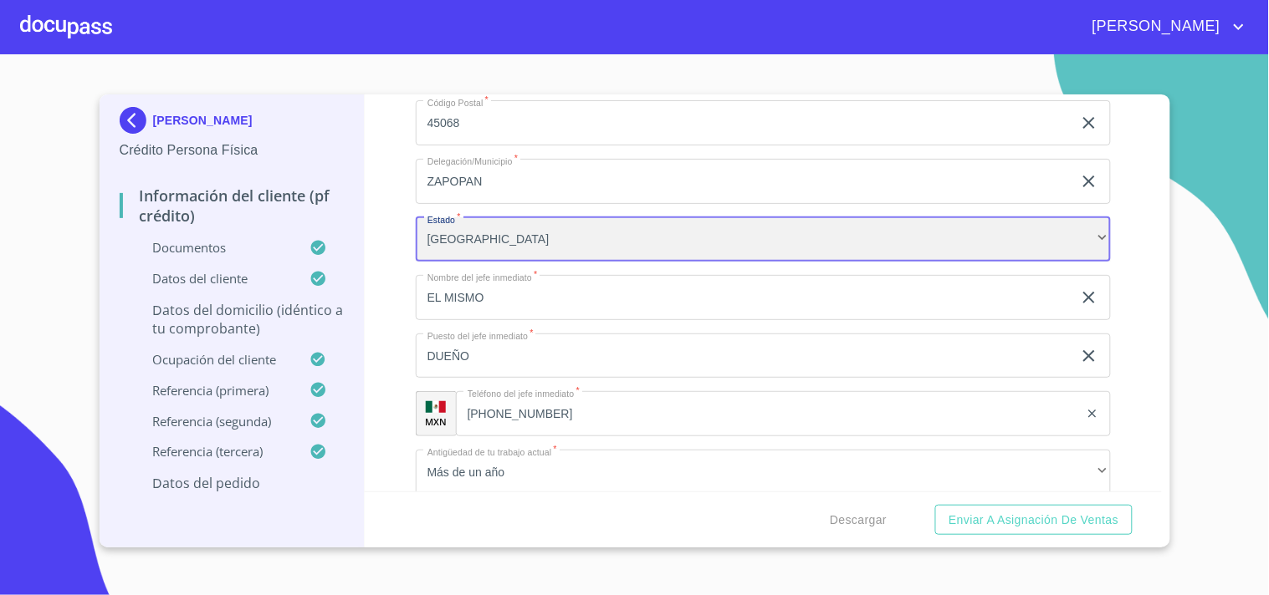
scroll to position [6097, 0]
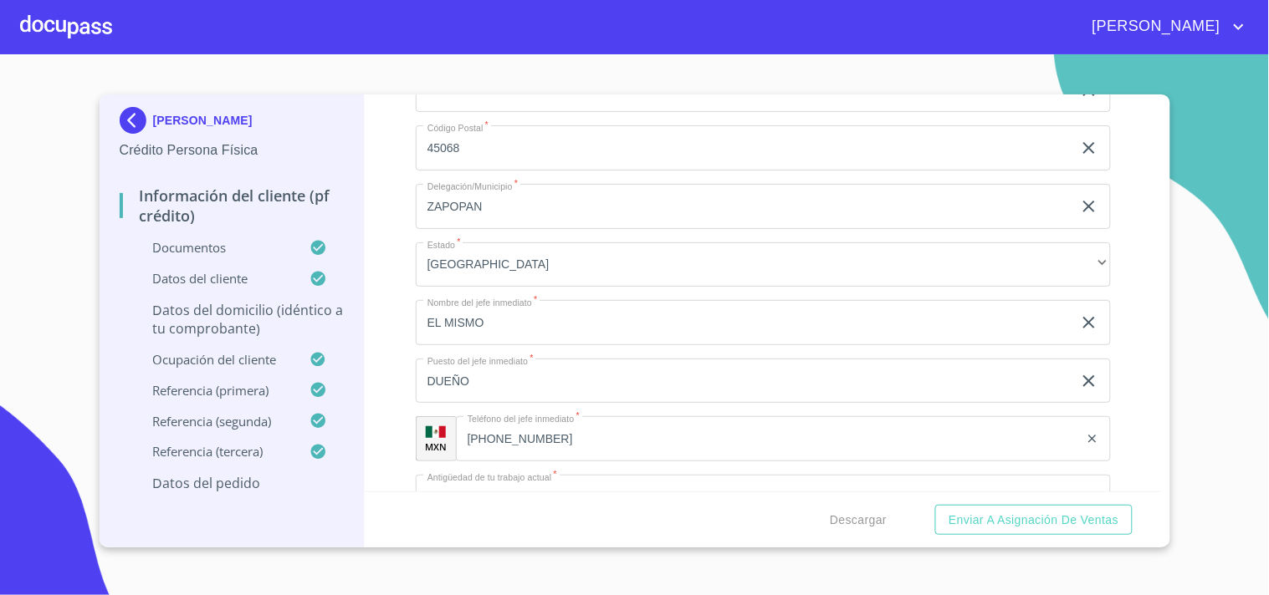
type input "VOLCAN FUJIYAMA"
type input "15"
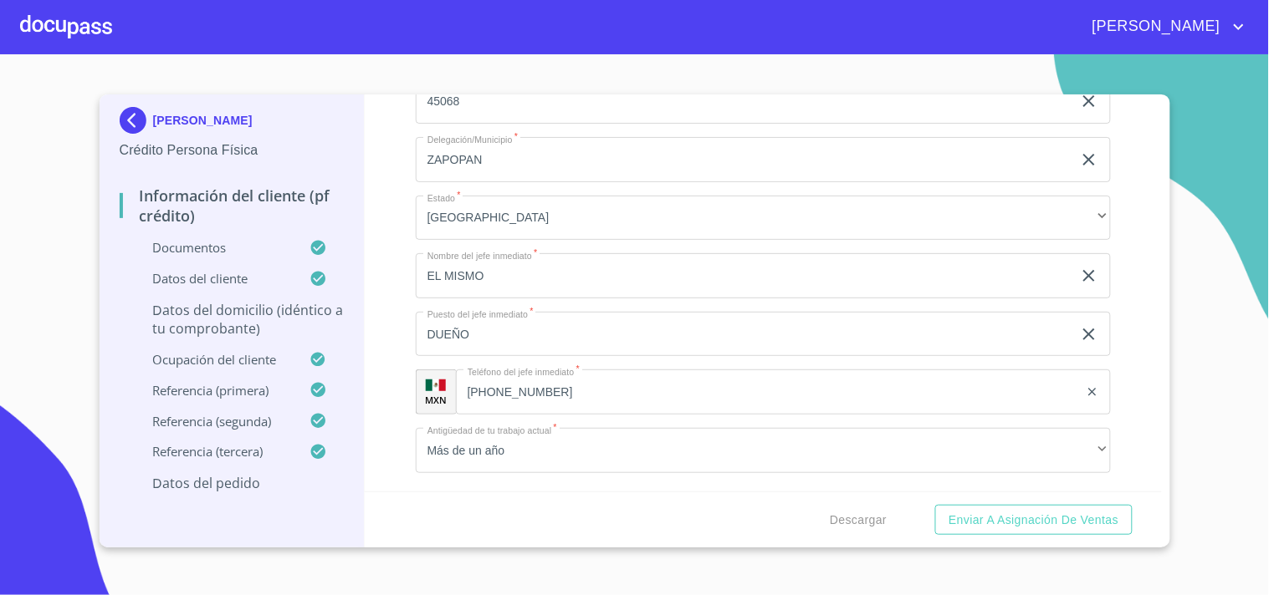
scroll to position [6190, 0]
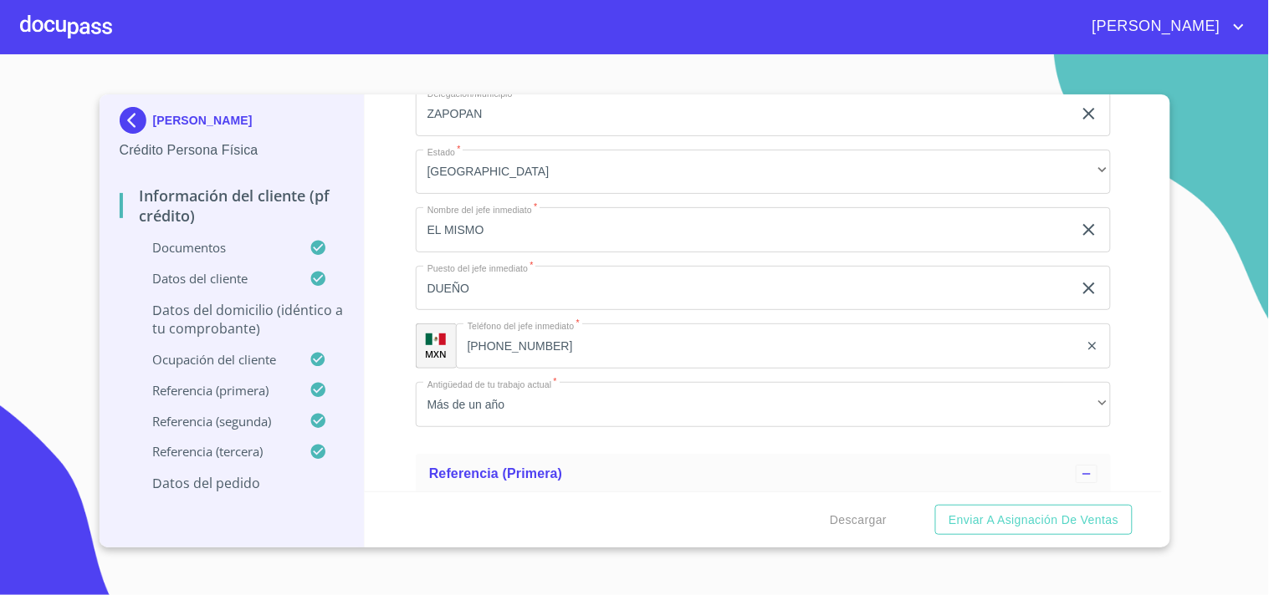
type input "VOLCA COFRE DE PEROTE"
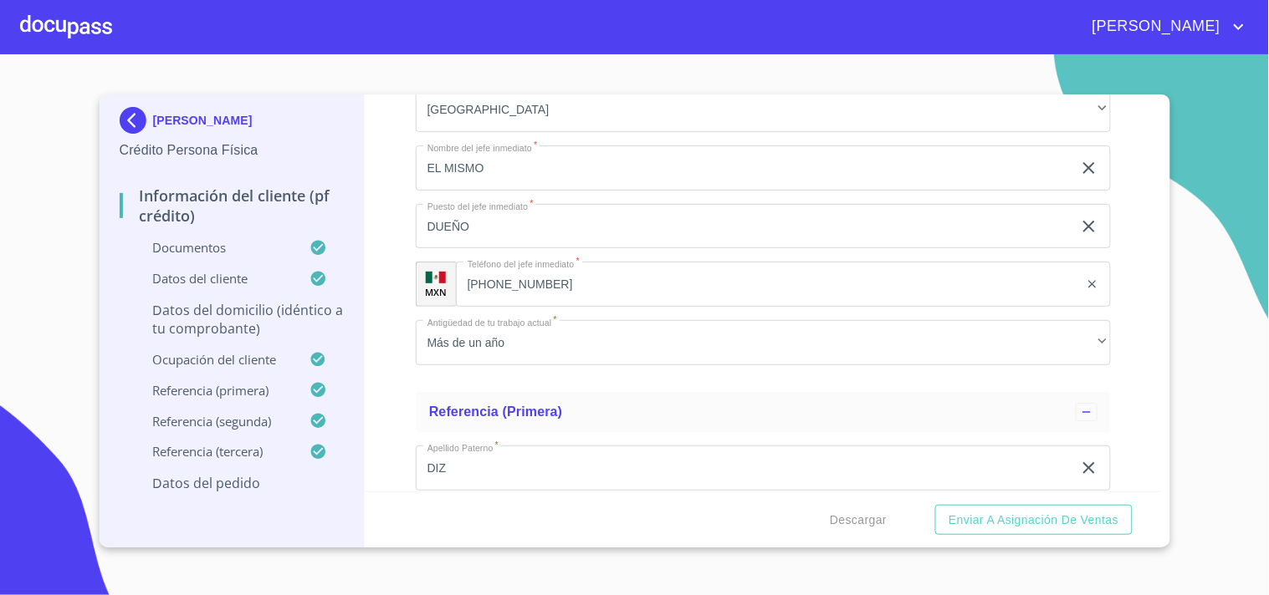
scroll to position [6283, 0]
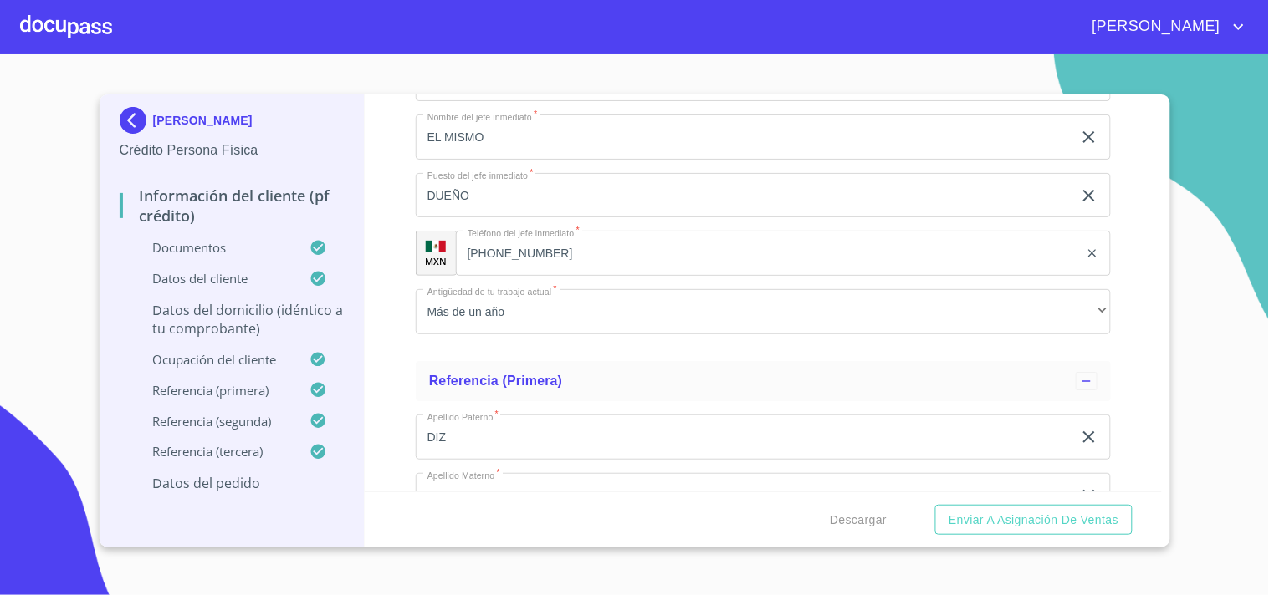
type input "[GEOGRAPHIC_DATA]"
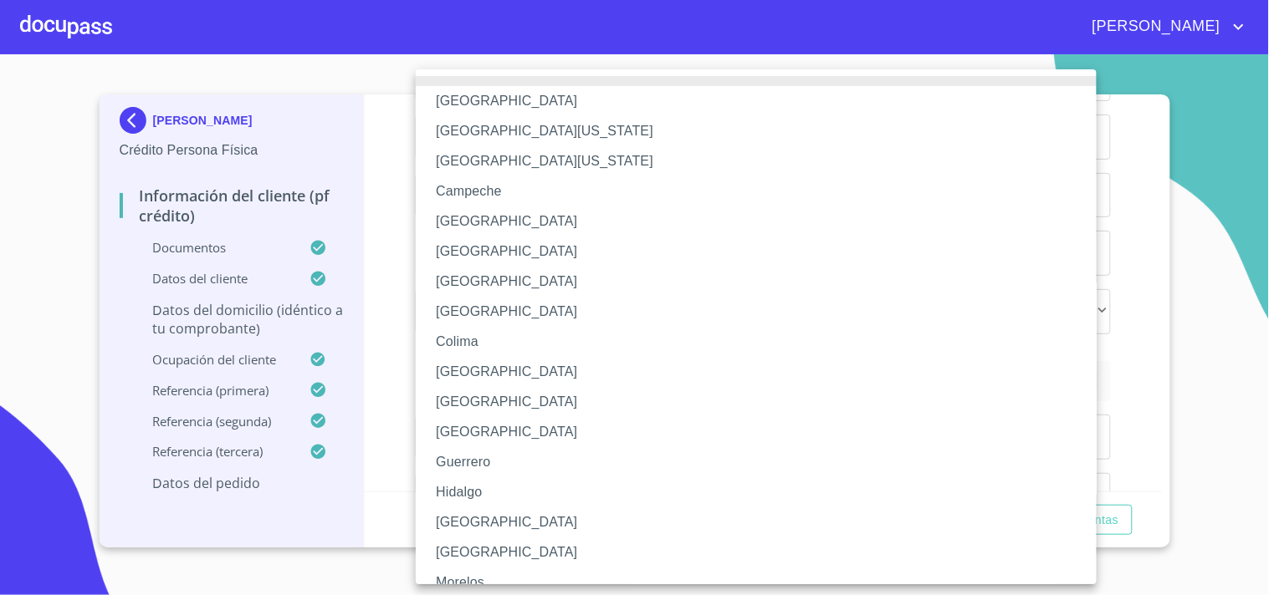
click at [456, 513] on li "[GEOGRAPHIC_DATA]" at bounding box center [763, 523] width 695 height 30
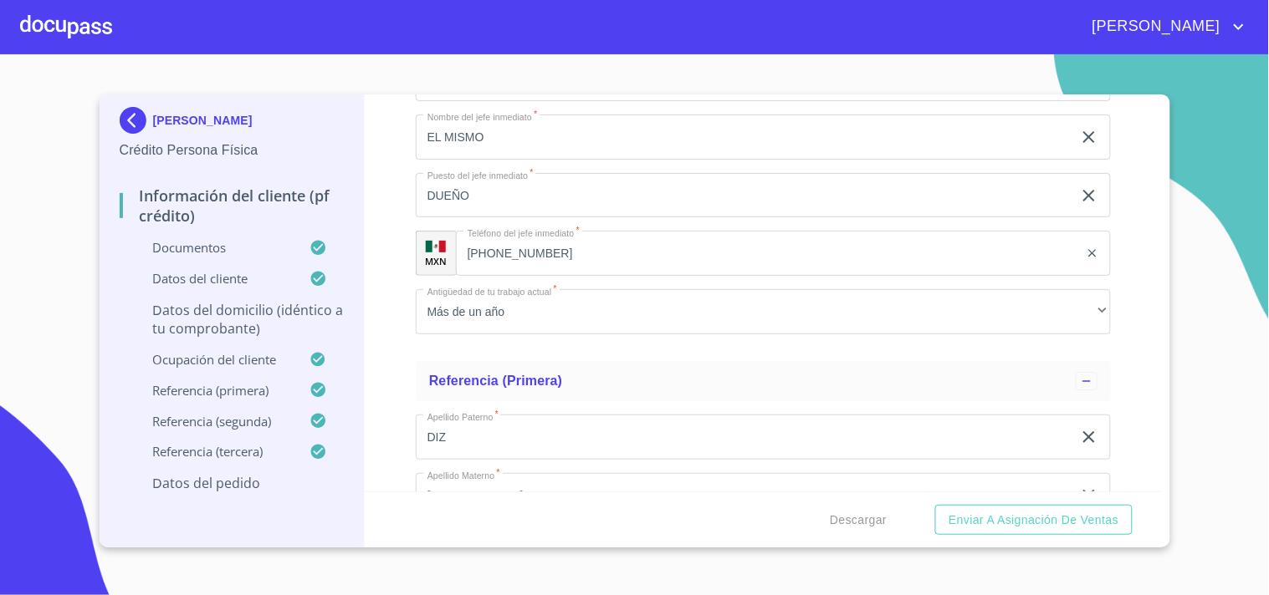
scroll to position [6376, 0]
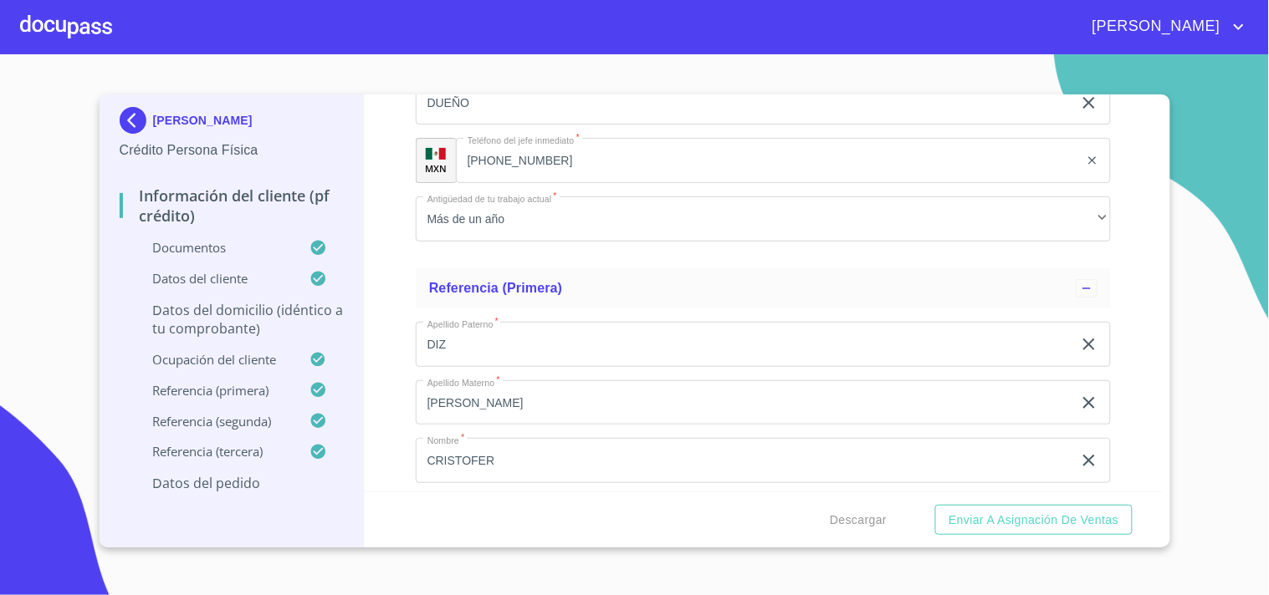
type input "ZAPOPAN"
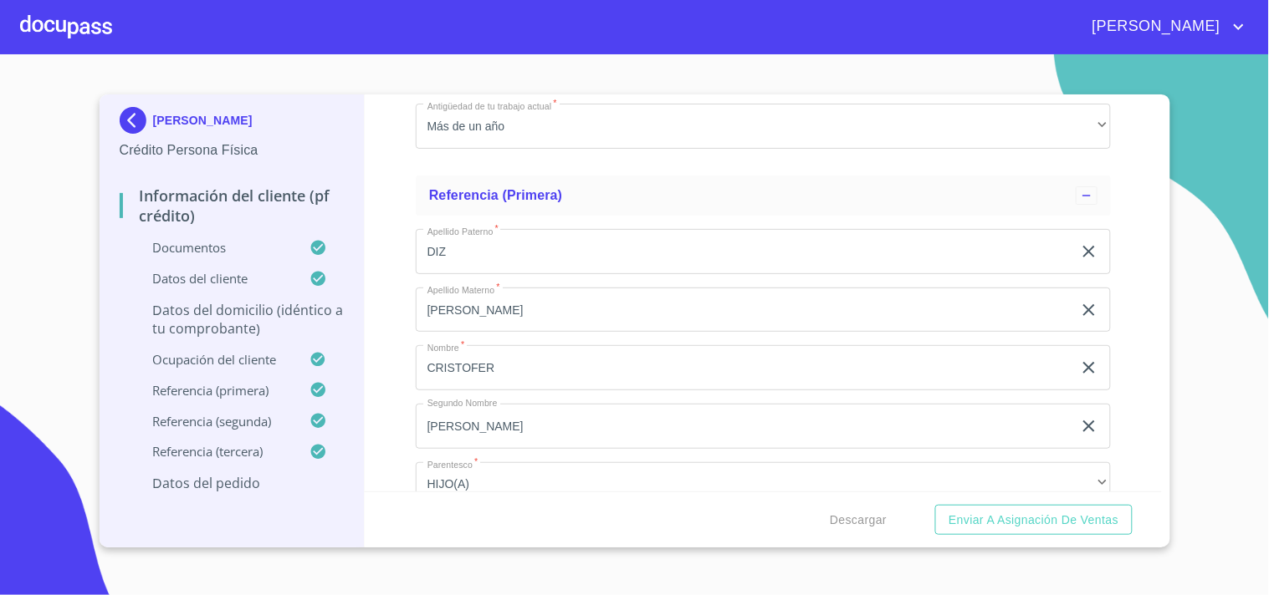
type input "EL REHILETE"
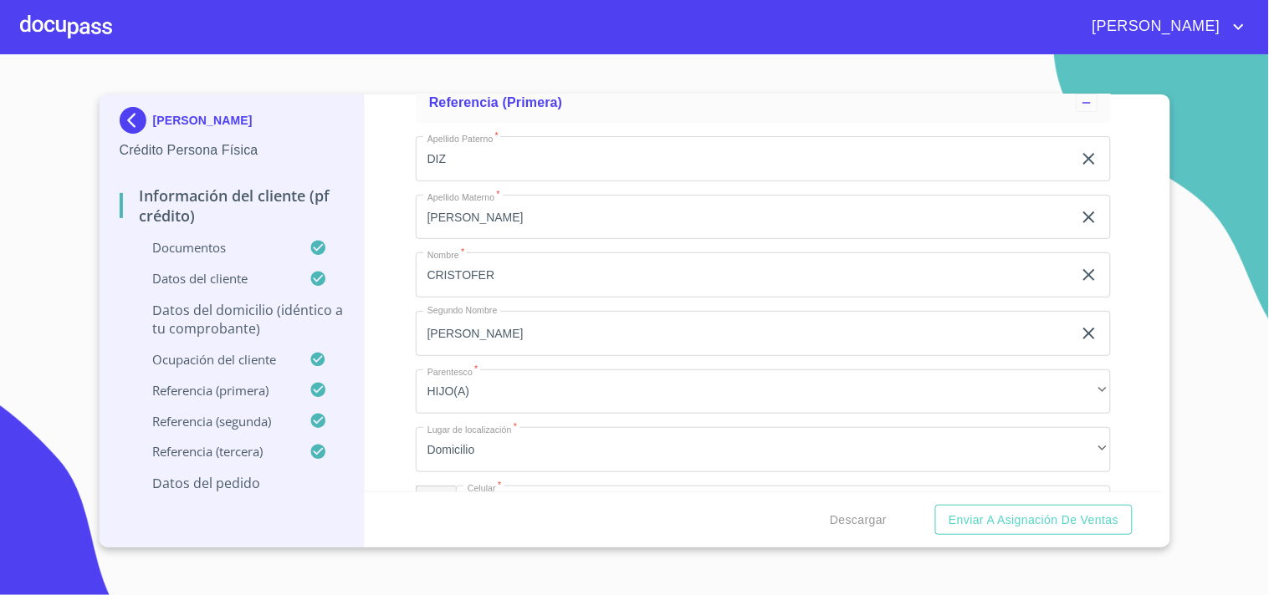
type input "450868"
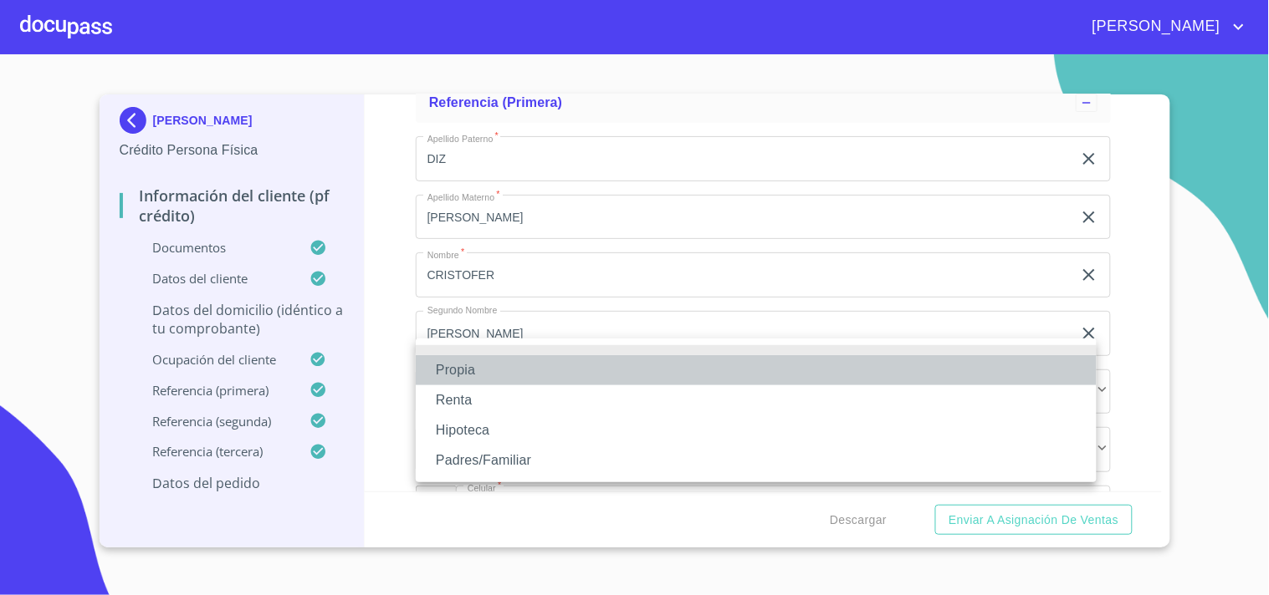
click at [458, 370] on li "Propia" at bounding box center [756, 370] width 681 height 30
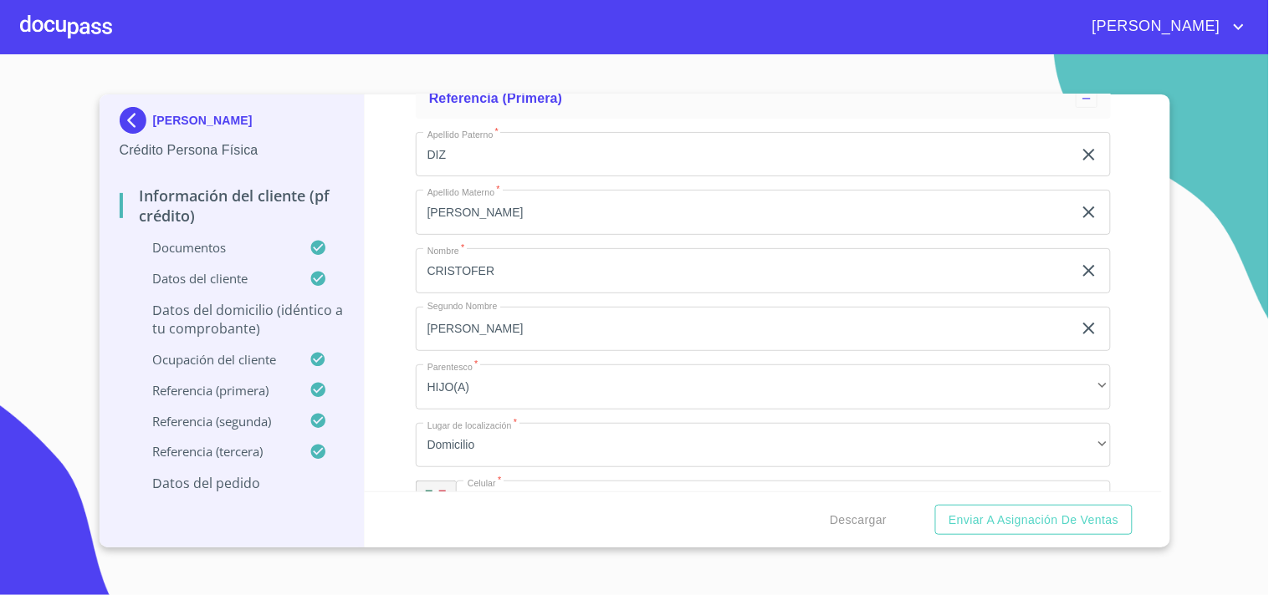
scroll to position [6654, 0]
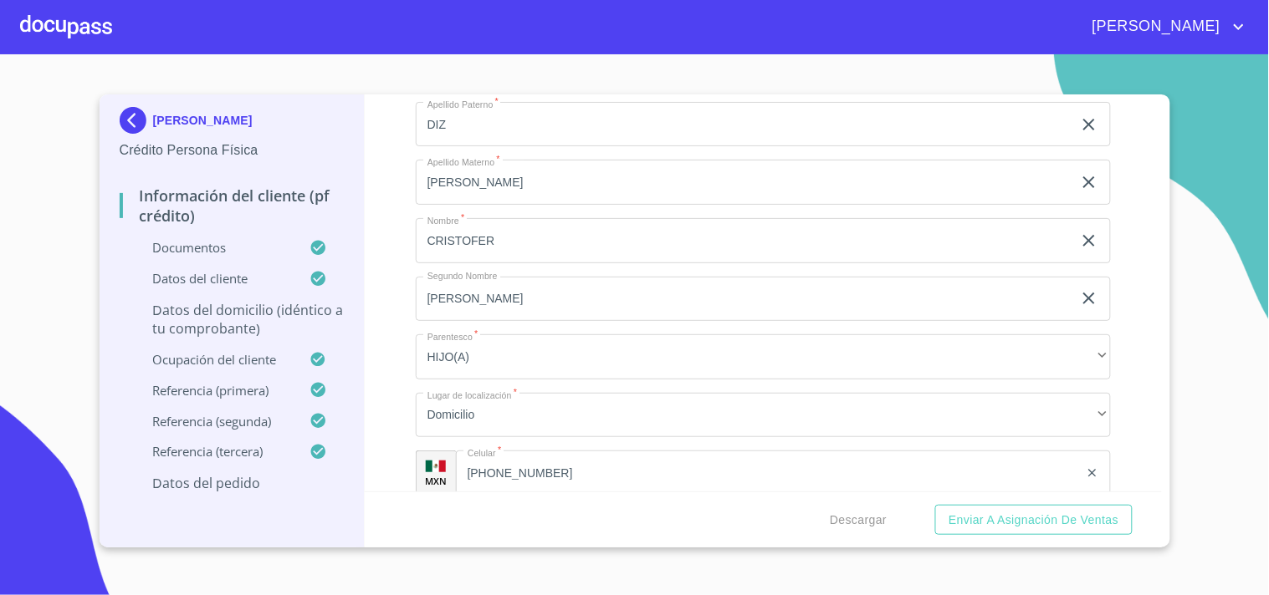
type input "$2,500,000"
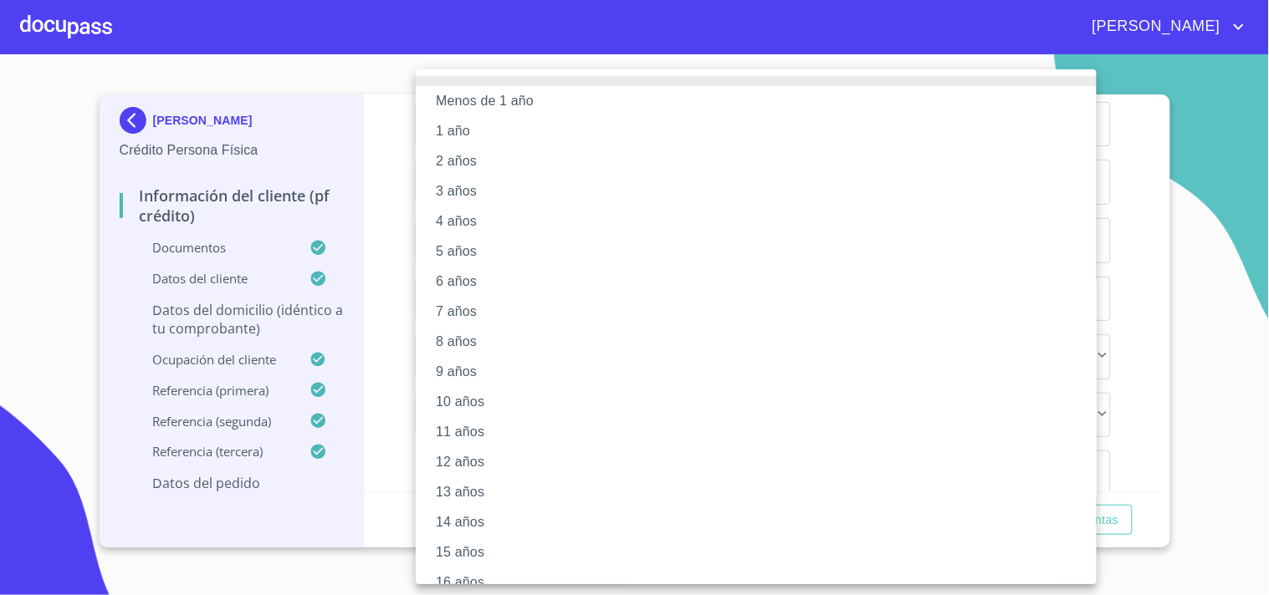
click at [461, 528] on li "14 años" at bounding box center [763, 523] width 695 height 30
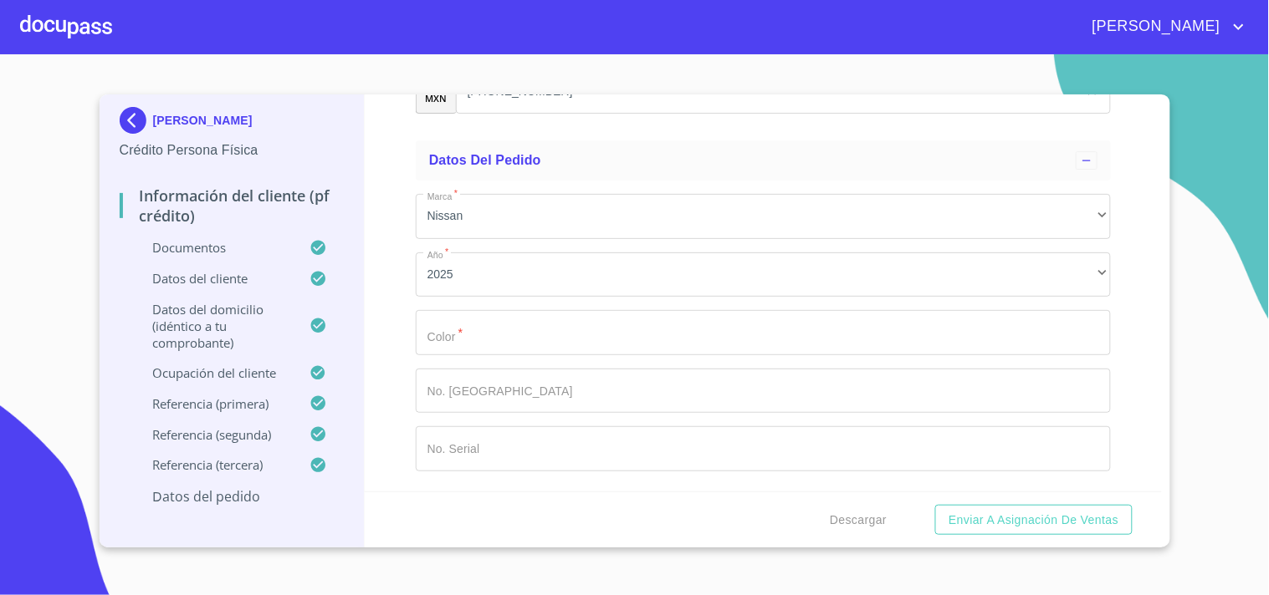
scroll to position [9659, 0]
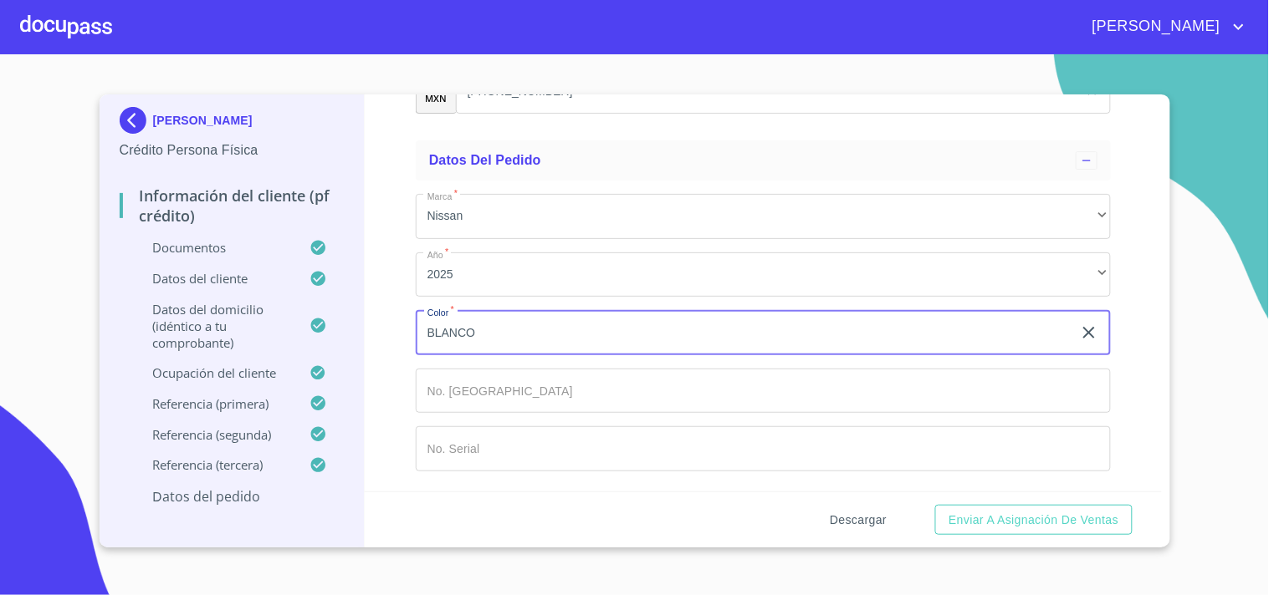
type input "BLANCO"
click at [873, 520] on span "Descargar" at bounding box center [858, 520] width 57 height 21
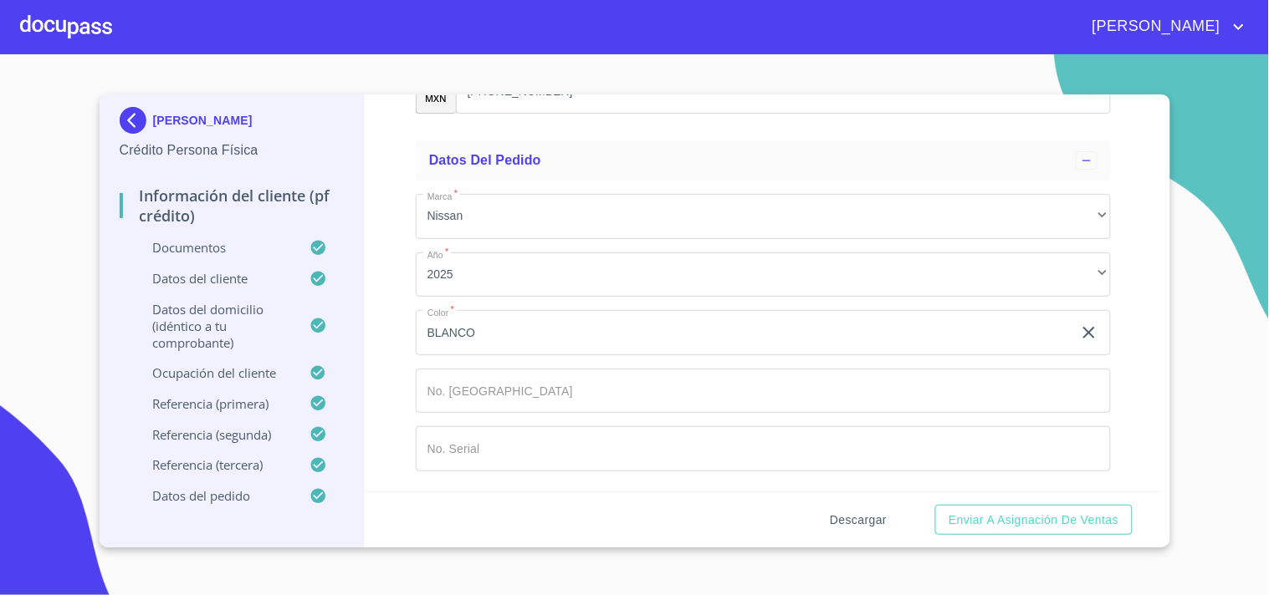
click at [861, 517] on span "Descargar" at bounding box center [858, 520] width 57 height 21
click at [983, 525] on span "Enviar a Asignación de Ventas" at bounding box center [1033, 520] width 170 height 21
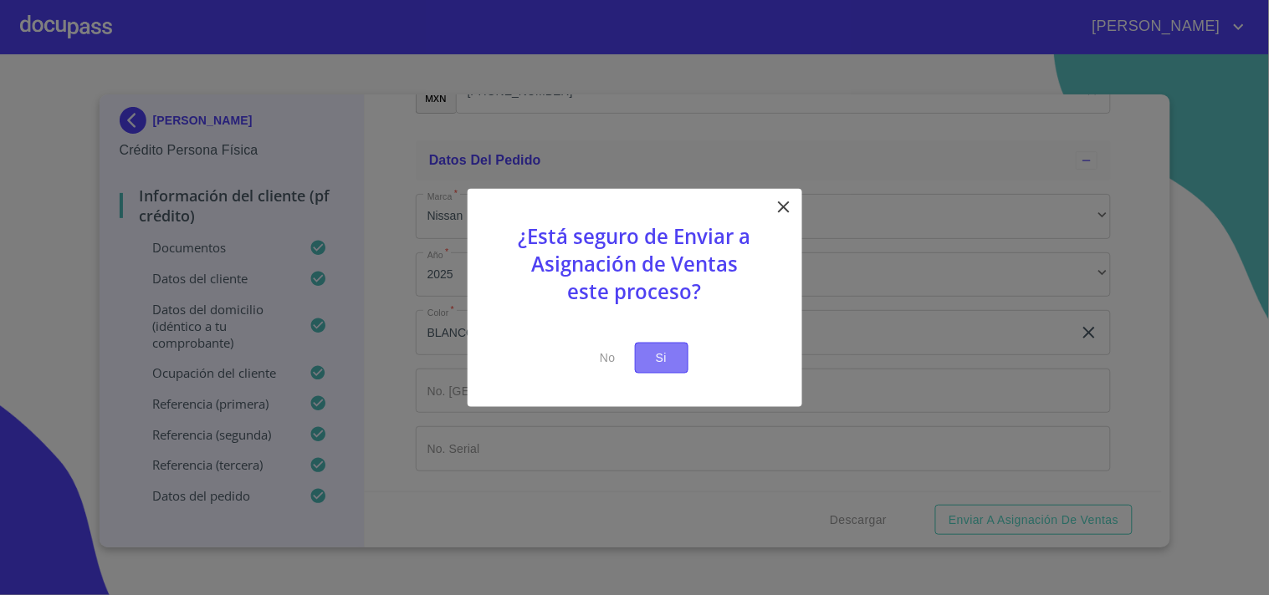
click at [677, 356] on button "Si" at bounding box center [662, 358] width 54 height 31
